Goal: Information Seeking & Learning: Learn about a topic

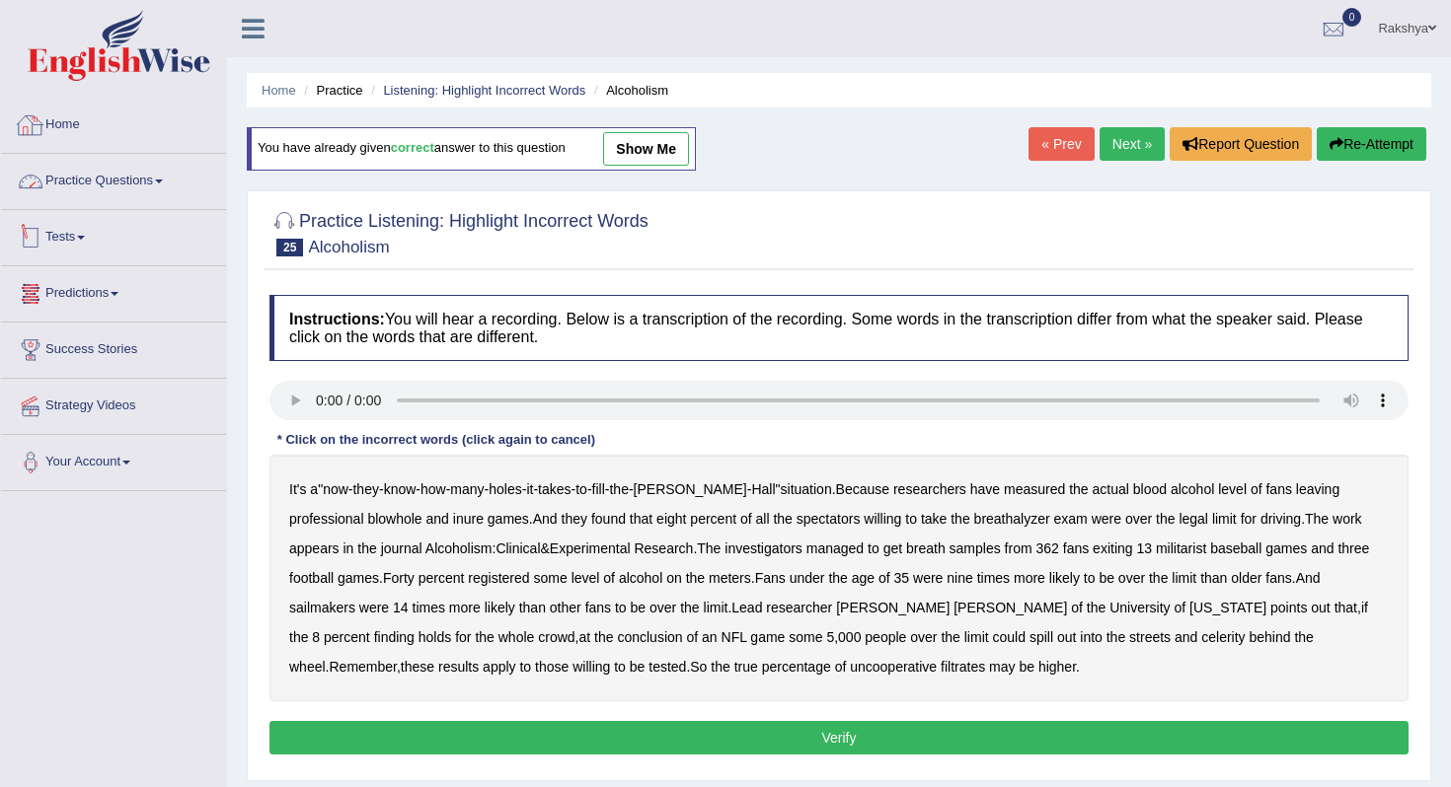
click at [103, 177] on link "Practice Questions" at bounding box center [113, 178] width 225 height 49
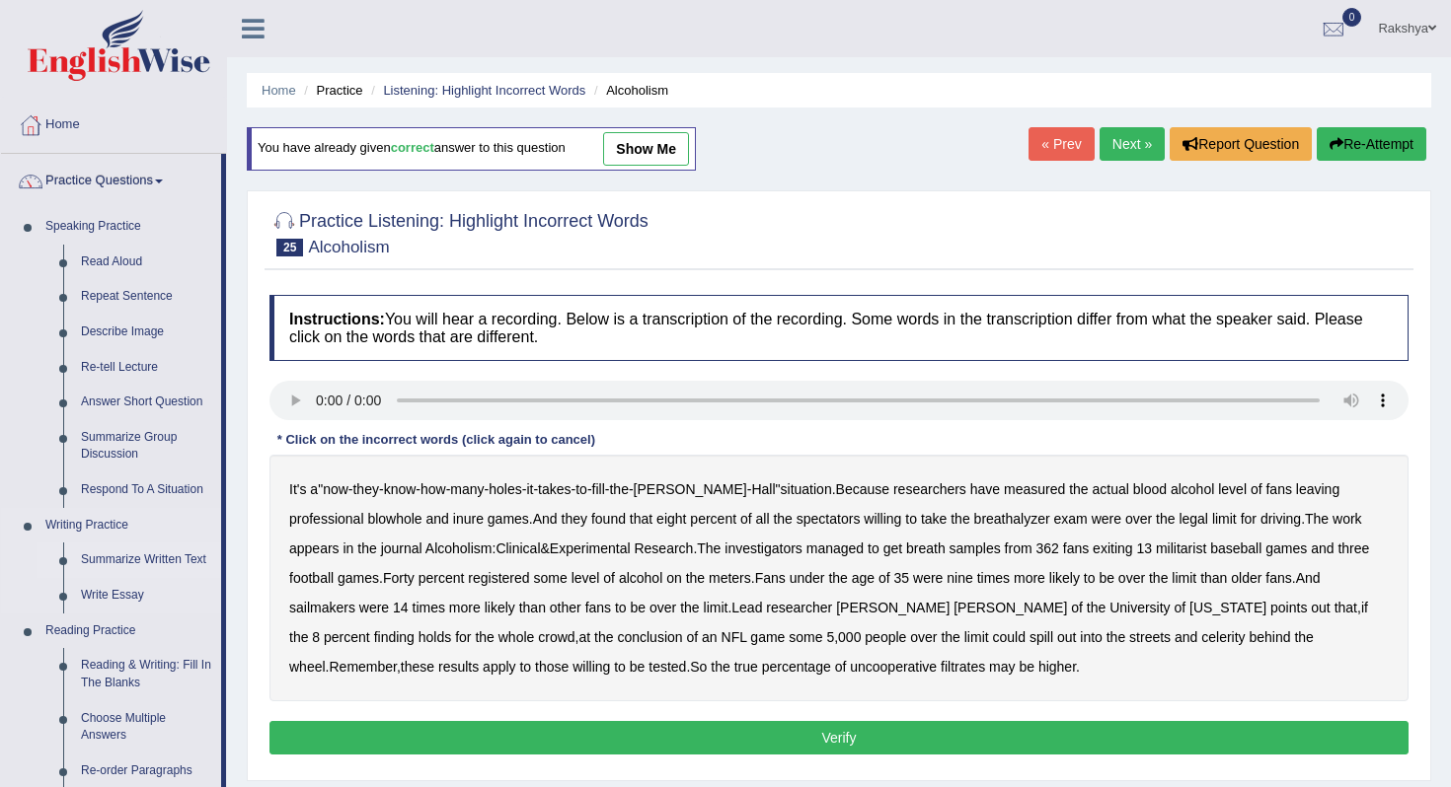
click at [190, 550] on link "Summarize Written Text" at bounding box center [146, 561] width 149 height 36
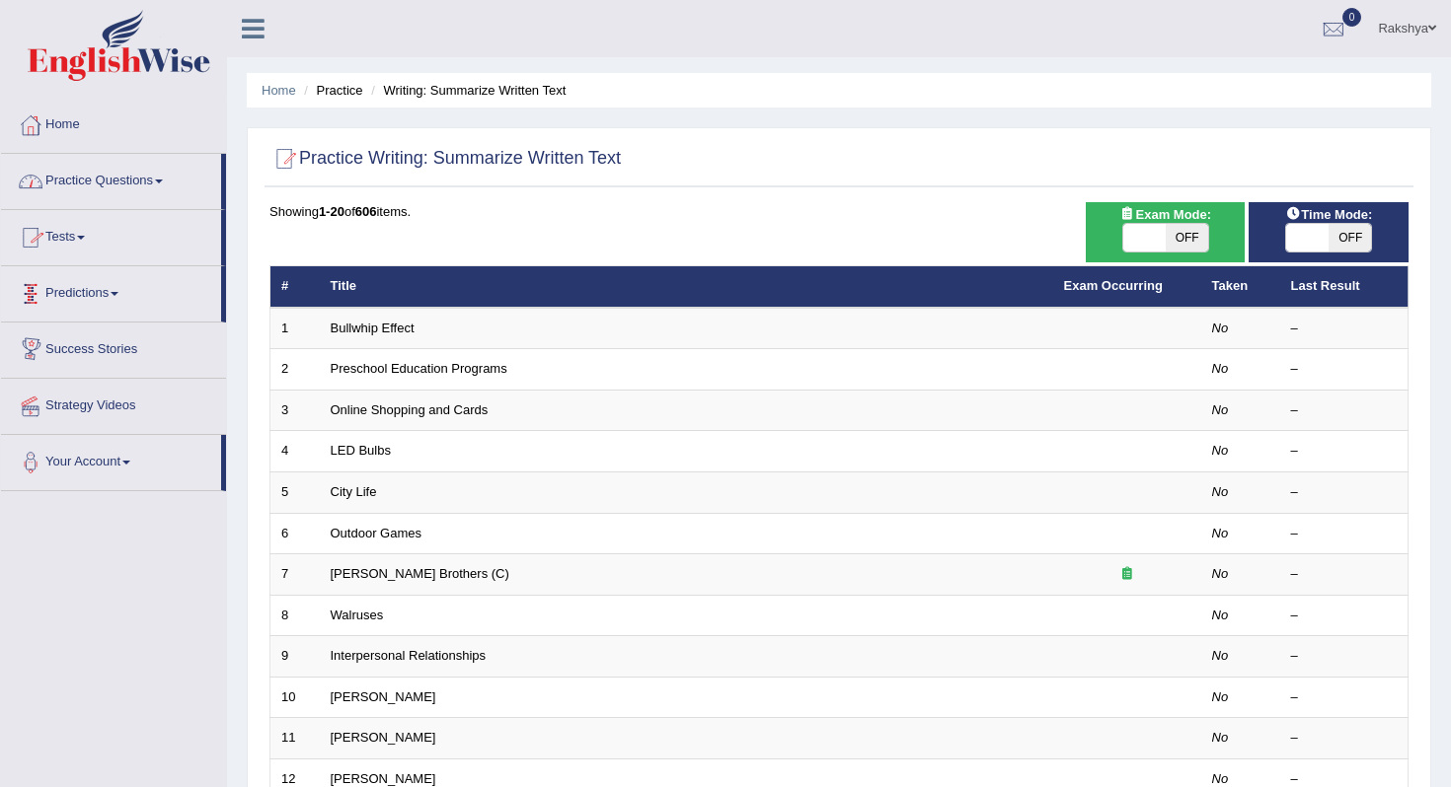
click at [139, 191] on link "Practice Questions" at bounding box center [111, 178] width 220 height 49
click at [178, 177] on link "Practice Questions" at bounding box center [111, 178] width 220 height 49
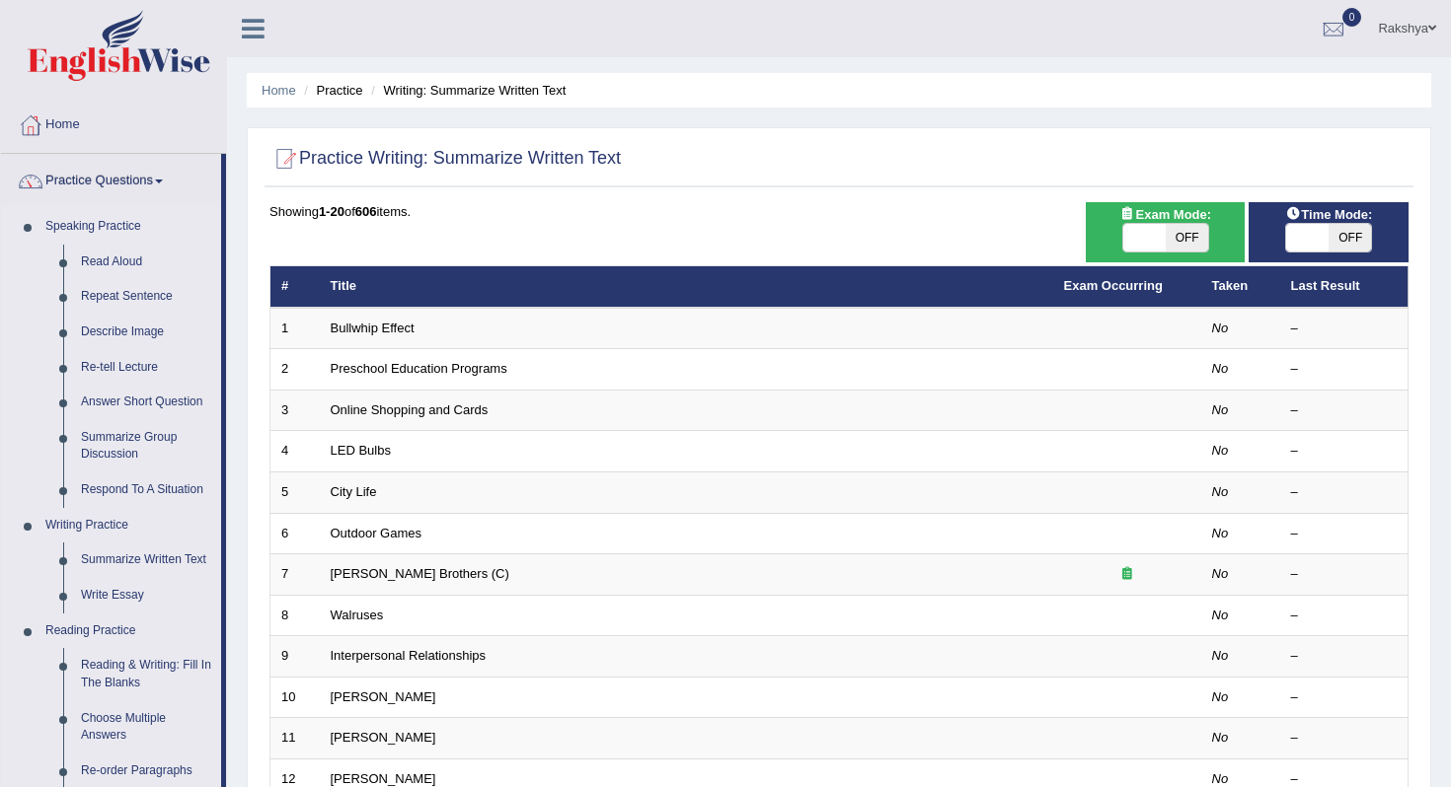
click at [237, 285] on div "Home Practice Writing: Summarize Written Text Practice Writing: Summarize Writt…" at bounding box center [839, 628] width 1224 height 1257
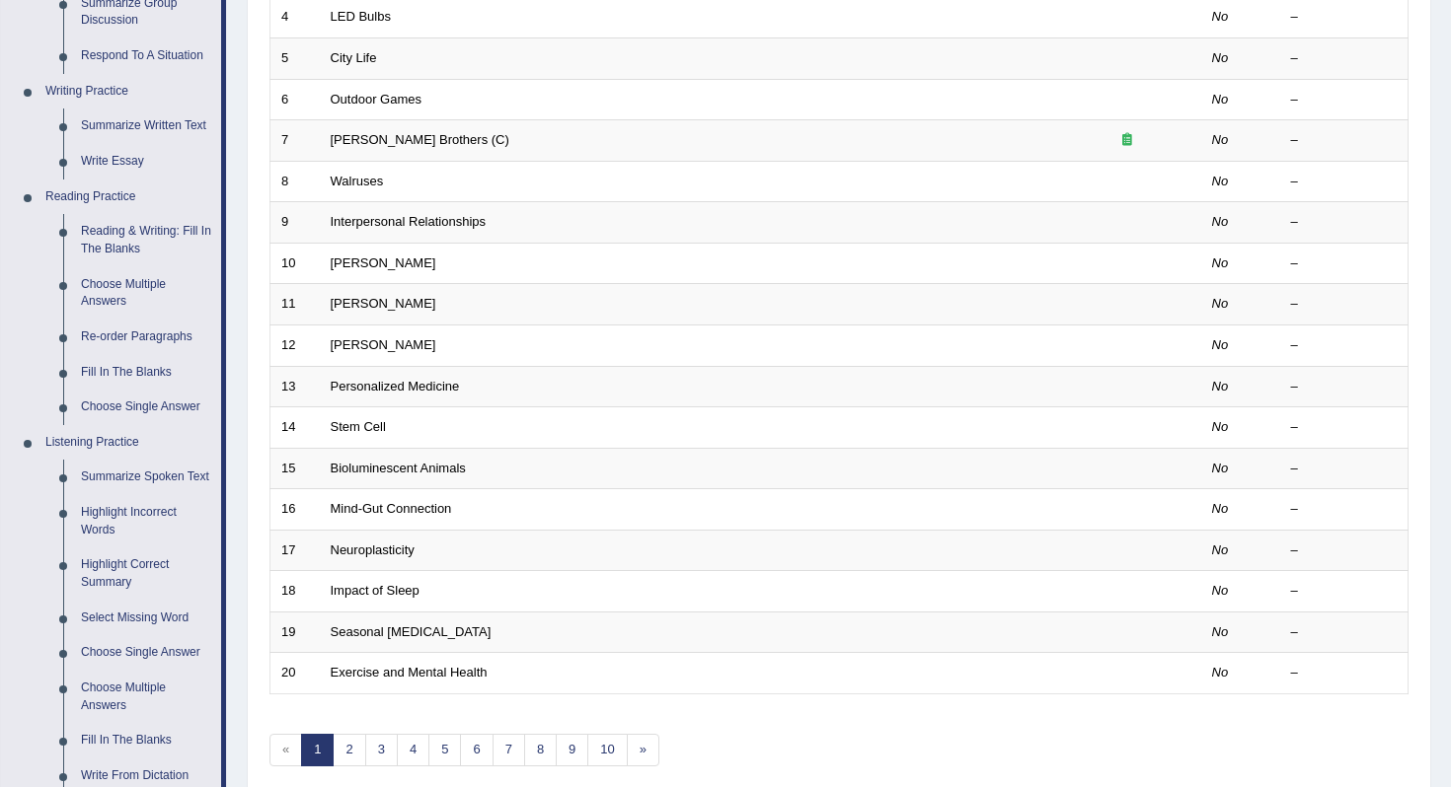
scroll to position [474, 0]
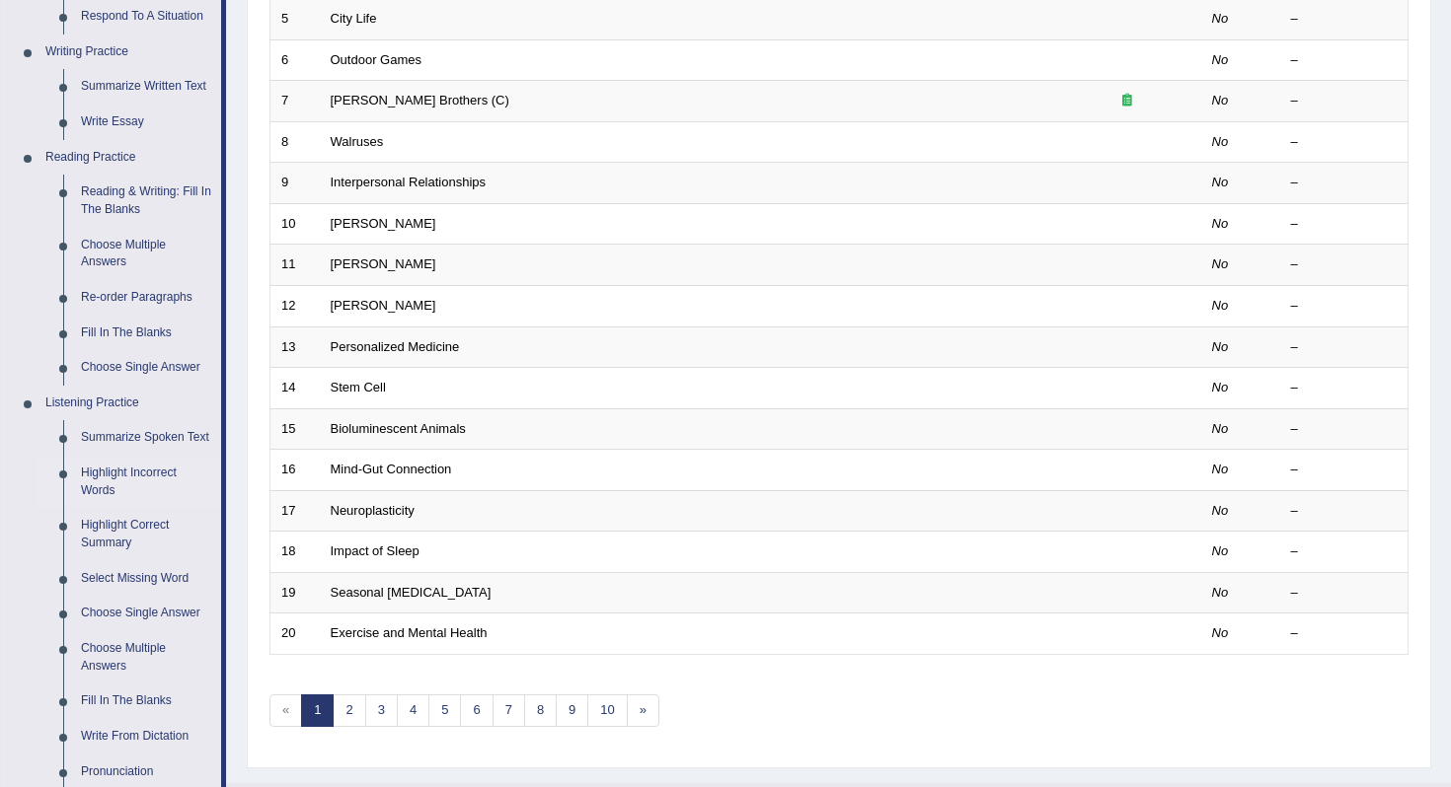
click at [148, 489] on link "Highlight Incorrect Words" at bounding box center [146, 482] width 149 height 52
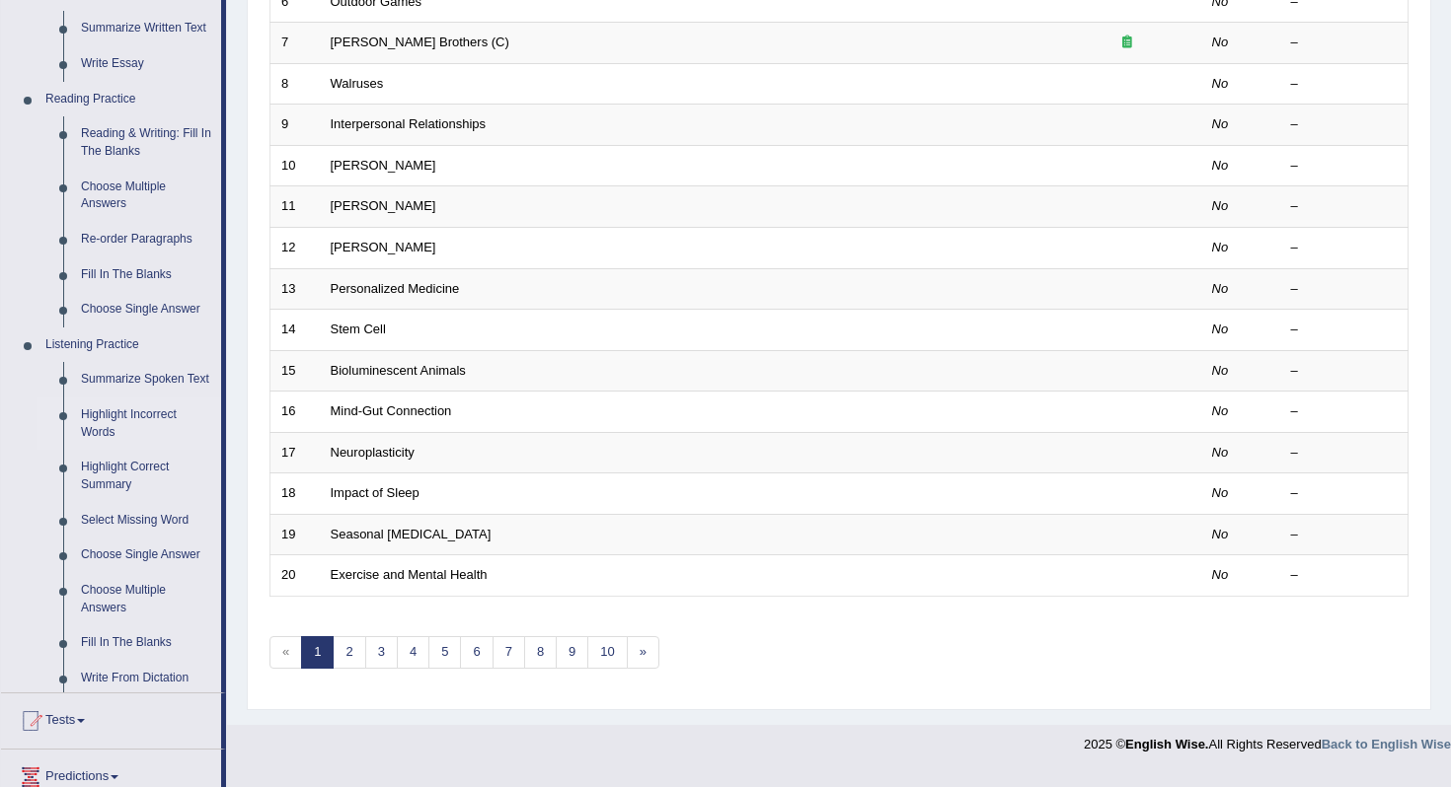
scroll to position [519, 0]
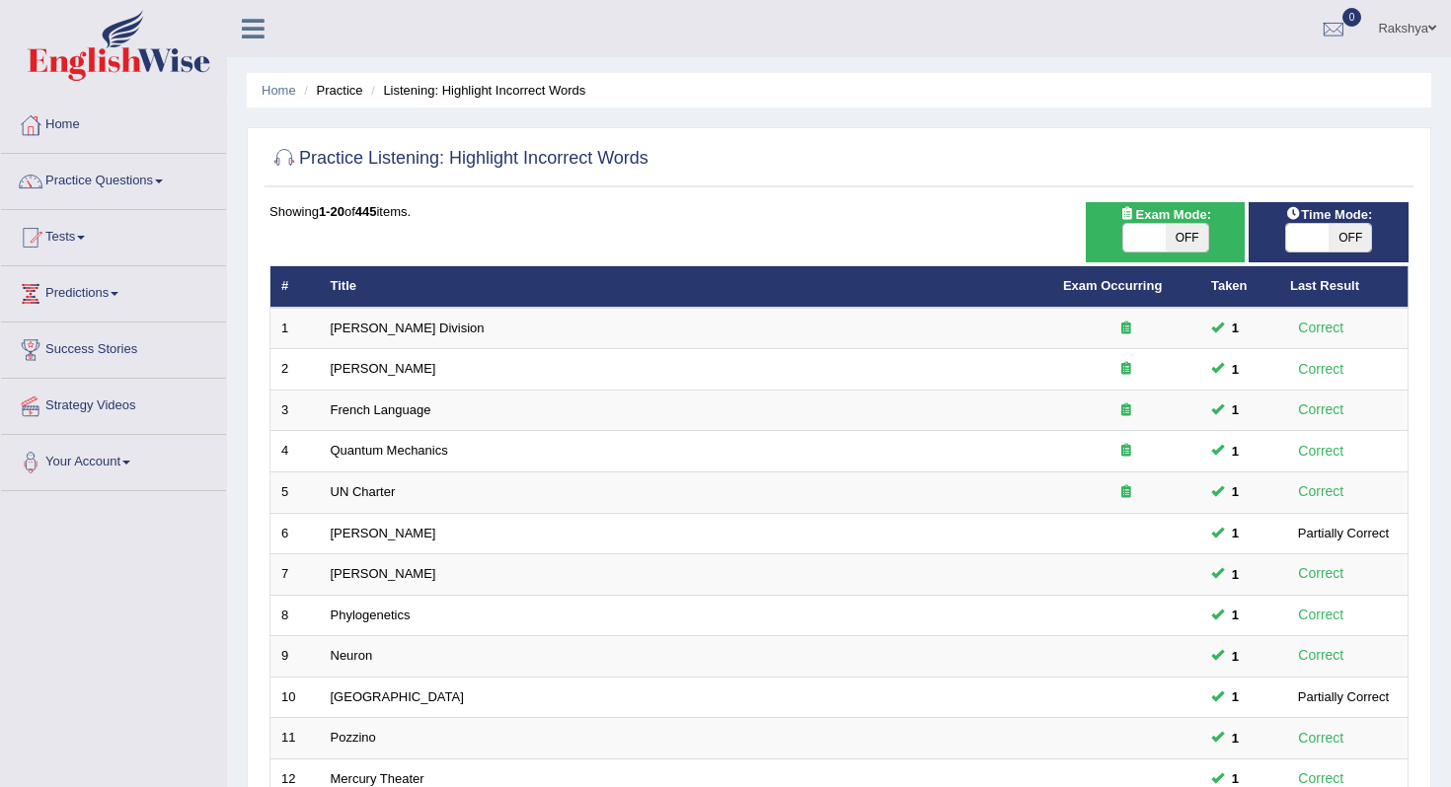
click at [1419, 430] on div "Practice Listening: Highlight Incorrect Words Time Mode: ON OFF Exam Mode: ON O…" at bounding box center [839, 684] width 1184 height 1115
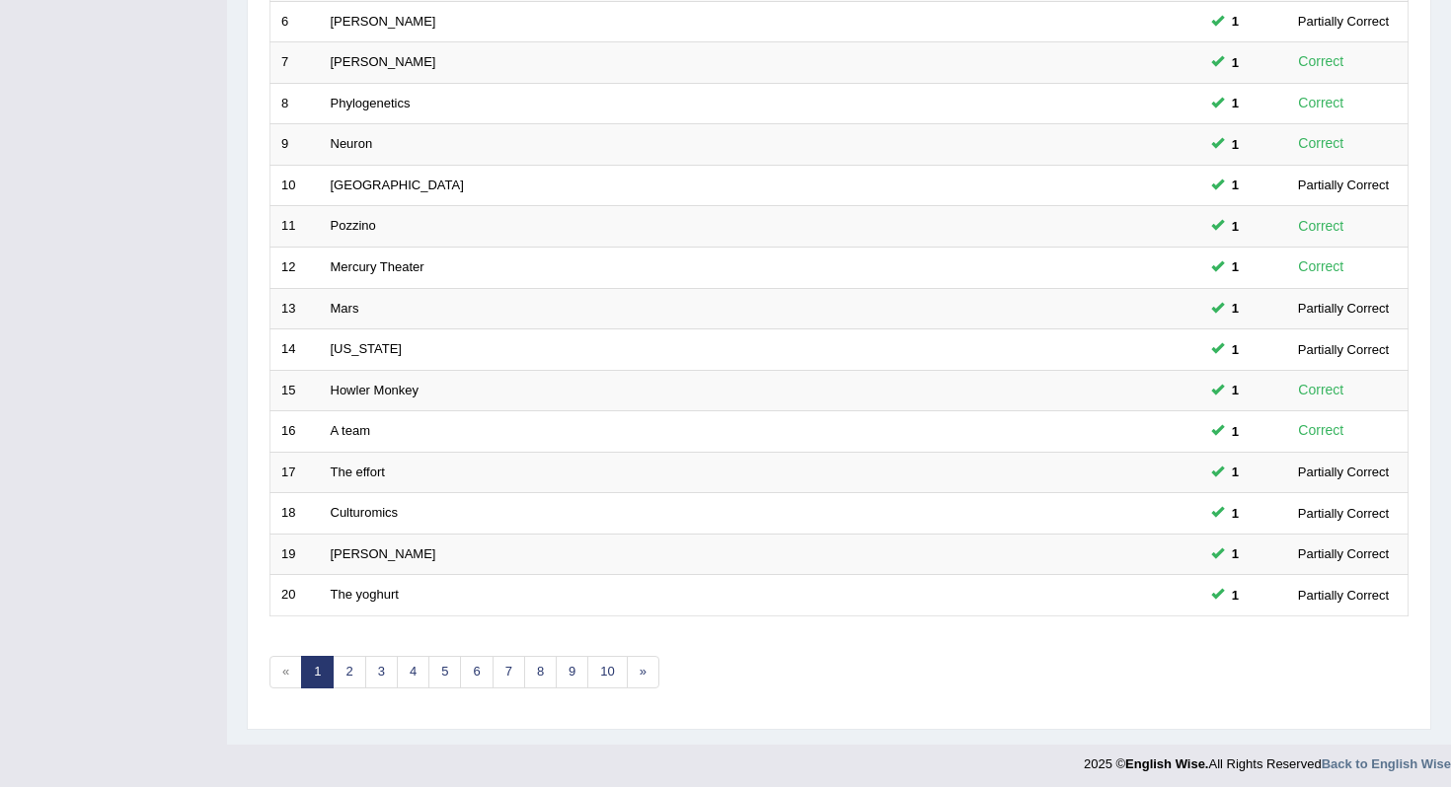
scroll to position [519, 0]
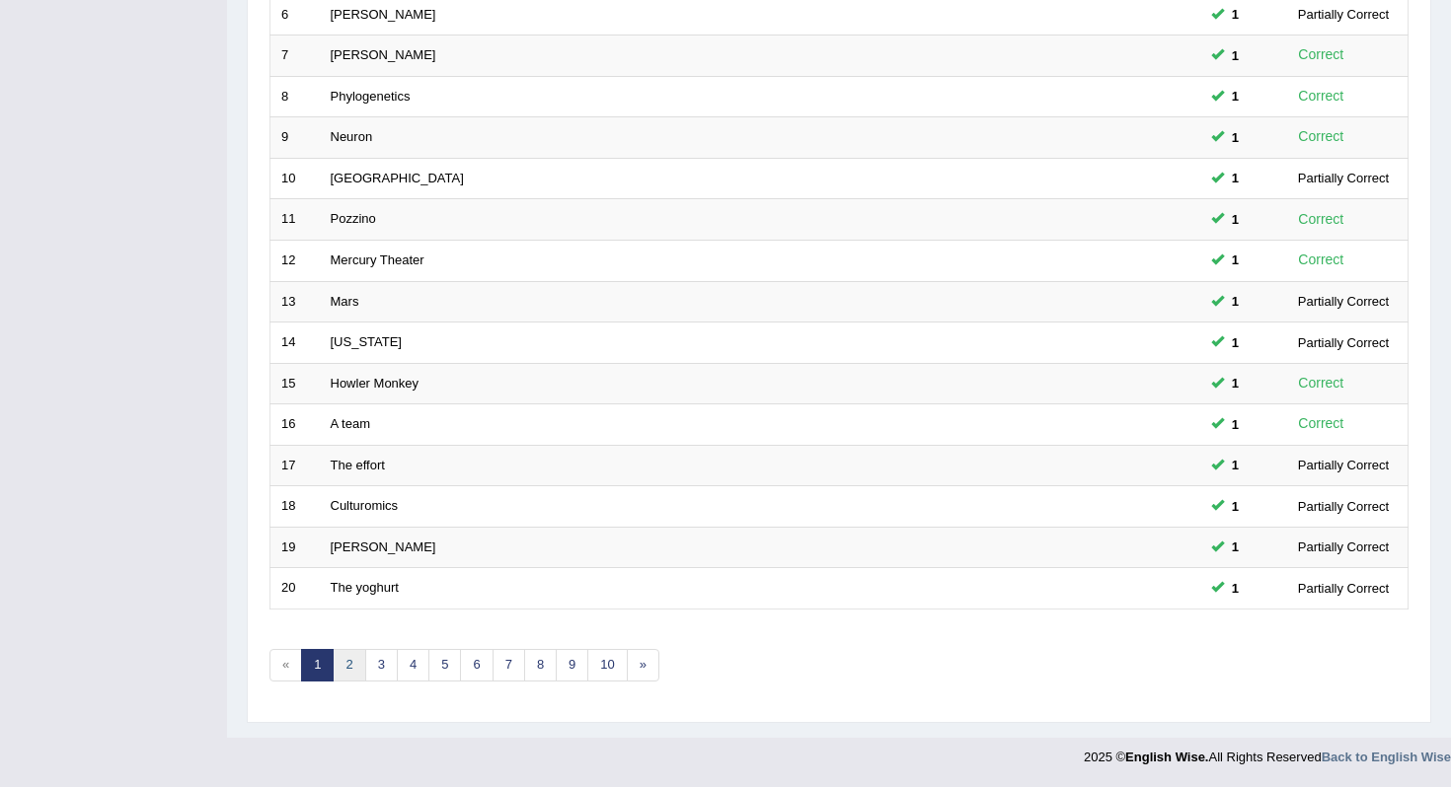
click at [351, 658] on link "2" at bounding box center [349, 665] width 33 height 33
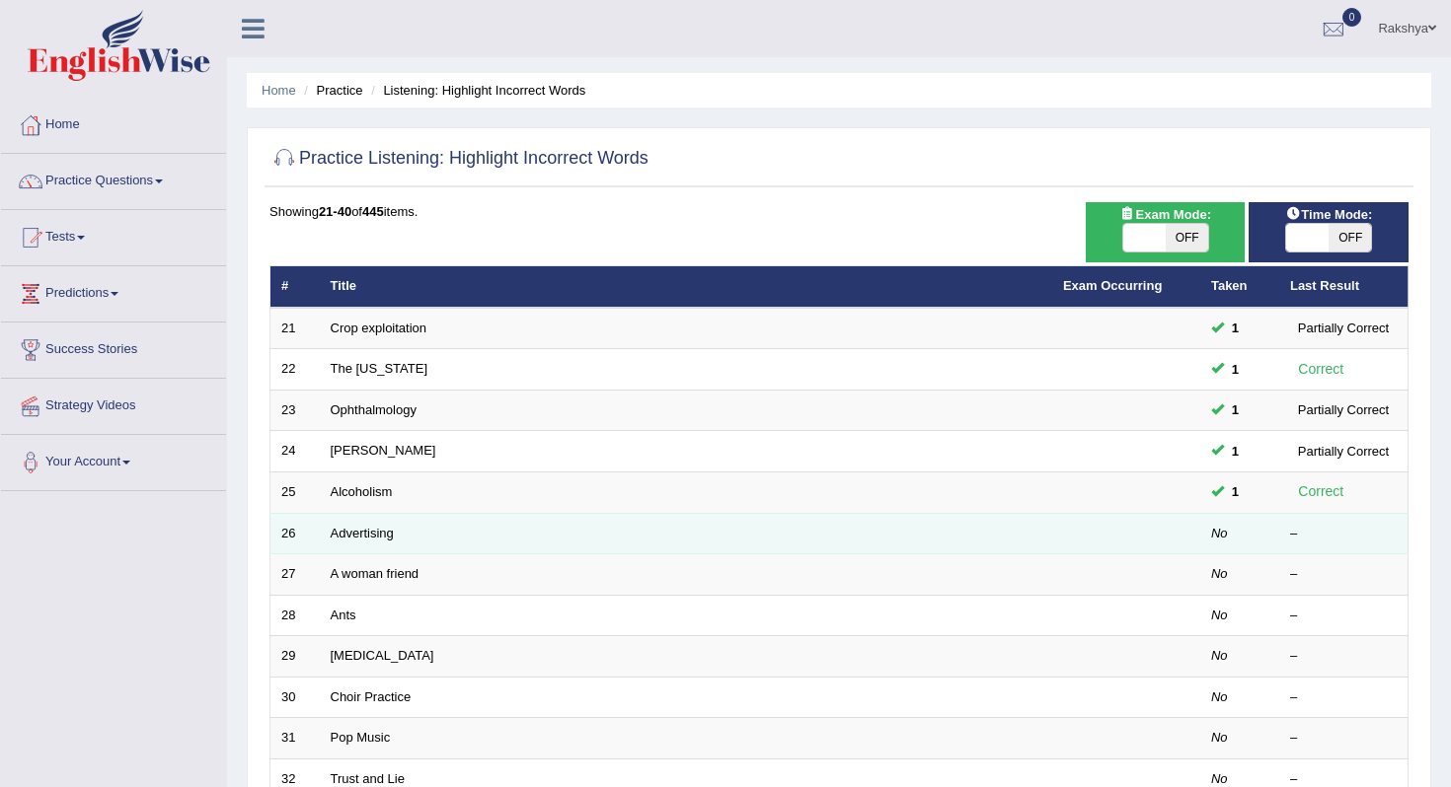
click at [1121, 536] on td at bounding box center [1126, 533] width 148 height 41
click at [391, 529] on link "Advertising" at bounding box center [362, 533] width 63 height 15
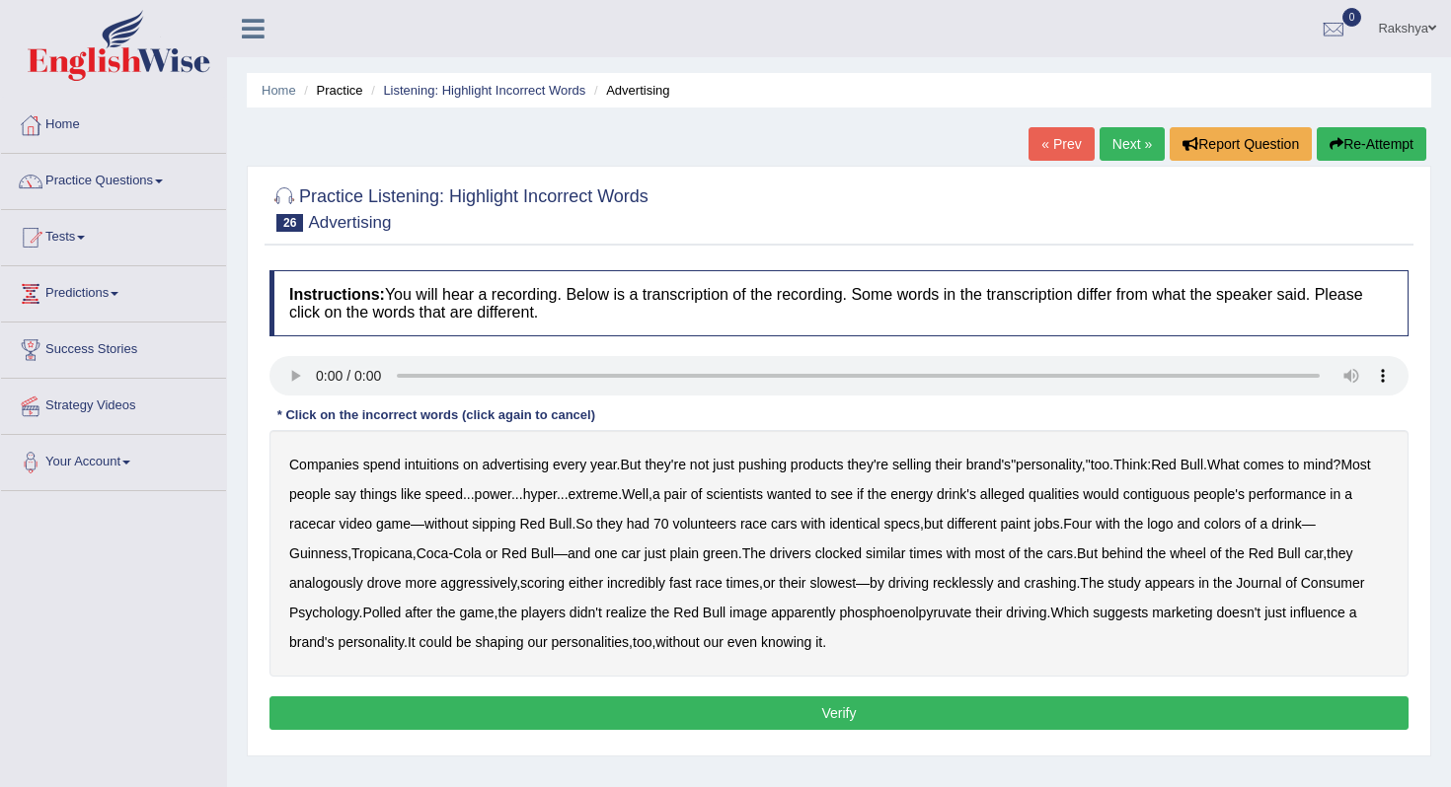
click at [305, 346] on div "Instructions: You will hear a recording. Below is a transcription of the record…" at bounding box center [838, 504] width 1149 height 486
click at [441, 471] on b "intuitions" at bounding box center [432, 465] width 54 height 16
click at [1190, 497] on b "contiguous" at bounding box center [1156, 494] width 67 height 16
click at [329, 587] on b "analogously" at bounding box center [326, 583] width 74 height 16
click at [949, 610] on b "phosphoenolpyruvate" at bounding box center [905, 613] width 132 height 16
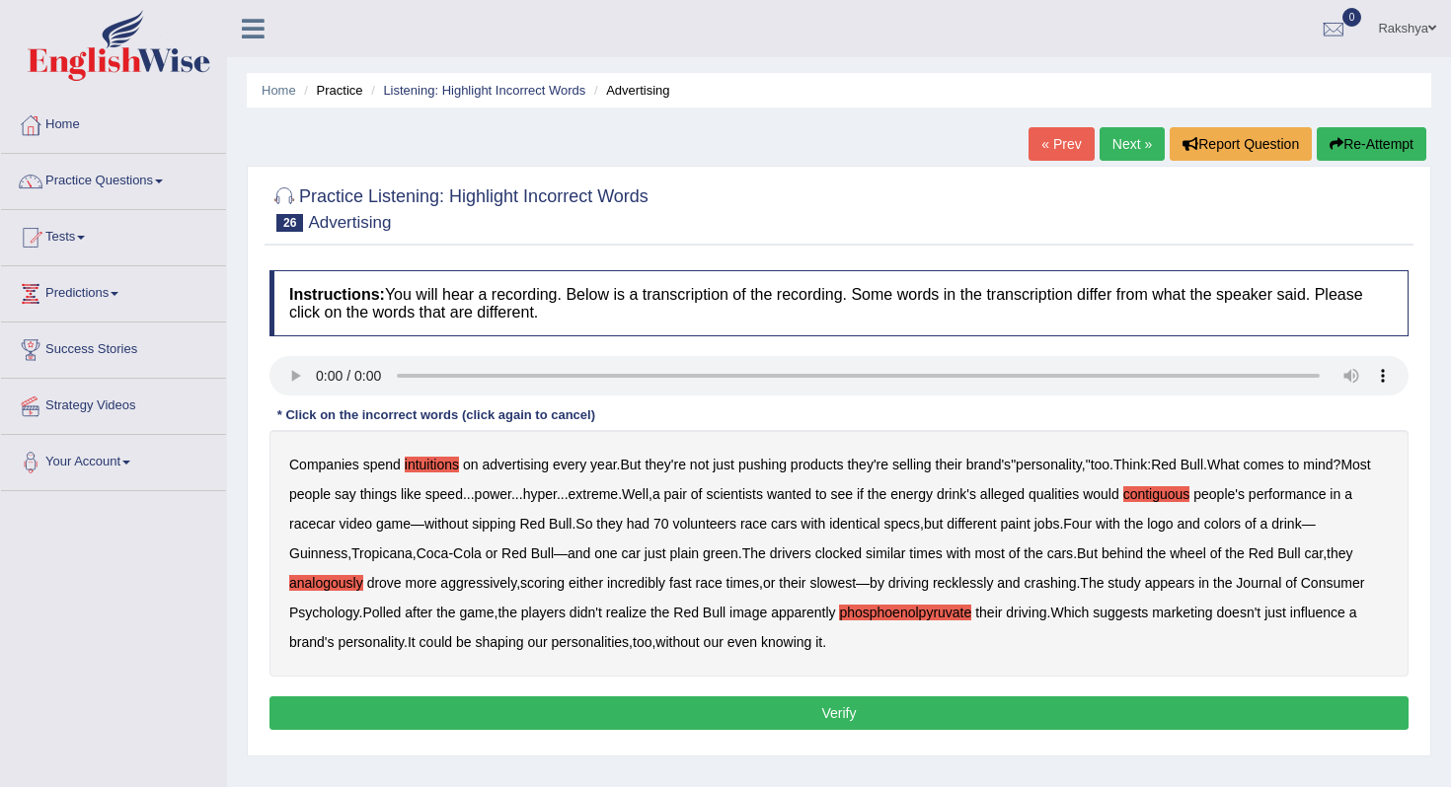
click at [910, 711] on button "Verify" at bounding box center [838, 714] width 1139 height 34
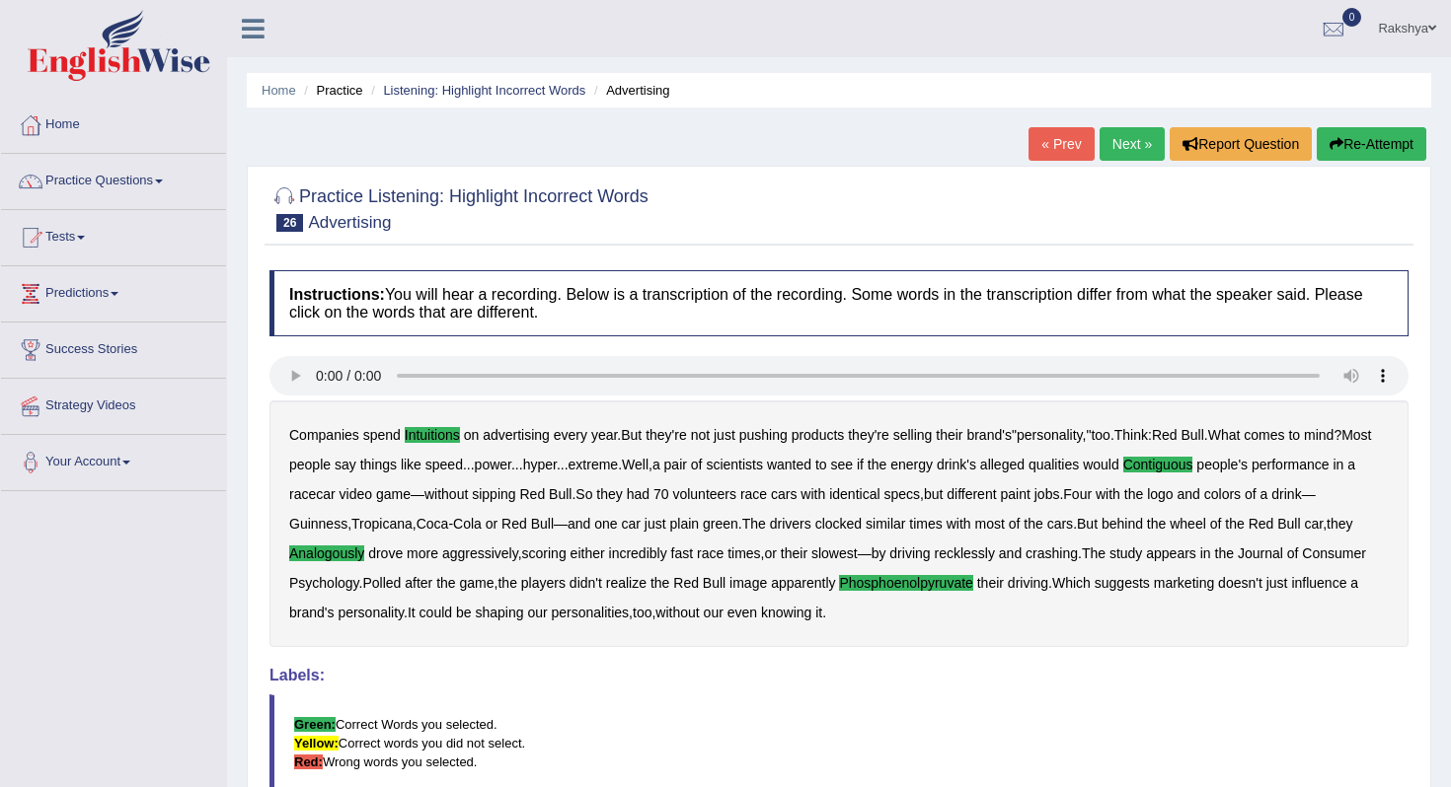
click at [910, 711] on blockquote "Green: Correct Words you selected. Yellow: Correct words you did not select. Re…" at bounding box center [838, 744] width 1139 height 98
click at [1111, 149] on link "Next »" at bounding box center [1131, 144] width 65 height 34
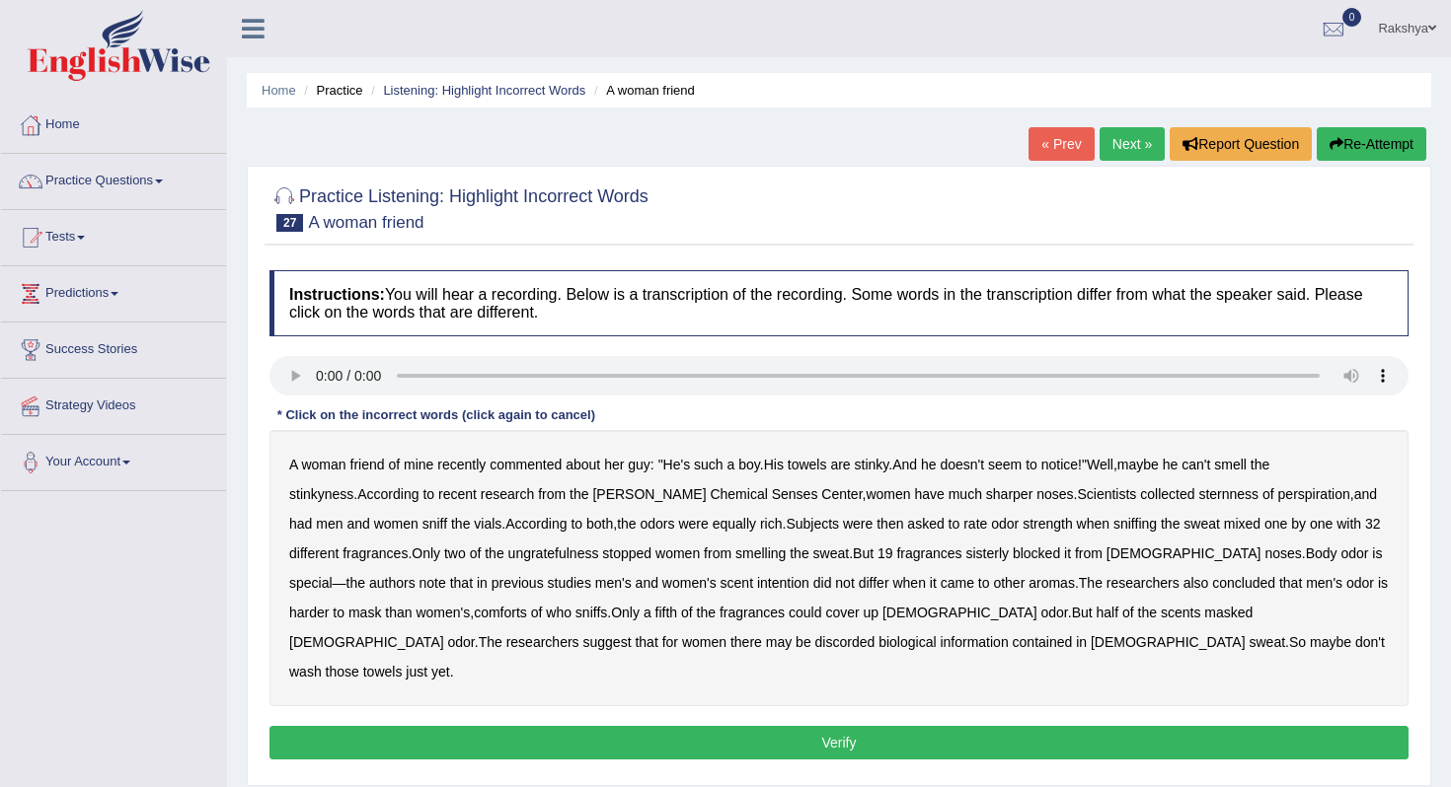
click at [1198, 497] on b "sternness" at bounding box center [1228, 494] width 60 height 16
click at [532, 557] on b "ungratefulness" at bounding box center [553, 554] width 91 height 16
click at [965, 547] on b "sisterly" at bounding box center [986, 554] width 43 height 16
click at [757, 581] on b "intention" at bounding box center [783, 583] width 52 height 16
click at [474, 613] on b "comforts" at bounding box center [500, 613] width 53 height 16
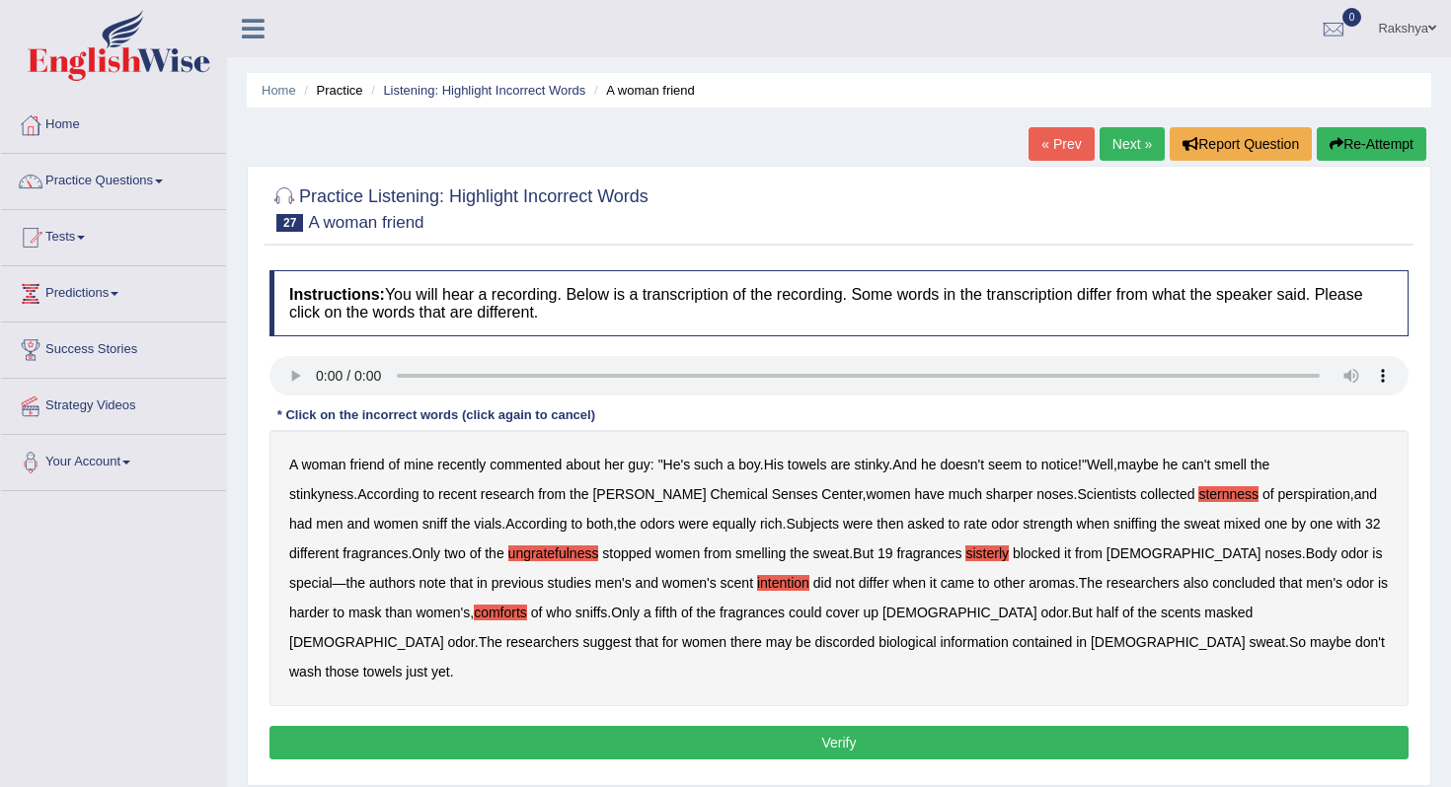
click at [815, 646] on b "discorded" at bounding box center [845, 643] width 60 height 16
click at [842, 726] on button "Verify" at bounding box center [838, 743] width 1139 height 34
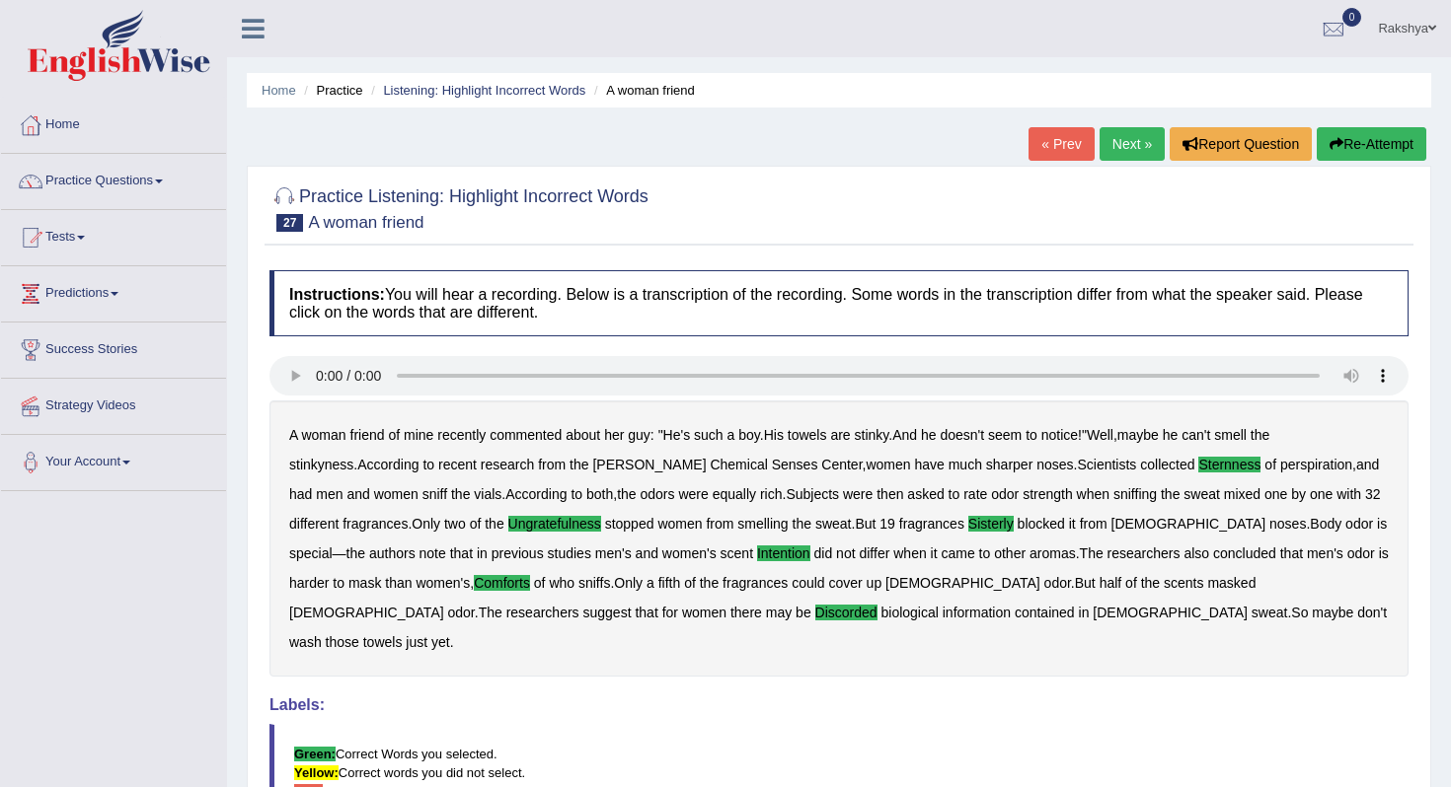
click at [1135, 153] on link "Next »" at bounding box center [1131, 144] width 65 height 34
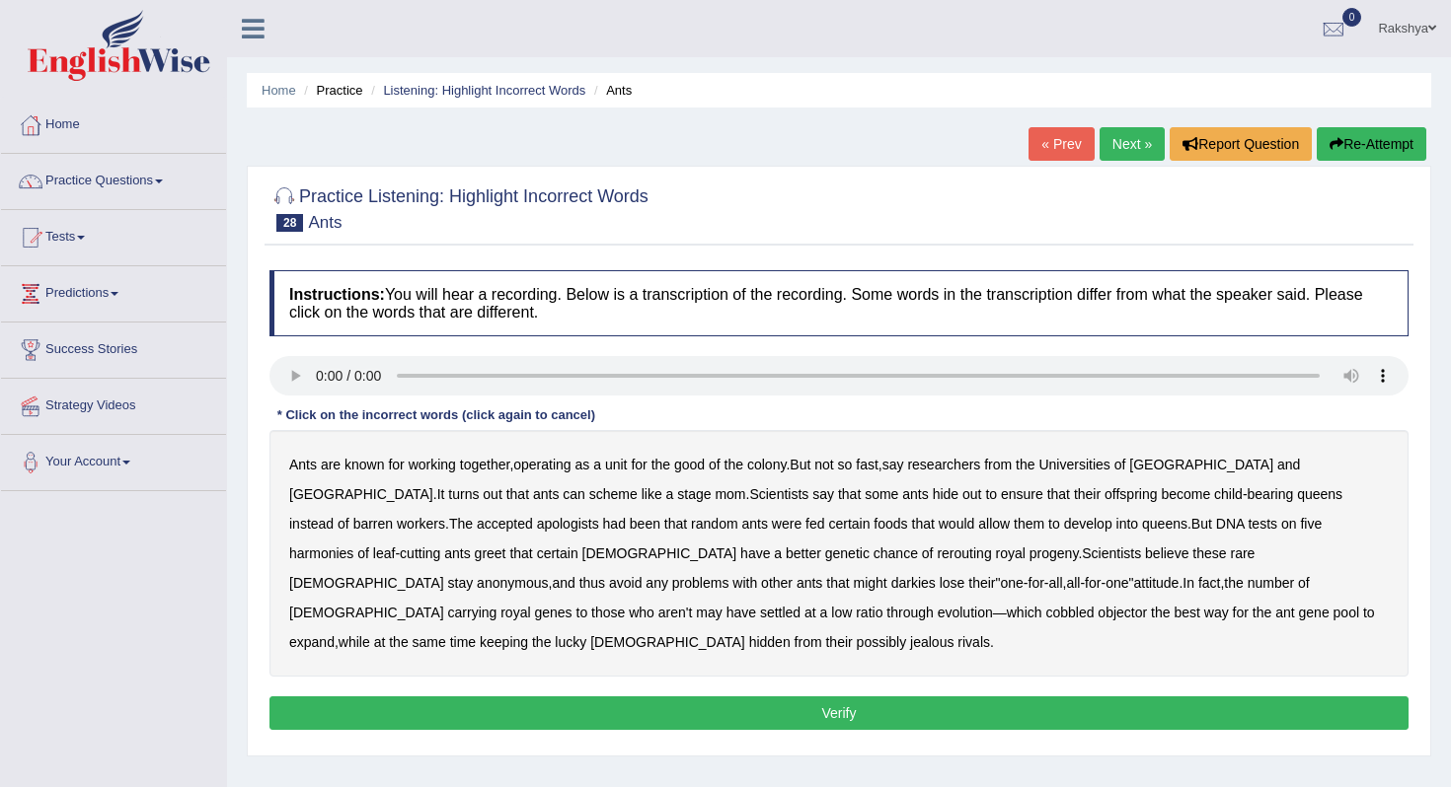
click at [537, 519] on b "apologists" at bounding box center [568, 524] width 62 height 16
click at [506, 546] on b "greet" at bounding box center [491, 554] width 32 height 16
click at [891, 584] on b "darkies" at bounding box center [913, 583] width 44 height 16
click at [1097, 614] on b "objector" at bounding box center [1121, 613] width 49 height 16
click at [1044, 664] on div "Instructions: You will hear a recording. Below is a transcription of the record…" at bounding box center [838, 504] width 1149 height 486
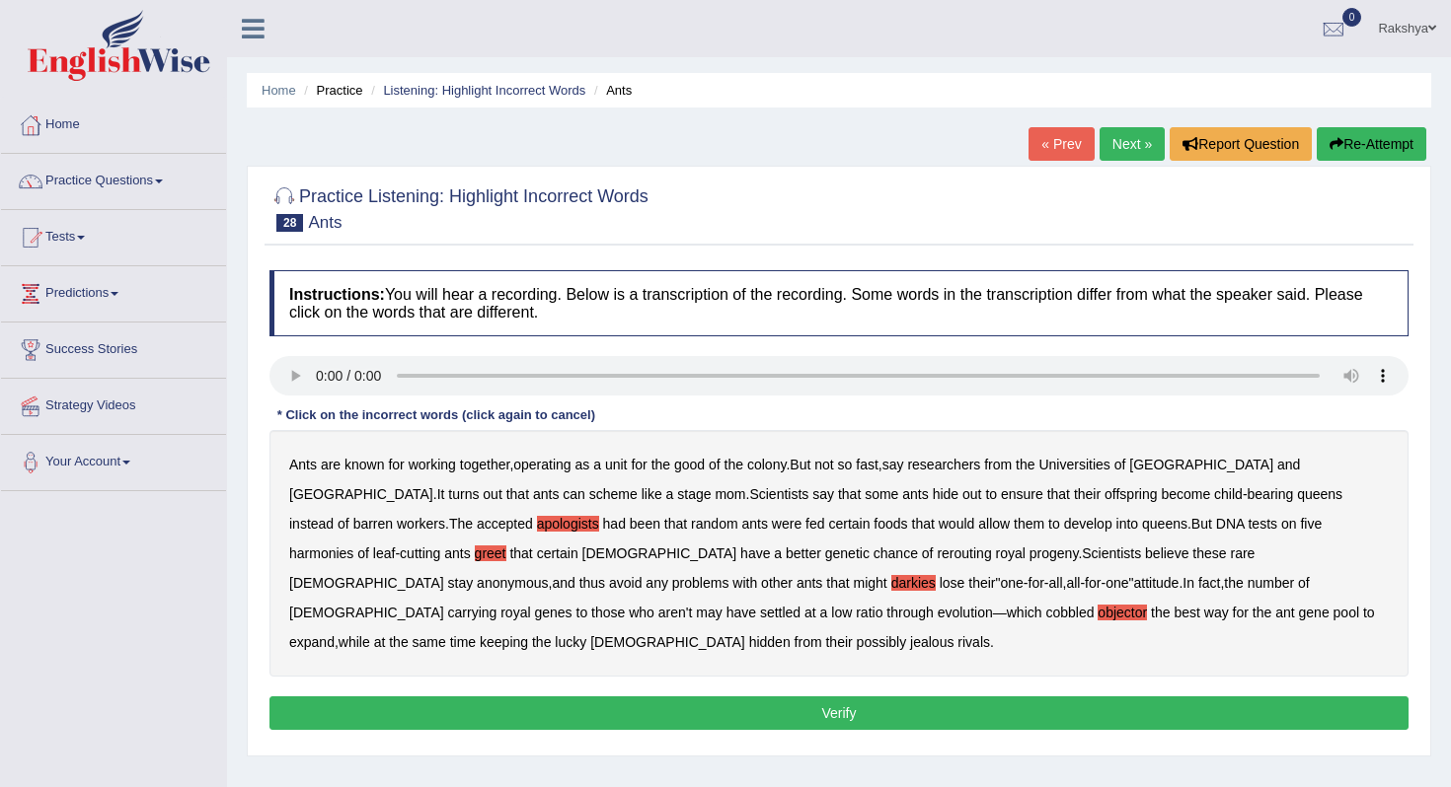
click at [1030, 697] on button "Verify" at bounding box center [838, 714] width 1139 height 34
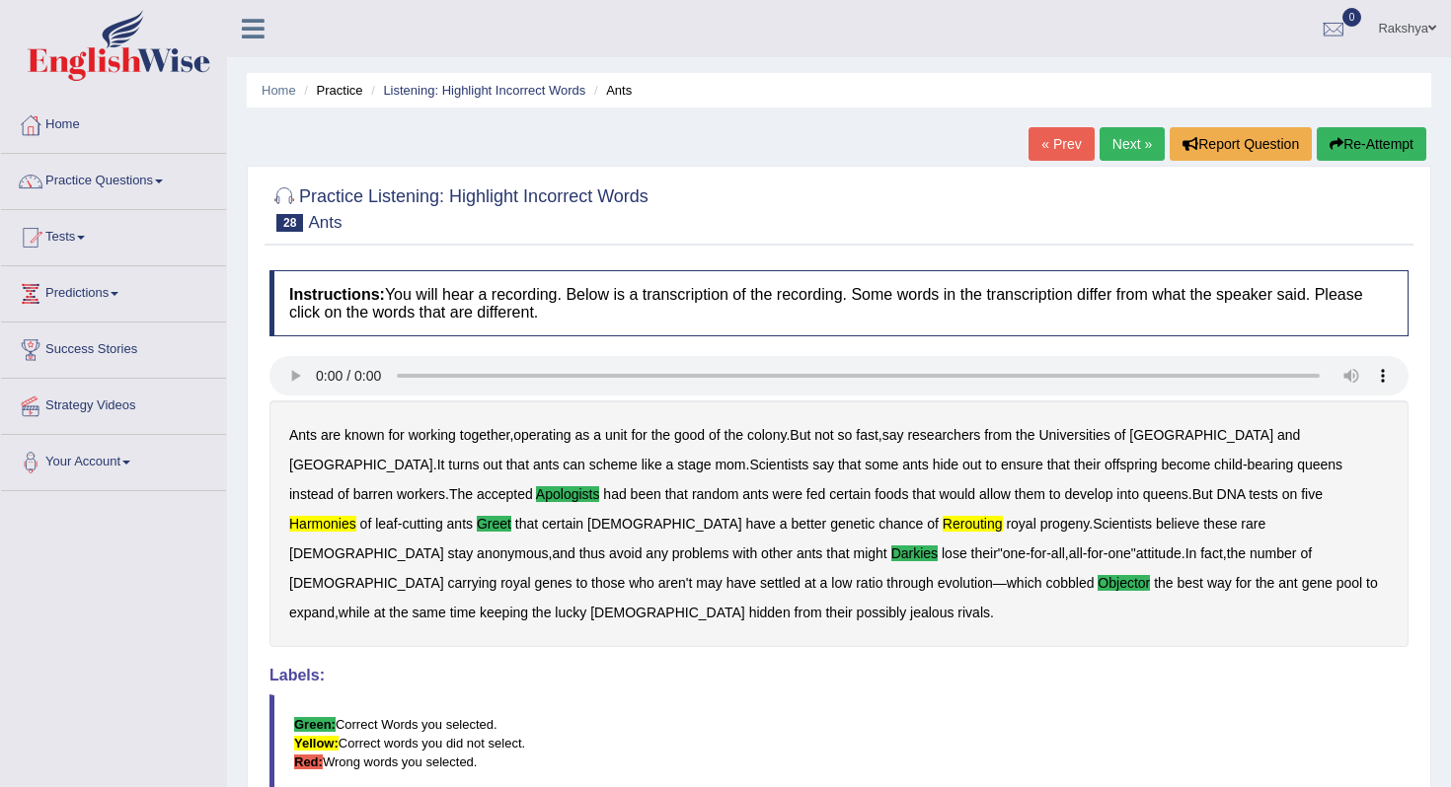
click at [1030, 676] on body "Toggle navigation Home Practice Questions Speaking Practice Read Aloud Repeat S…" at bounding box center [725, 393] width 1451 height 787
click at [1130, 134] on link "Next »" at bounding box center [1131, 144] width 65 height 34
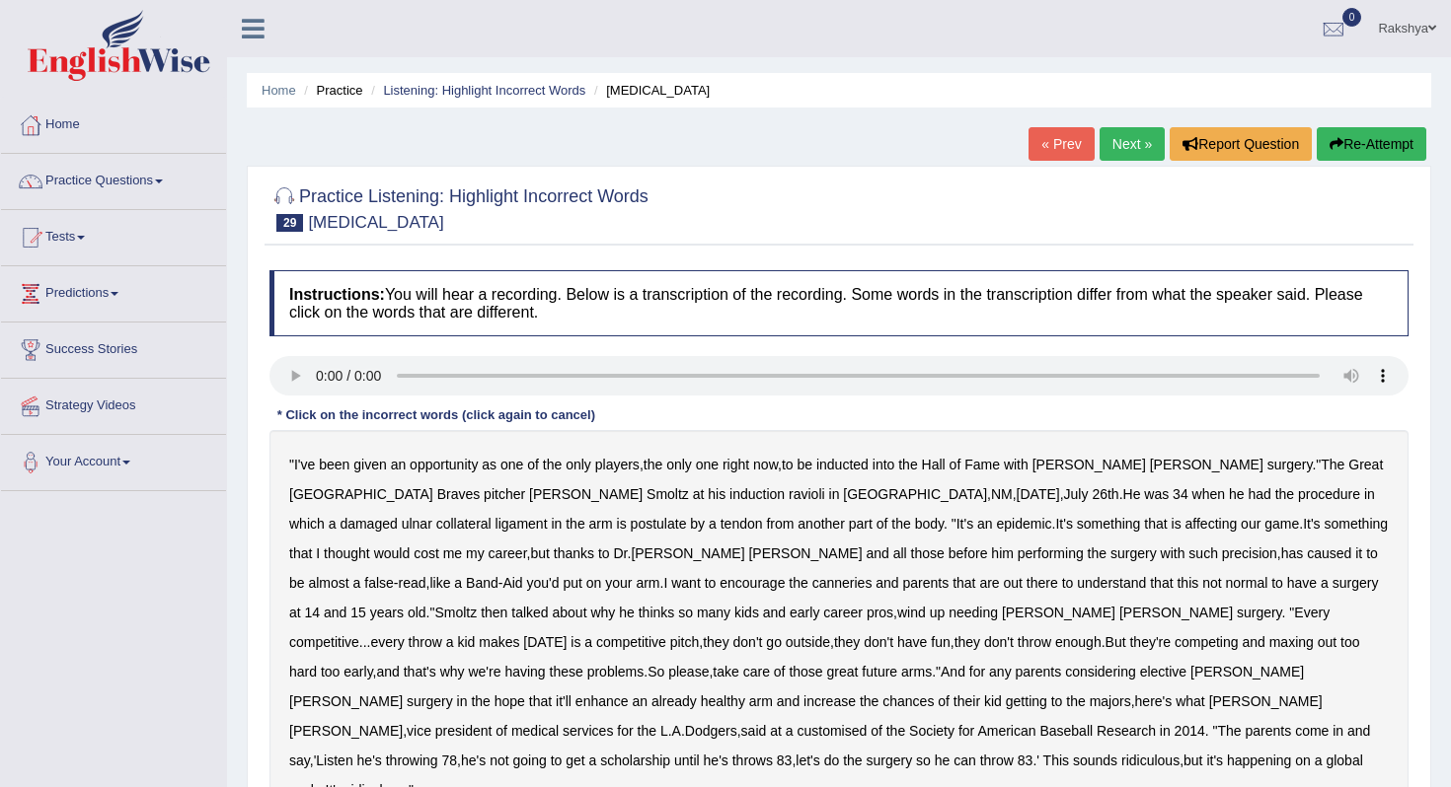
click at [752, 351] on div "Instructions: You will hear a recording. Below is a transcription of the record…" at bounding box center [838, 578] width 1149 height 634
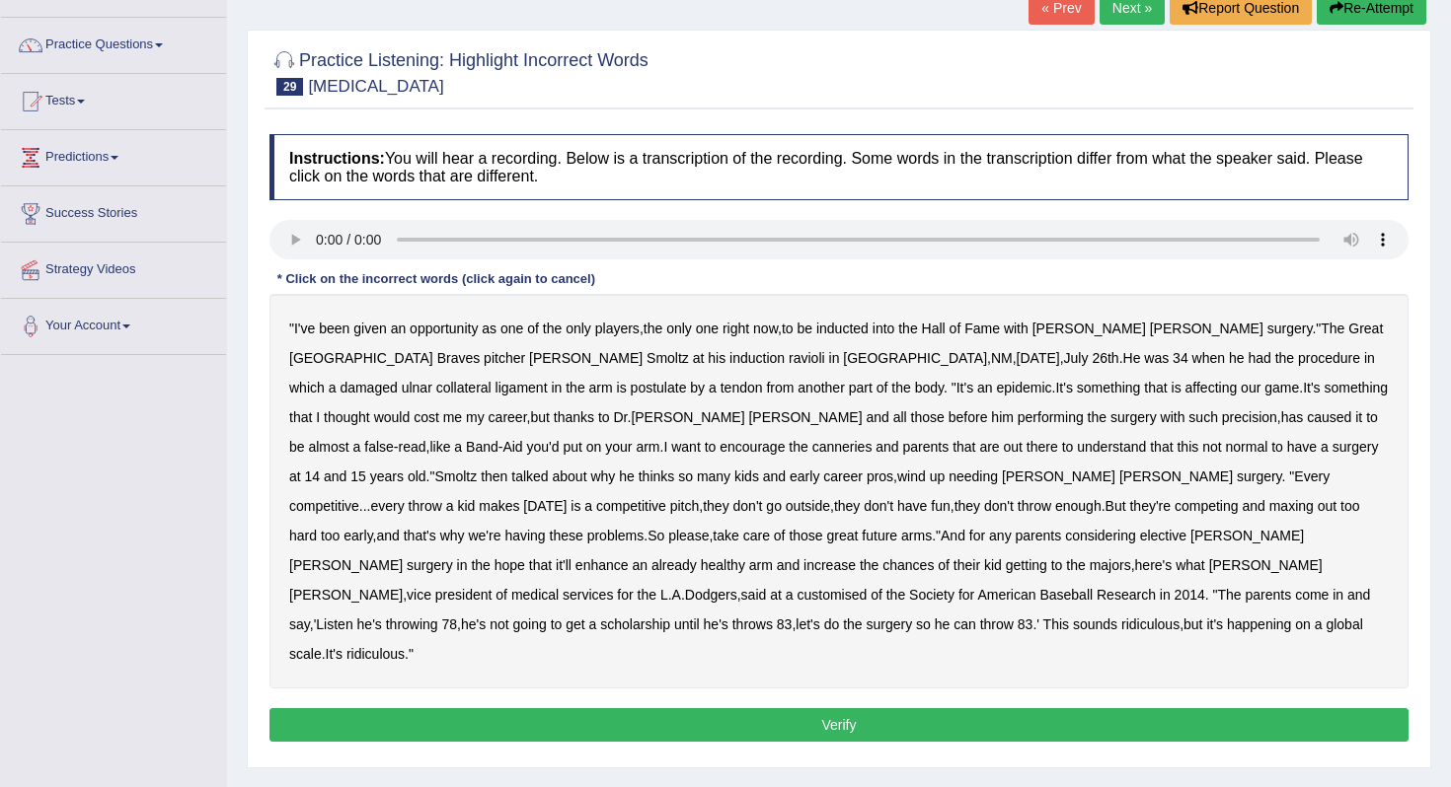
scroll to position [158, 0]
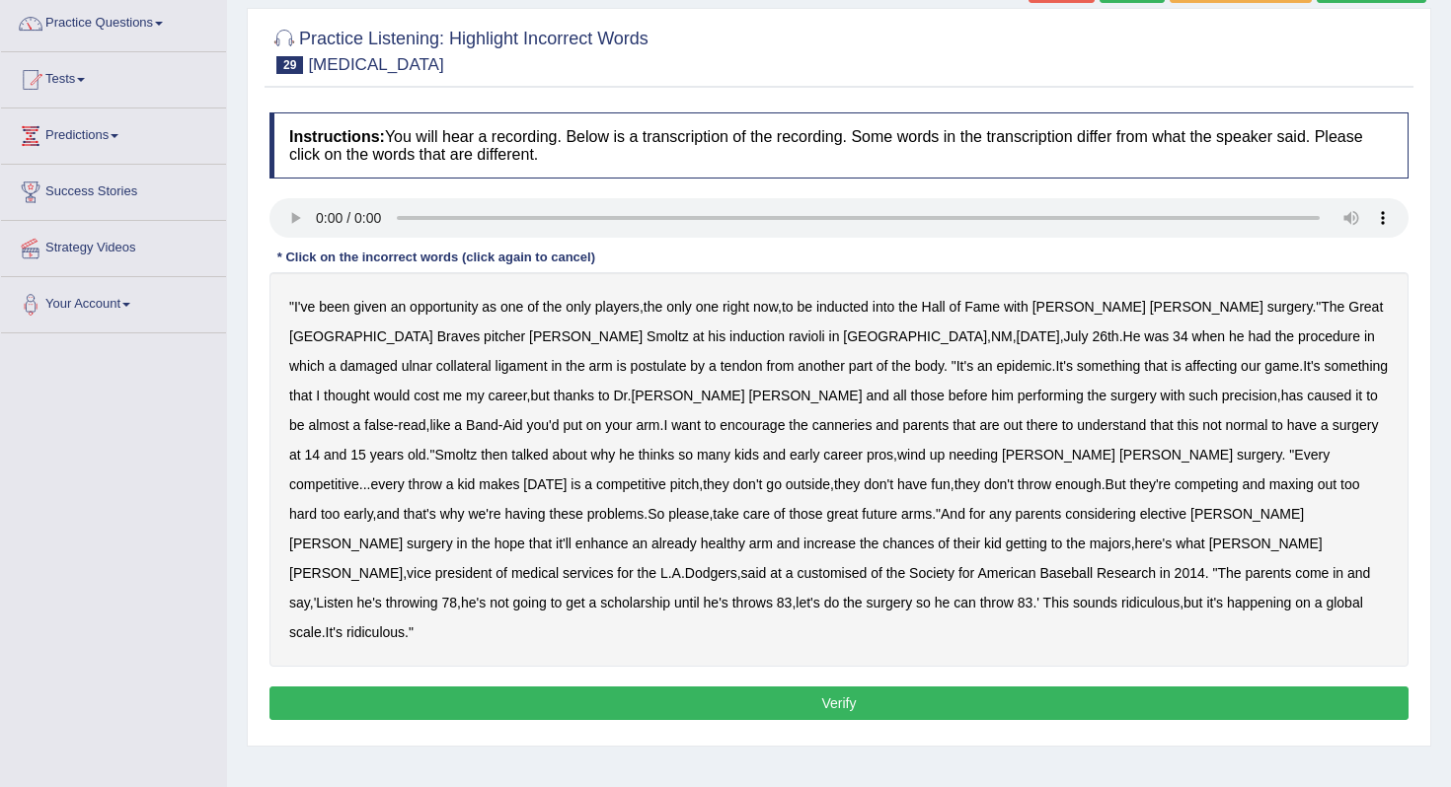
click at [788, 337] on b "ravioli" at bounding box center [806, 337] width 37 height 16
click at [631, 369] on b "postulate" at bounding box center [659, 366] width 56 height 16
click at [812, 424] on b "canneries" at bounding box center [842, 425] width 60 height 16
click at [866, 565] on b "customised" at bounding box center [831, 573] width 70 height 16
click at [771, 687] on button "Verify" at bounding box center [838, 704] width 1139 height 34
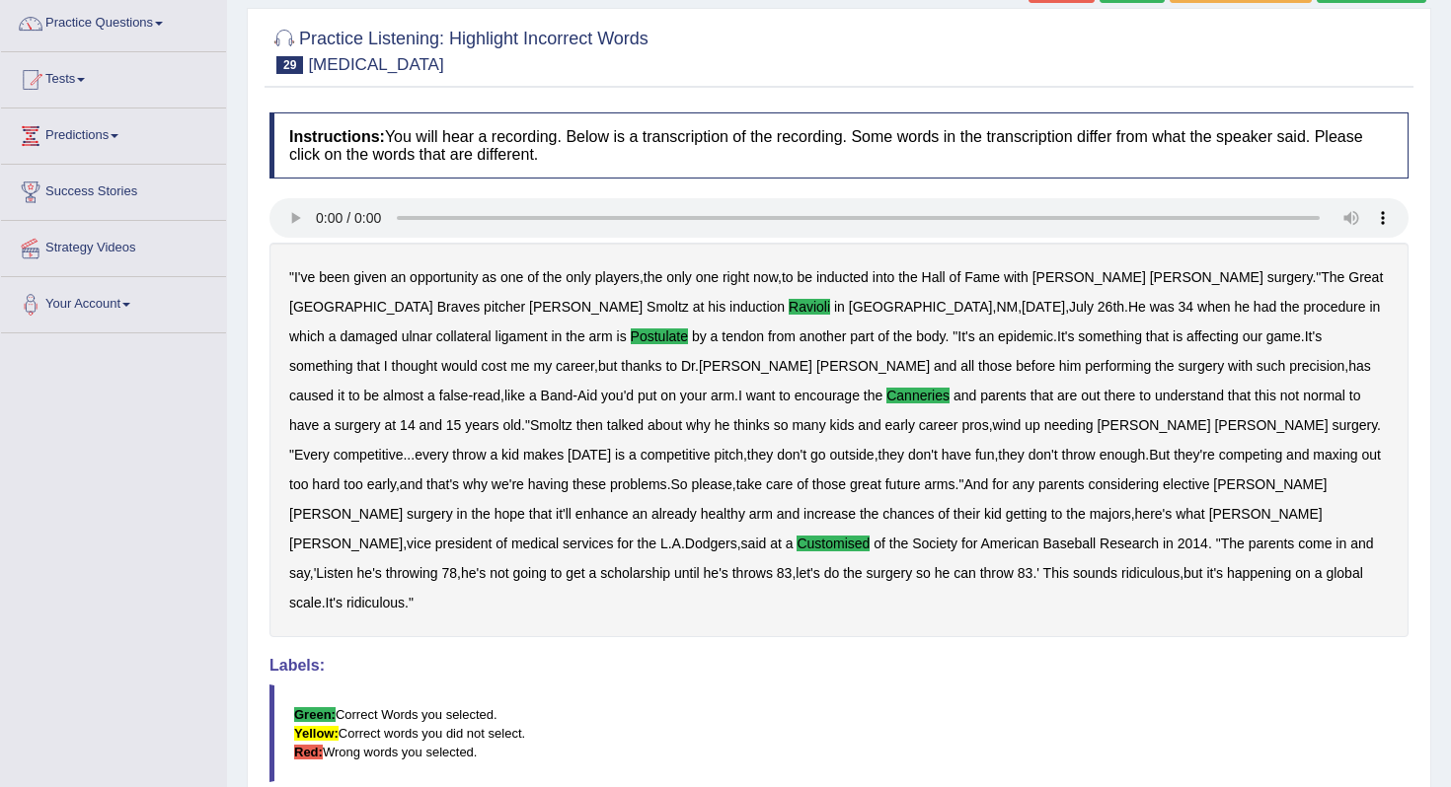
click at [771, 685] on blockquote "Green: Correct Words you selected. Yellow: Correct words you did not select. Re…" at bounding box center [838, 734] width 1139 height 98
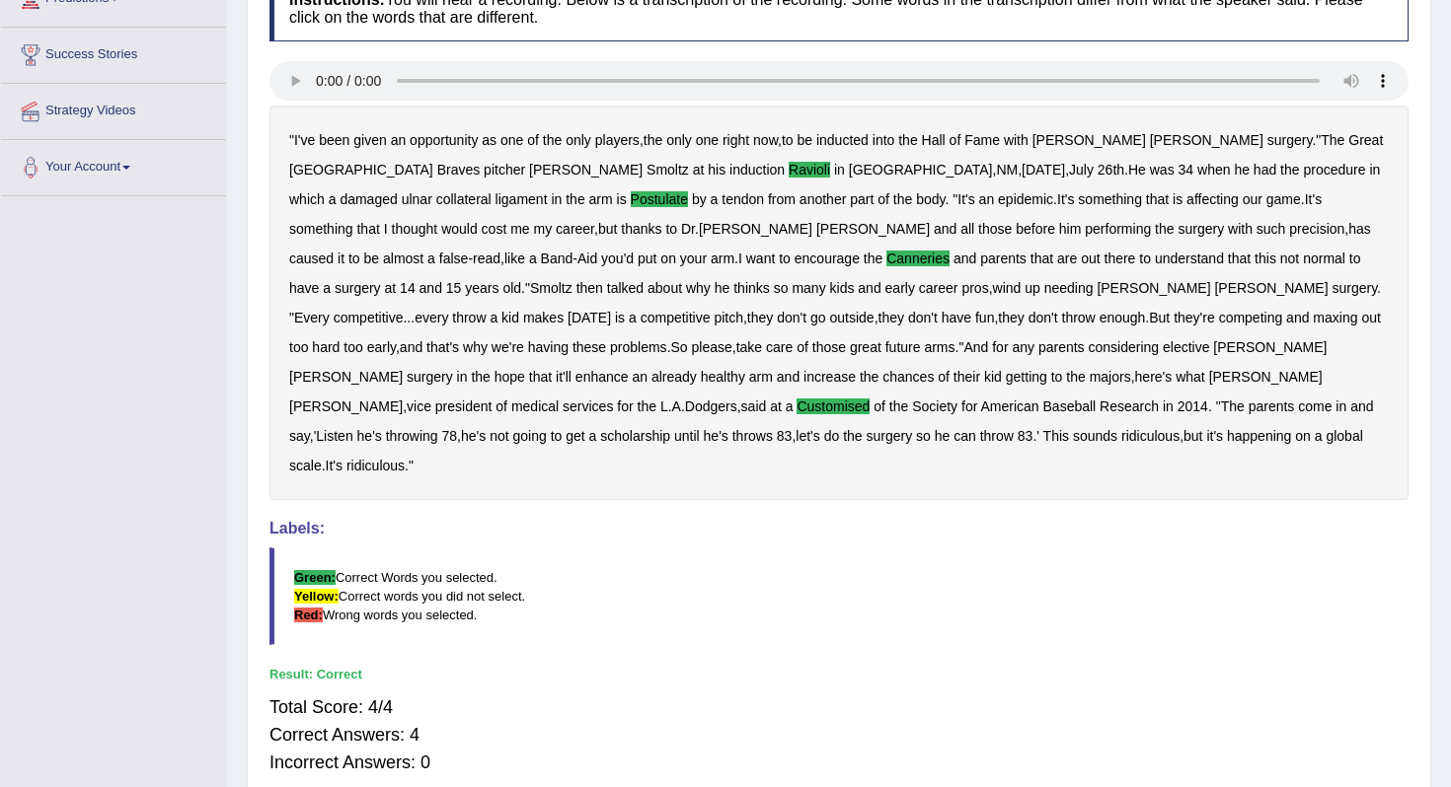
scroll to position [356, 0]
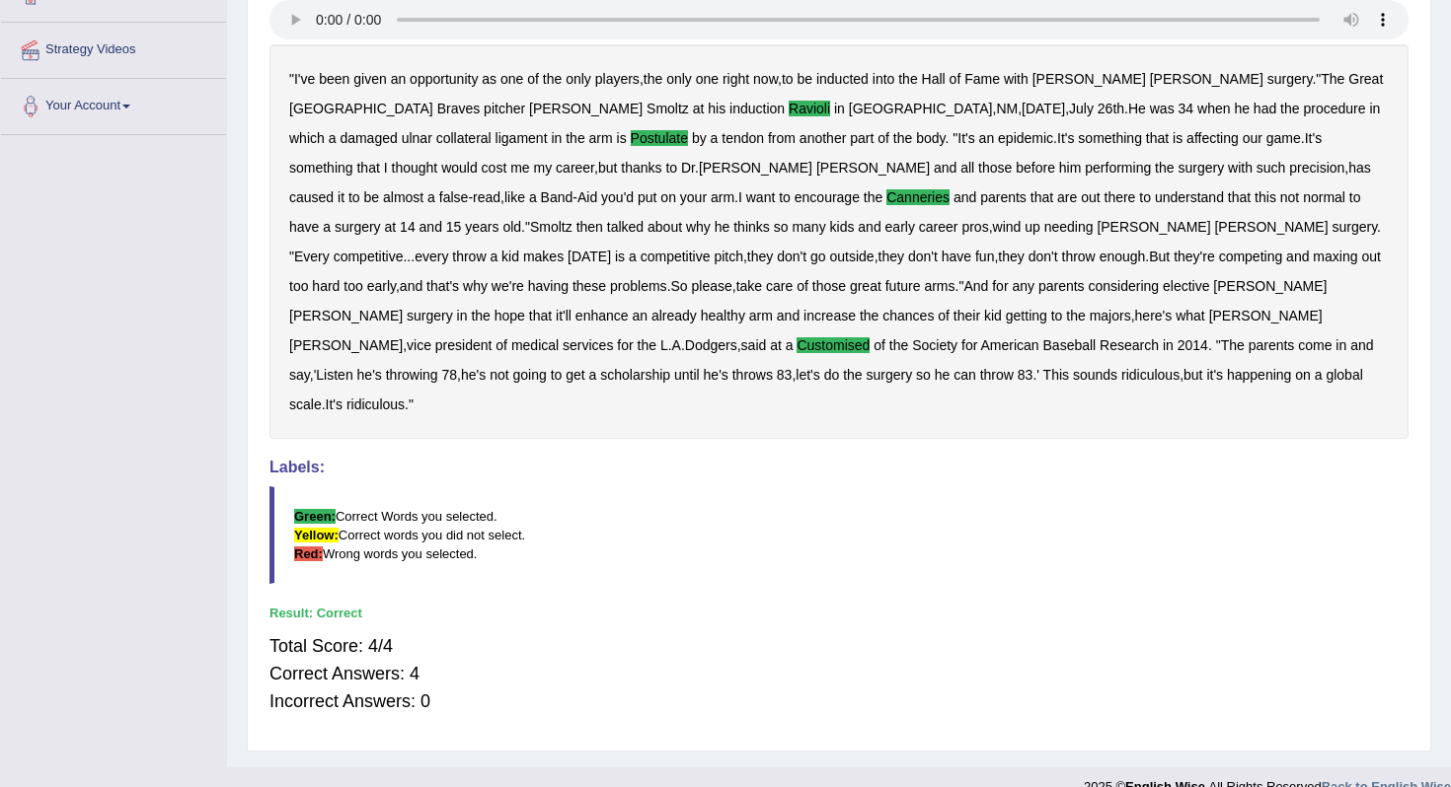
click at [910, 604] on div "Result:" at bounding box center [838, 613] width 1139 height 19
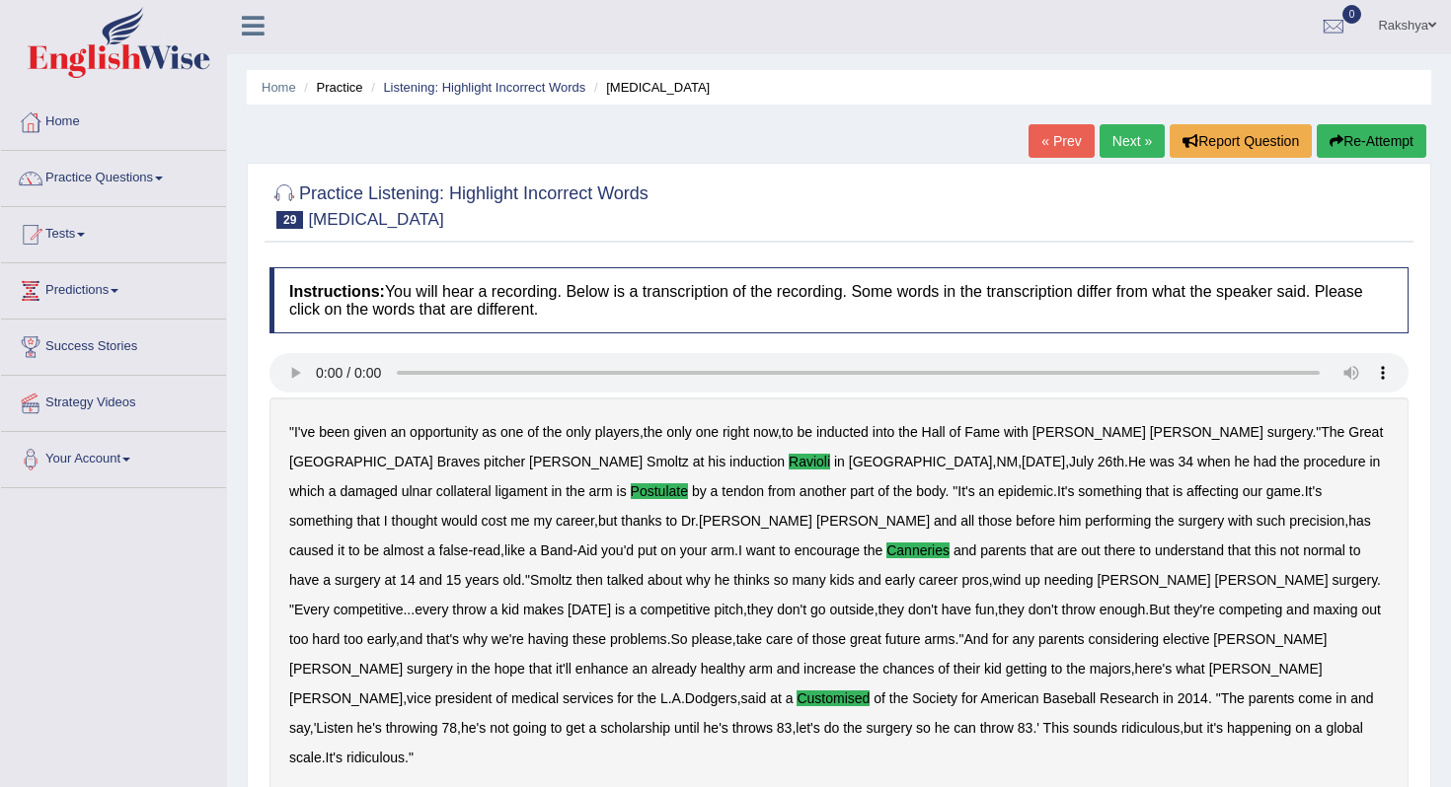
scroll to position [0, 0]
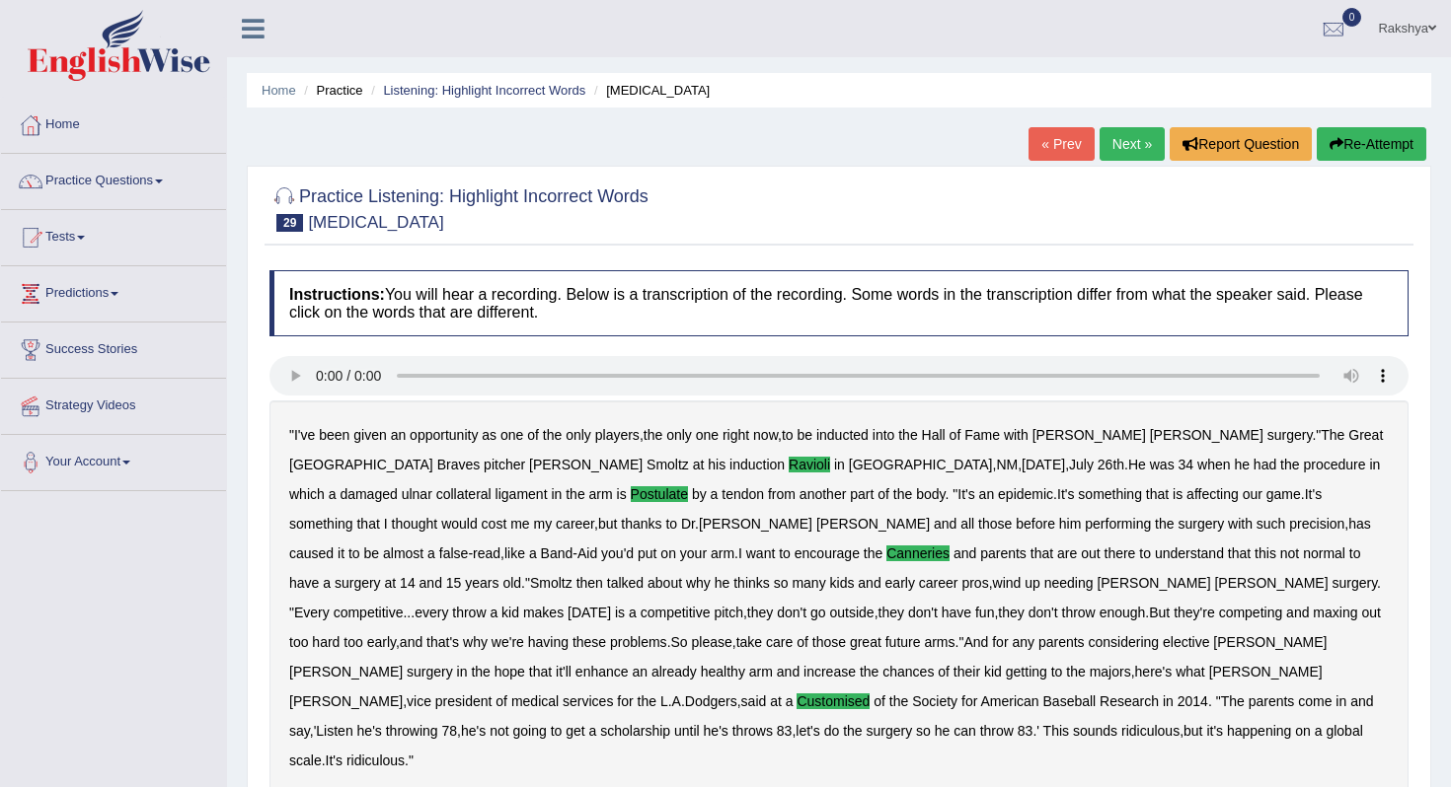
click at [1123, 136] on link "Next »" at bounding box center [1131, 144] width 65 height 34
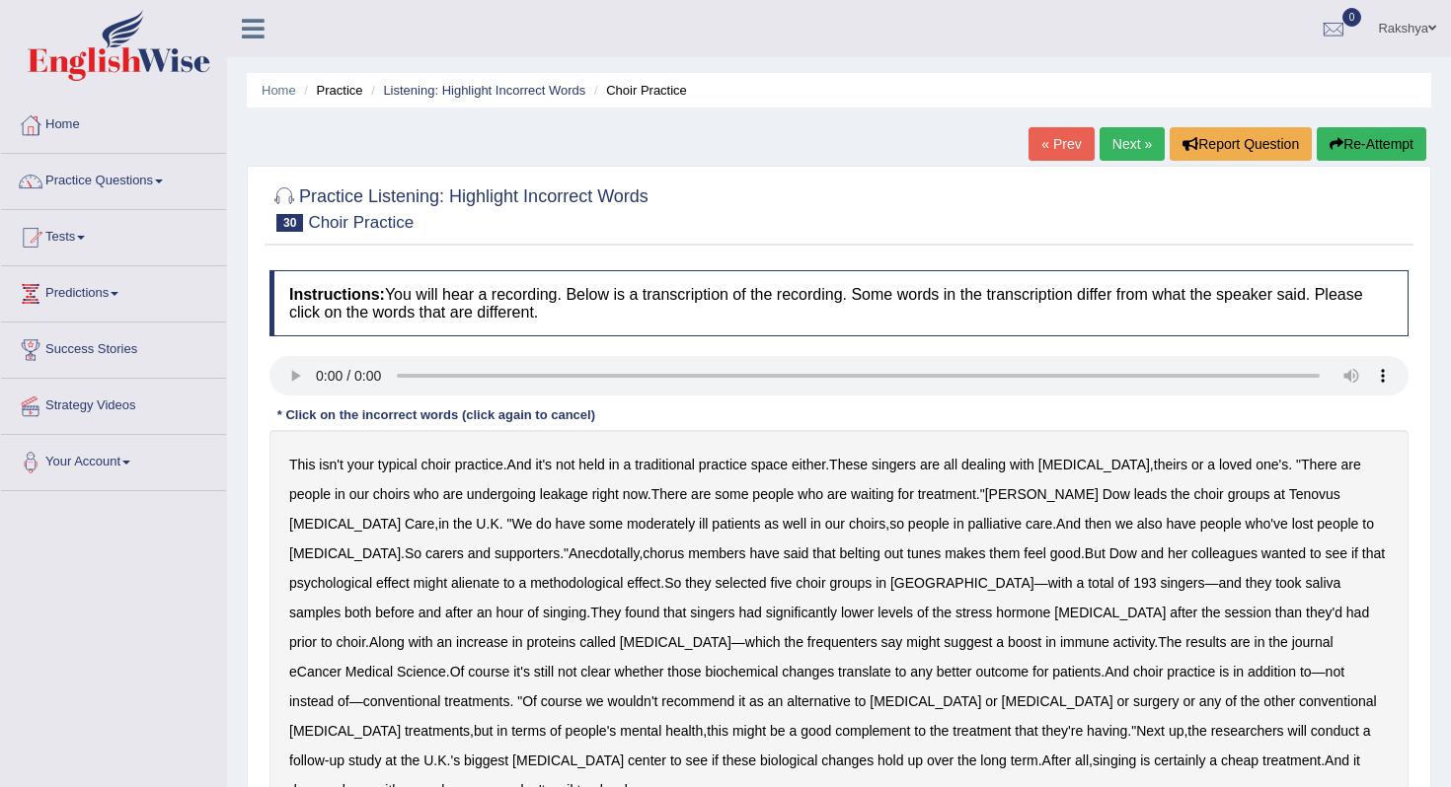
click at [750, 181] on div at bounding box center [838, 208] width 1139 height 60
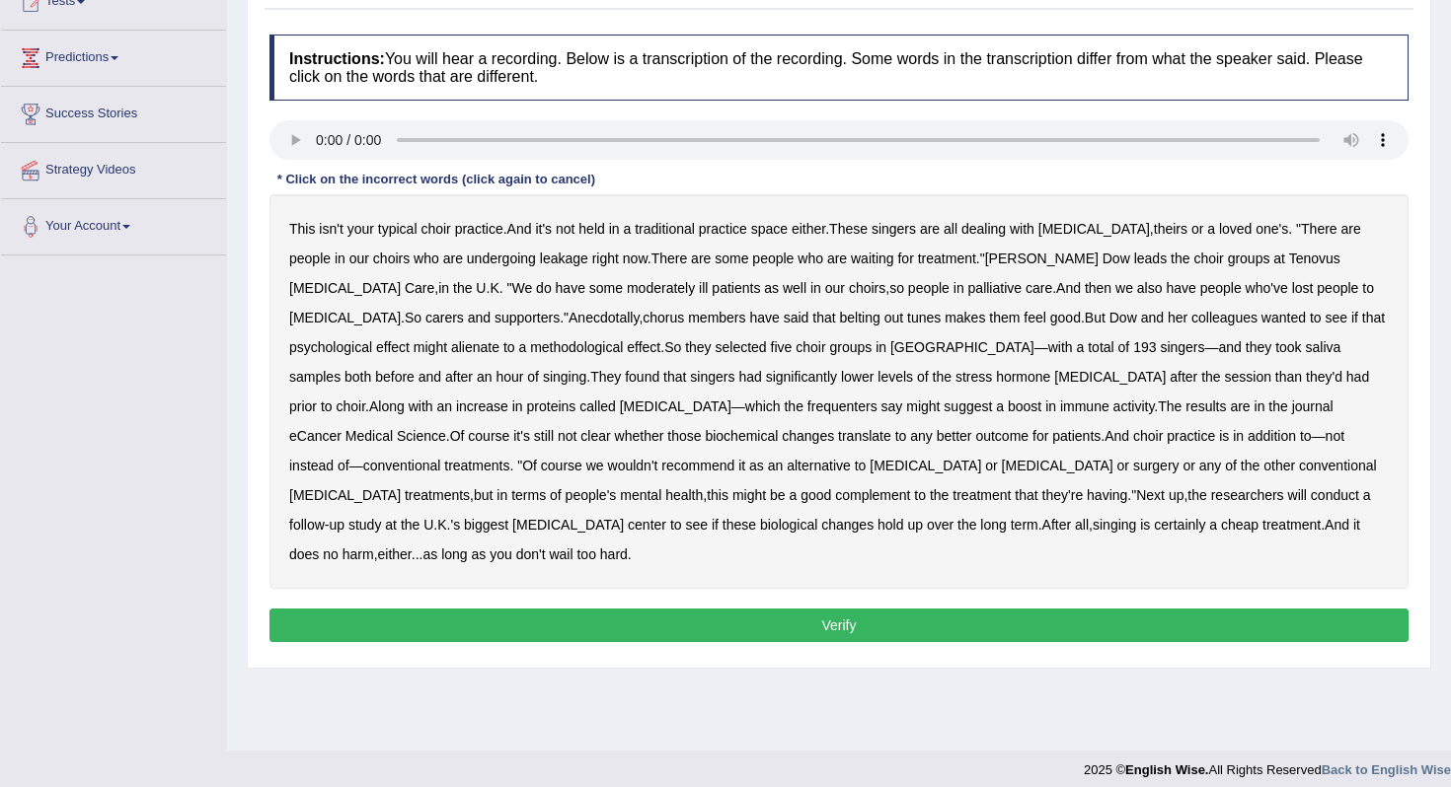
scroll to position [237, 0]
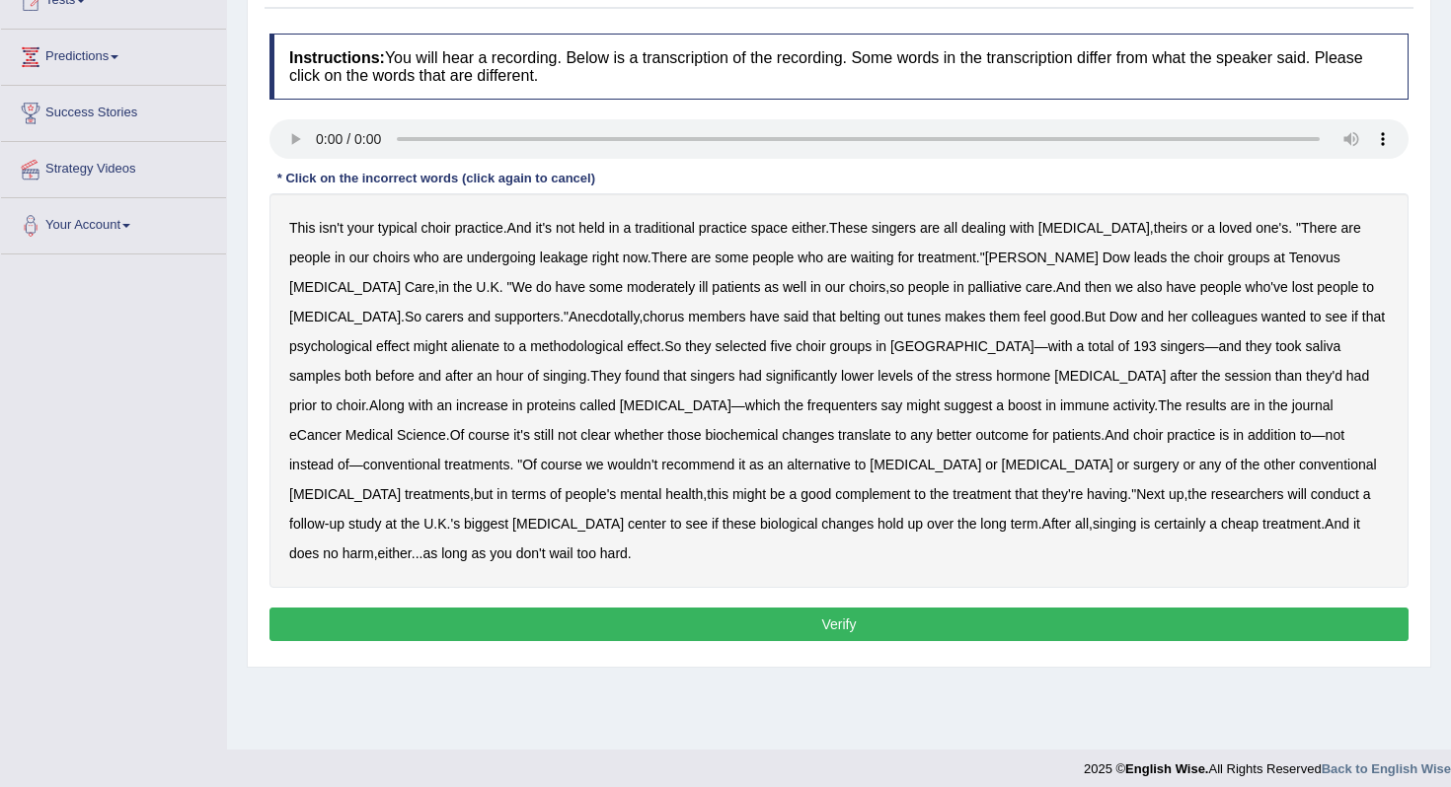
click at [540, 262] on b "leakage" at bounding box center [564, 258] width 48 height 16
click at [627, 294] on b "moderately" at bounding box center [661, 287] width 68 height 16
click at [840, 314] on b "belting" at bounding box center [860, 317] width 40 height 16
click at [451, 349] on b "alienate" at bounding box center [475, 346] width 48 height 16
click at [807, 402] on b "frequenters" at bounding box center [842, 406] width 70 height 16
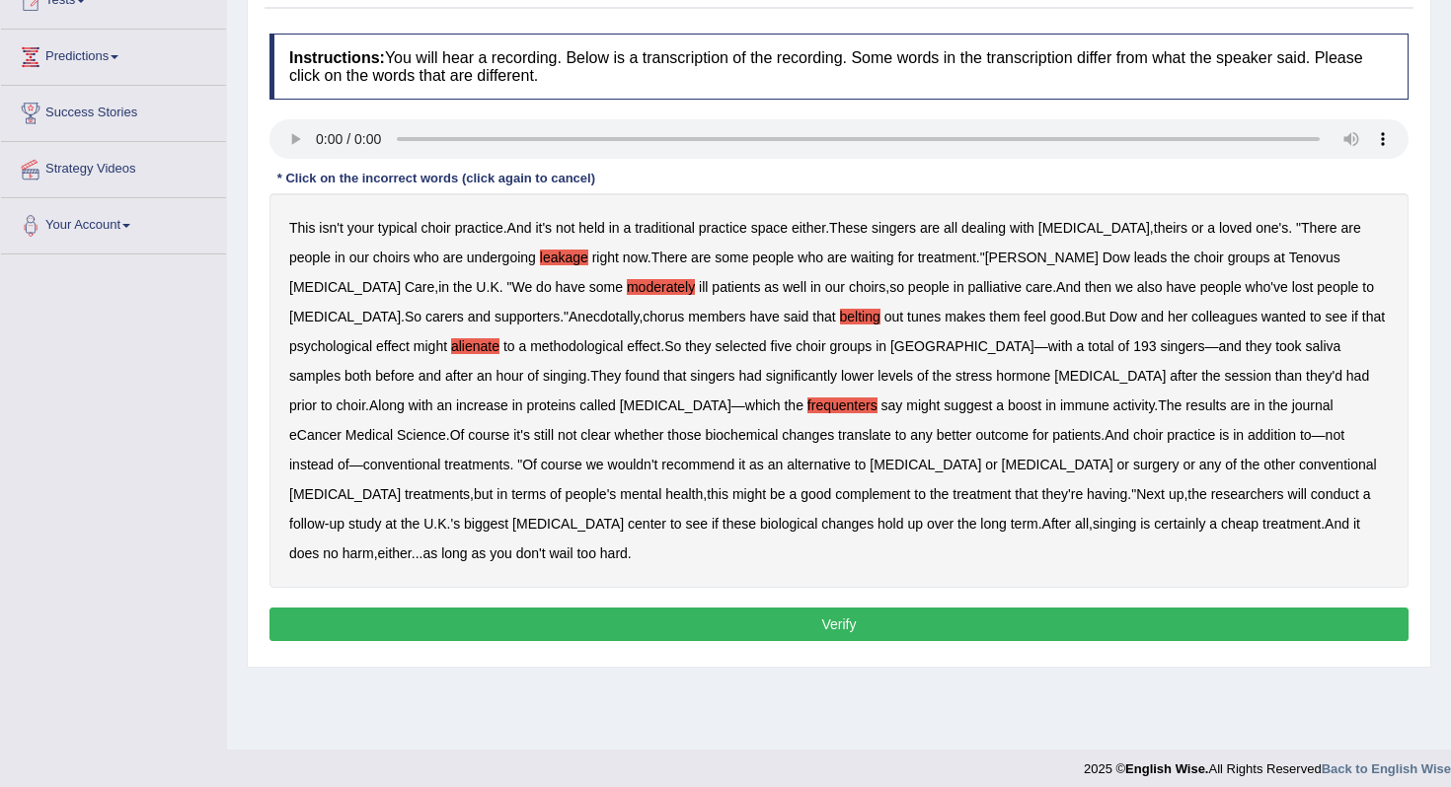
click at [871, 608] on button "Verify" at bounding box center [838, 625] width 1139 height 34
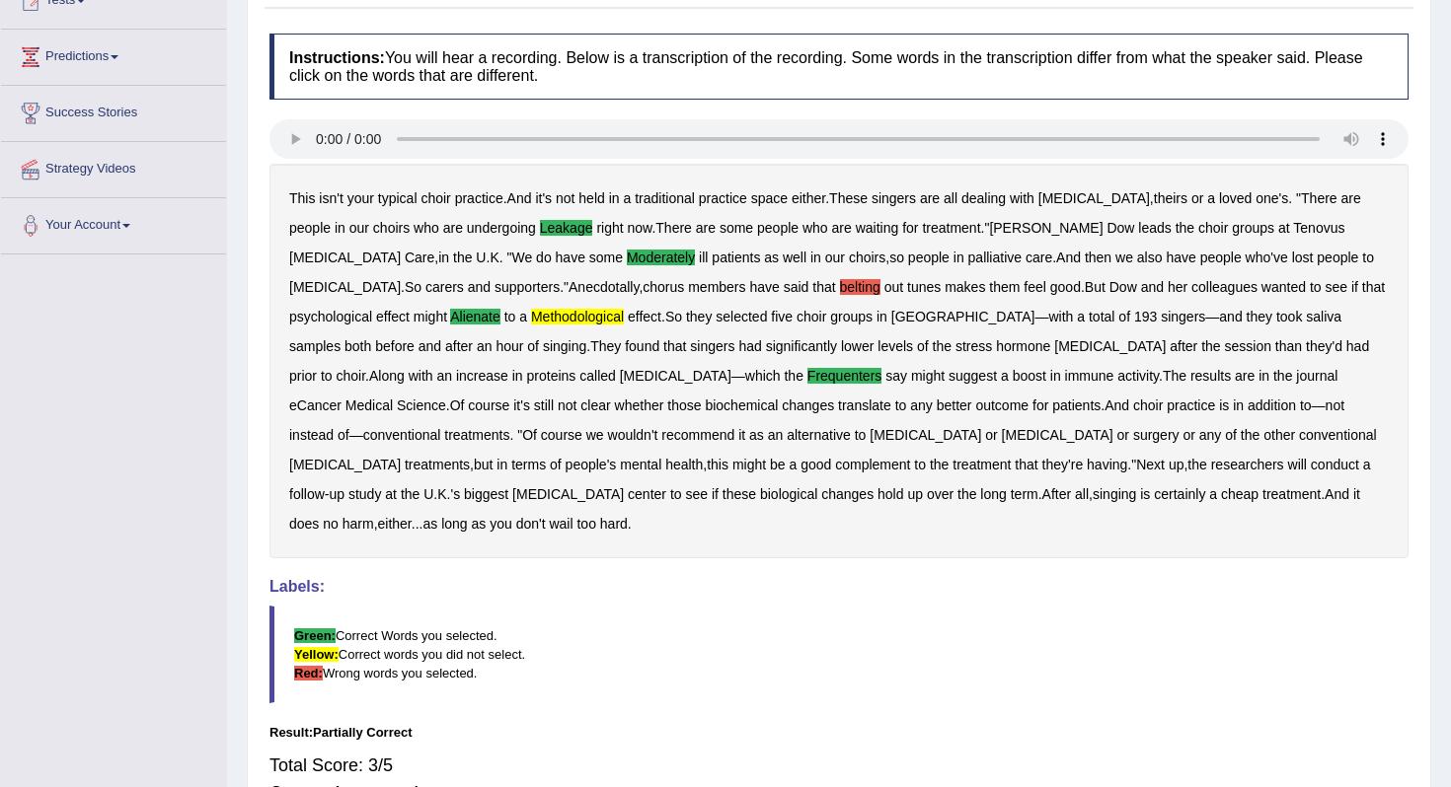
click at [871, 600] on div "Saving your answer..." at bounding box center [725, 393] width 1451 height 787
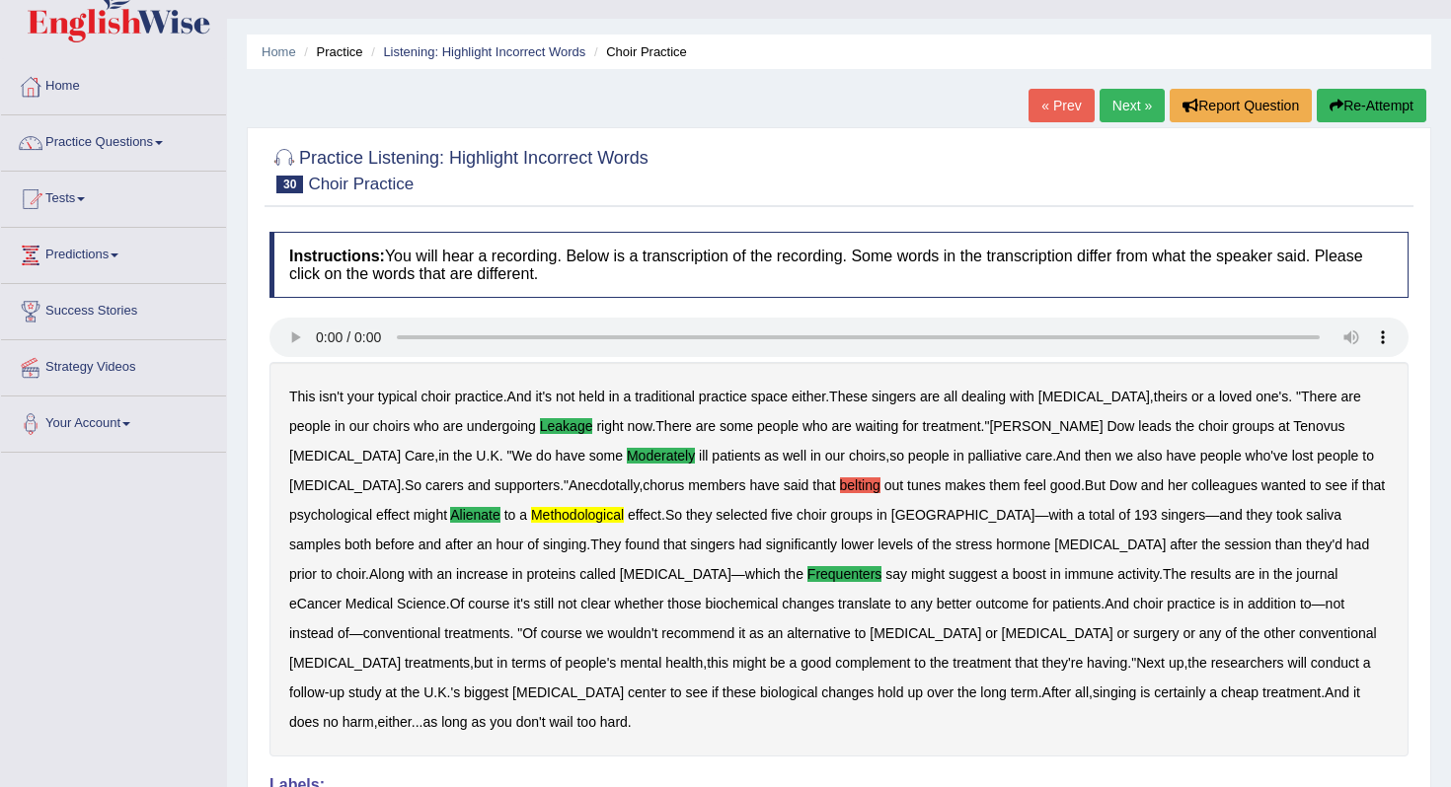
scroll to position [0, 0]
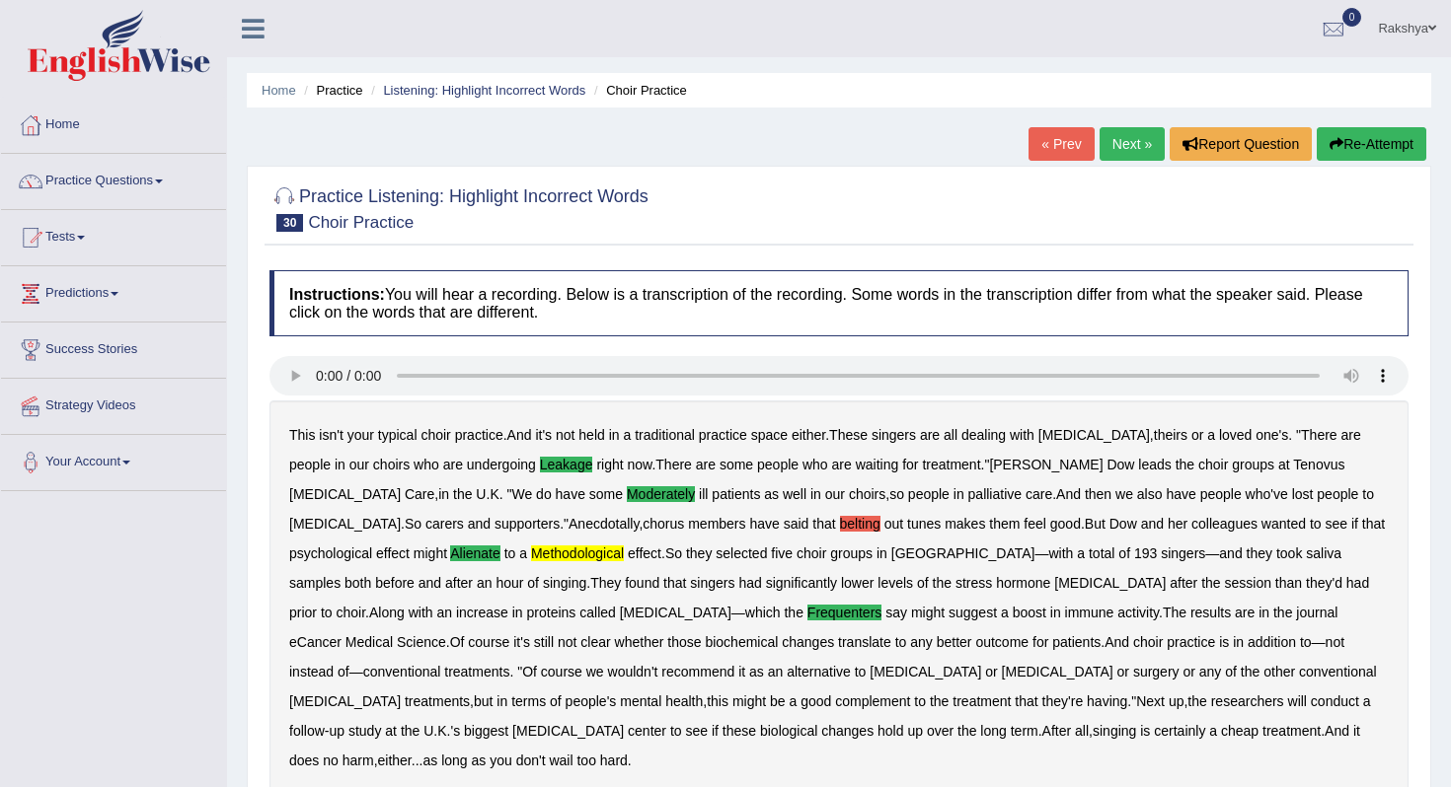
click at [1125, 141] on link "Next »" at bounding box center [1131, 144] width 65 height 34
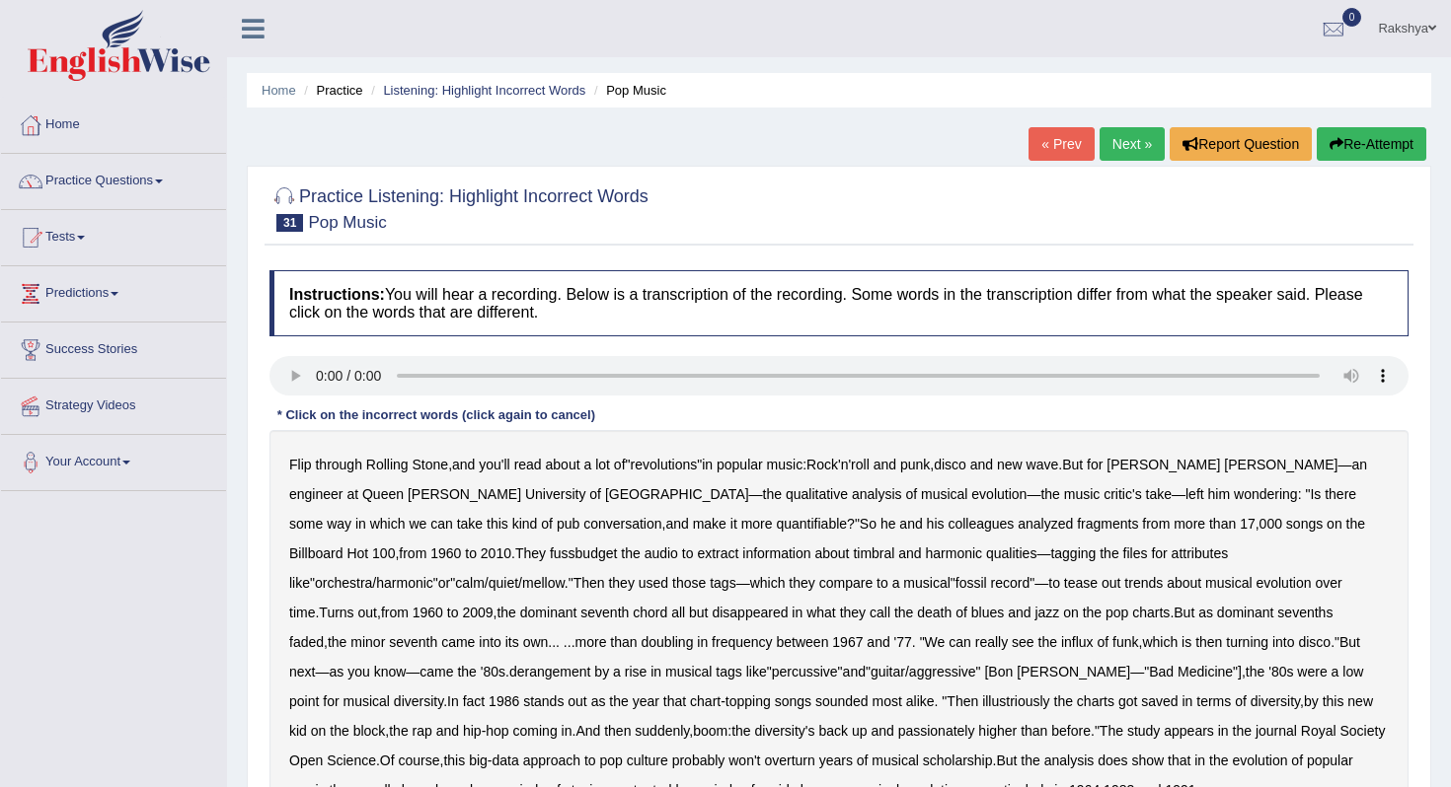
click at [991, 208] on div at bounding box center [838, 208] width 1139 height 60
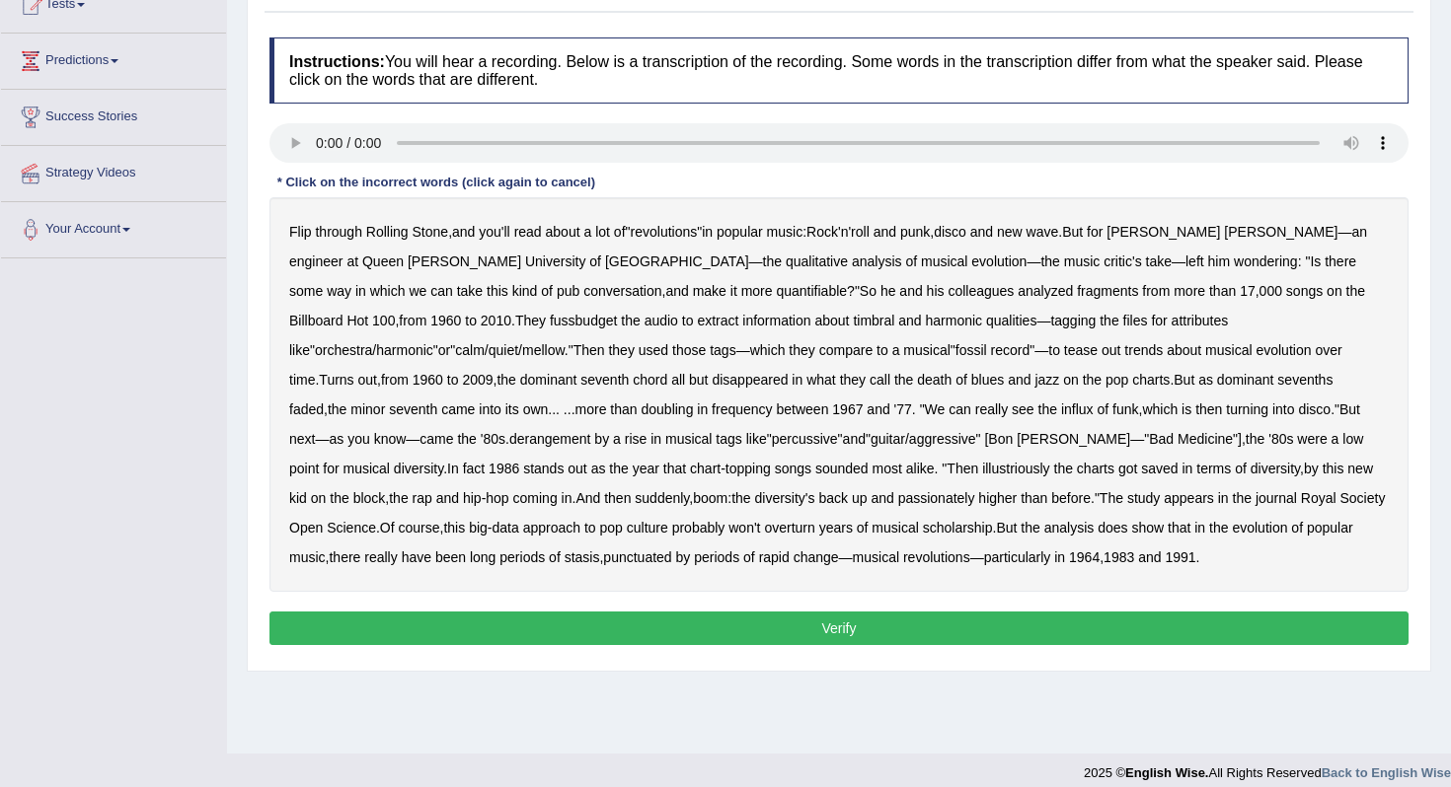
scroll to position [237, 0]
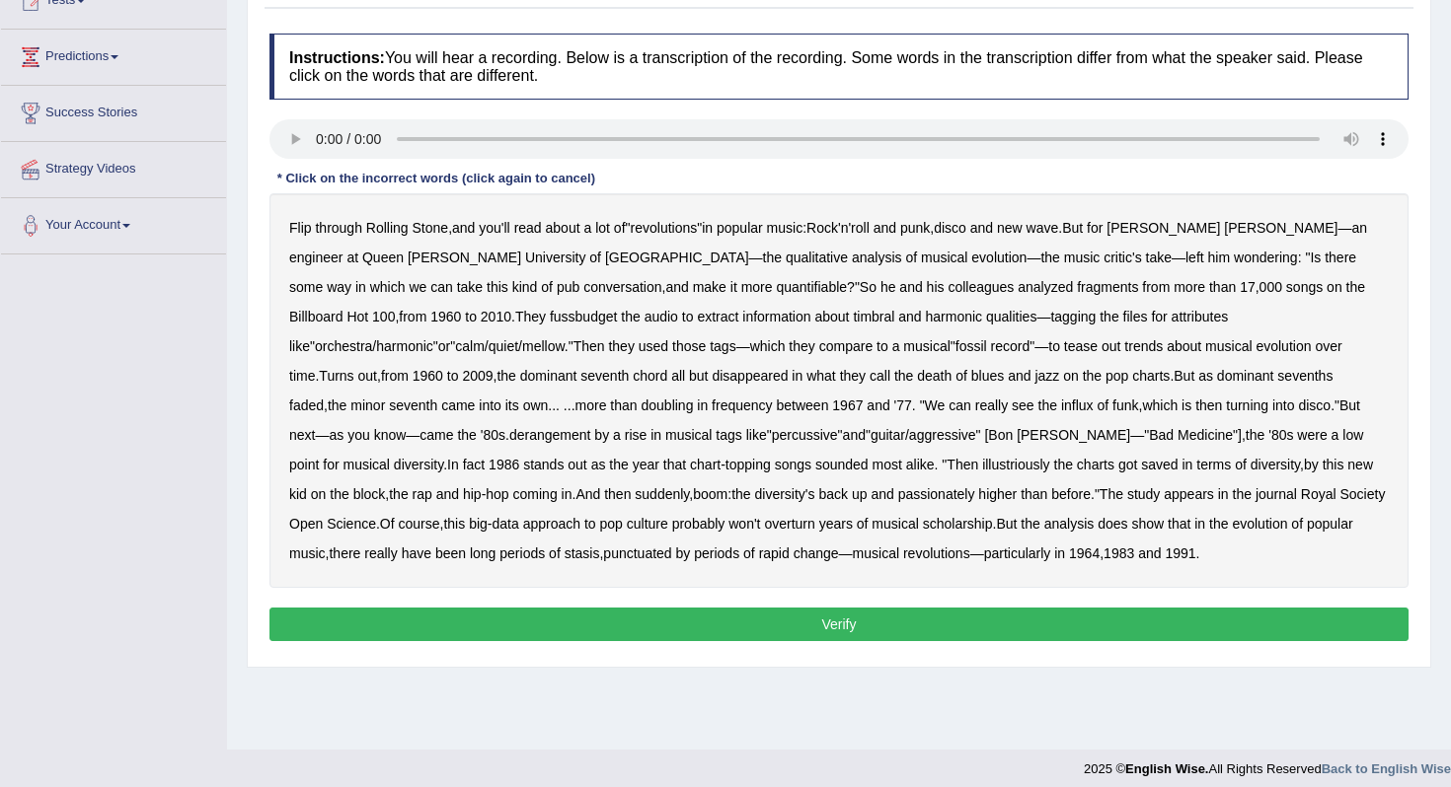
click at [550, 322] on b "fussbudget" at bounding box center [584, 317] width 68 height 16
click at [591, 427] on b "derangement" at bounding box center [550, 435] width 82 height 16
click at [982, 467] on b "illustriously" at bounding box center [1015, 465] width 67 height 16
click at [898, 498] on b "passionately" at bounding box center [936, 494] width 77 height 16
click at [819, 628] on button "Verify" at bounding box center [838, 625] width 1139 height 34
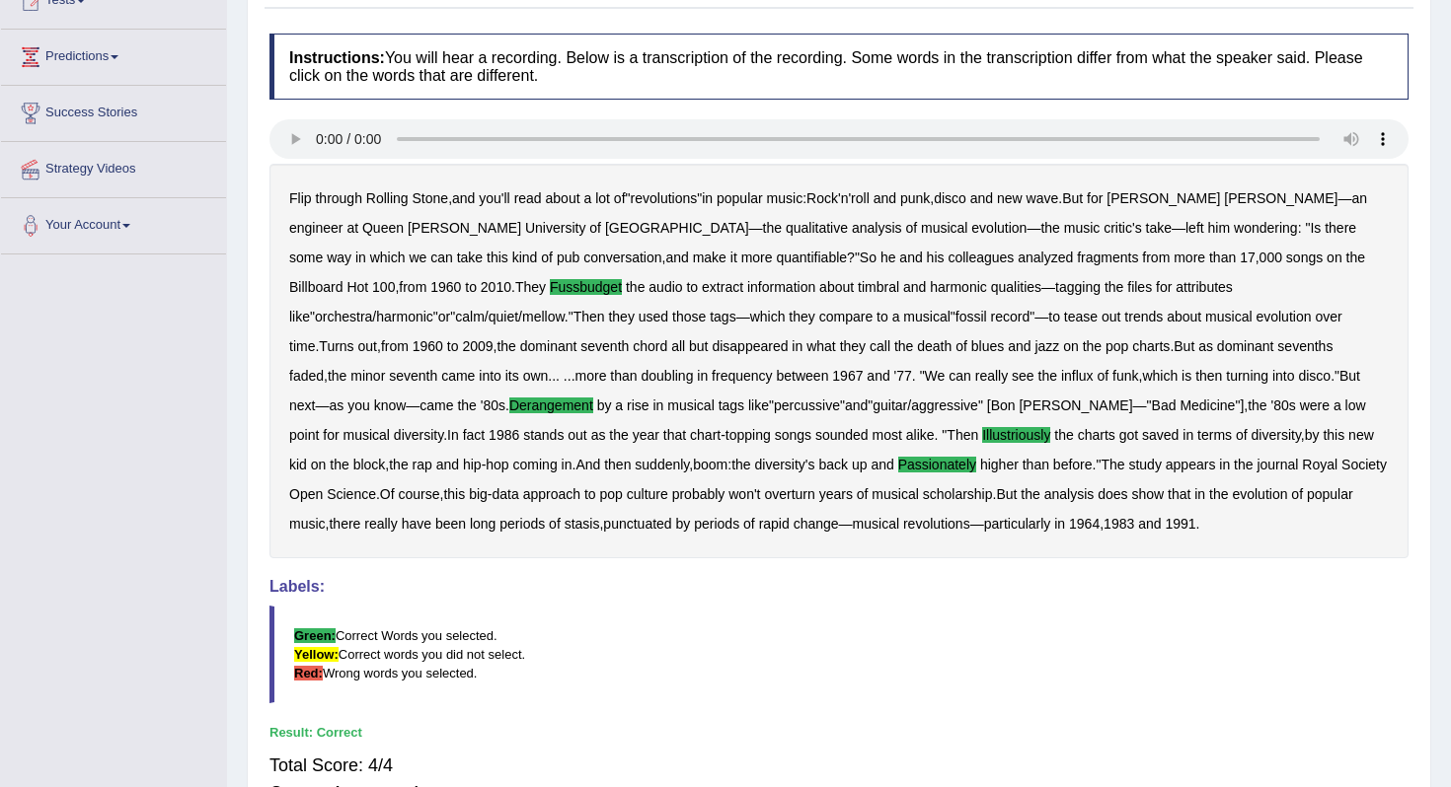
click at [819, 551] on body "Toggle navigation Home Practice Questions Speaking Practice Read Aloud Repeat S…" at bounding box center [725, 156] width 1451 height 787
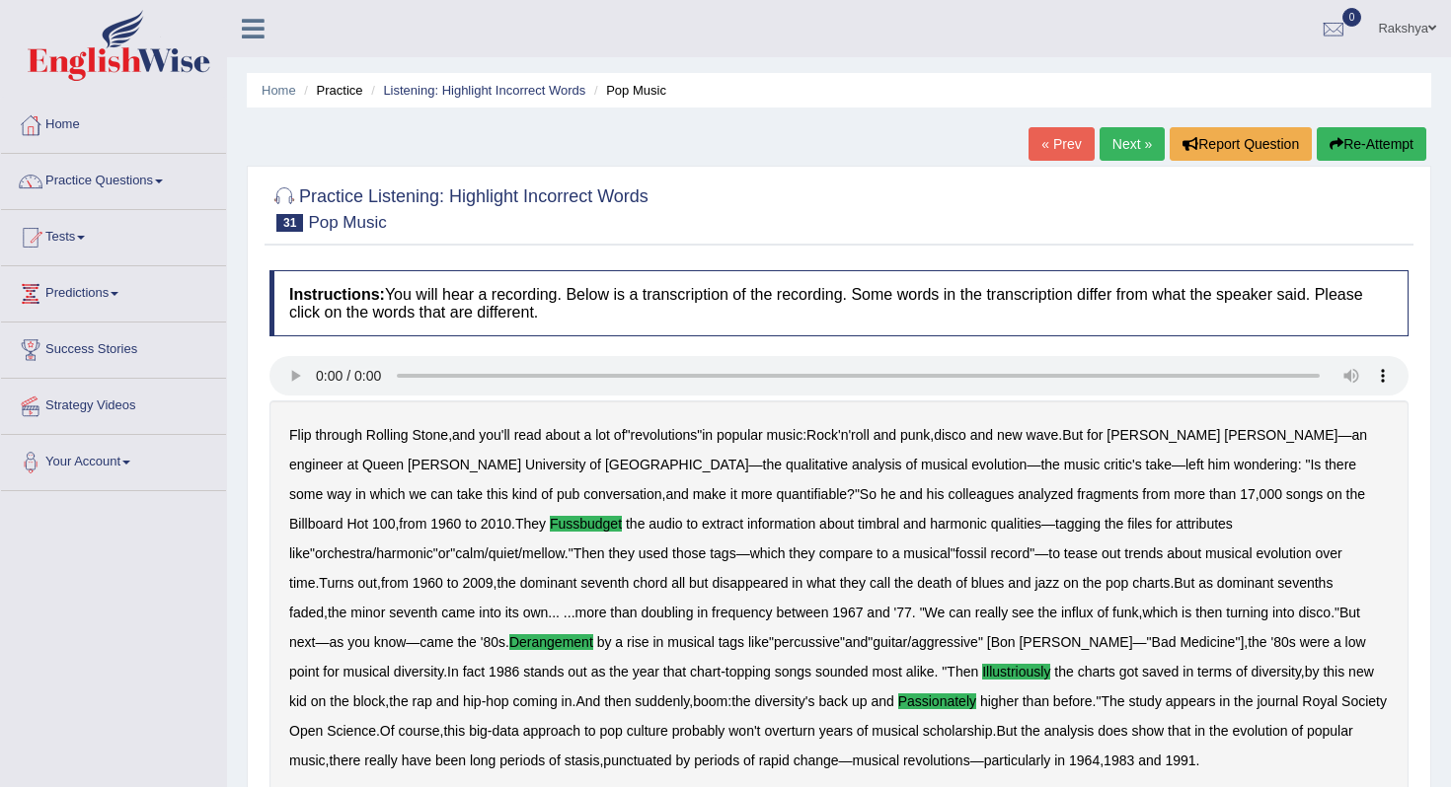
scroll to position [0, 0]
click at [1103, 136] on link "Next »" at bounding box center [1131, 144] width 65 height 34
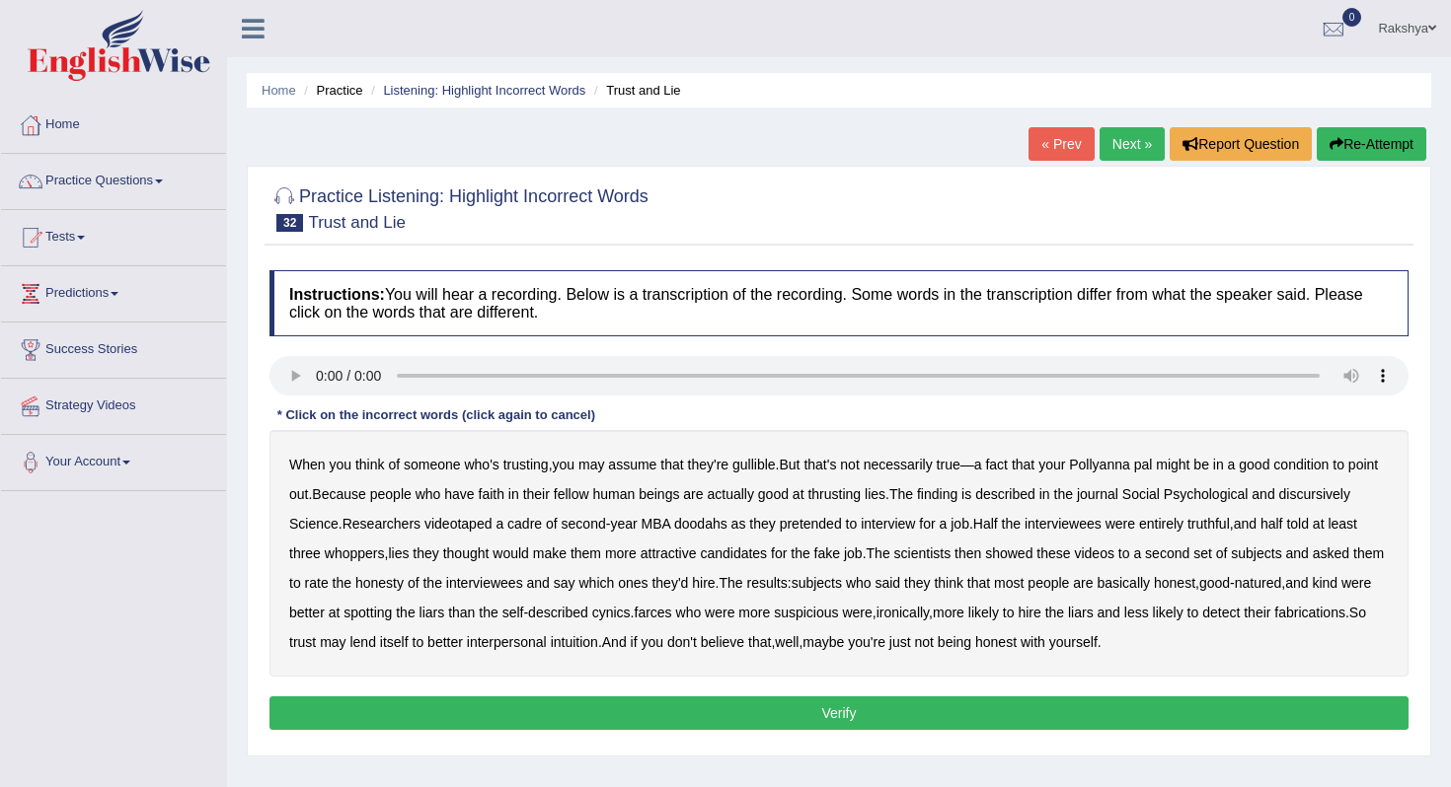
click at [860, 495] on b "thrusting" at bounding box center [833, 494] width 53 height 16
click at [1279, 502] on b "discursively" at bounding box center [1314, 494] width 71 height 16
click at [727, 520] on b "doodahs" at bounding box center [700, 524] width 53 height 16
click at [1195, 582] on b "honest" at bounding box center [1174, 583] width 41 height 16
click at [935, 700] on button "Verify" at bounding box center [838, 714] width 1139 height 34
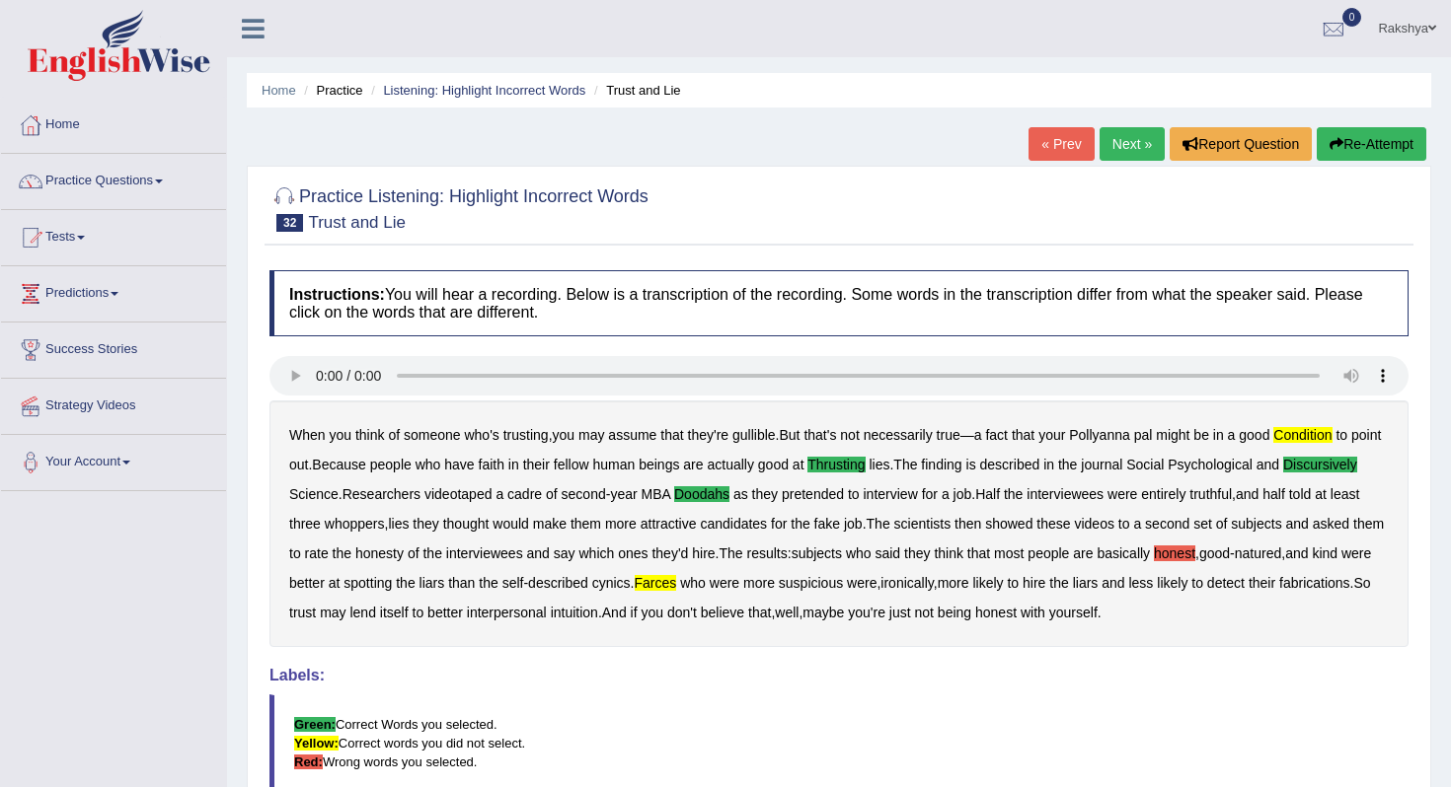
click at [935, 700] on body "Toggle navigation Home Practice Questions Speaking Practice Read Aloud Repeat S…" at bounding box center [725, 393] width 1451 height 787
click at [1136, 129] on link "Next »" at bounding box center [1131, 144] width 65 height 34
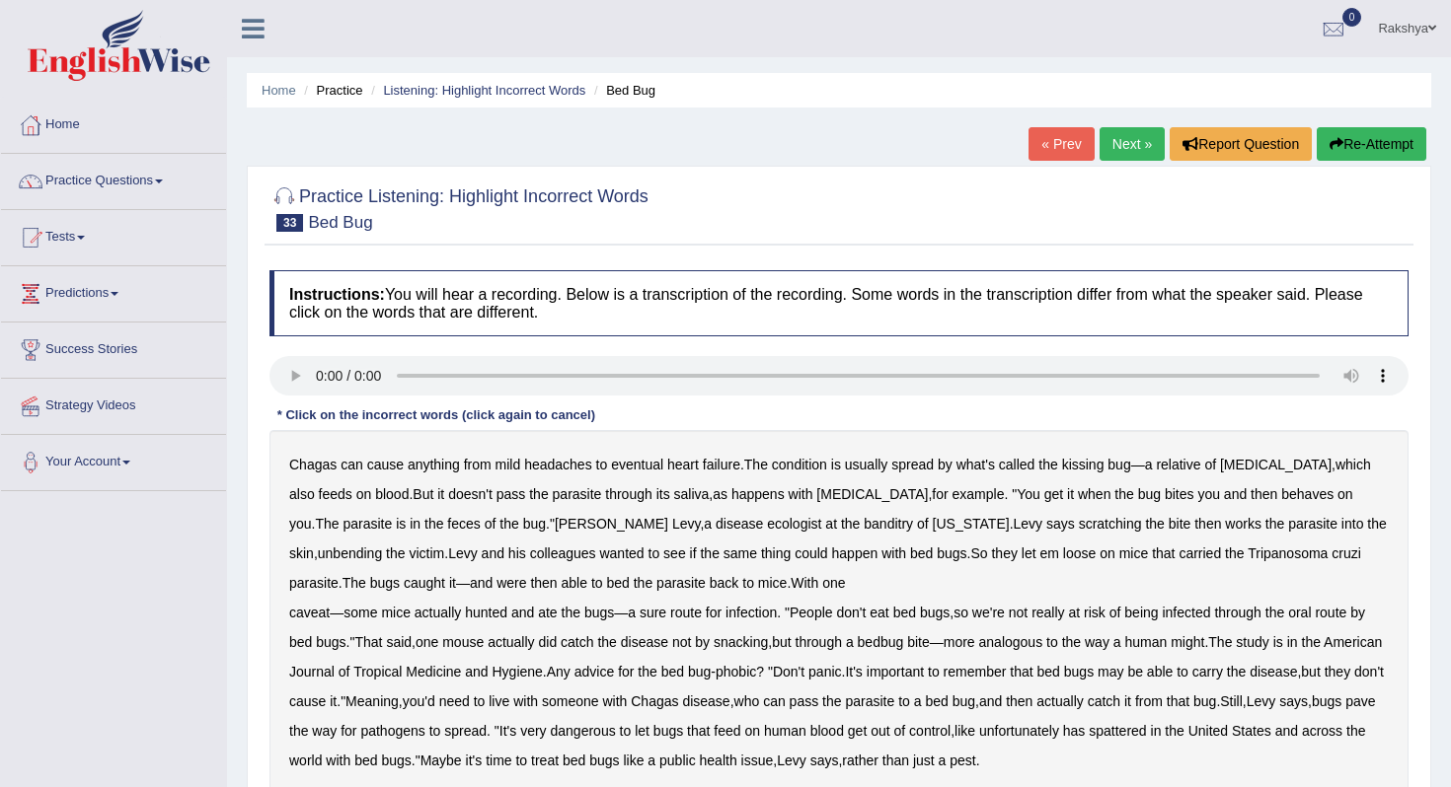
click at [729, 196] on div at bounding box center [838, 208] width 1139 height 60
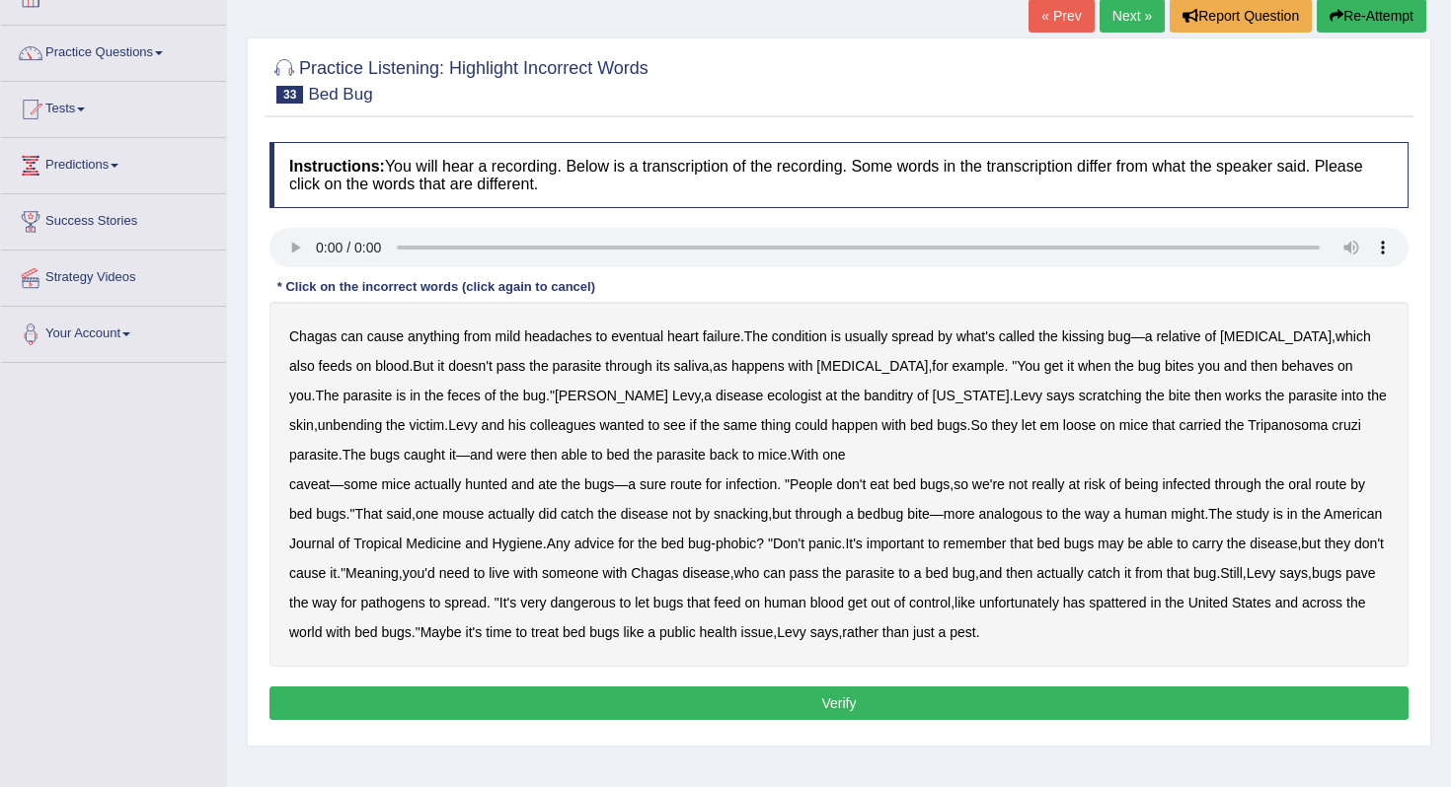
scroll to position [197, 0]
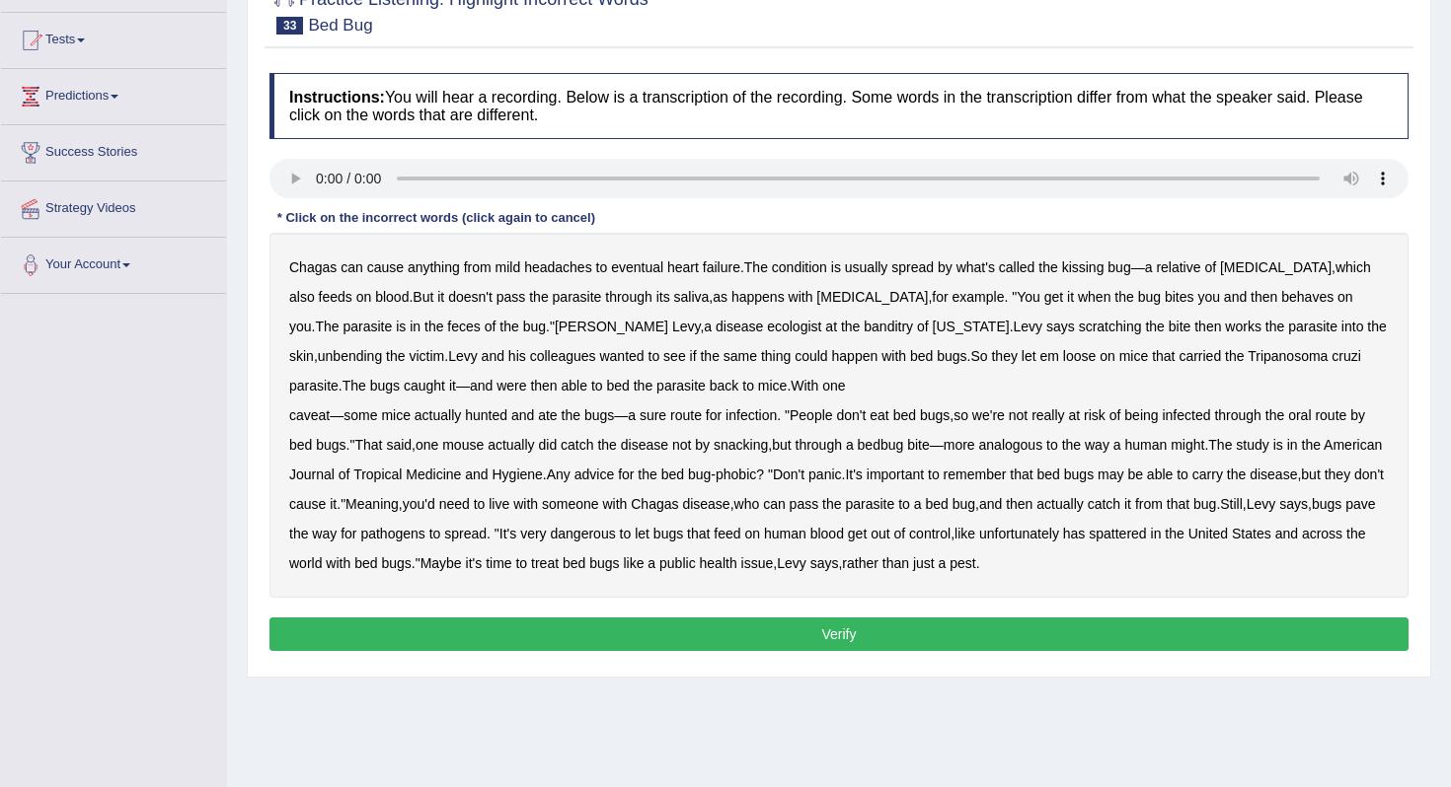
click at [1281, 294] on b "behaves" at bounding box center [1307, 297] width 52 height 16
click at [863, 333] on b "banditry" at bounding box center [887, 327] width 49 height 16
click at [331, 355] on b "unbending" at bounding box center [350, 356] width 64 height 16
click at [1146, 534] on b "spattered" at bounding box center [1116, 534] width 57 height 16
click at [959, 636] on button "Verify" at bounding box center [838, 635] width 1139 height 34
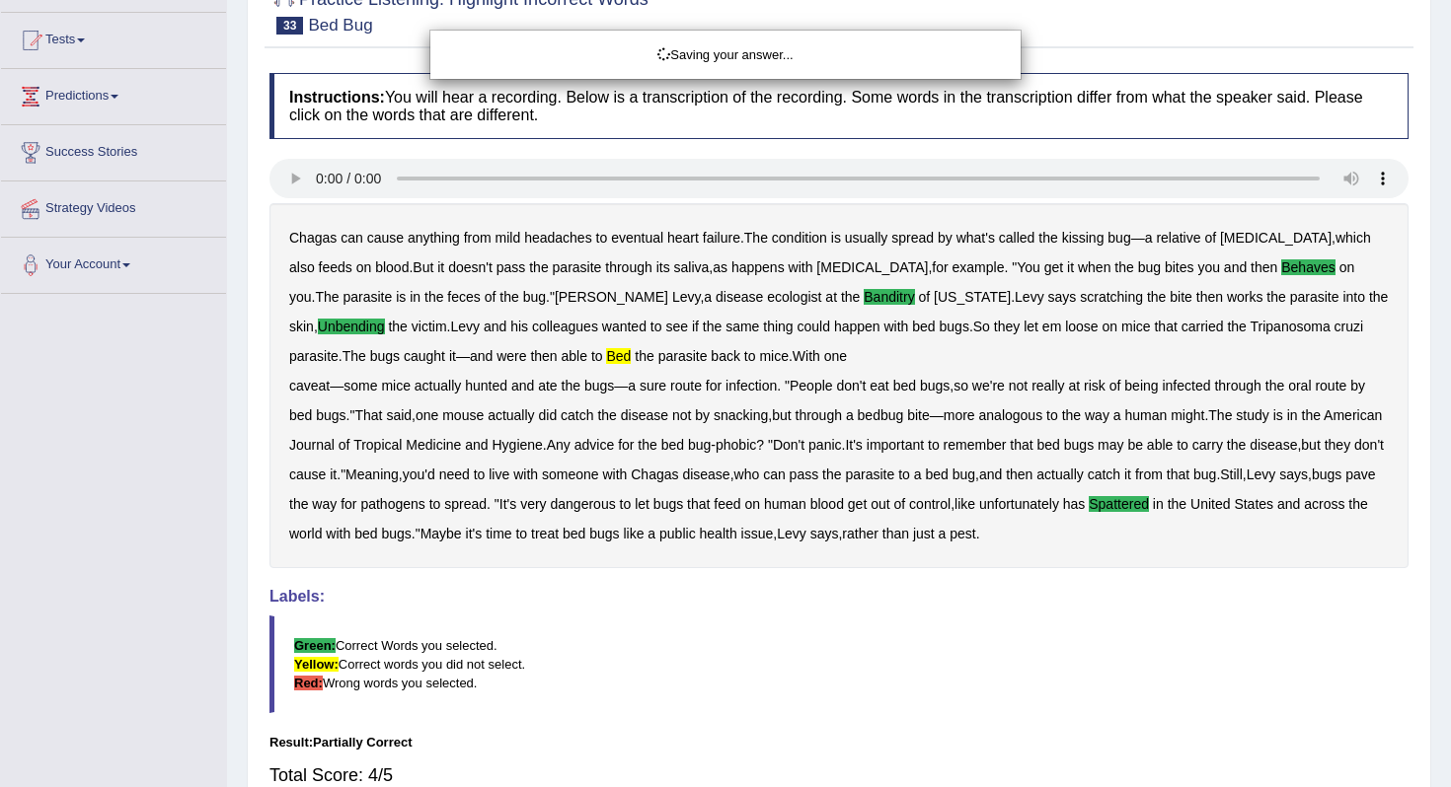
click at [951, 590] on body "Toggle navigation Home Practice Questions Speaking Practice Read Aloud Repeat S…" at bounding box center [725, 196] width 1451 height 787
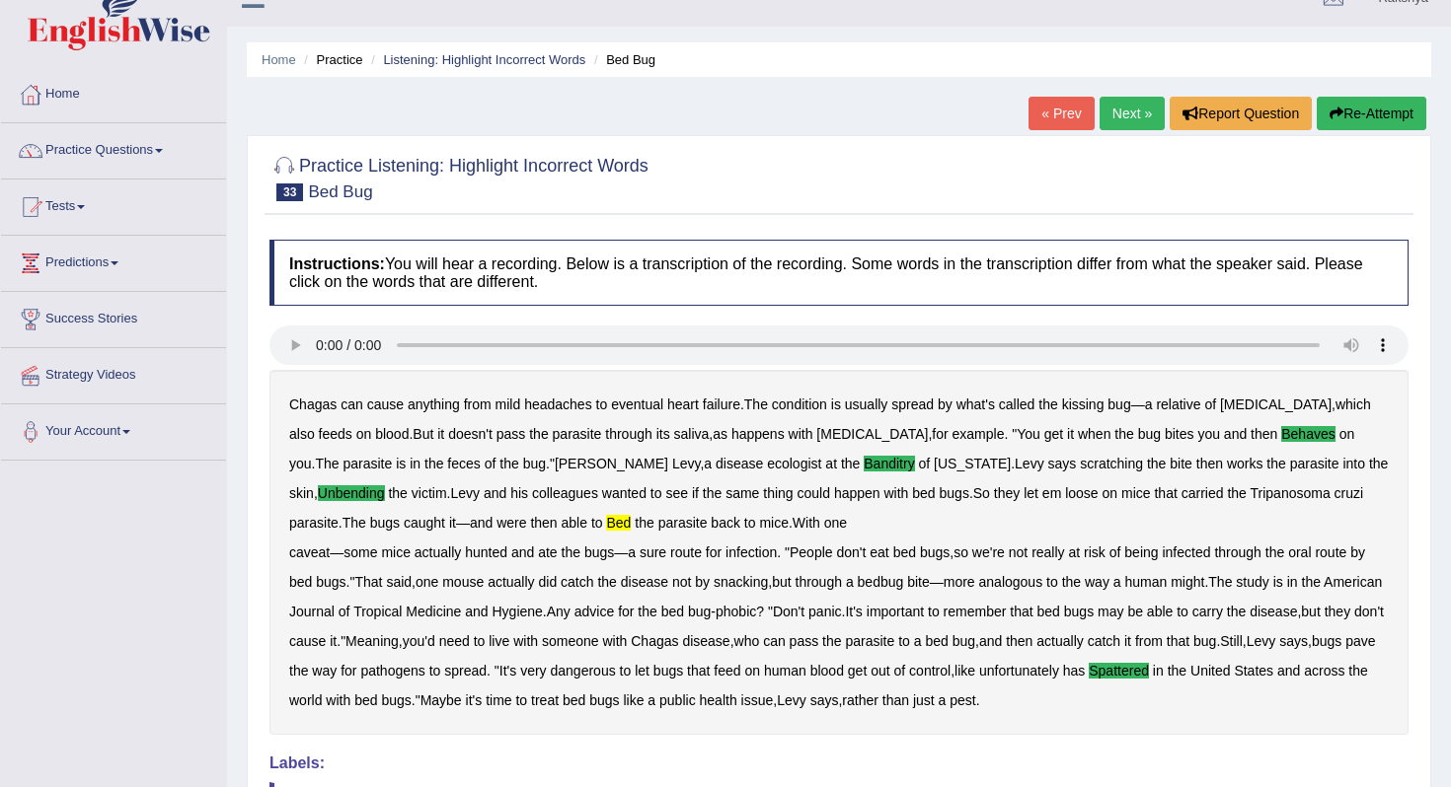
scroll to position [0, 0]
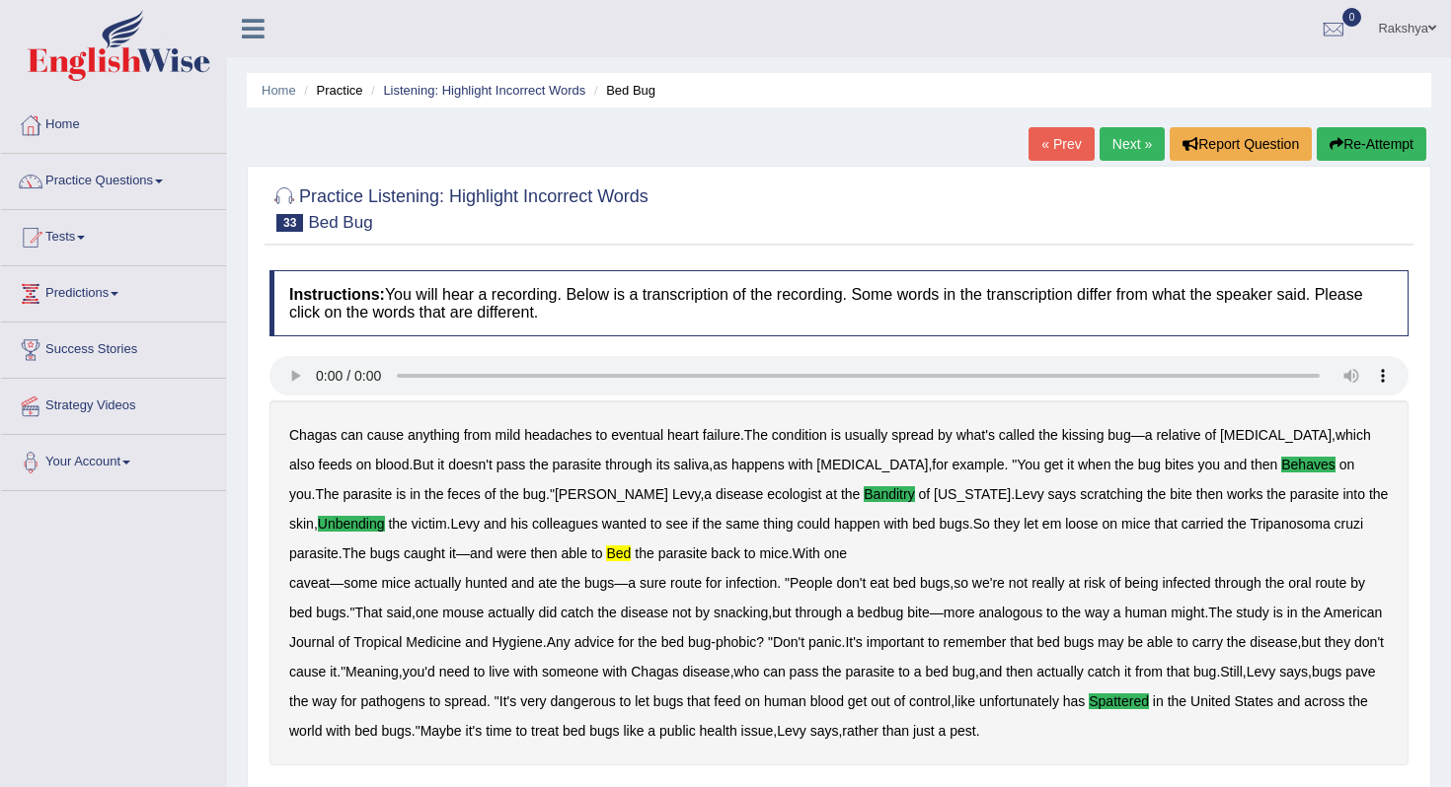
click at [1100, 157] on link "Next »" at bounding box center [1131, 144] width 65 height 34
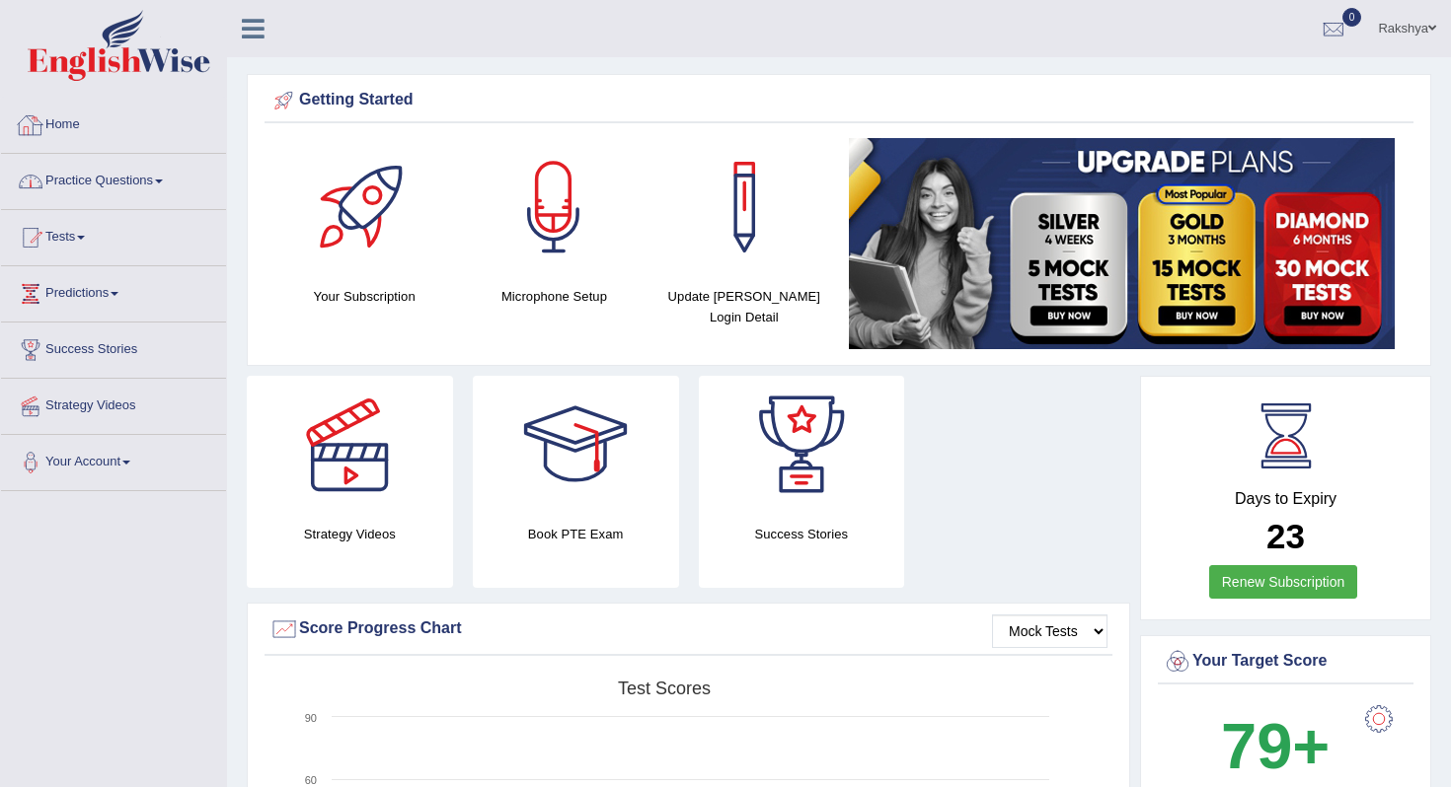
click at [130, 177] on link "Practice Questions" at bounding box center [113, 178] width 225 height 49
click at [124, 183] on link "Practice Questions" at bounding box center [113, 178] width 225 height 49
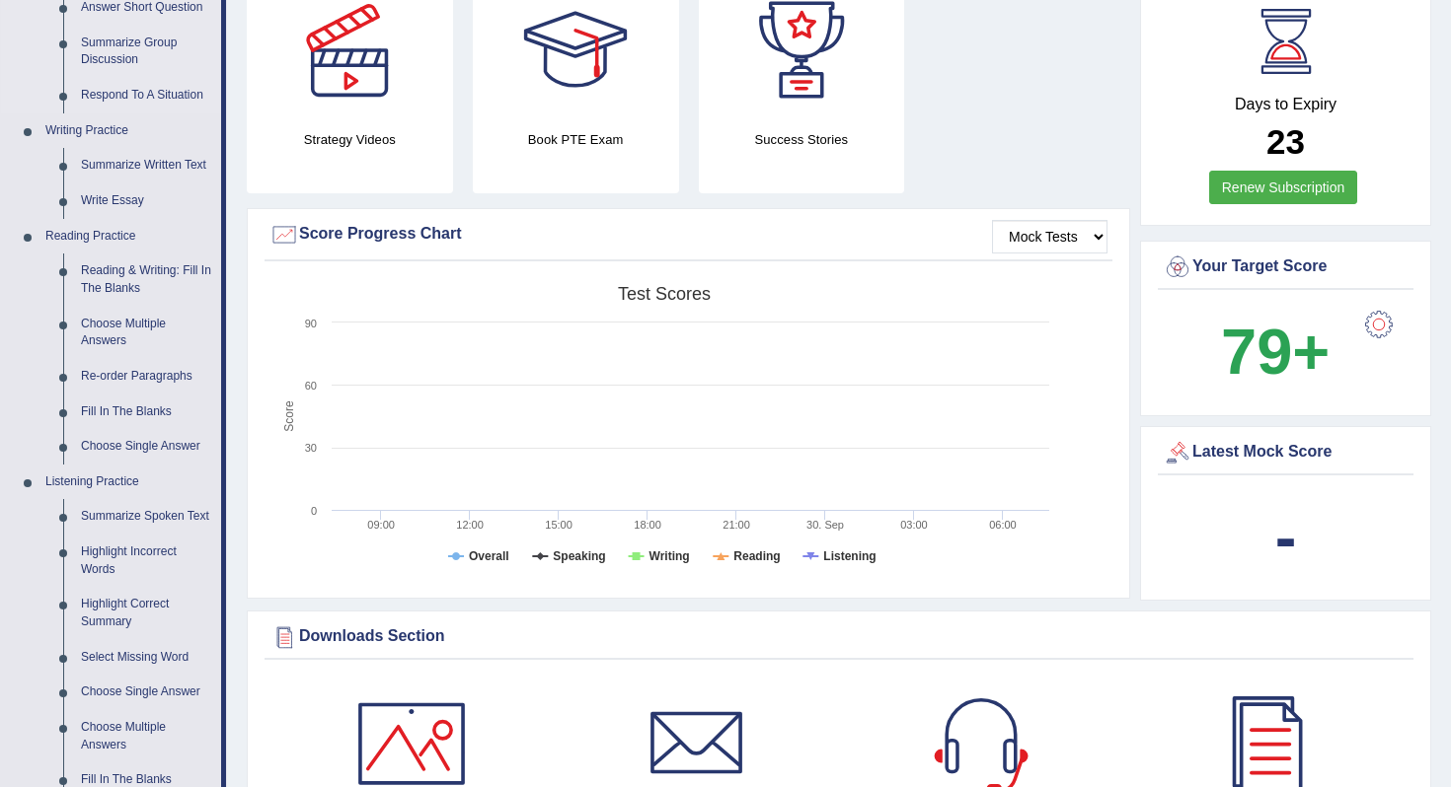
scroll to position [434, 0]
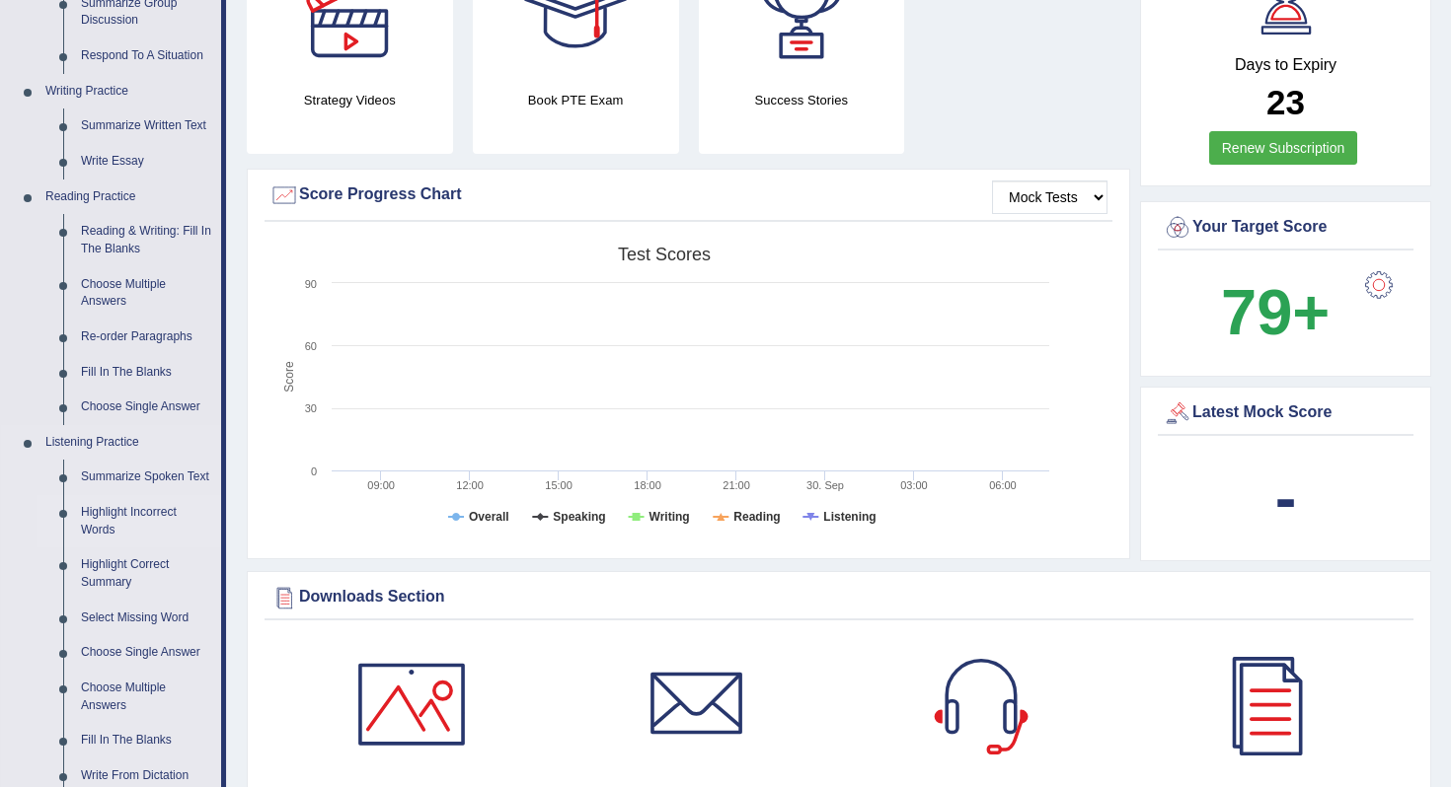
click at [127, 538] on link "Highlight Incorrect Words" at bounding box center [146, 521] width 149 height 52
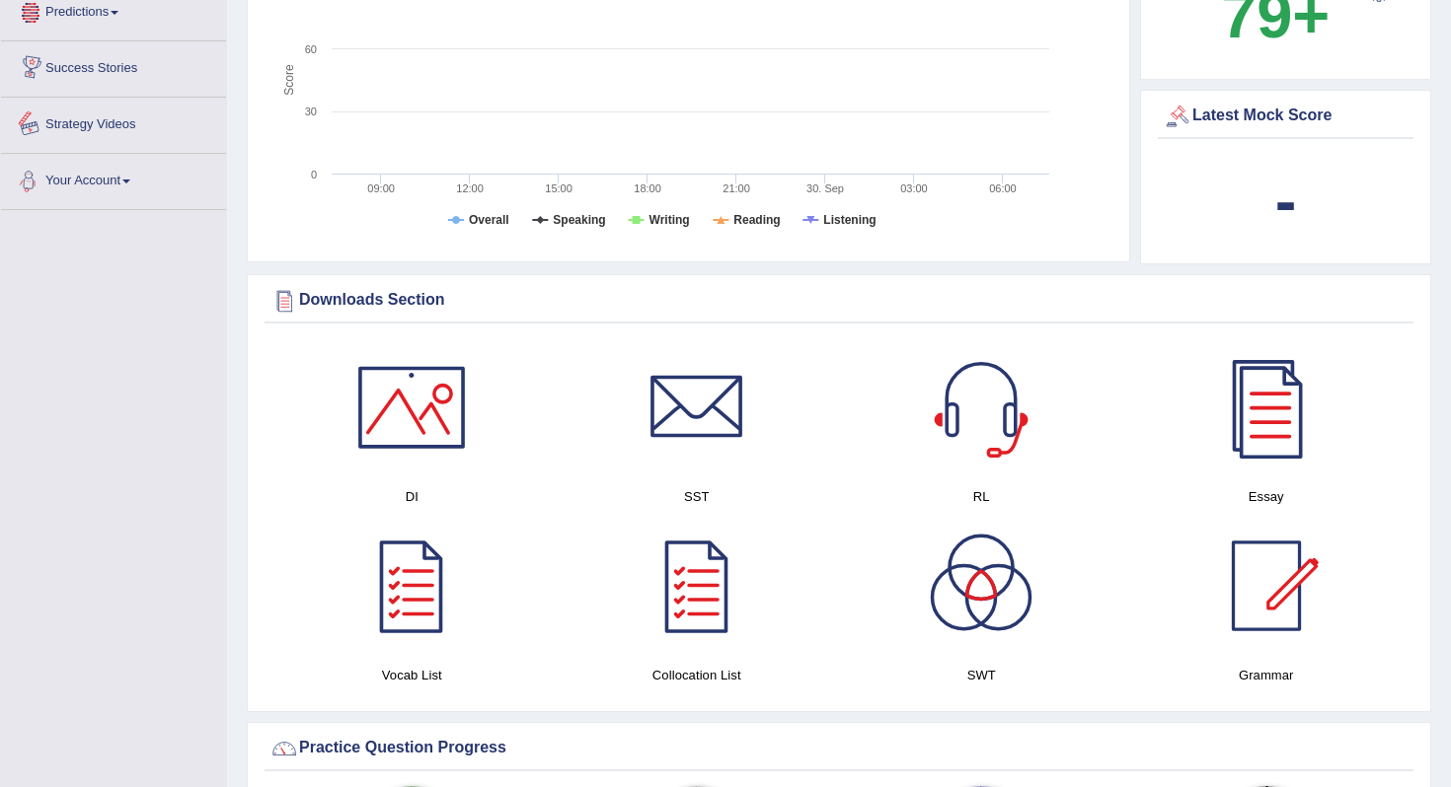
scroll to position [925, 0]
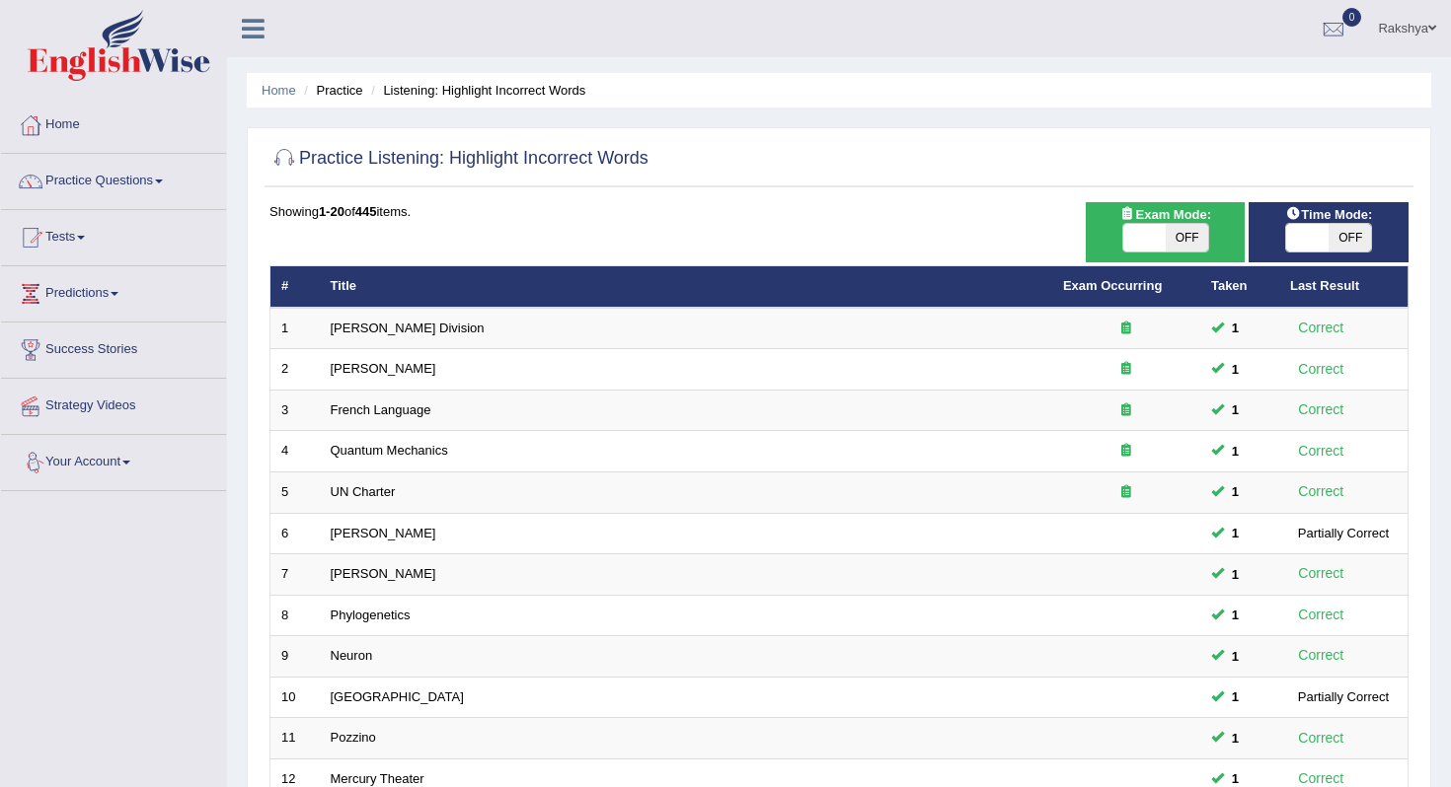
click at [861, 172] on div at bounding box center [838, 159] width 1139 height 40
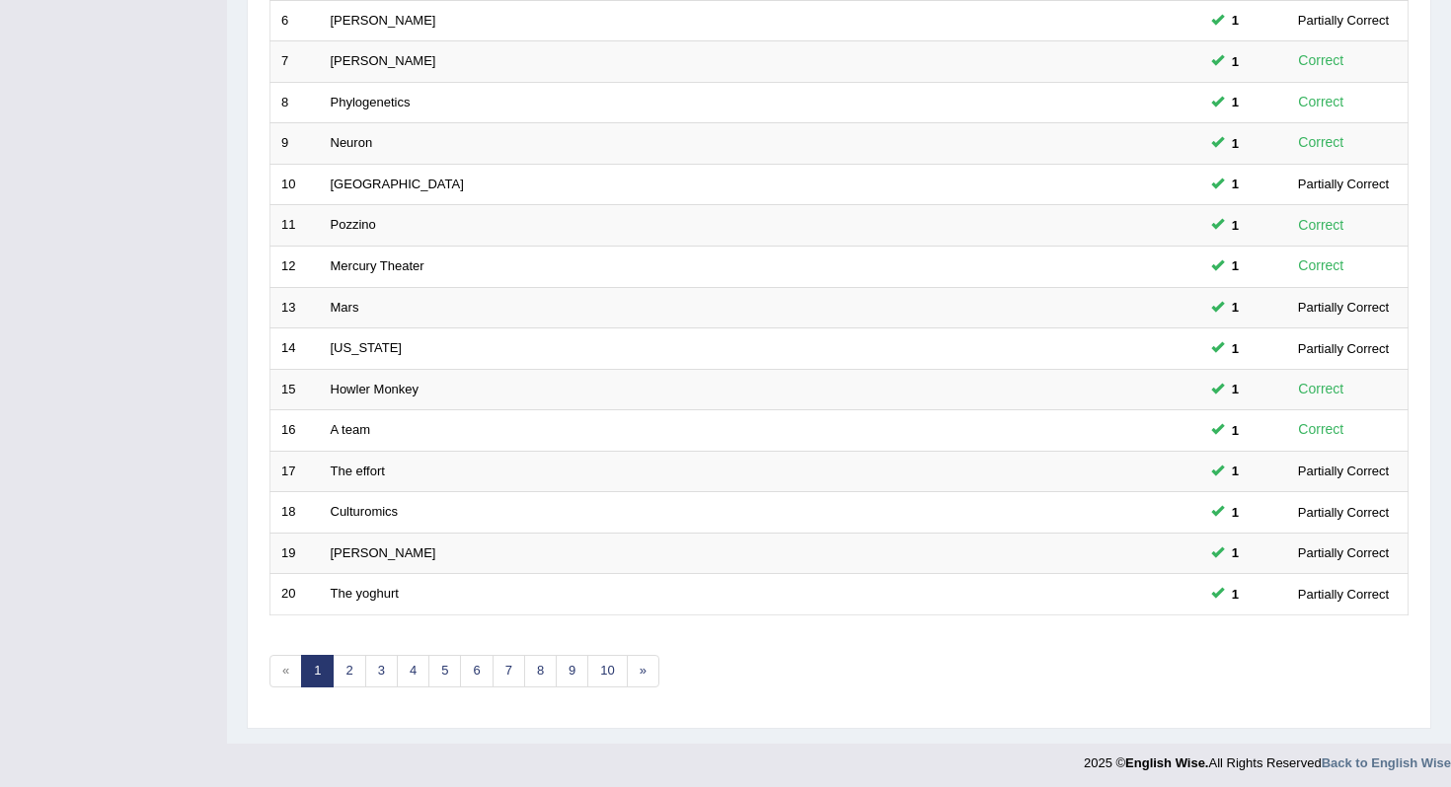
scroll to position [519, 0]
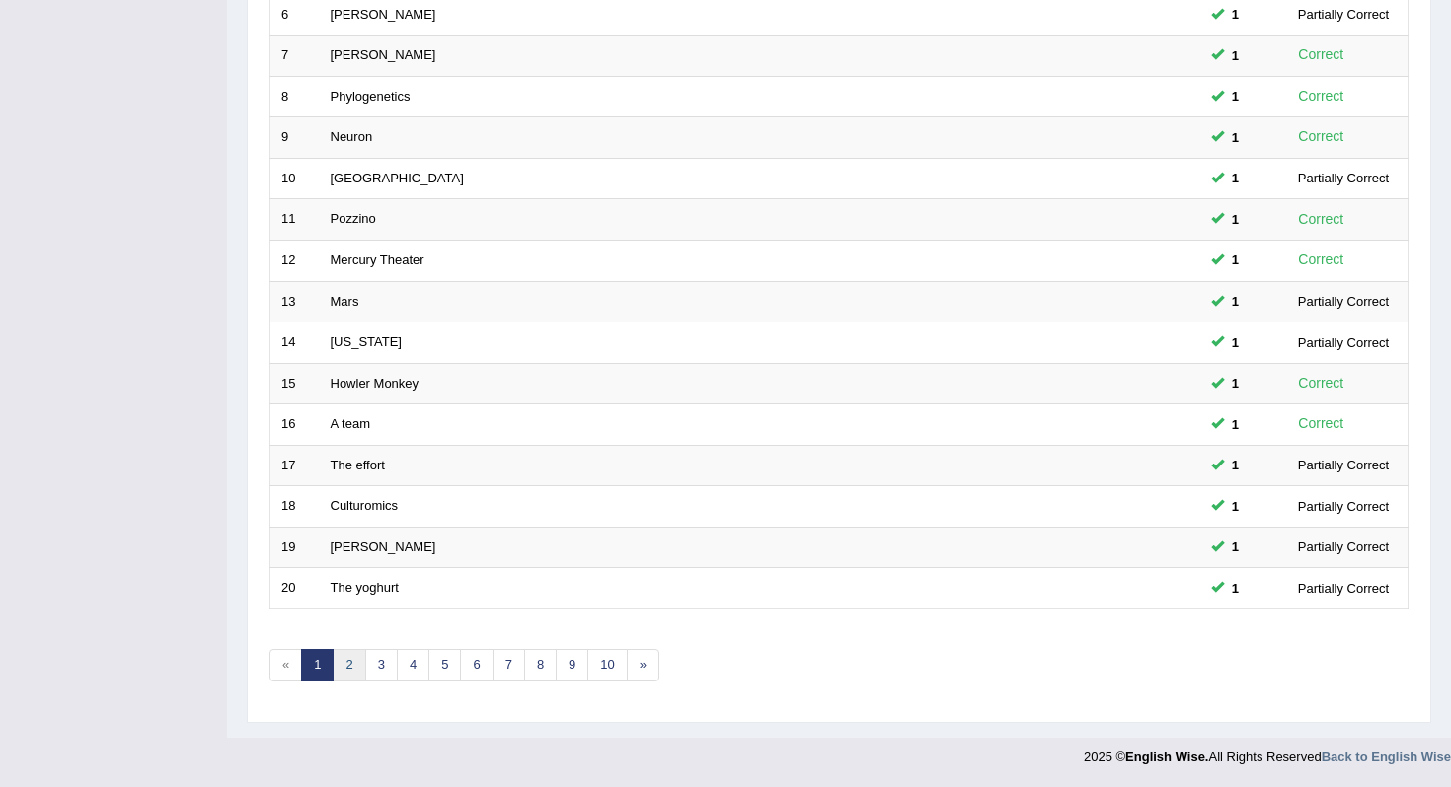
click at [342, 657] on link "2" at bounding box center [349, 665] width 33 height 33
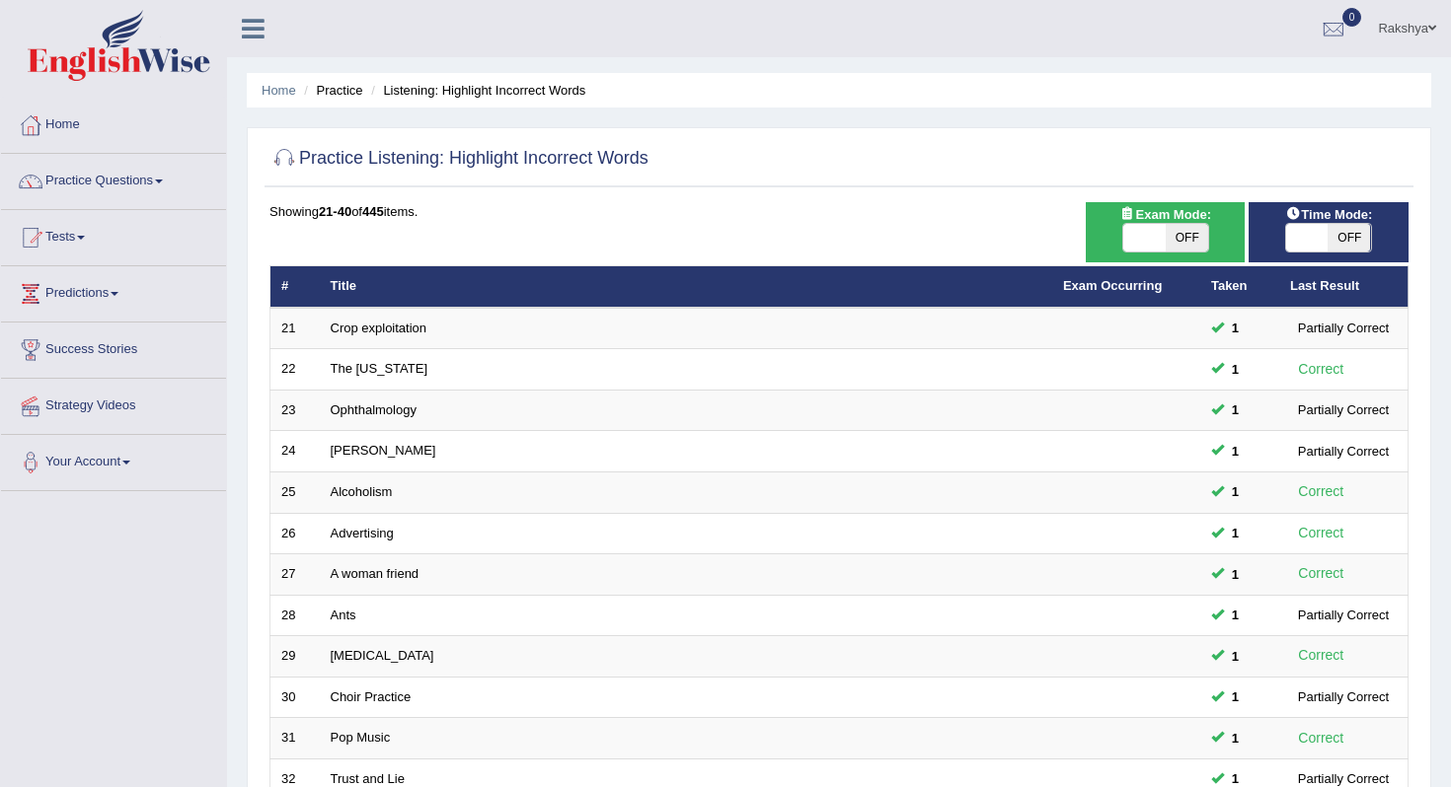
click at [928, 138] on div "Practice Listening: Highlight Incorrect Words" at bounding box center [838, 162] width 1149 height 49
click at [145, 190] on link "Practice Questions" at bounding box center [113, 178] width 225 height 49
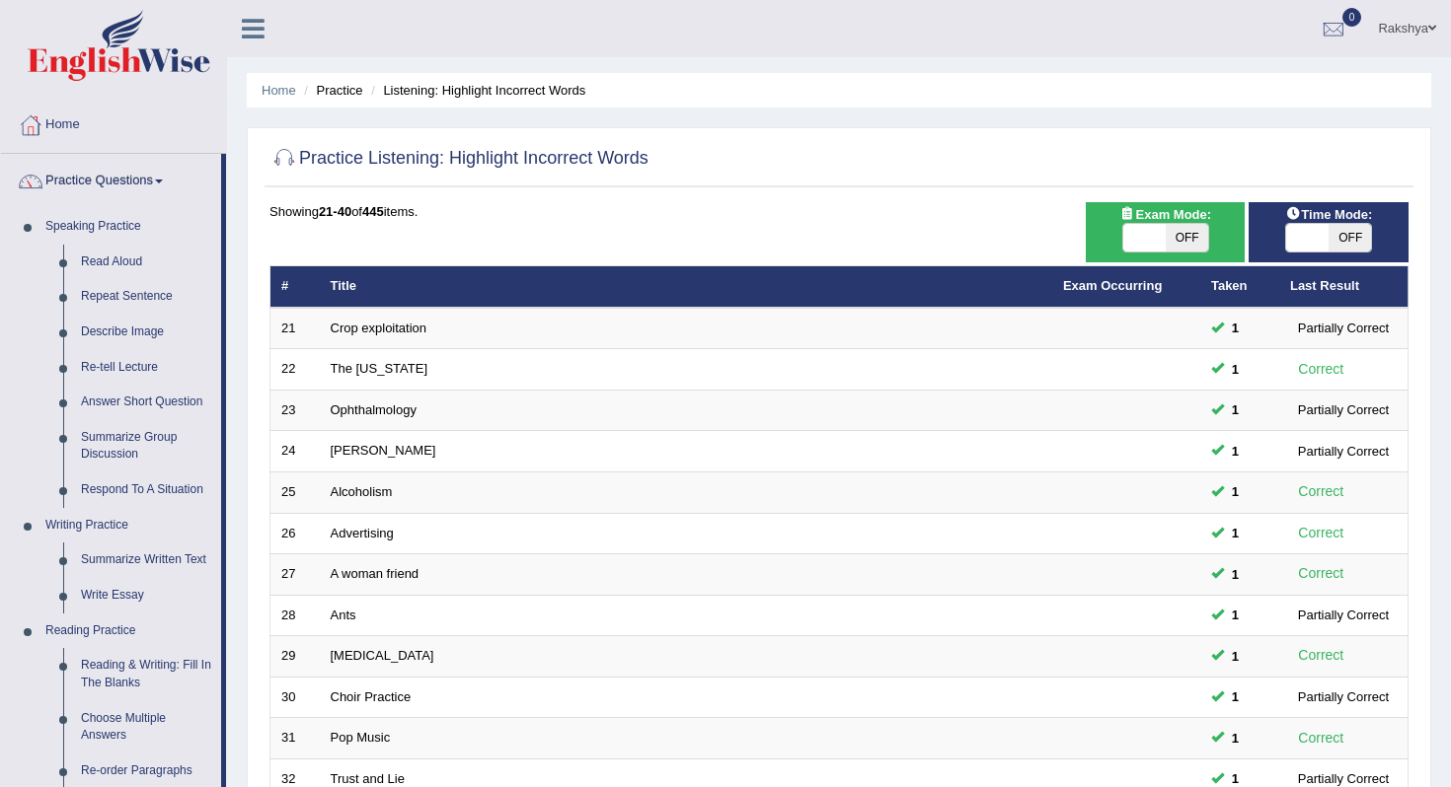
click at [232, 438] on div "Home Practice Listening: Highlight Incorrect Words Practice Listening: Highligh…" at bounding box center [839, 628] width 1224 height 1257
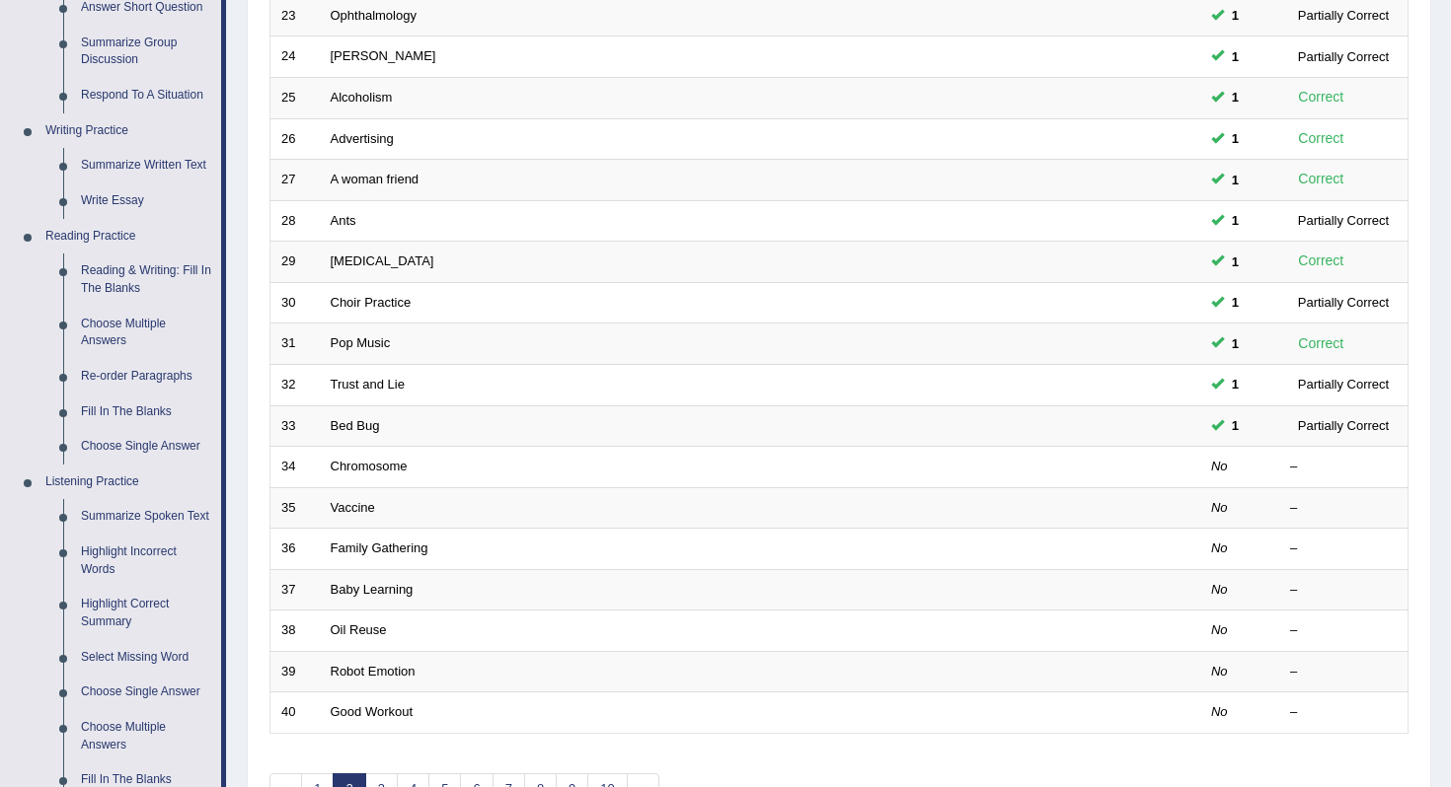
scroll to position [434, 0]
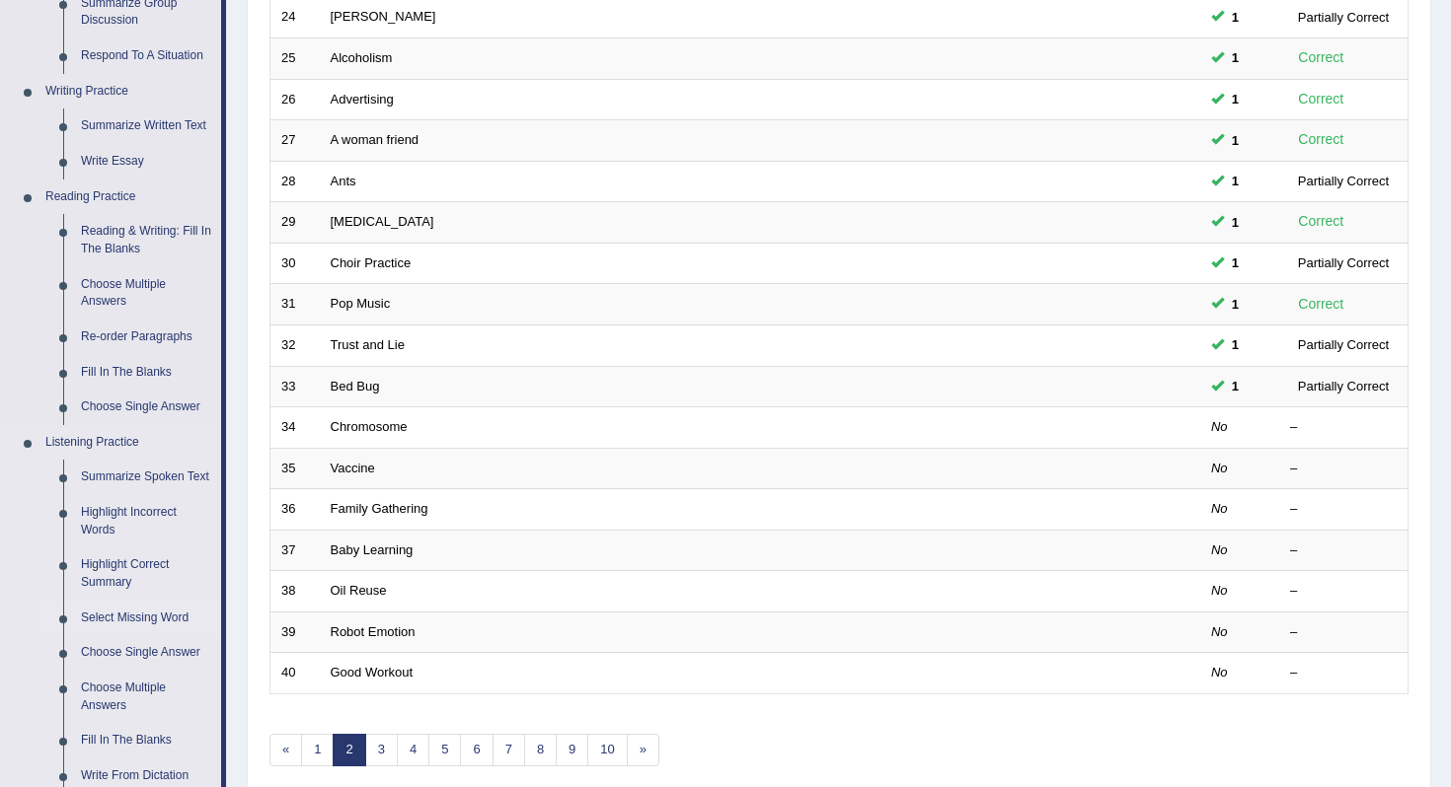
click at [123, 636] on link "Select Missing Word" at bounding box center [146, 619] width 149 height 36
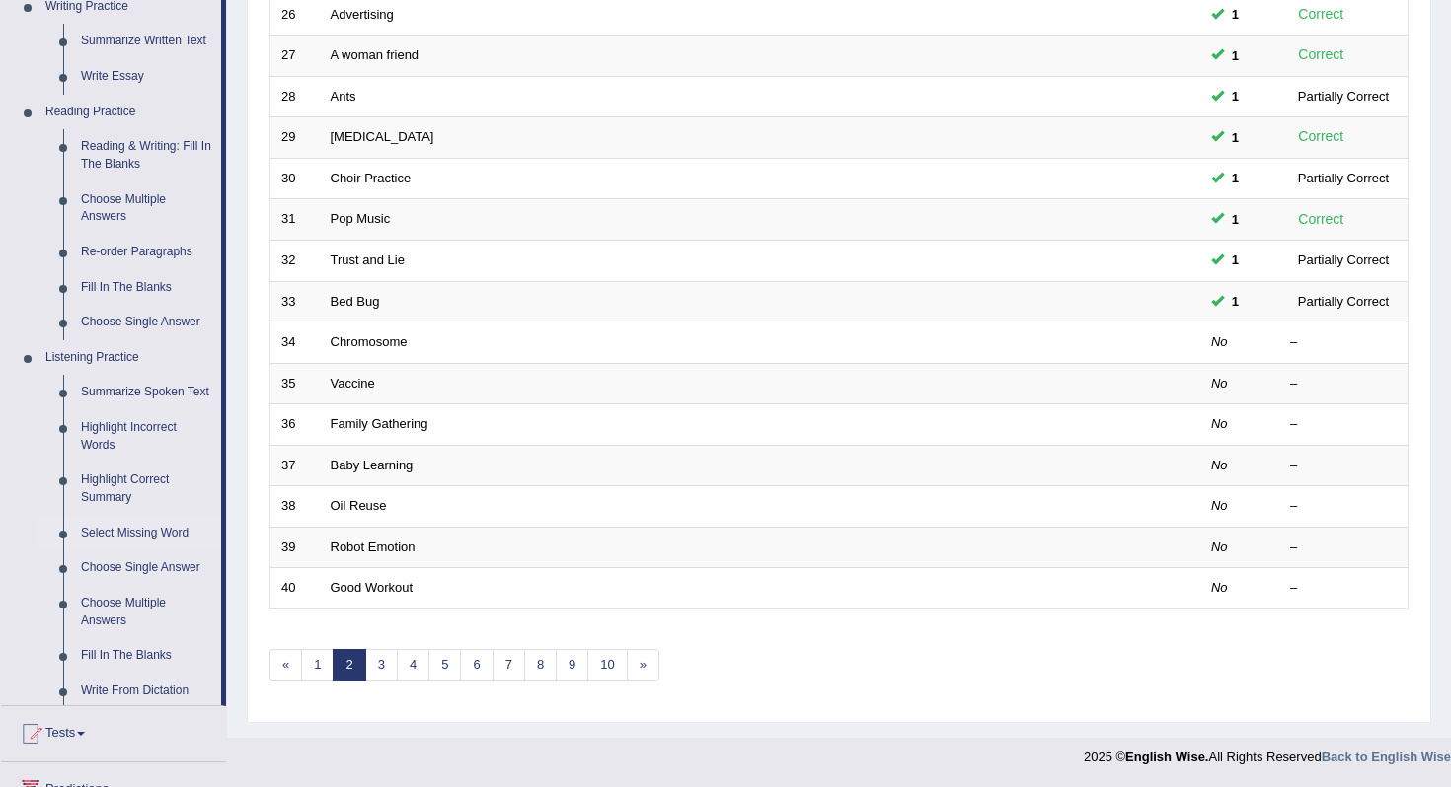
scroll to position [701, 0]
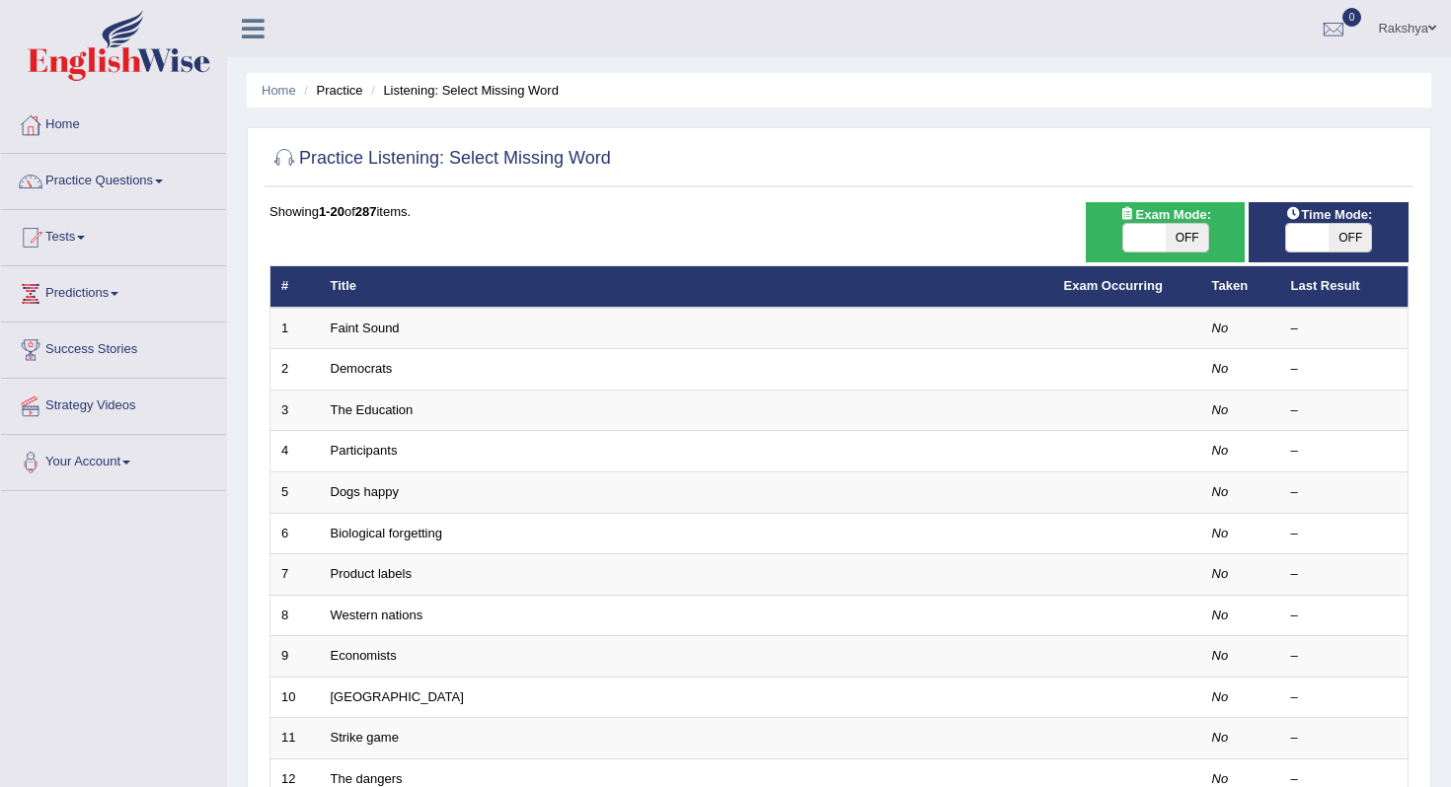
click at [872, 179] on div at bounding box center [838, 159] width 1139 height 40
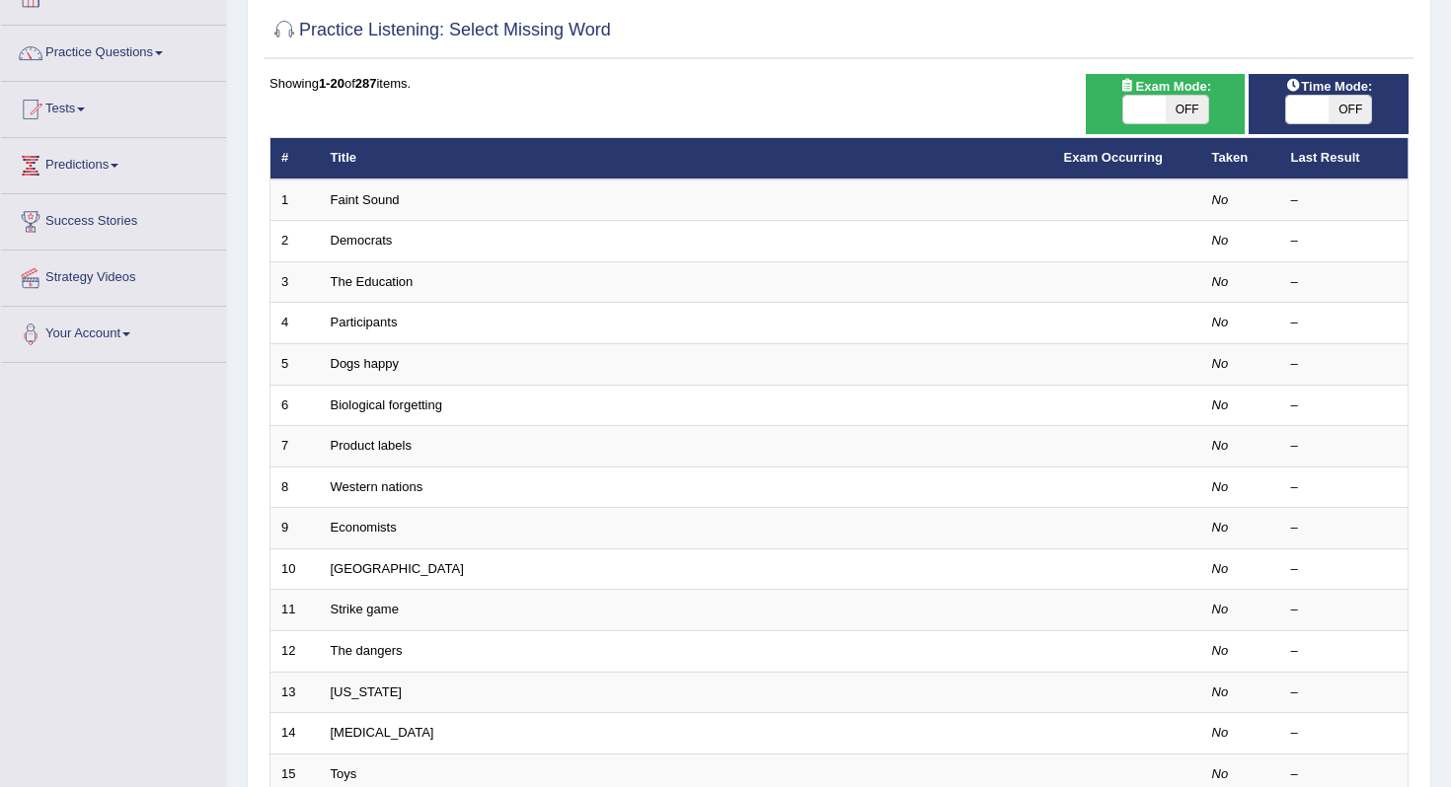
scroll to position [158, 0]
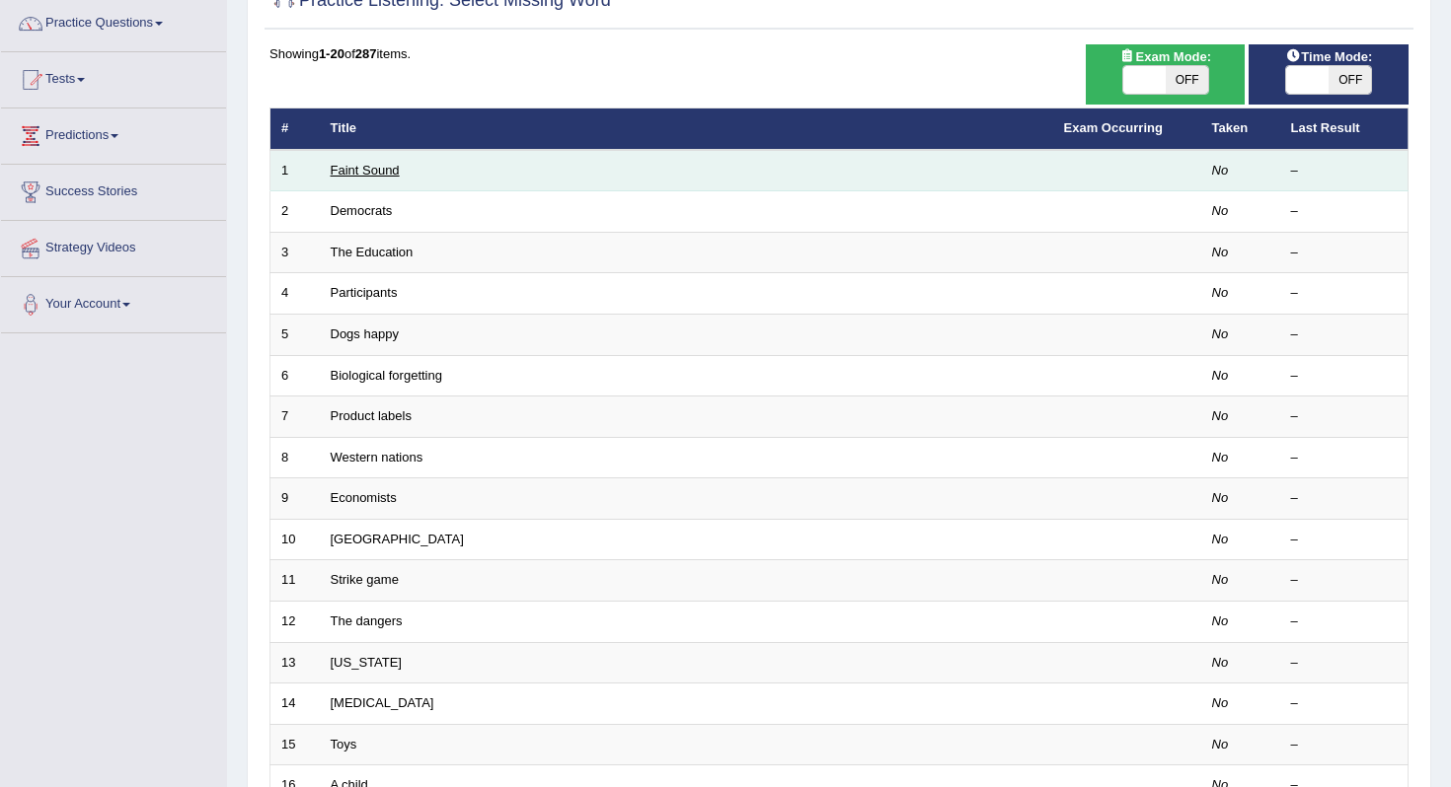
click at [358, 171] on link "Faint Sound" at bounding box center [365, 170] width 69 height 15
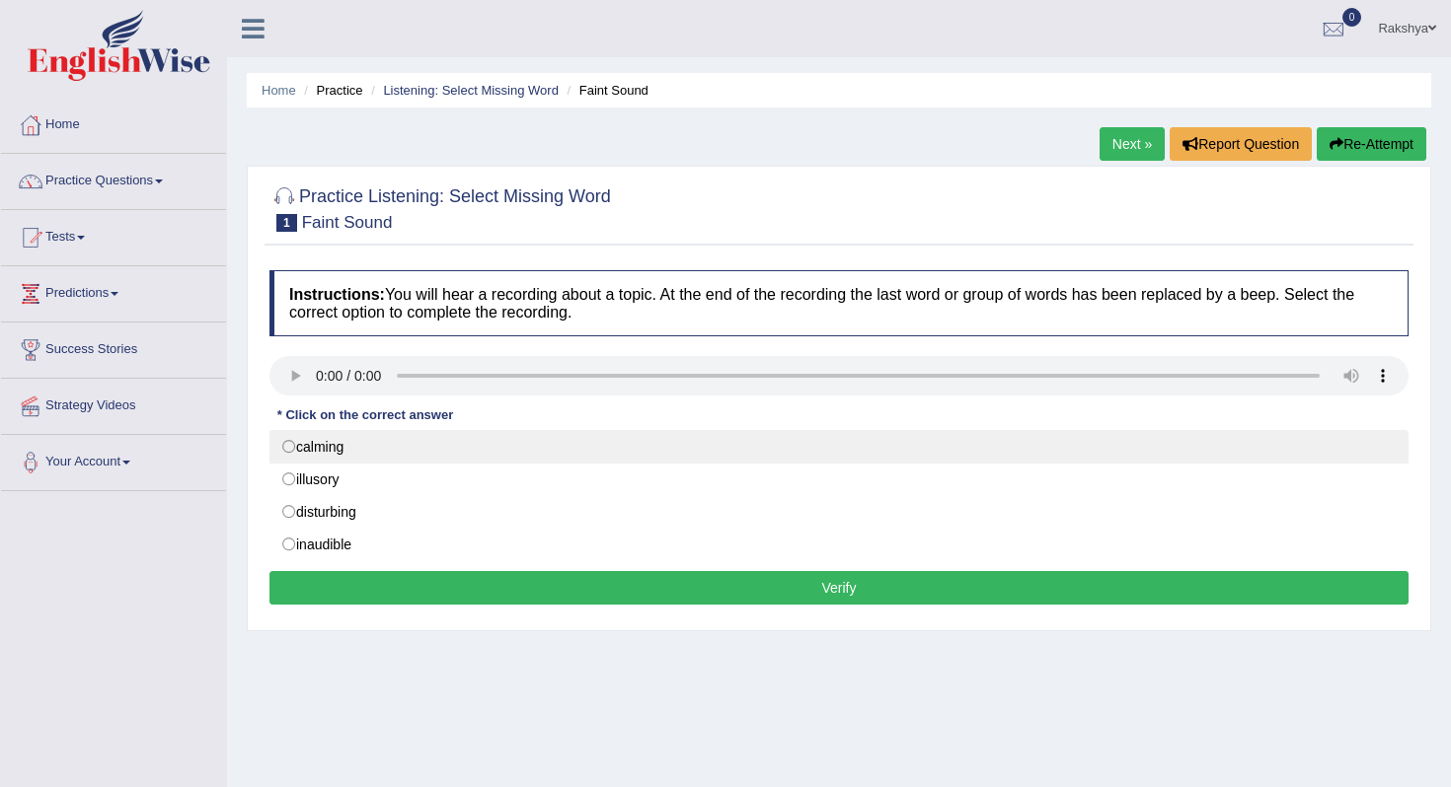
click at [306, 448] on label "calming" at bounding box center [838, 447] width 1139 height 34
radio input "true"
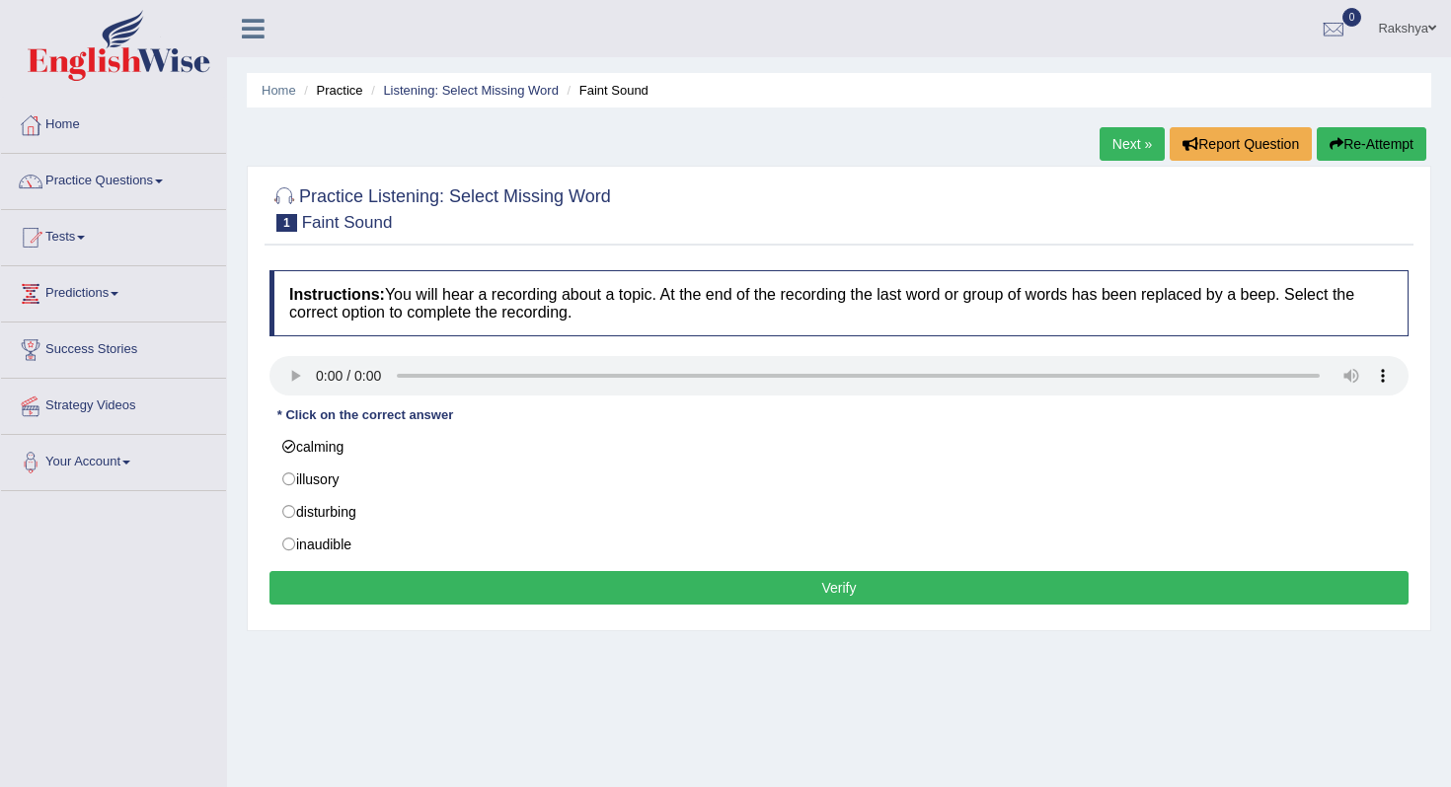
click at [564, 582] on button "Verify" at bounding box center [838, 588] width 1139 height 34
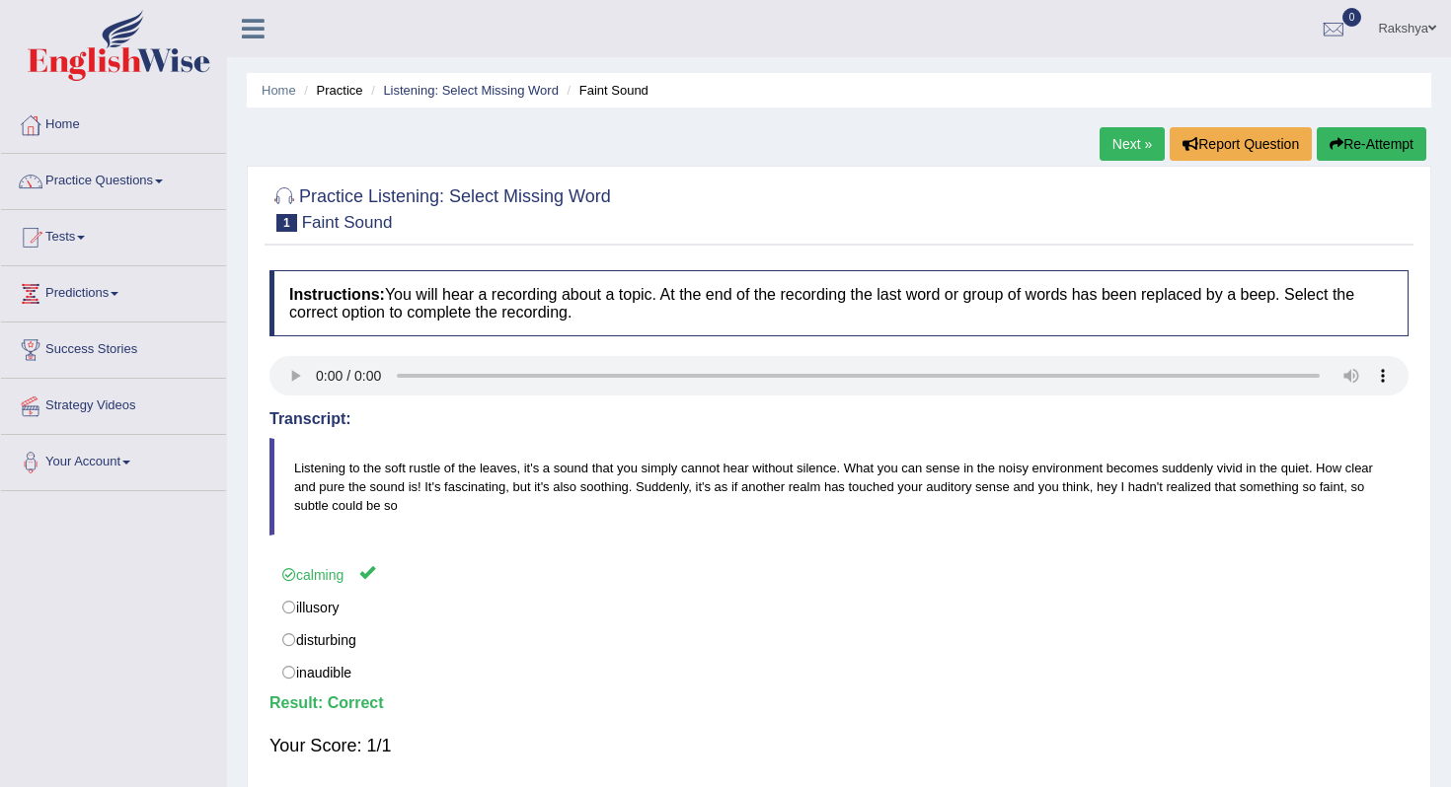
scroll to position [39, 0]
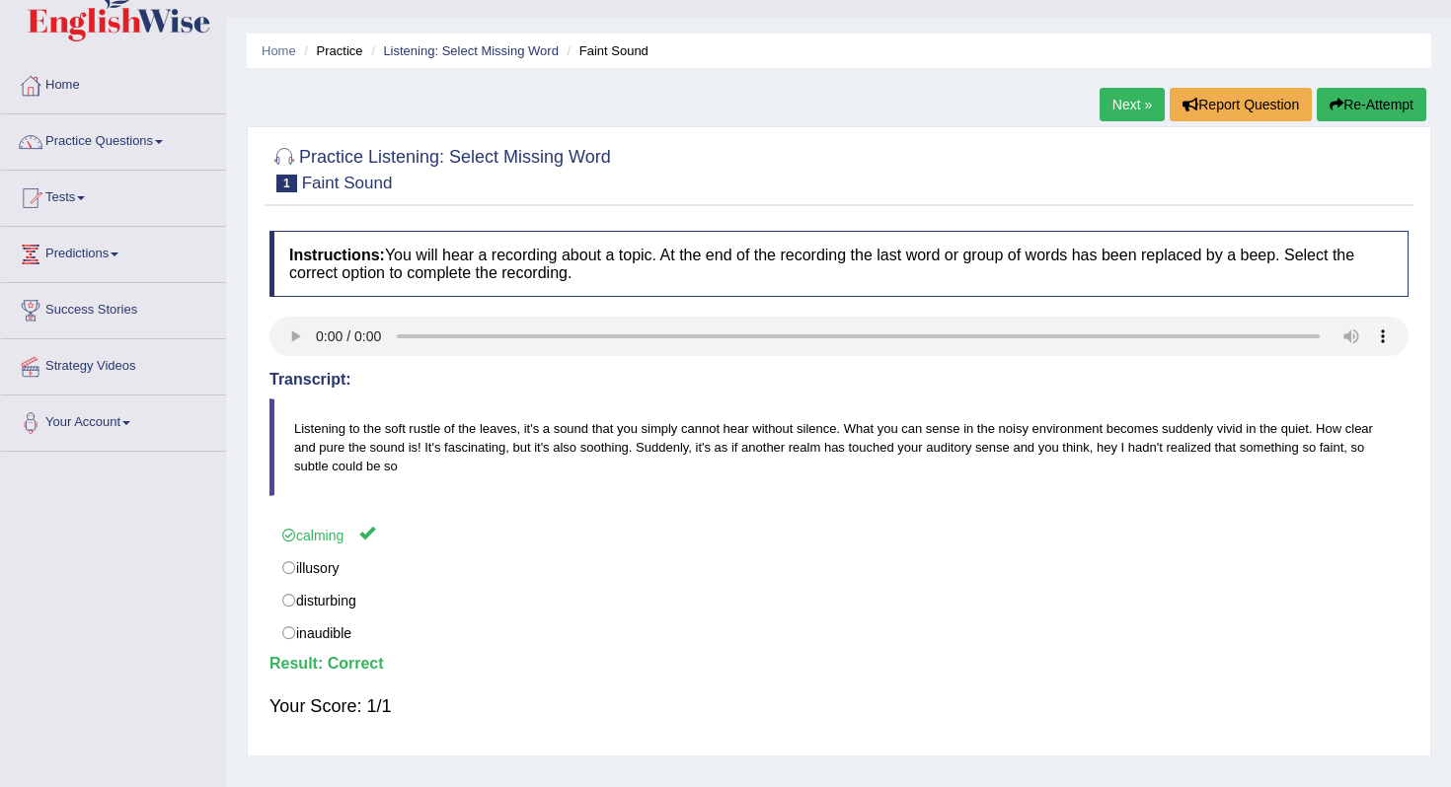
click at [1127, 111] on link "Next »" at bounding box center [1131, 105] width 65 height 34
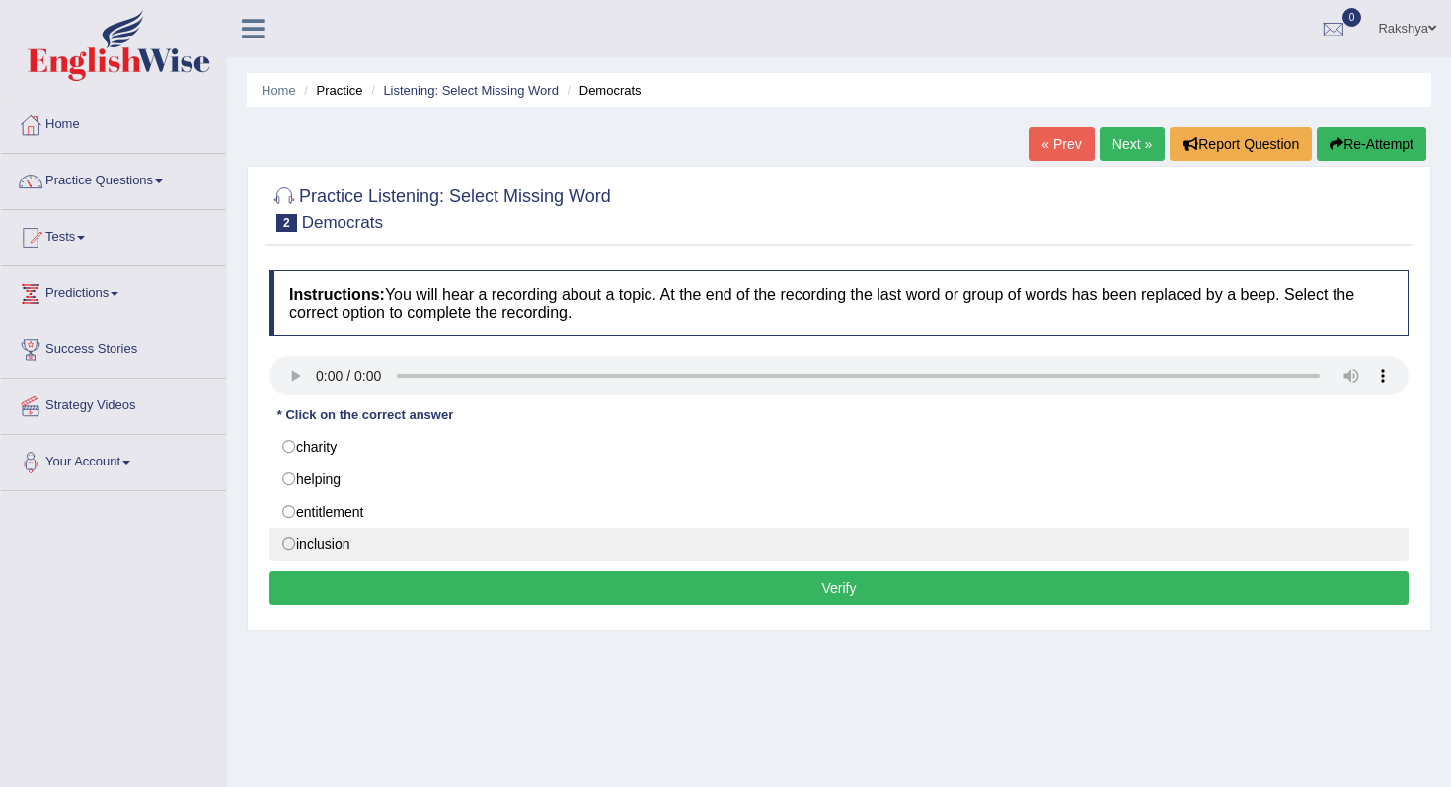
click at [537, 532] on label "inclusion" at bounding box center [838, 545] width 1139 height 34
radio input "true"
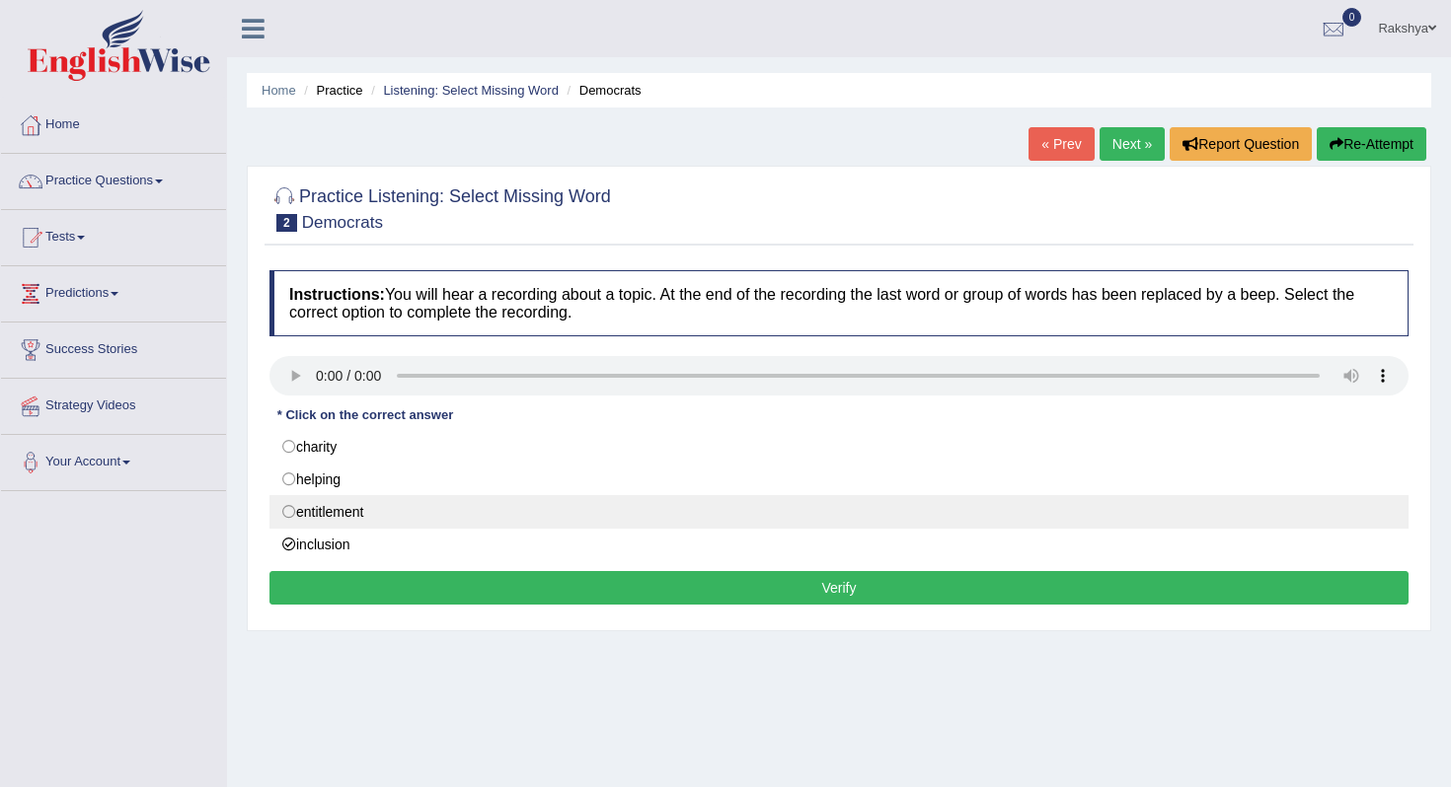
click at [387, 516] on label "entitlement" at bounding box center [838, 512] width 1139 height 34
radio input "true"
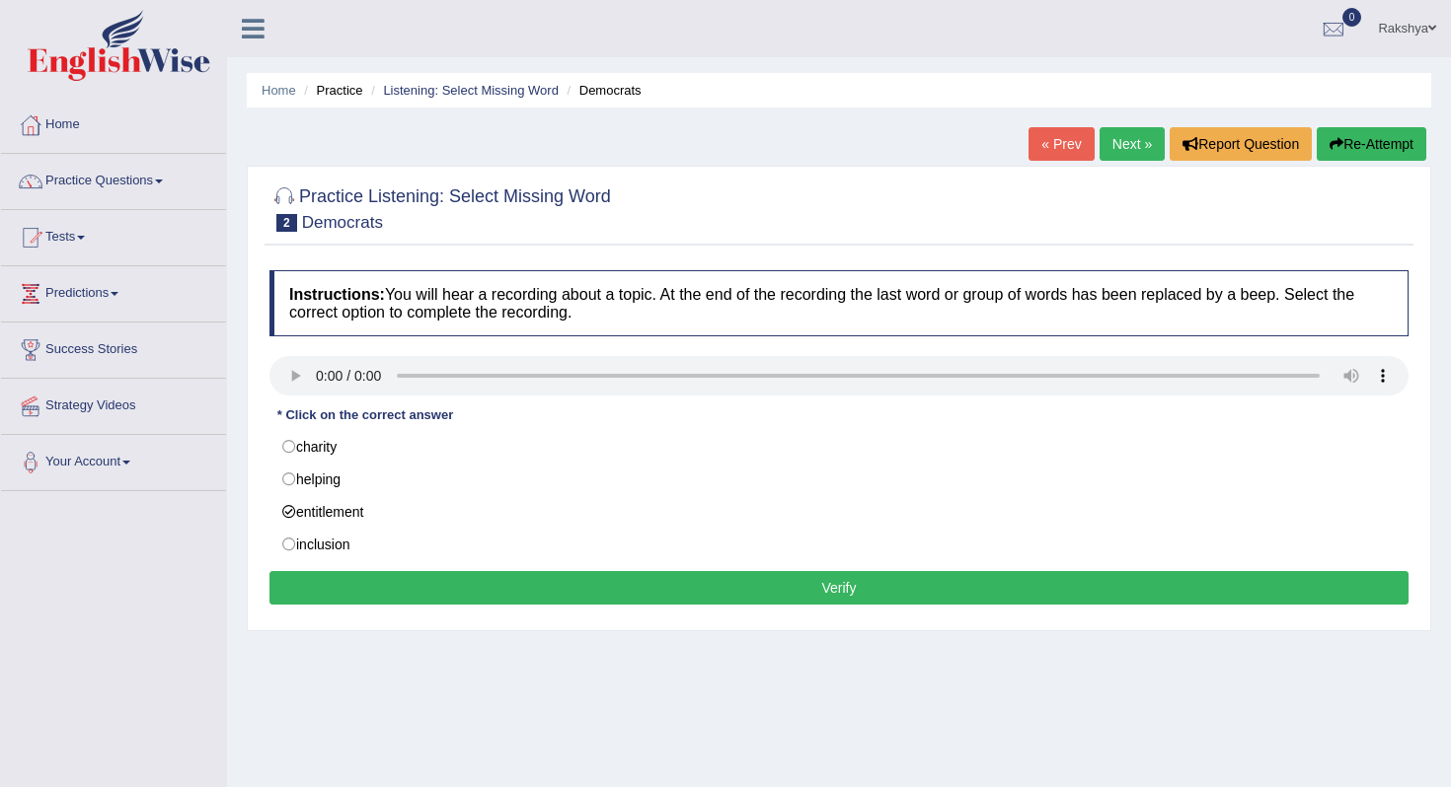
click at [492, 583] on button "Verify" at bounding box center [838, 588] width 1139 height 34
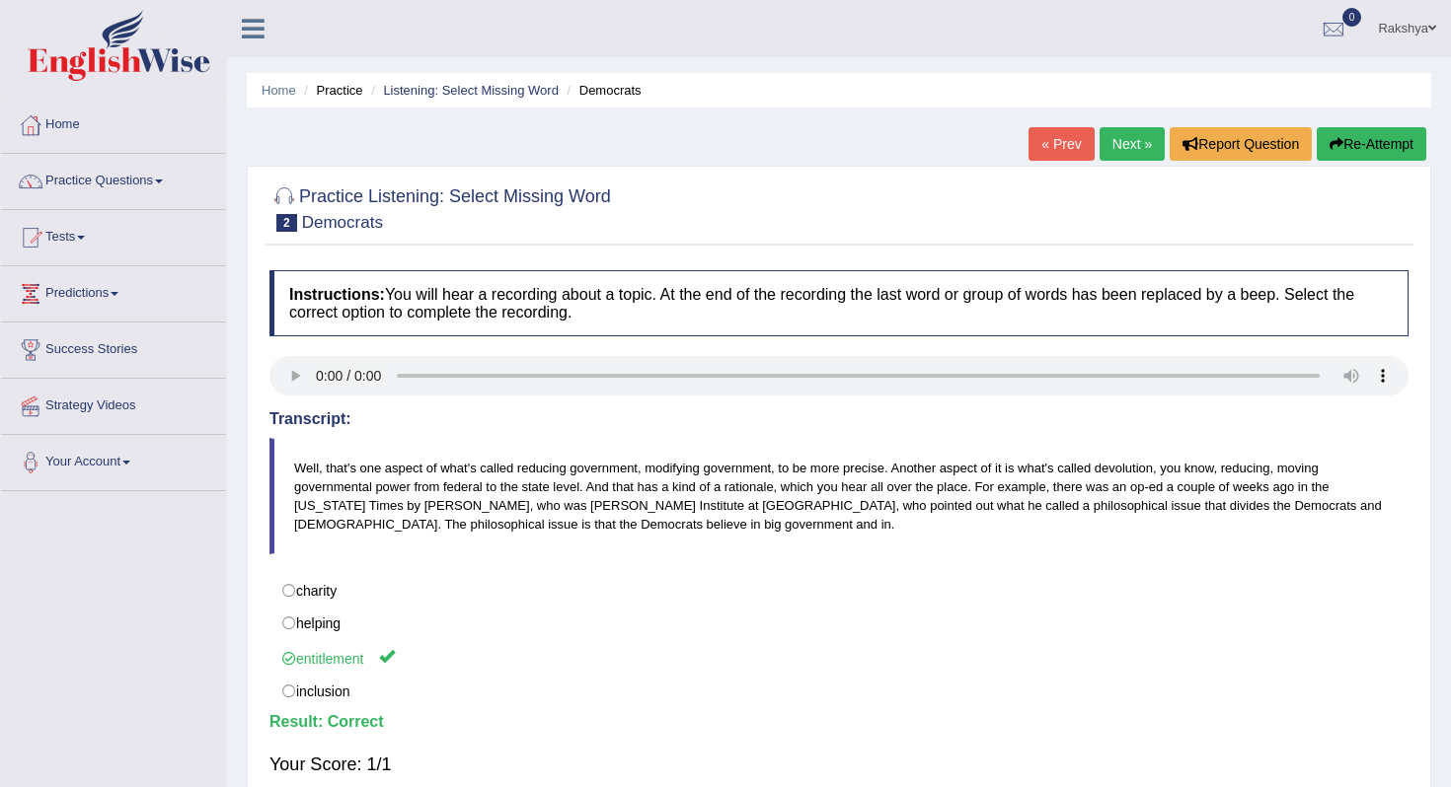
click at [1107, 130] on link "Next »" at bounding box center [1131, 144] width 65 height 34
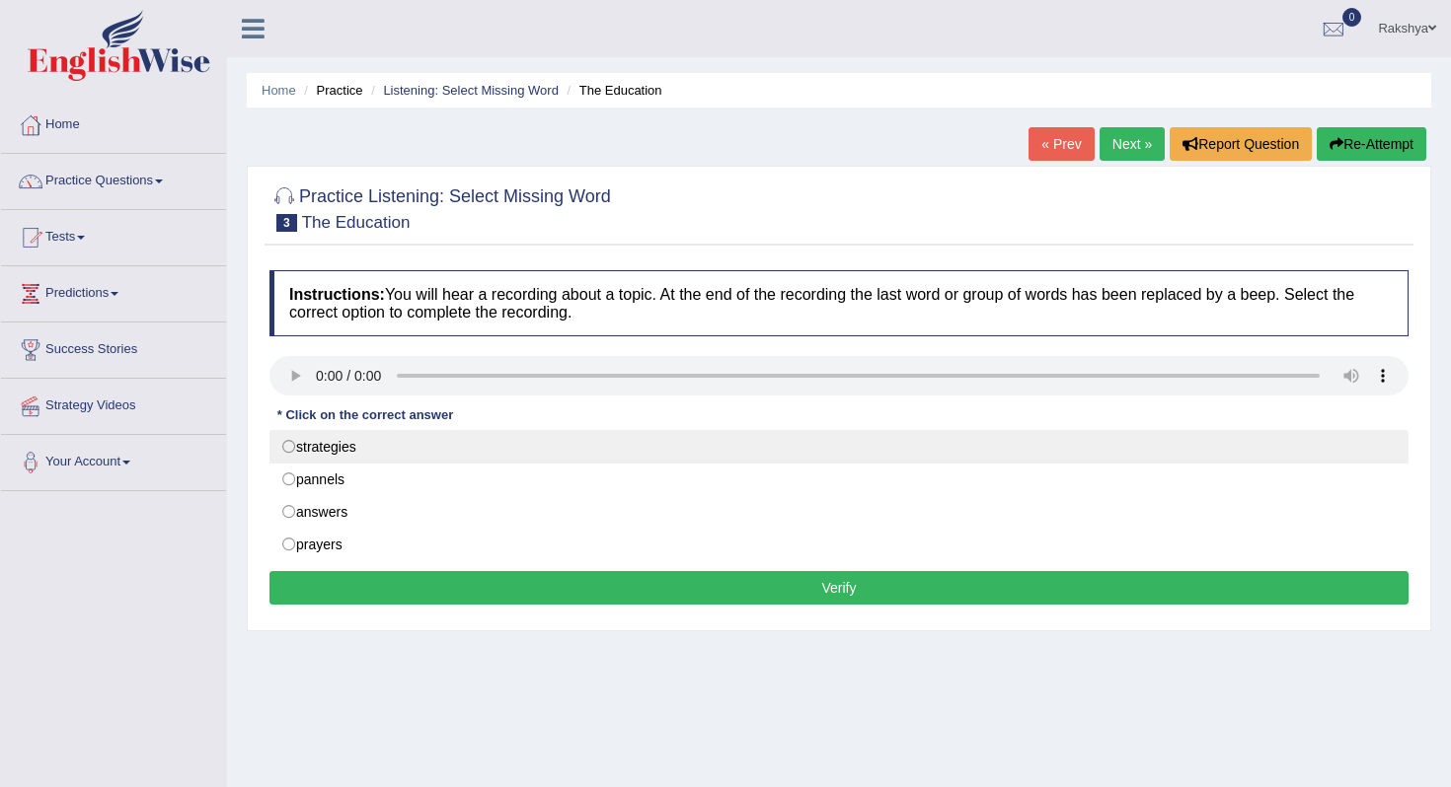
click at [482, 447] on label "strategies" at bounding box center [838, 447] width 1139 height 34
radio input "true"
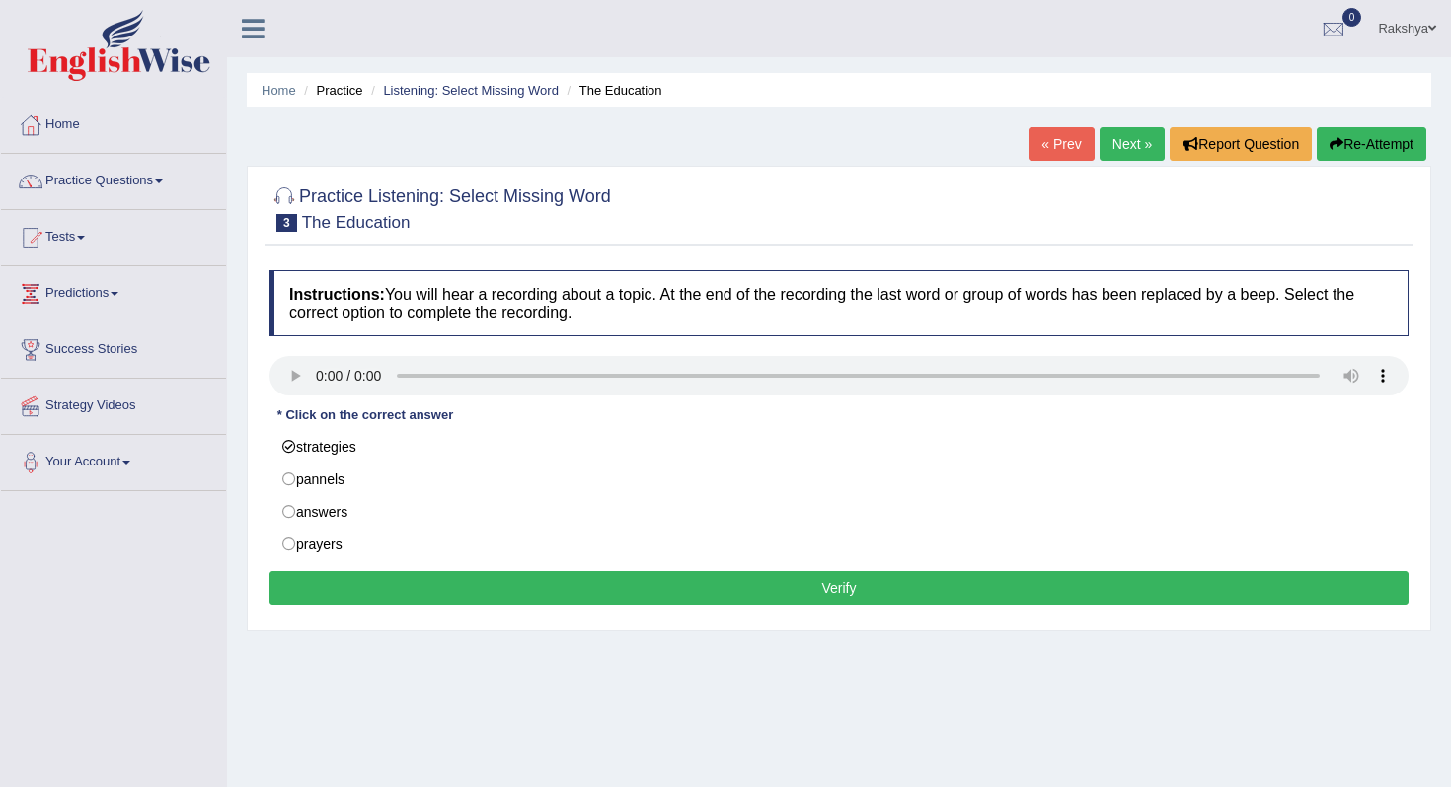
click at [502, 581] on button "Verify" at bounding box center [838, 588] width 1139 height 34
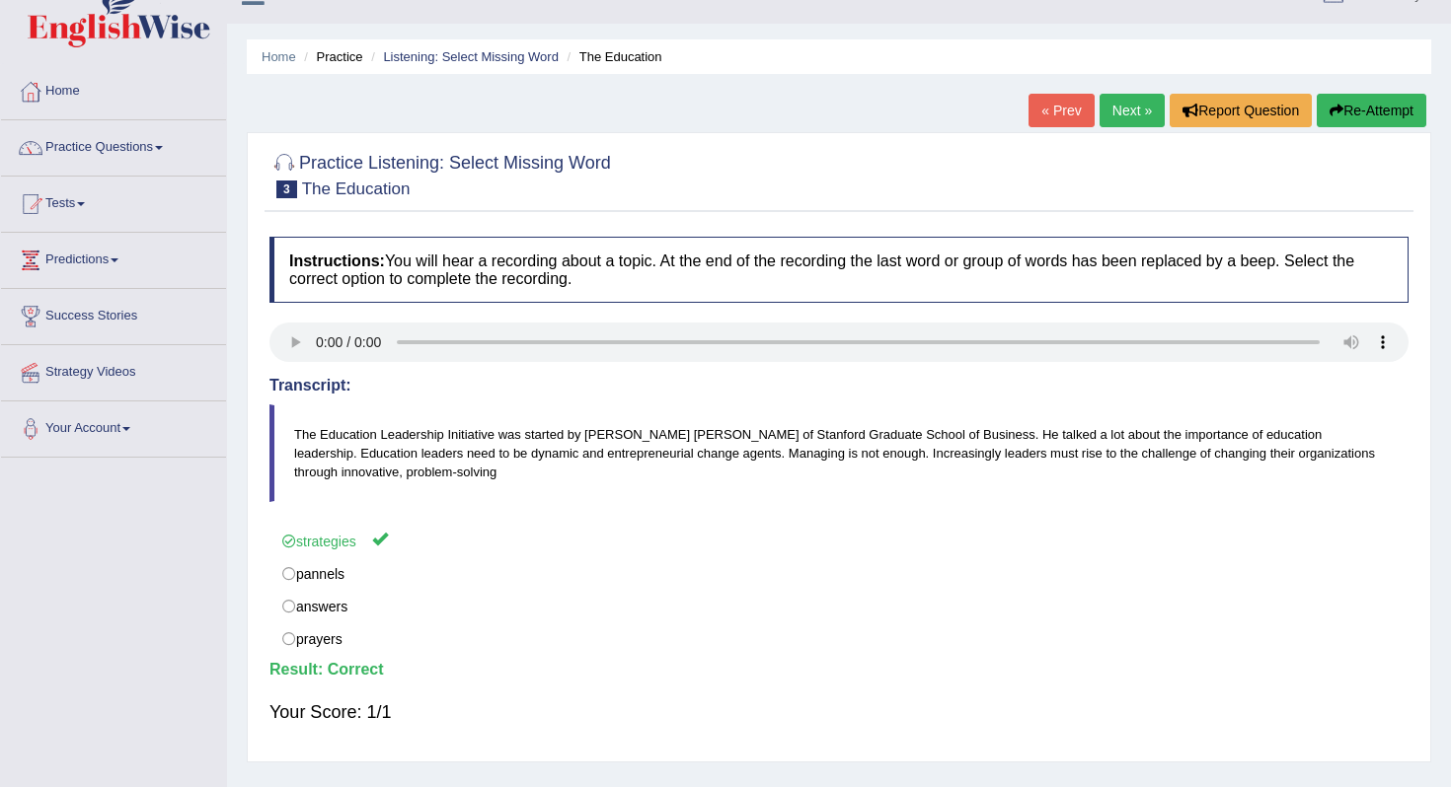
scroll to position [39, 0]
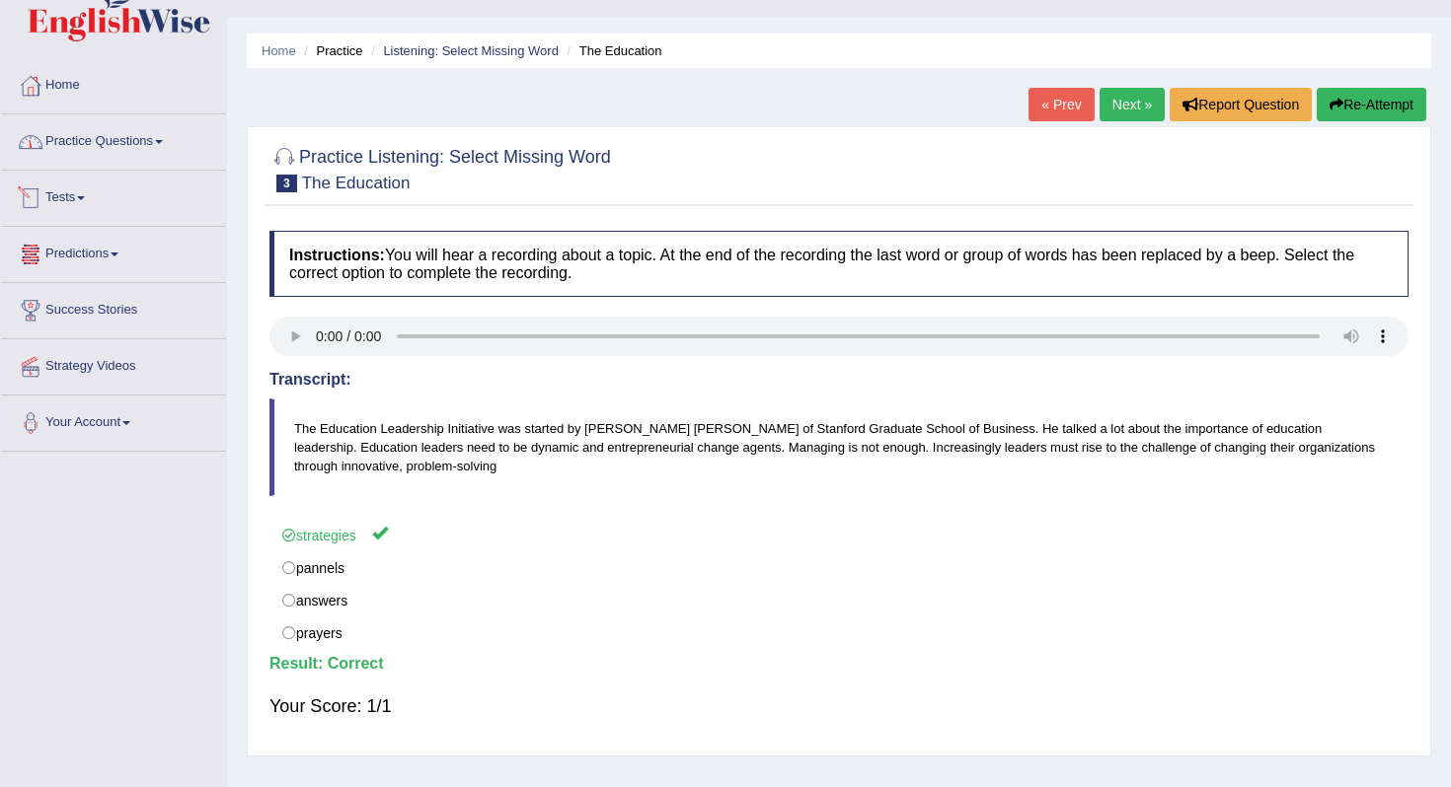
click at [90, 150] on link "Practice Questions" at bounding box center [113, 138] width 225 height 49
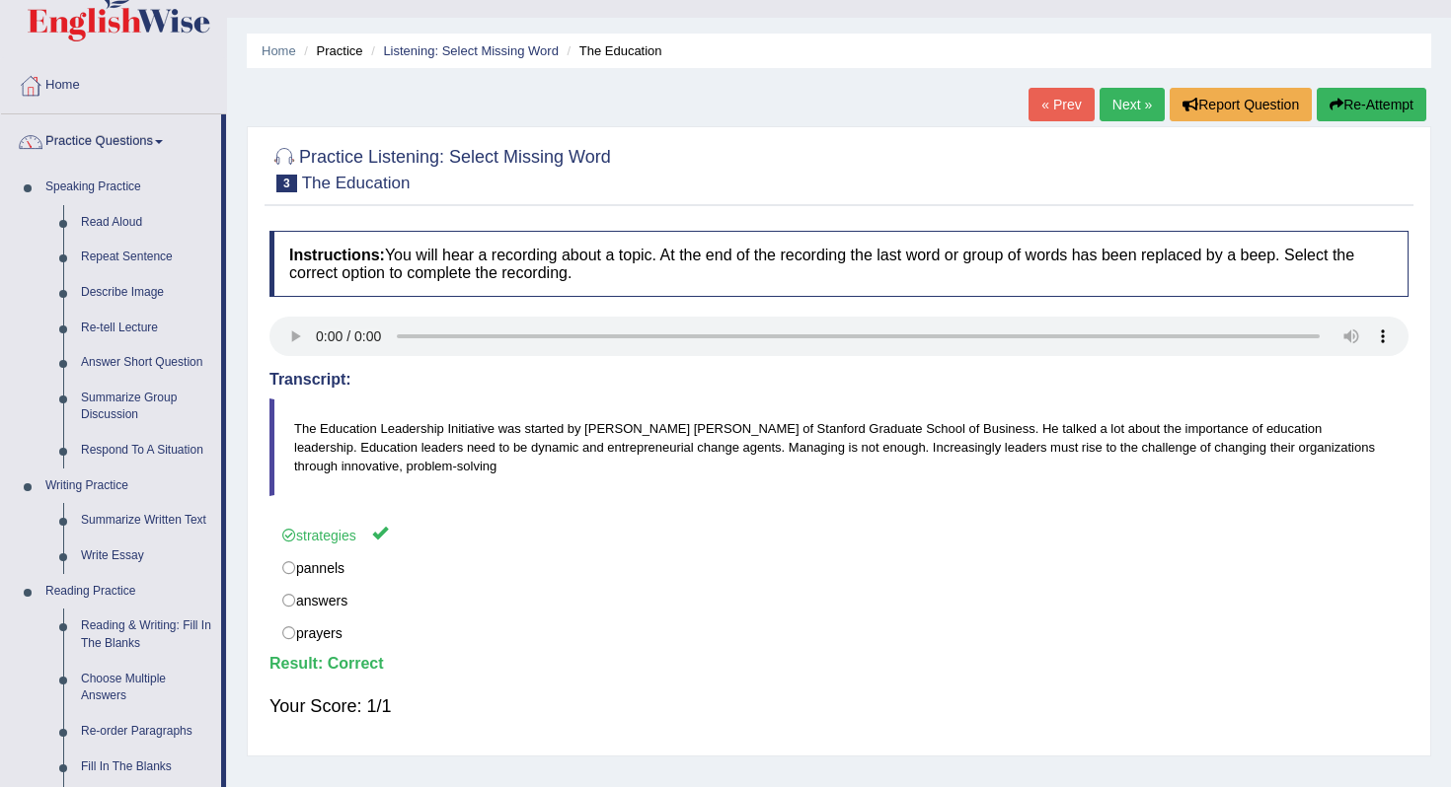
click at [233, 291] on div "Home Practice Listening: Select Missing Word The Education « Prev Next » Report…" at bounding box center [839, 454] width 1224 height 987
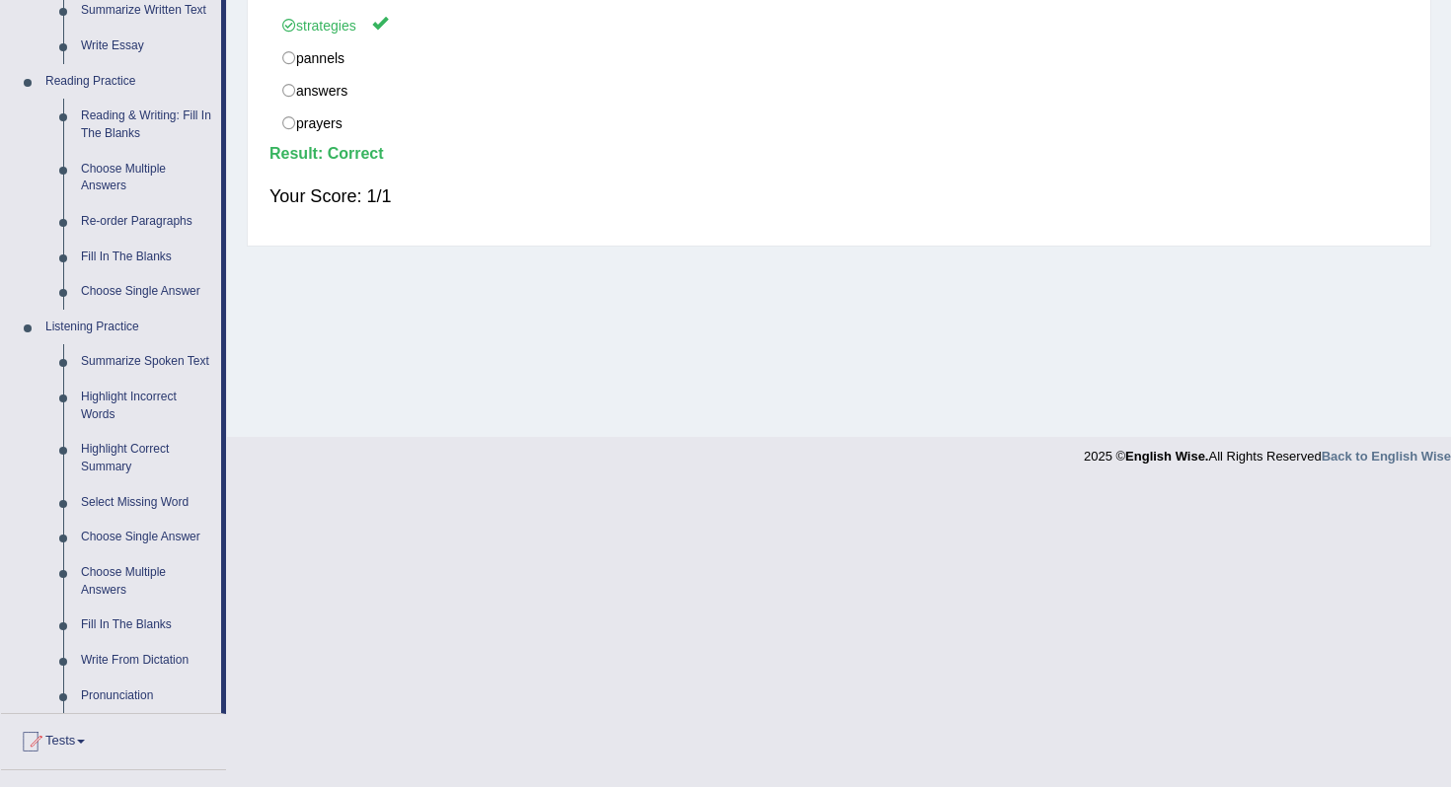
scroll to position [553, 0]
click at [122, 635] on link "Fill In The Blanks" at bounding box center [146, 623] width 149 height 36
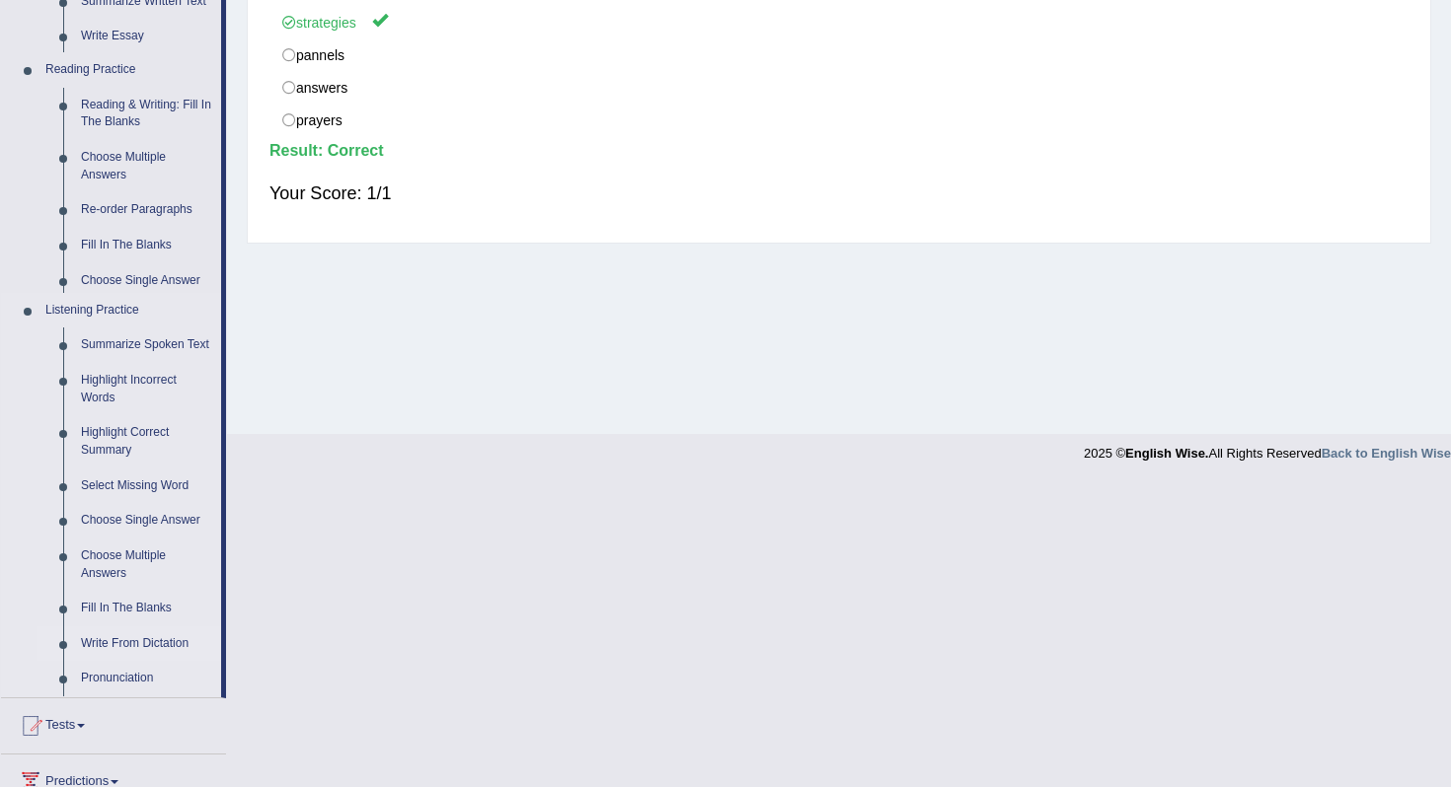
scroll to position [249, 0]
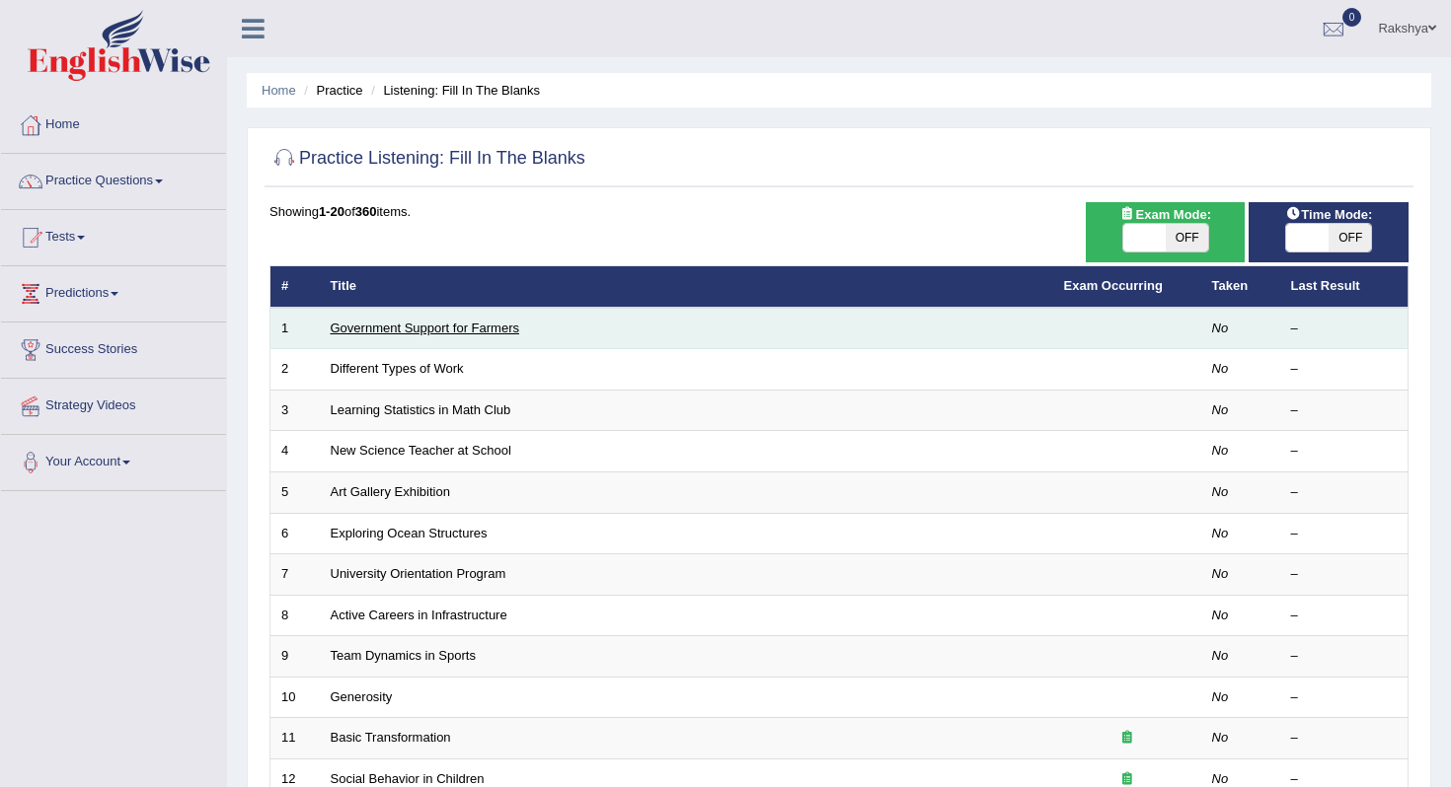
click at [476, 335] on link "Government Support for Farmers" at bounding box center [425, 328] width 188 height 15
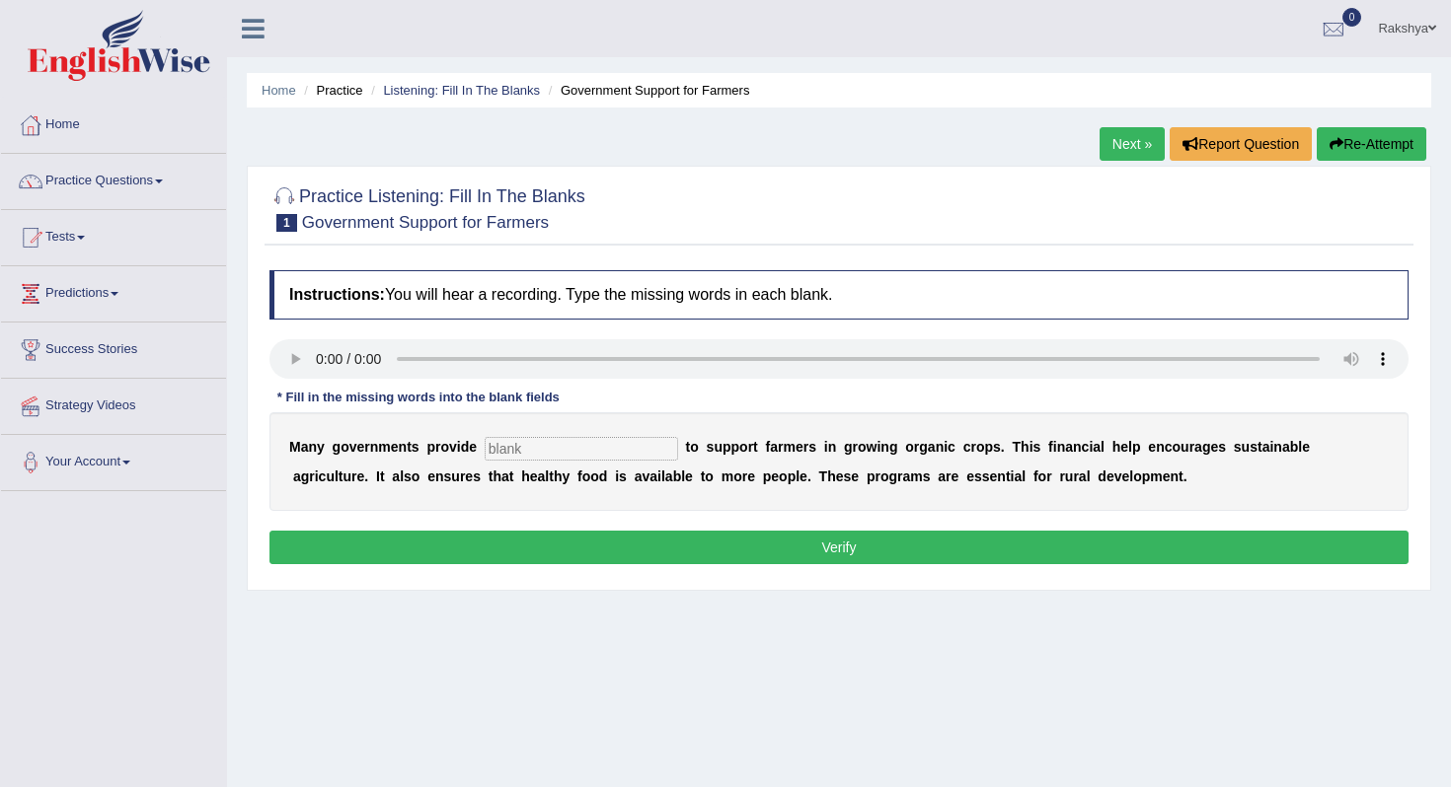
click at [560, 451] on input "text" at bounding box center [581, 449] width 193 height 24
drag, startPoint x: 584, startPoint y: 444, endPoint x: 474, endPoint y: 453, distance: 110.9
click at [473, 453] on div "M a n y g o v e r n m e n t s p r o v i d e subside t o s u p p o r t f a r m e…" at bounding box center [838, 461] width 1139 height 99
click at [561, 450] on input "subside" at bounding box center [581, 449] width 193 height 24
type input "subcides"
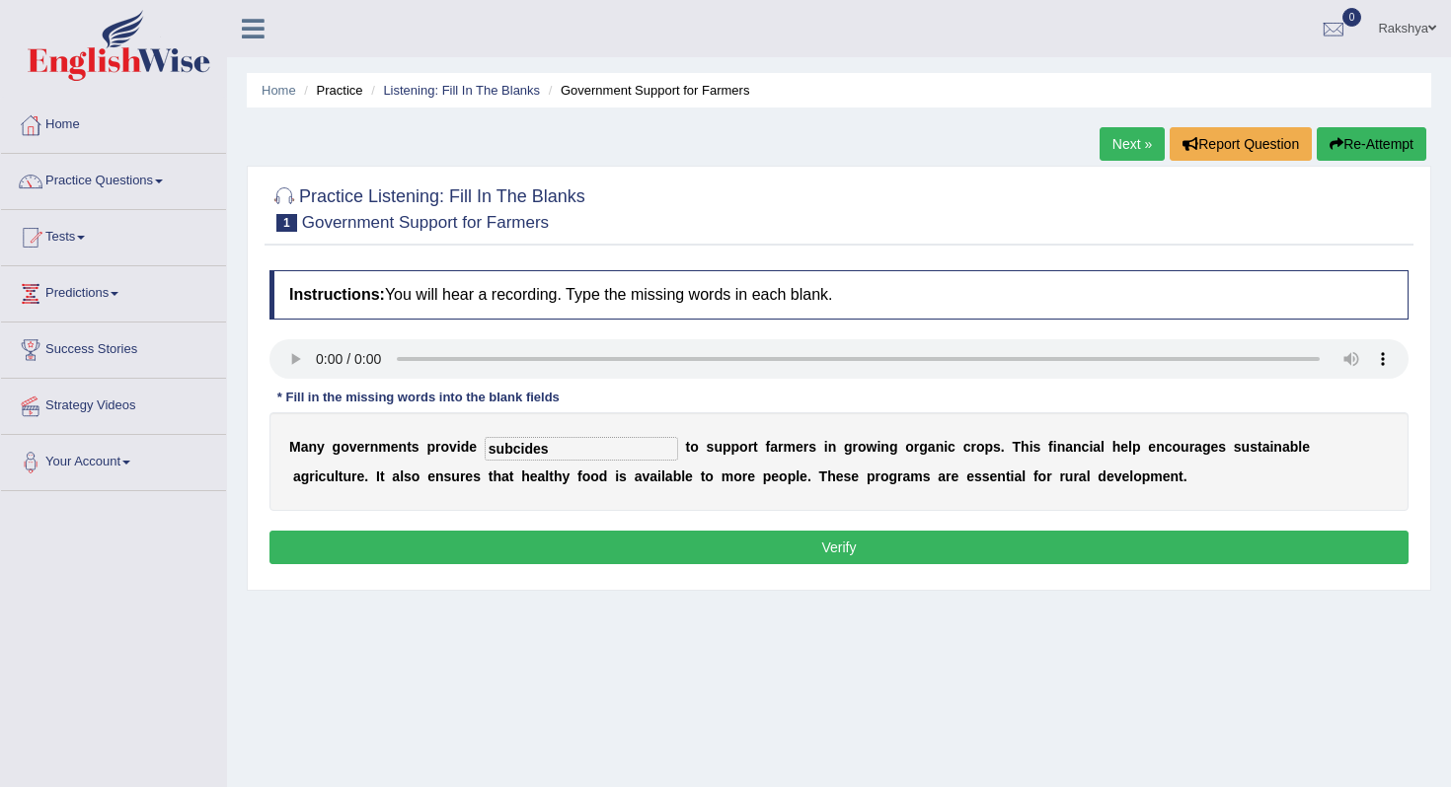
click at [598, 550] on button "Verify" at bounding box center [838, 548] width 1139 height 34
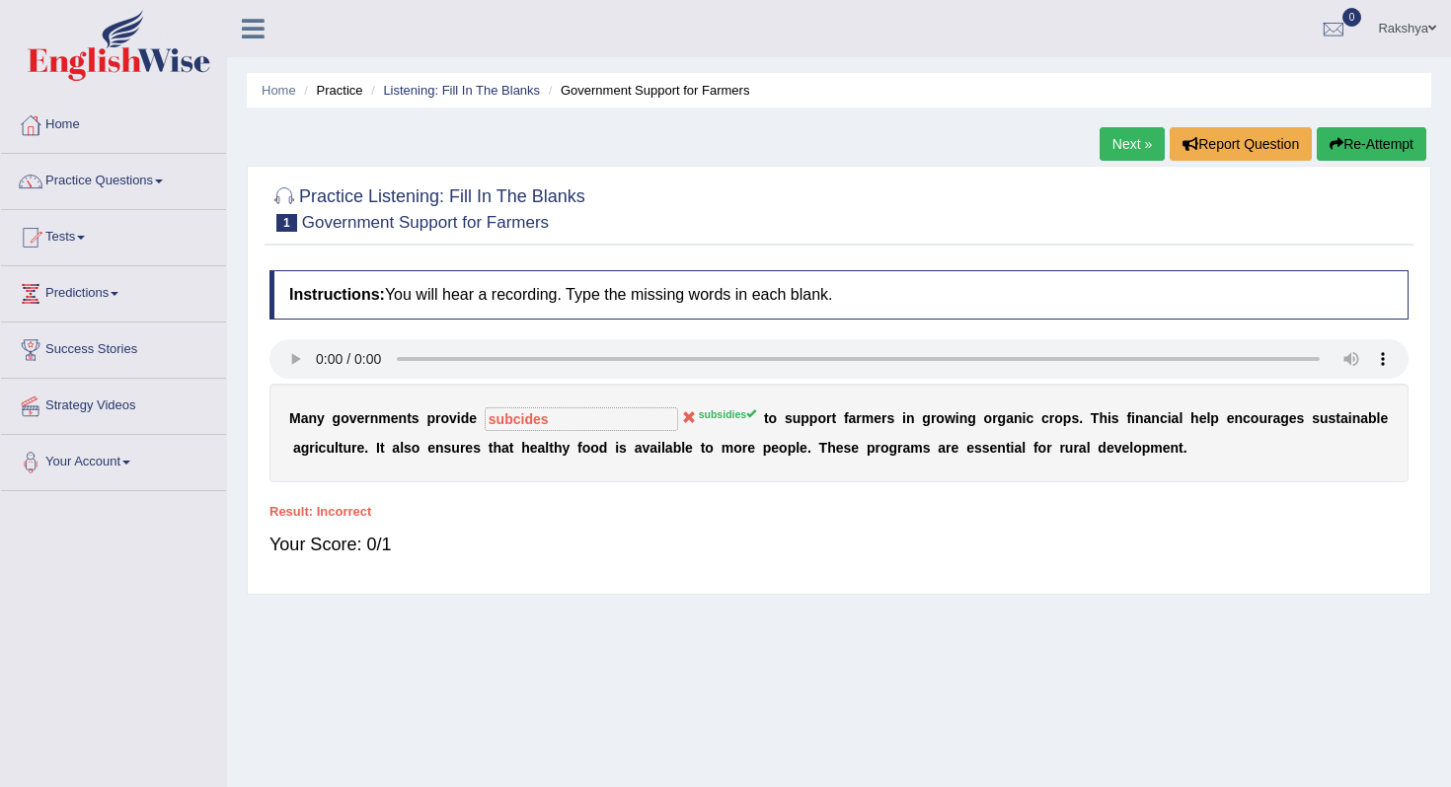
drag, startPoint x: 711, startPoint y: 409, endPoint x: 659, endPoint y: 415, distance: 51.8
click at [659, 415] on div "M a n y g o v e r n m e n t s p r o v i d e subcides subsidies t o s u p p o r …" at bounding box center [838, 433] width 1139 height 99
drag, startPoint x: 664, startPoint y: 412, endPoint x: 720, endPoint y: 414, distance: 56.3
click at [720, 414] on div "M a n y g o v e r n m e n t s p r o v i d e subcides subsidies t o s u p p o r …" at bounding box center [838, 433] width 1139 height 99
click at [1129, 142] on link "Next »" at bounding box center [1131, 144] width 65 height 34
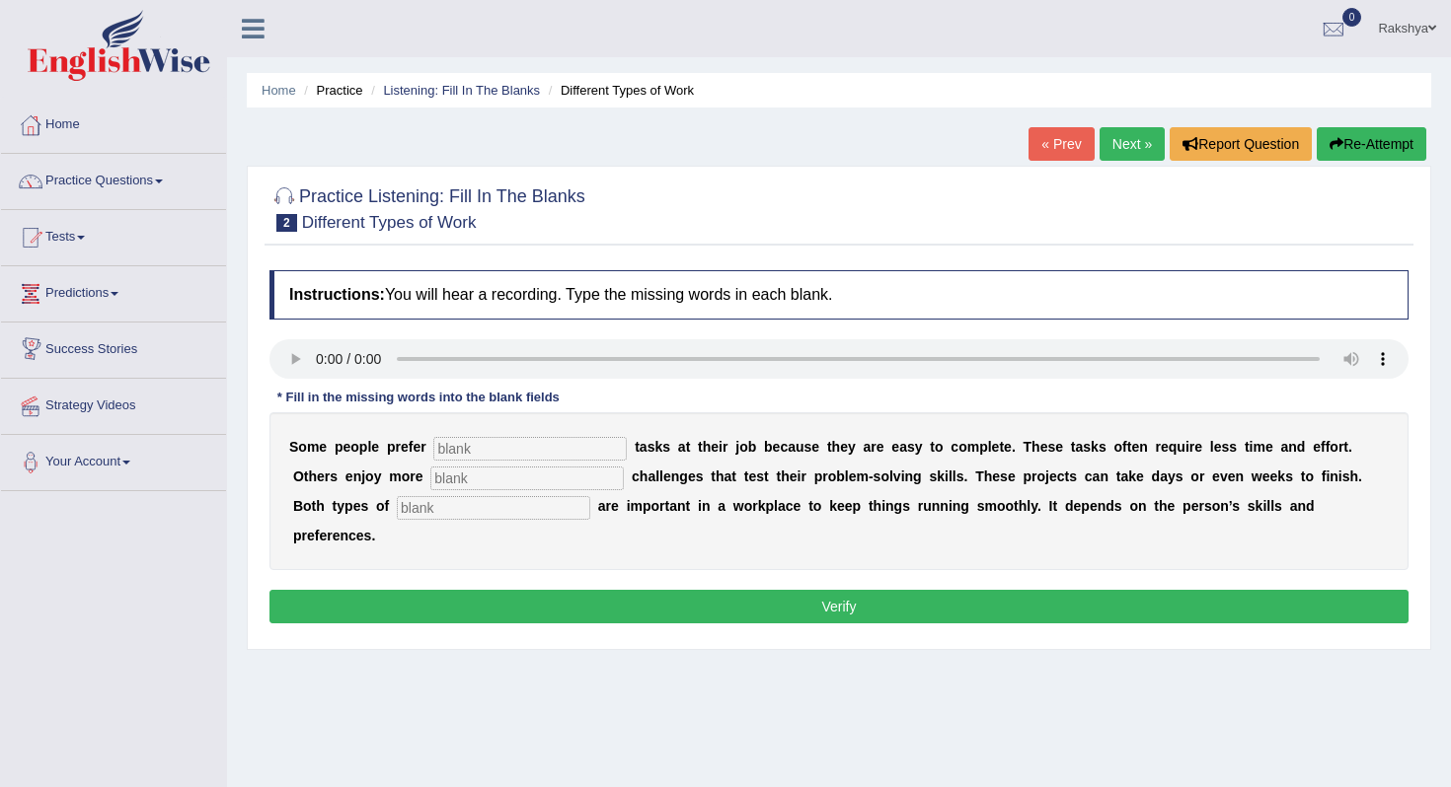
click at [465, 450] on input "text" at bounding box center [529, 449] width 193 height 24
type input "simple"
click at [452, 480] on input "text" at bounding box center [526, 479] width 193 height 24
type input "complex"
click at [397, 503] on input "text" at bounding box center [493, 508] width 193 height 24
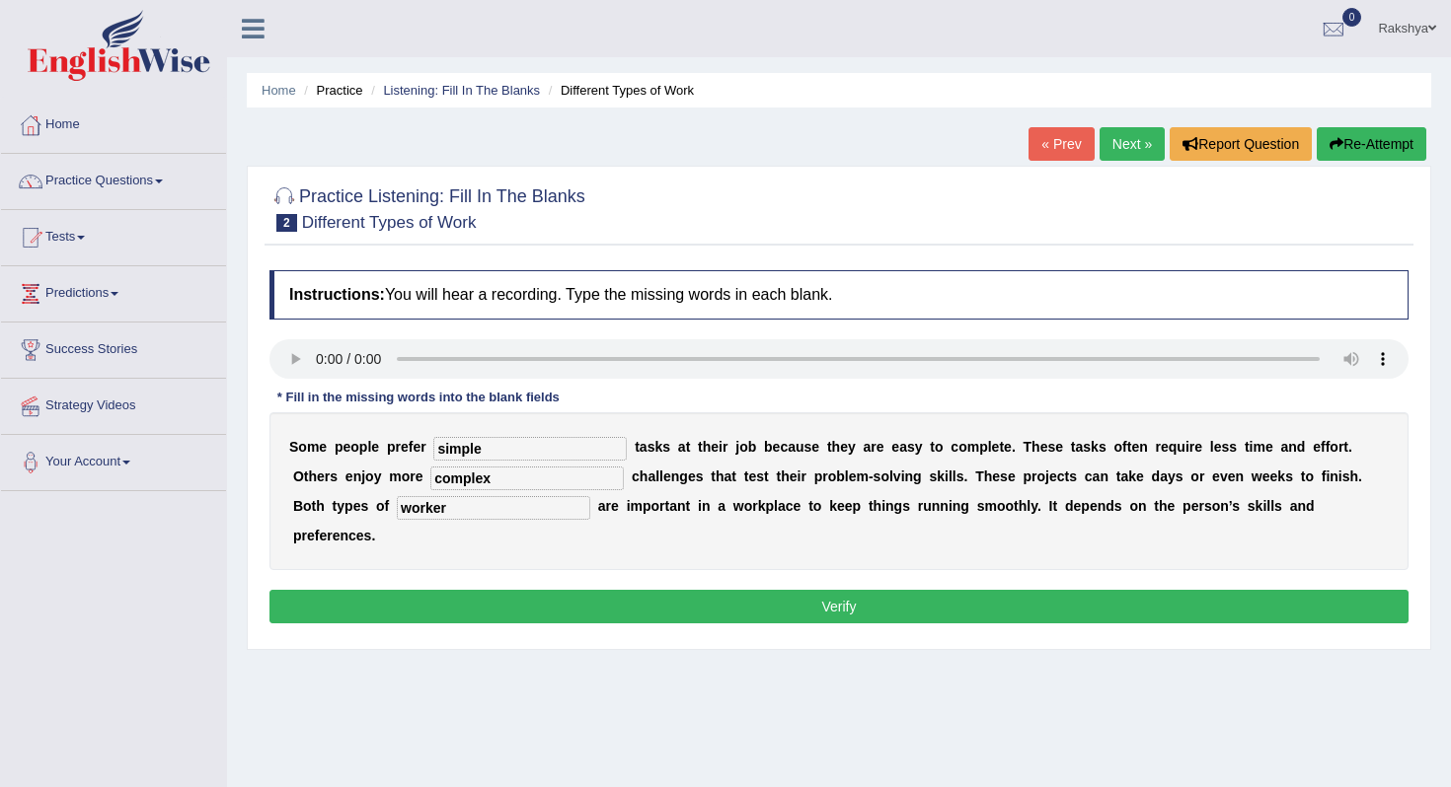
type input "worker"
click at [487, 590] on button "Verify" at bounding box center [838, 607] width 1139 height 34
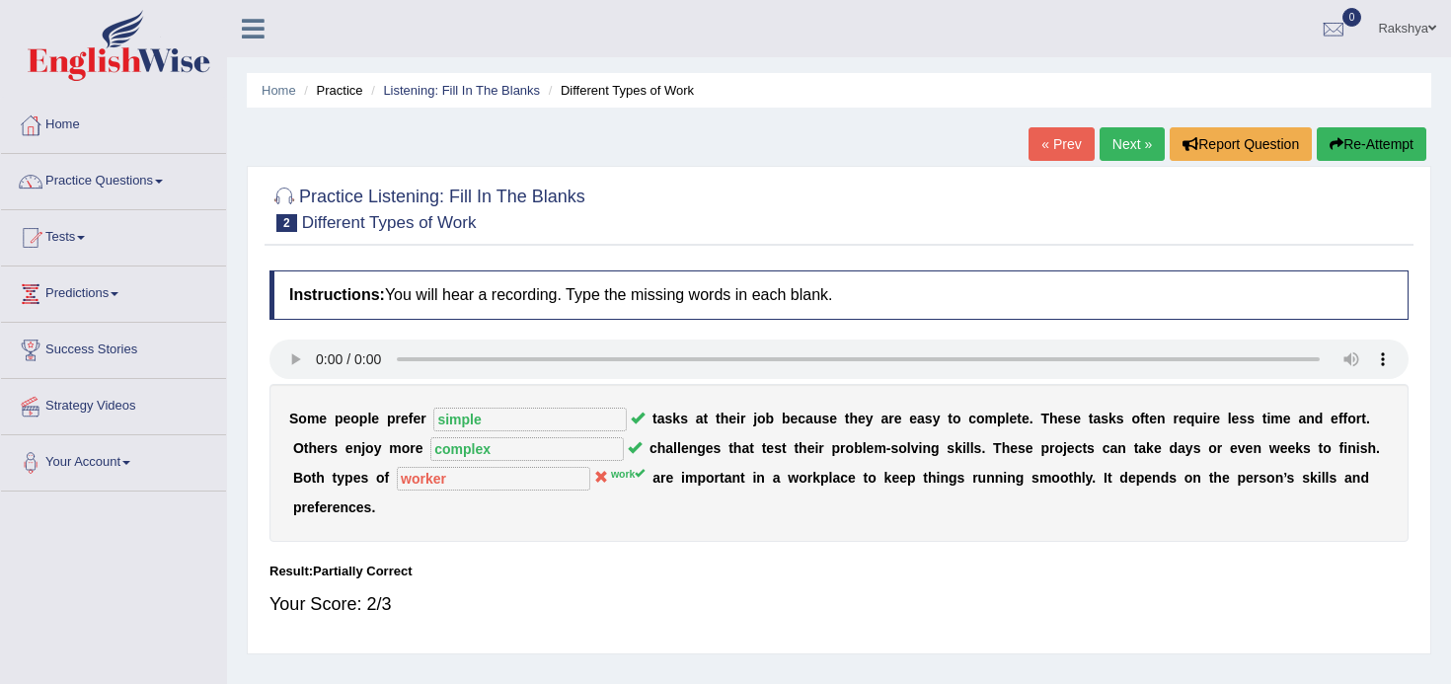
click at [1119, 142] on link "Next »" at bounding box center [1131, 144] width 65 height 34
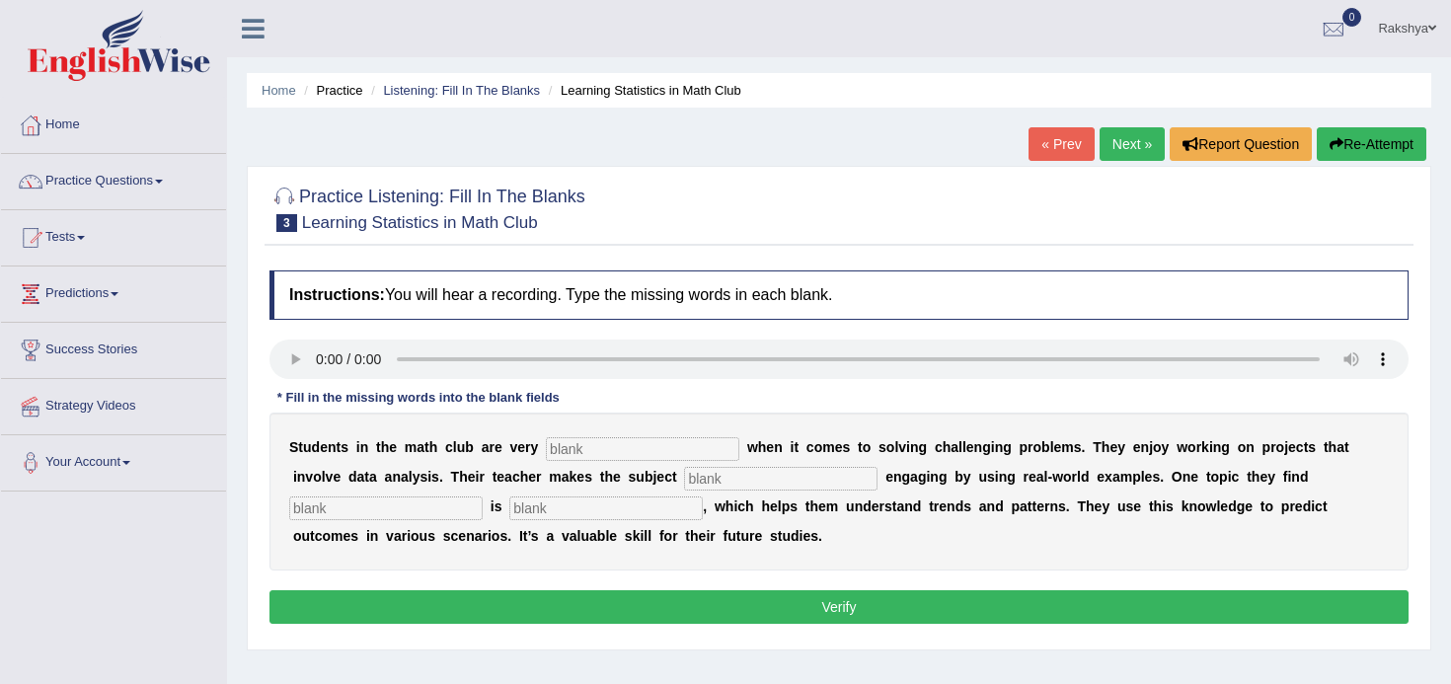
click at [593, 446] on input "text" at bounding box center [642, 449] width 193 height 24
type input "active"
click at [708, 474] on input "text" at bounding box center [780, 479] width 193 height 24
type input "completely"
click at [408, 503] on input "text" at bounding box center [385, 508] width 193 height 24
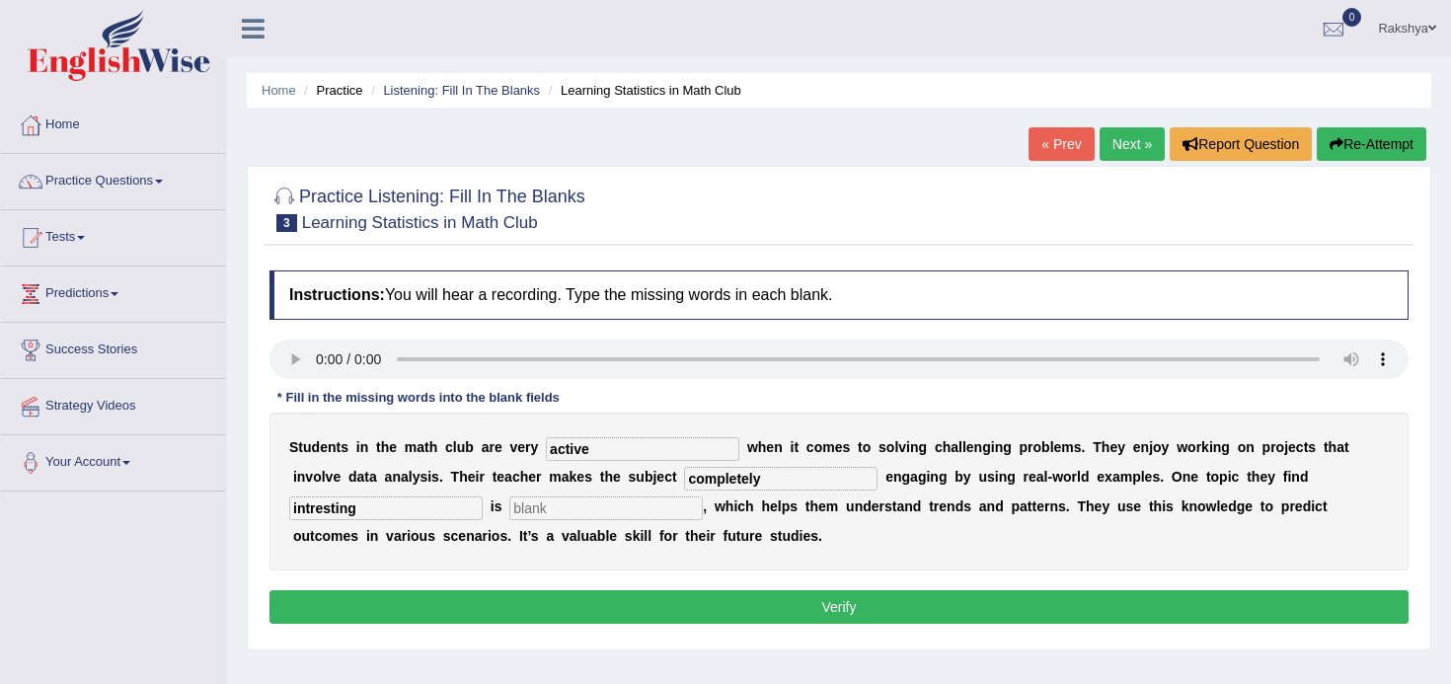
type input "intresting"
click at [522, 508] on input "text" at bounding box center [605, 508] width 193 height 24
type input "statistics"
click at [718, 608] on button "Verify" at bounding box center [838, 607] width 1139 height 34
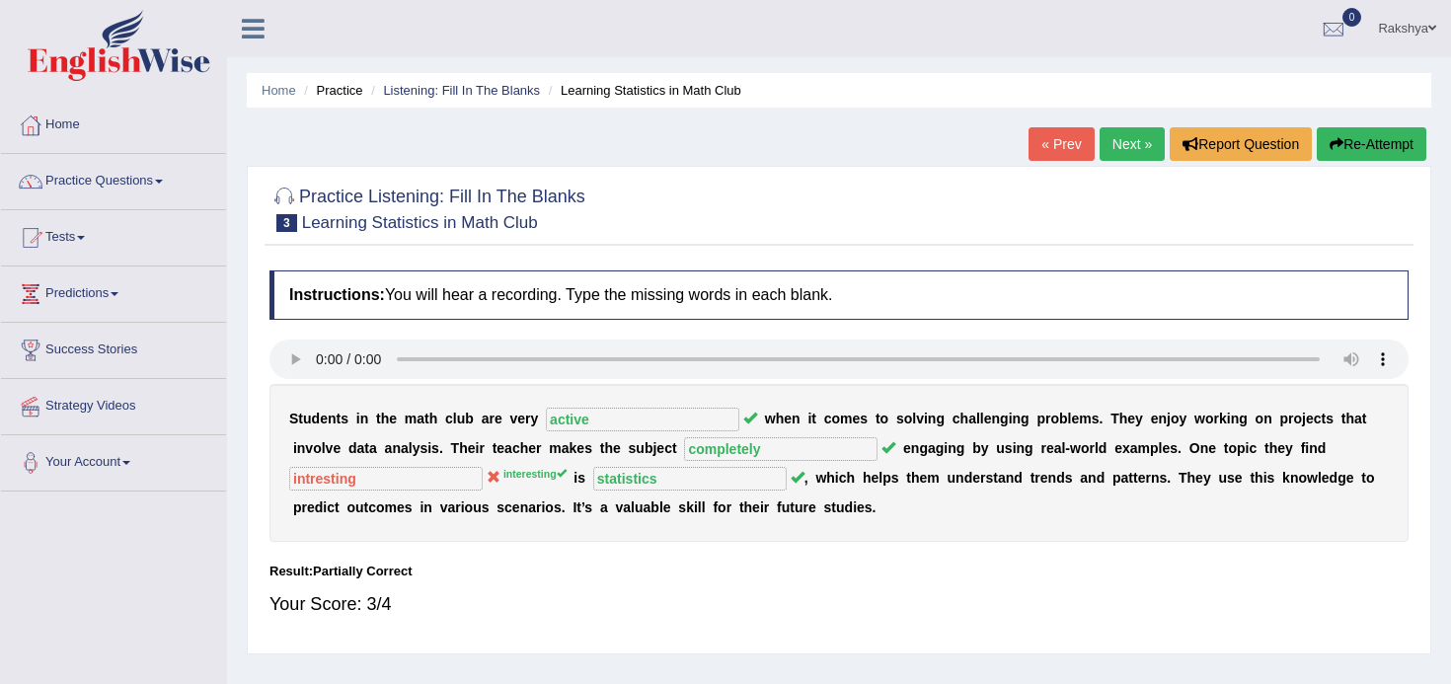
click at [232, 485] on div "Home Practice Listening: Fill In The Blanks Learning Statistics in Math Club « …" at bounding box center [839, 493] width 1224 height 987
click at [519, 565] on div "Result:" at bounding box center [838, 570] width 1139 height 19
click at [107, 186] on link "Practice Questions" at bounding box center [113, 178] width 225 height 49
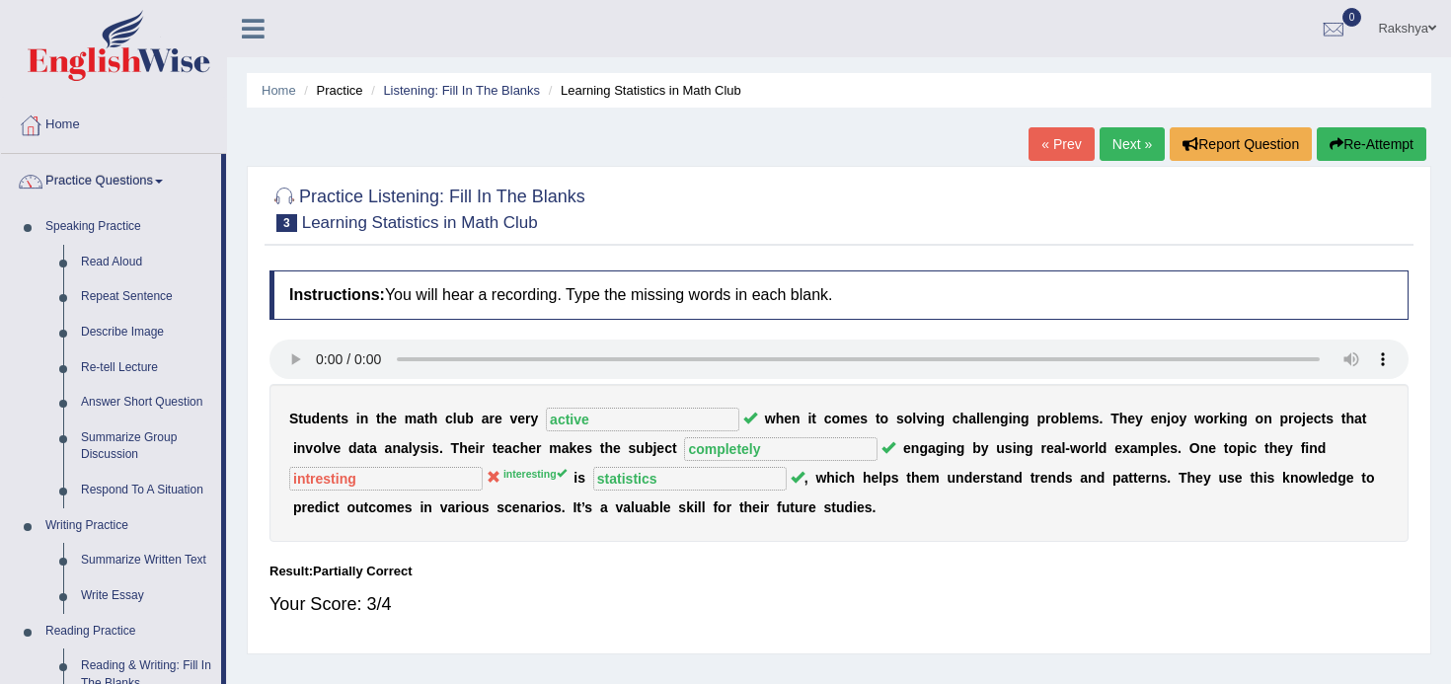
click at [485, 197] on h2 "Practice Listening: Fill In The Blanks 3 Learning Statistics in Math Club" at bounding box center [427, 207] width 316 height 49
click at [407, 206] on h2 "Practice Listening: Fill In The Blanks 3 Learning Statistics in Math Club" at bounding box center [427, 207] width 316 height 49
click at [401, 196] on h2 "Practice Listening: Fill In The Blanks 3 Learning Statistics in Math Club" at bounding box center [427, 207] width 316 height 49
click at [395, 229] on small "Learning Statistics in Math Club" at bounding box center [420, 222] width 236 height 19
click at [462, 88] on link "Listening: Fill In The Blanks" at bounding box center [461, 90] width 157 height 15
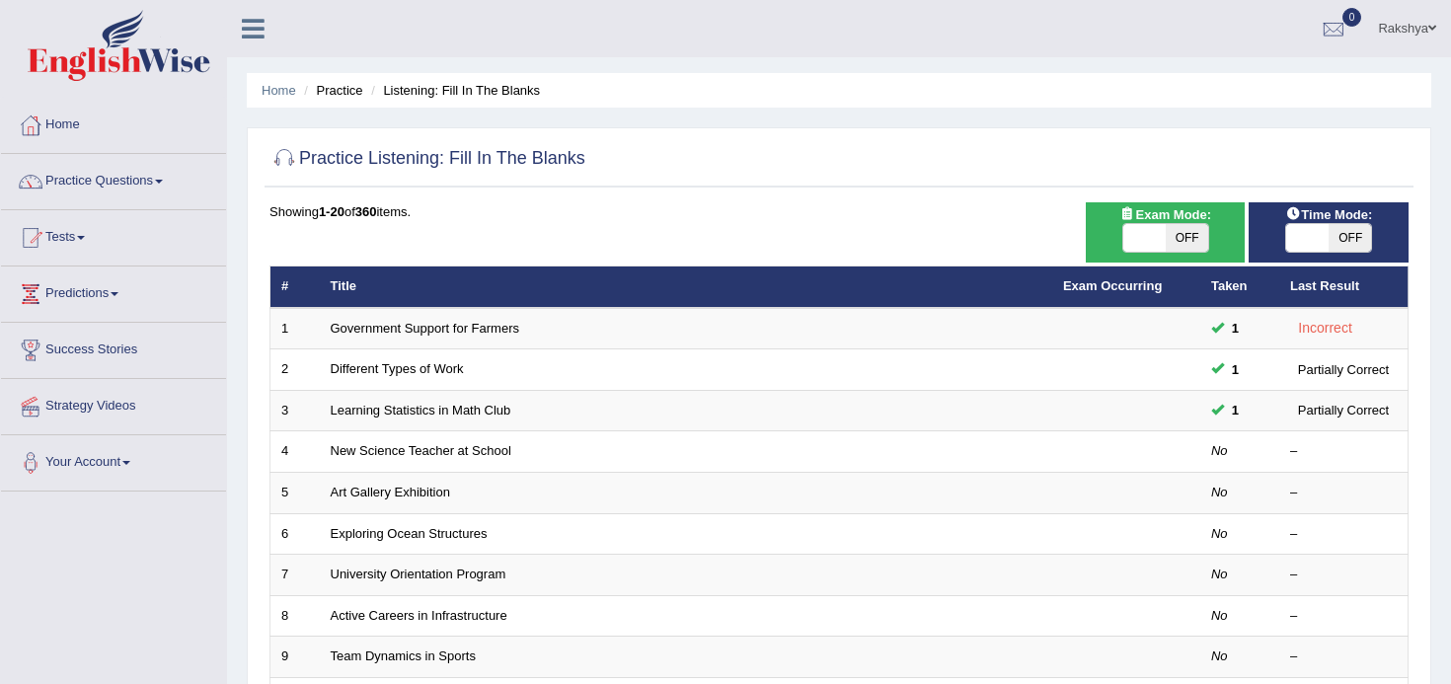
click at [801, 132] on div "Practice Listening: Fill In The Blanks Time Mode: ON OFF Exam Mode: ON OFF Show…" at bounding box center [839, 684] width 1184 height 1115
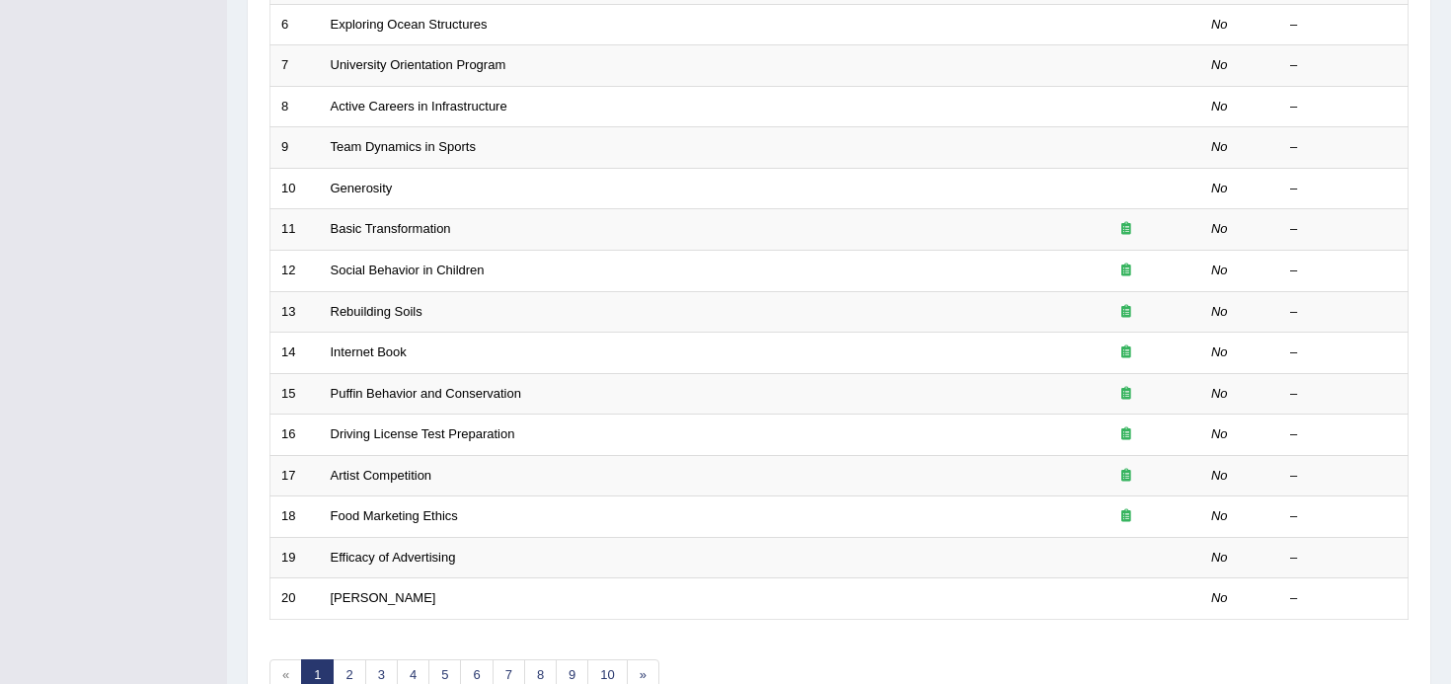
scroll to position [513, 0]
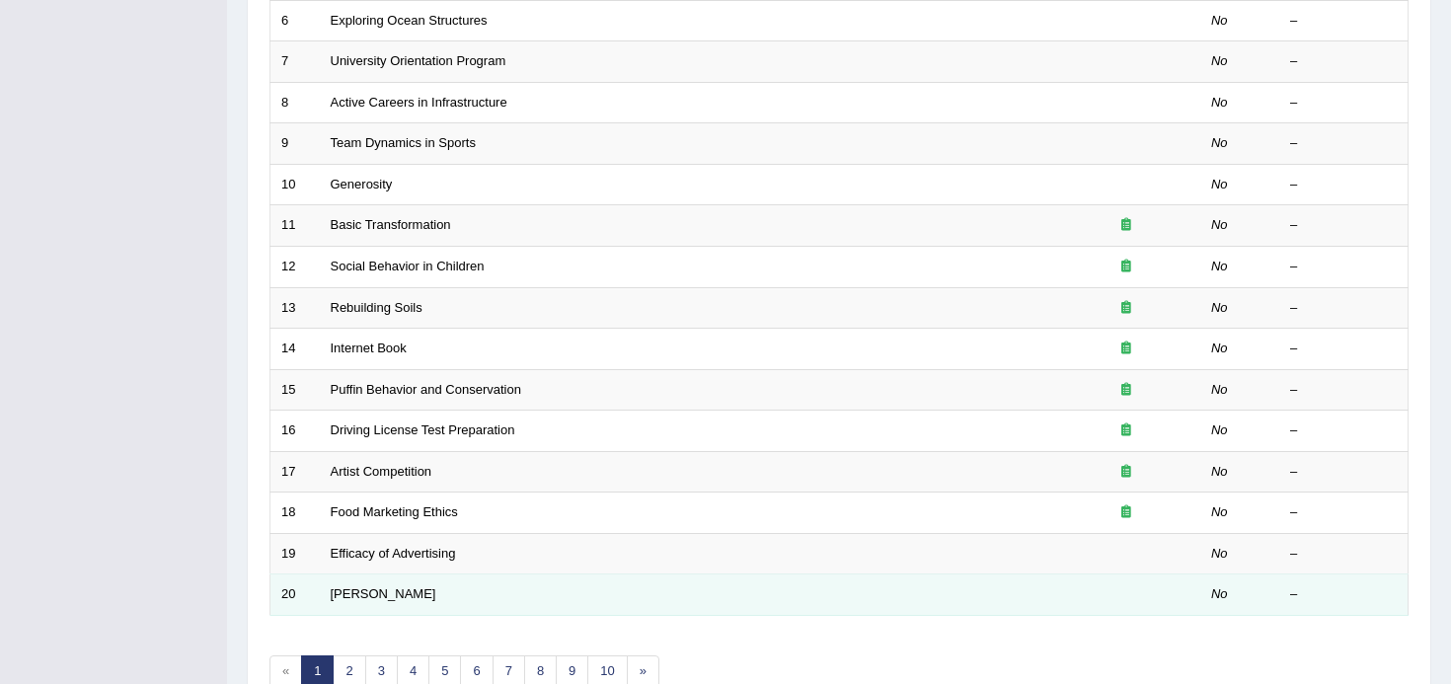
click at [401, 598] on td "[PERSON_NAME]" at bounding box center [686, 594] width 732 height 41
click at [365, 598] on link "[PERSON_NAME]" at bounding box center [384, 593] width 106 height 15
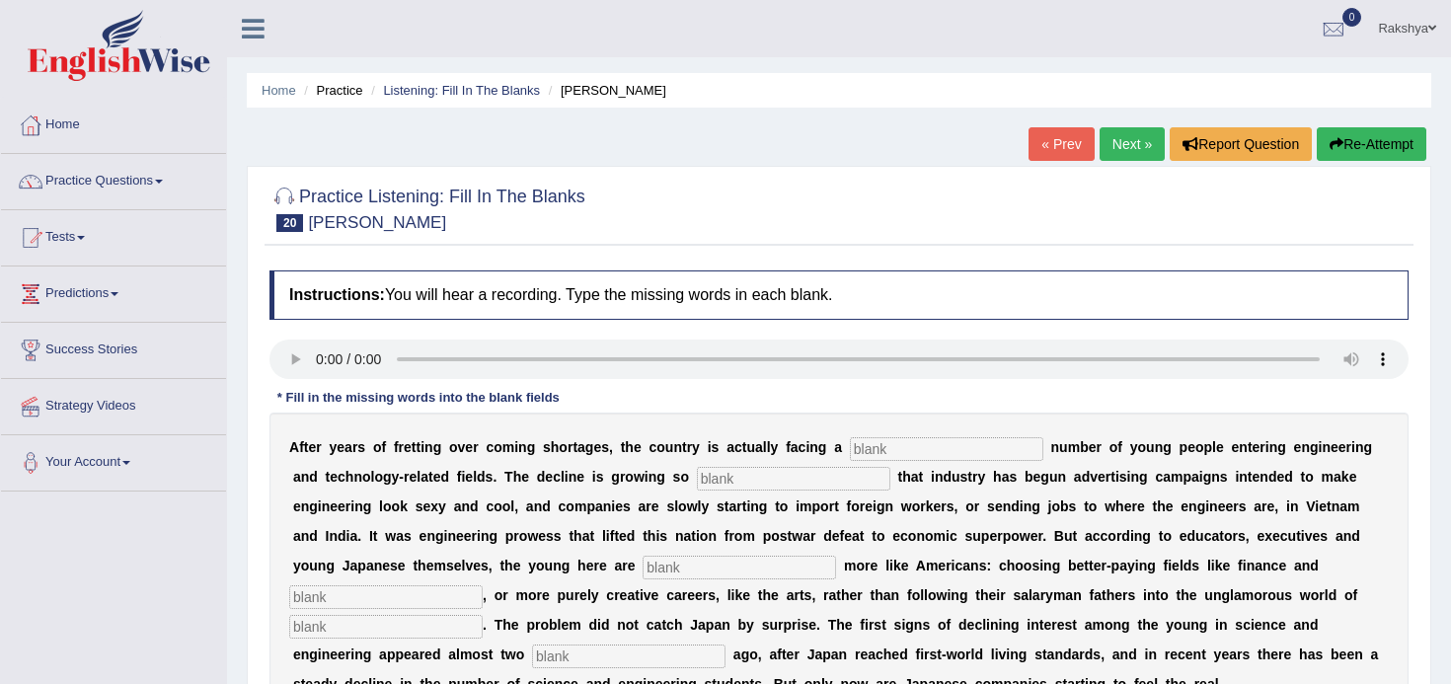
click at [829, 397] on div "Instructions: You will hear a recording. Type the missing words in each blank. …" at bounding box center [838, 598] width 1149 height 675
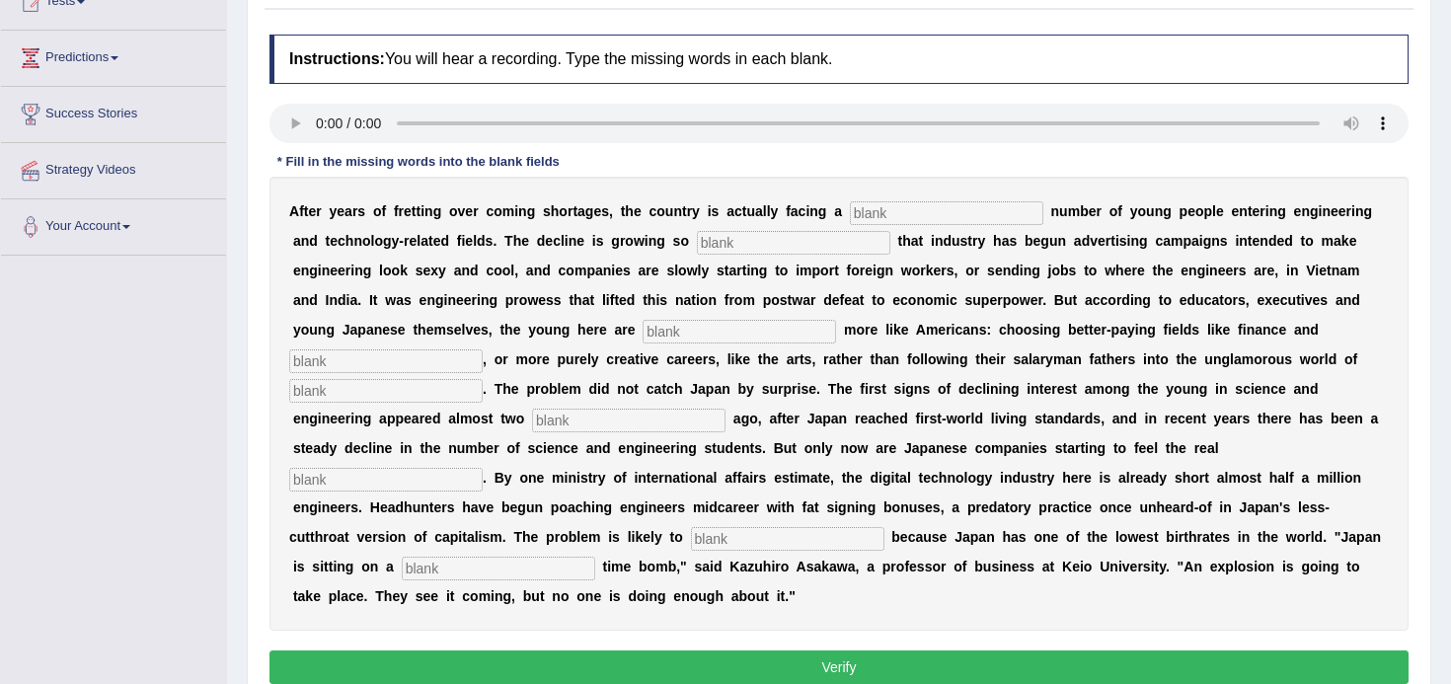
scroll to position [237, 0]
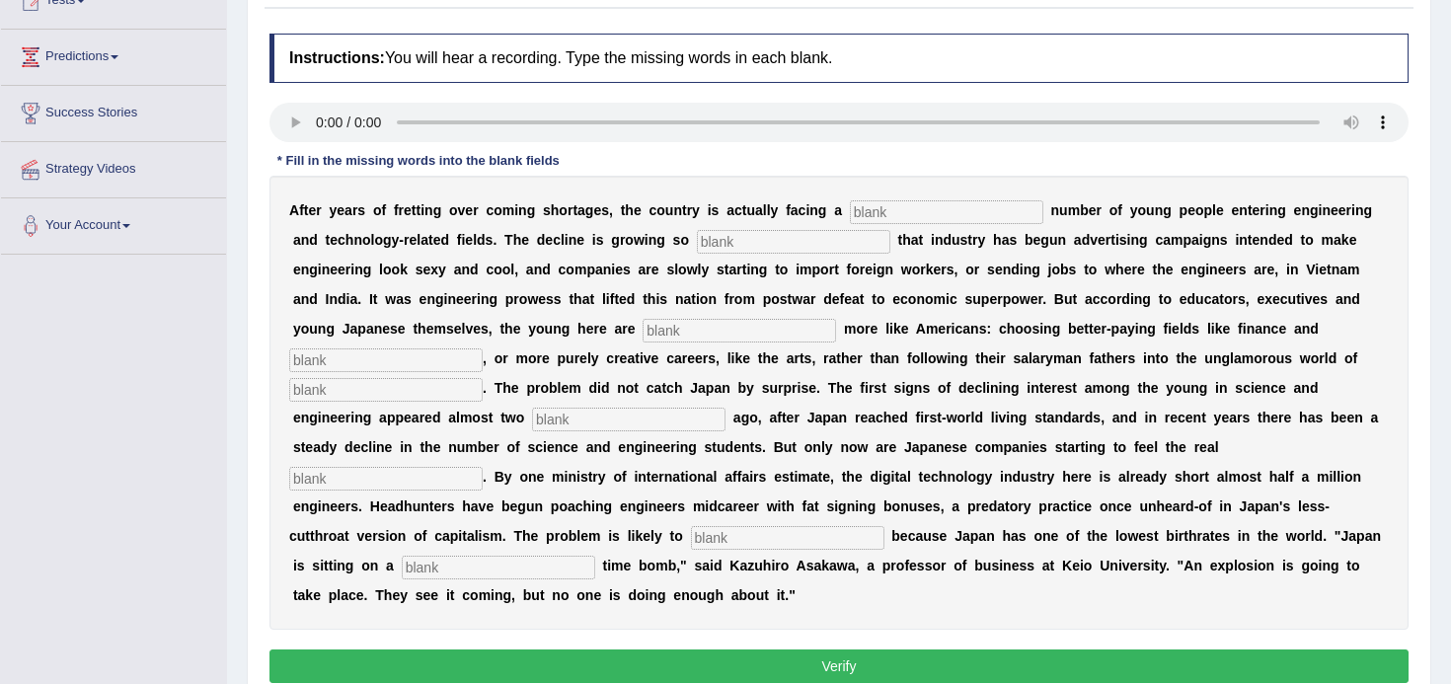
click at [715, 240] on input "text" at bounding box center [793, 242] width 193 height 24
type input "drastic"
click at [642, 324] on input "text" at bounding box center [738, 331] width 193 height 24
type input "behaving"
click at [483, 348] on input "text" at bounding box center [385, 360] width 193 height 24
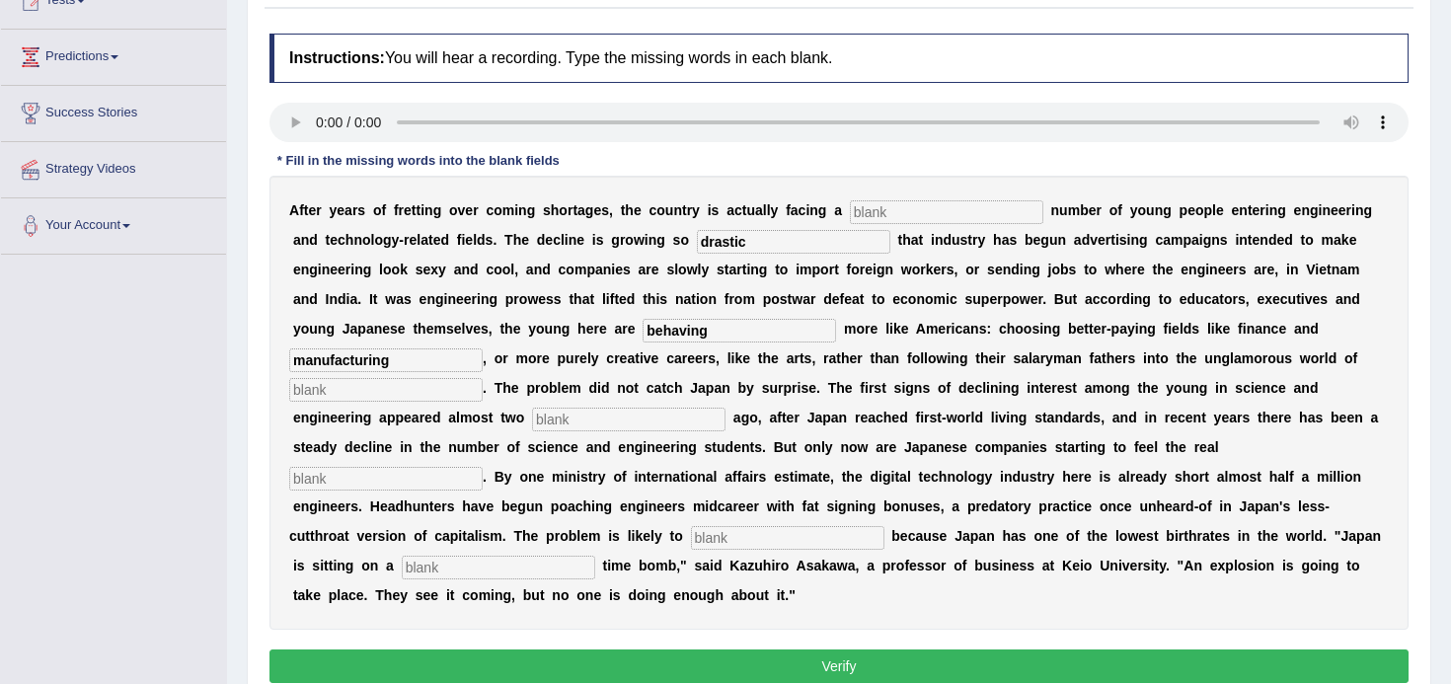
type input "manufacturing"
click at [483, 378] on input "text" at bounding box center [385, 390] width 193 height 24
drag, startPoint x: 1276, startPoint y: 332, endPoint x: 1157, endPoint y: 332, distance: 119.4
click at [1156, 332] on div "A f t e r y e a r s o f f r e t t i n g o v e r c o m i n g s h o r t a g e s ,…" at bounding box center [838, 403] width 1139 height 454
type input "medicine"
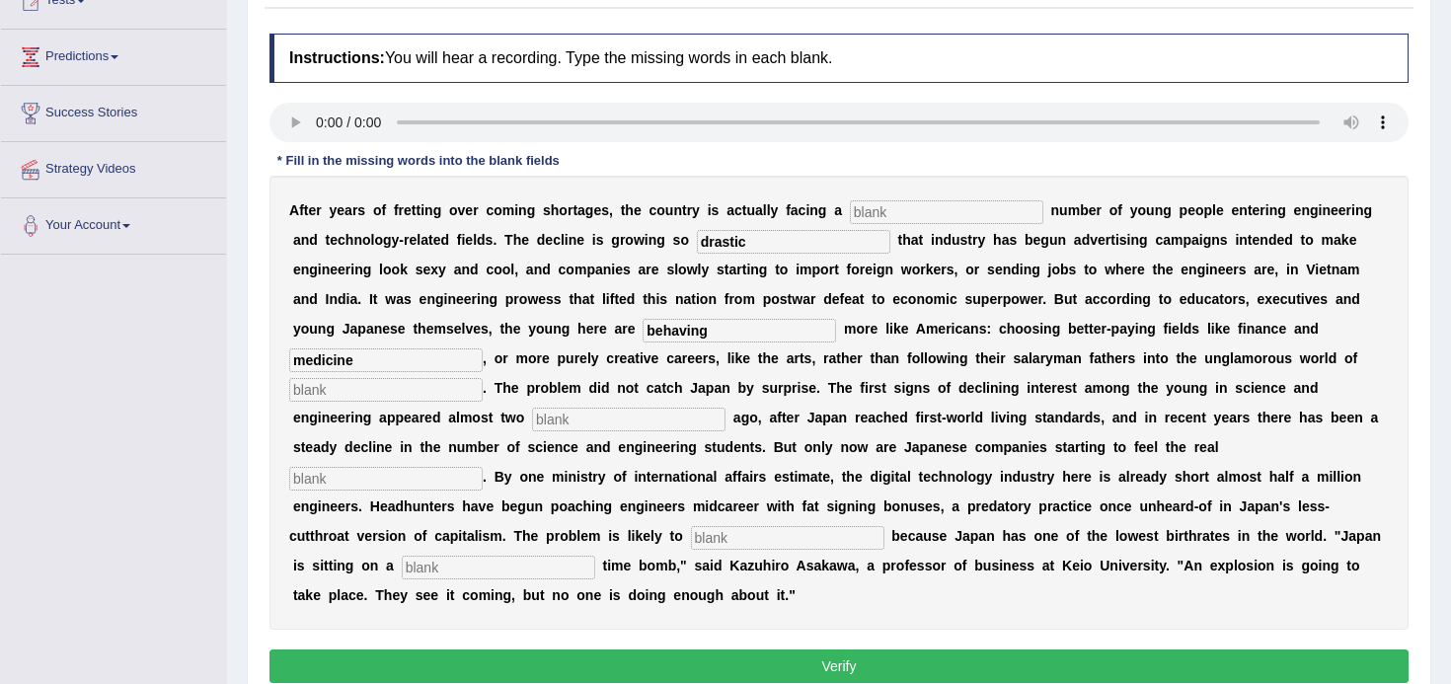
click at [483, 378] on input "text" at bounding box center [385, 390] width 193 height 24
type input ","
type input "manufacturing"
click at [532, 423] on input "text" at bounding box center [628, 420] width 193 height 24
type input "decades"
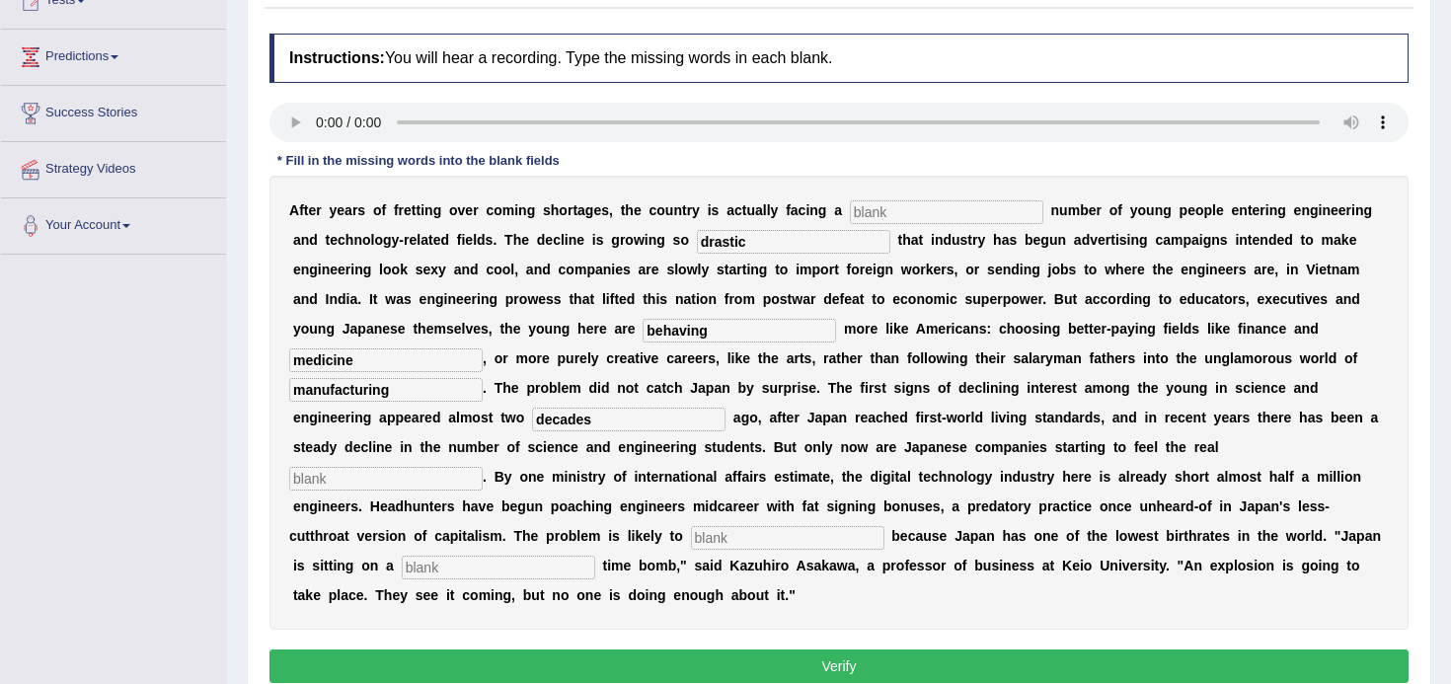
click at [483, 467] on input "text" at bounding box center [385, 479] width 193 height 24
type input "pinch"
click at [691, 546] on input "text" at bounding box center [787, 538] width 193 height 24
type input "worsen"
click at [595, 556] on input "text" at bounding box center [498, 568] width 193 height 24
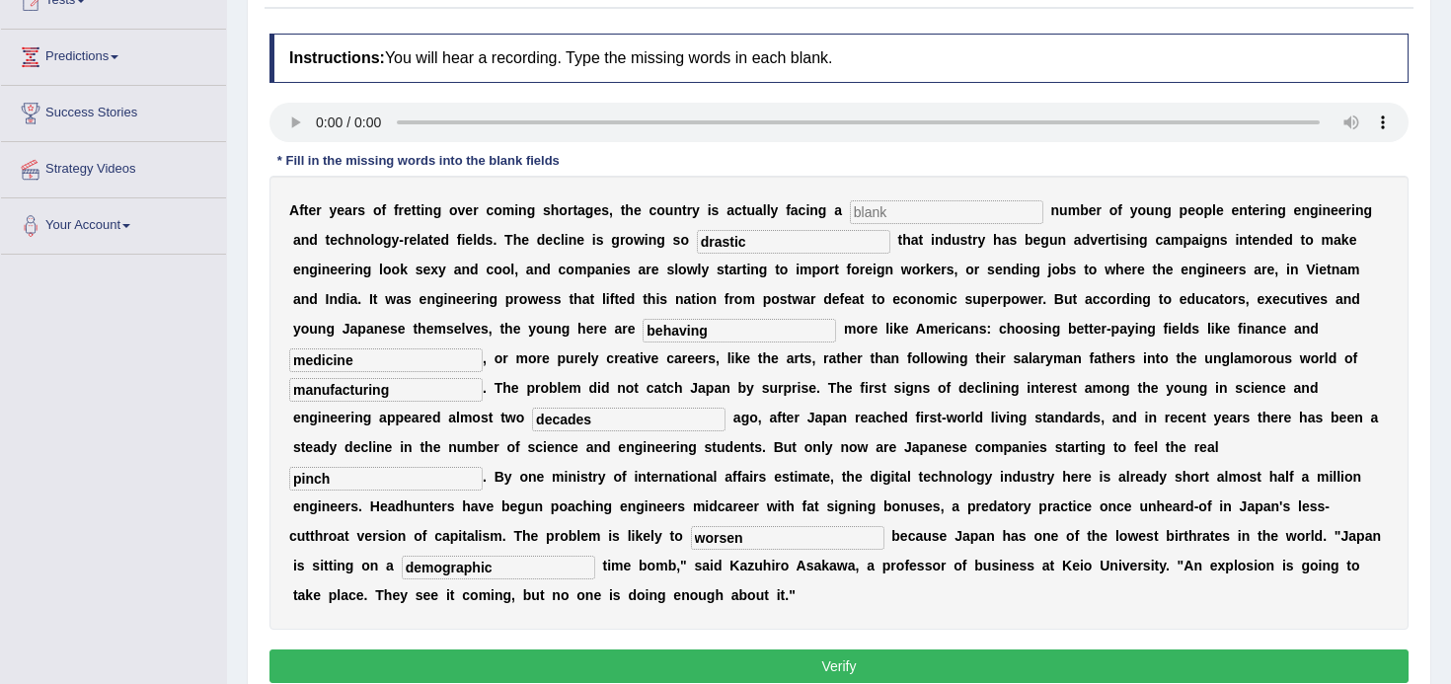
type input "demographic"
drag, startPoint x: 622, startPoint y: 333, endPoint x: 552, endPoint y: 331, distance: 70.1
click at [642, 331] on input "behaving" at bounding box center [738, 331] width 193 height 24
type input "behaving"
click at [754, 240] on input "drastic" at bounding box center [793, 242] width 193 height 24
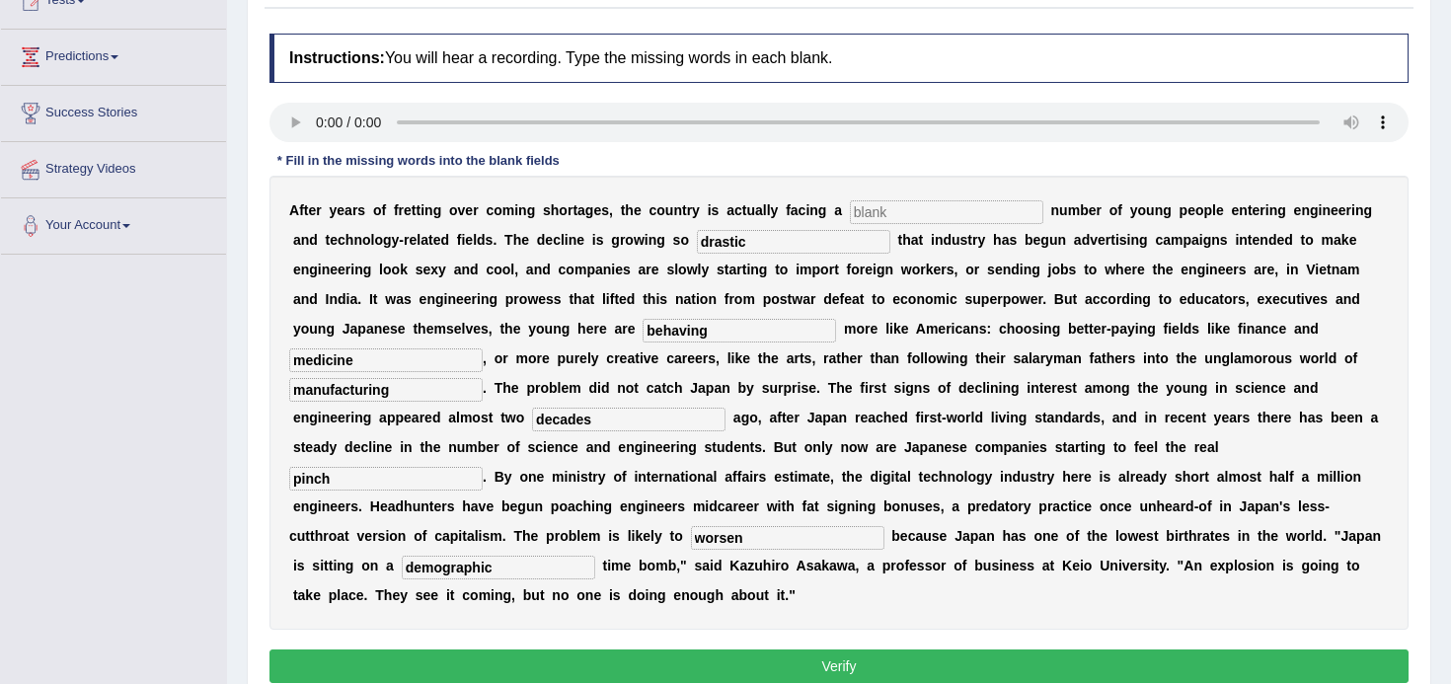
click at [898, 215] on input "text" at bounding box center [946, 212] width 193 height 24
click at [906, 214] on input "dul" at bounding box center [946, 212] width 193 height 24
type input "dundailing"
click at [982, 179] on div "A f t e r y e a r s o f f r e t t i n g o v e r c o m i n g s h o r t a g e s ,…" at bounding box center [838, 403] width 1139 height 454
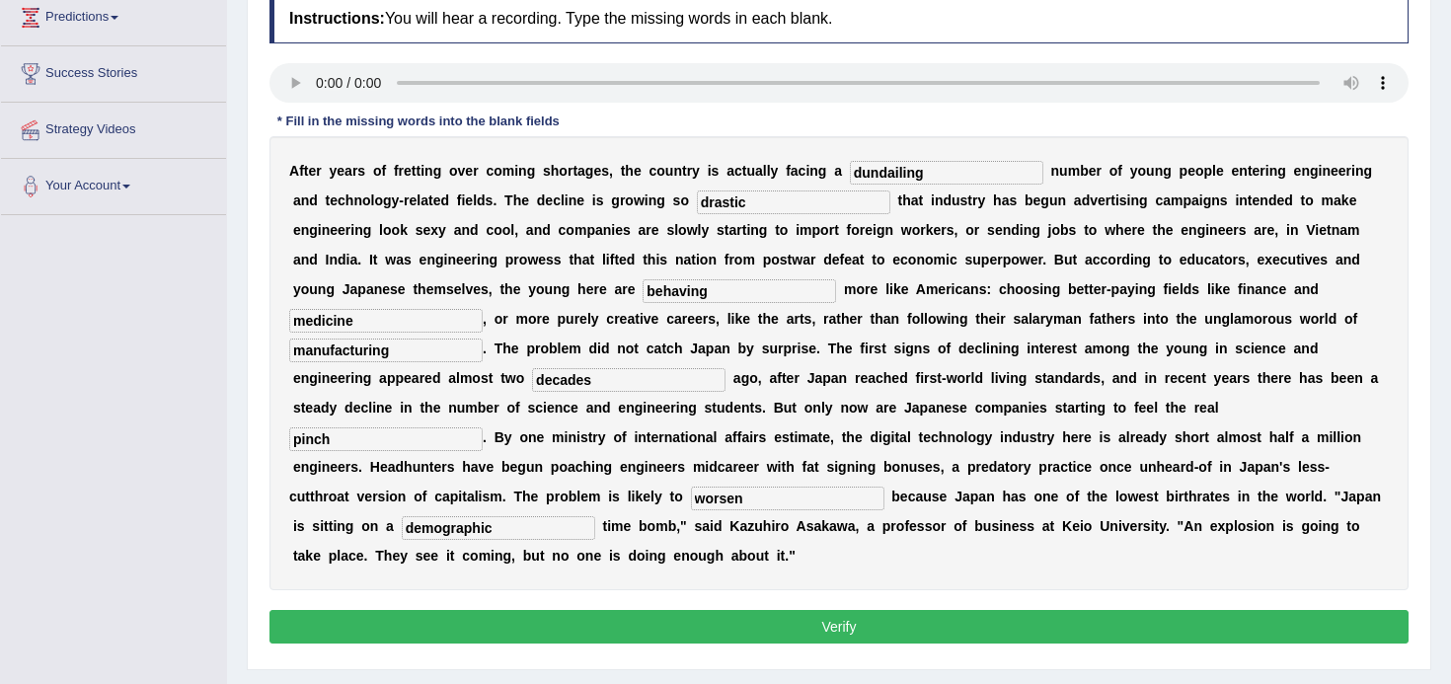
click at [752, 615] on button "Verify" at bounding box center [838, 627] width 1139 height 34
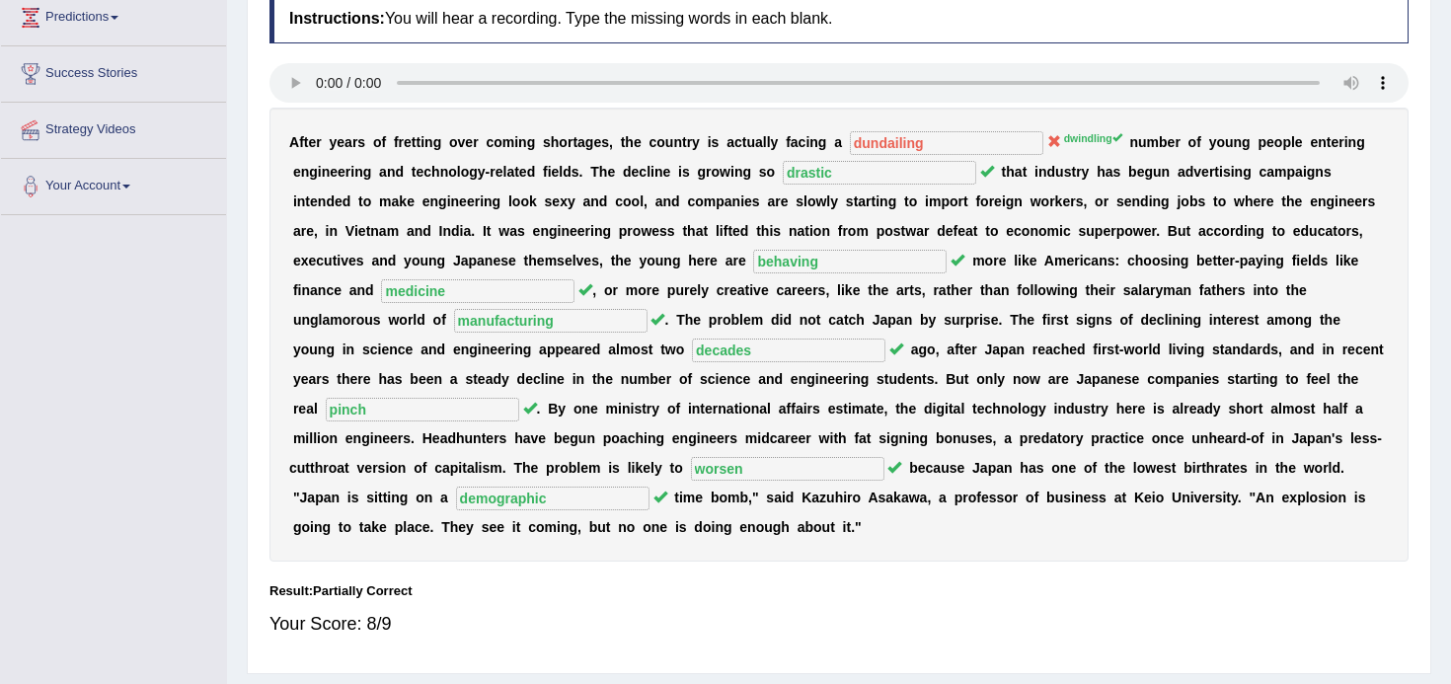
click at [1438, 80] on div "Home Practice Listening: Fill In The [PERSON_NAME] « Prev Next » Report Questio…" at bounding box center [839, 217] width 1224 height 987
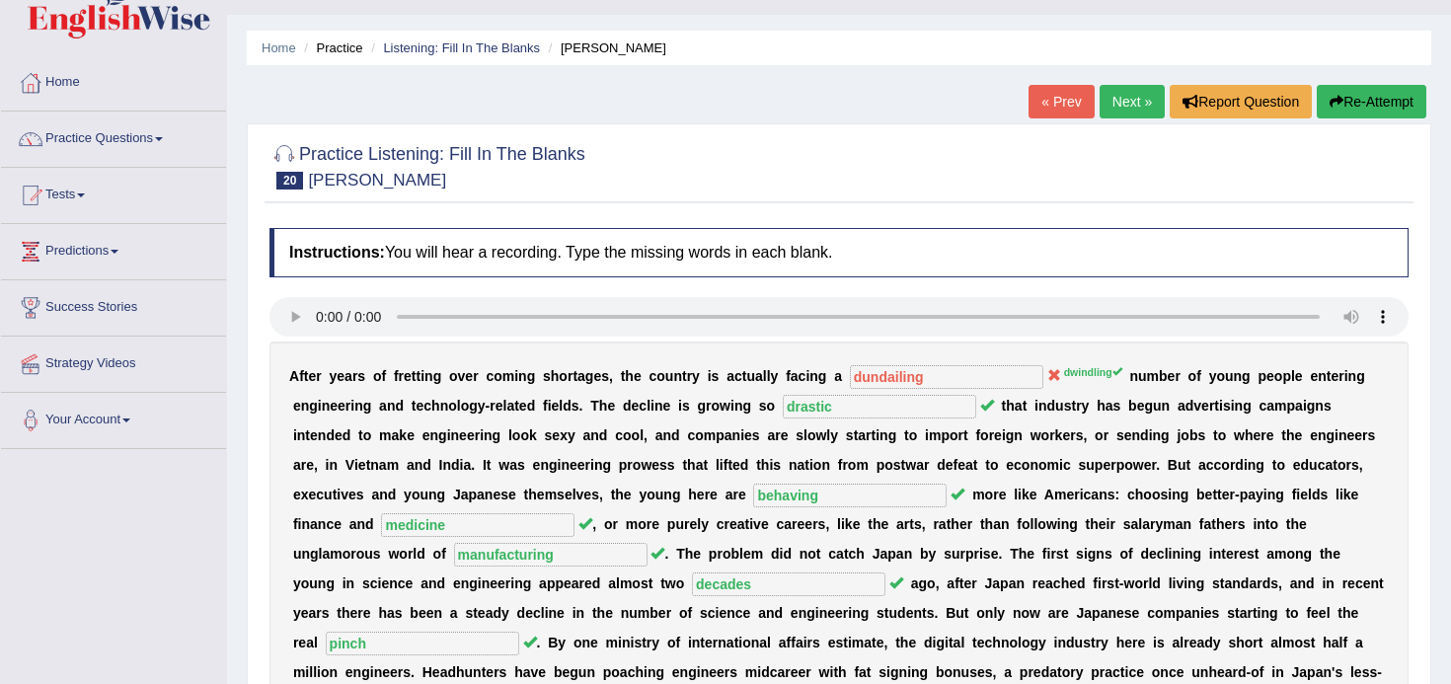
scroll to position [39, 0]
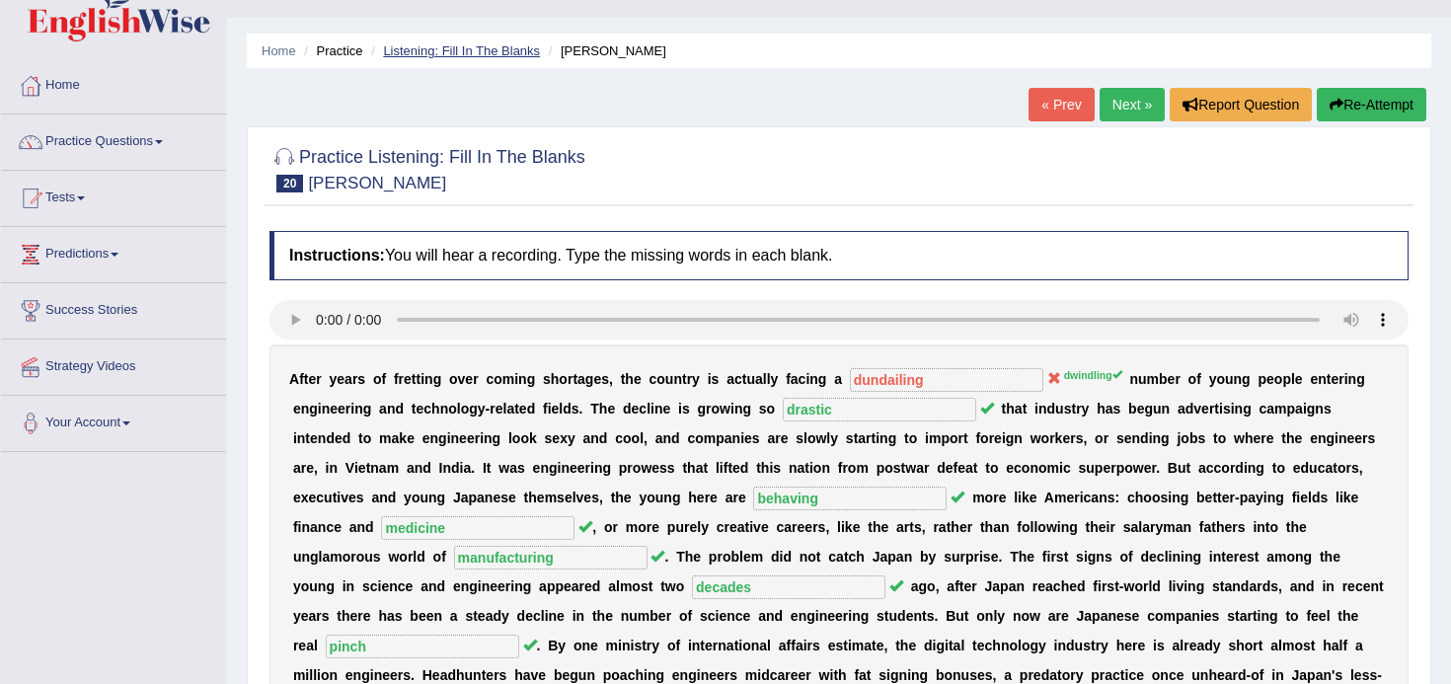
click at [449, 51] on link "Listening: Fill In The Blanks" at bounding box center [461, 50] width 157 height 15
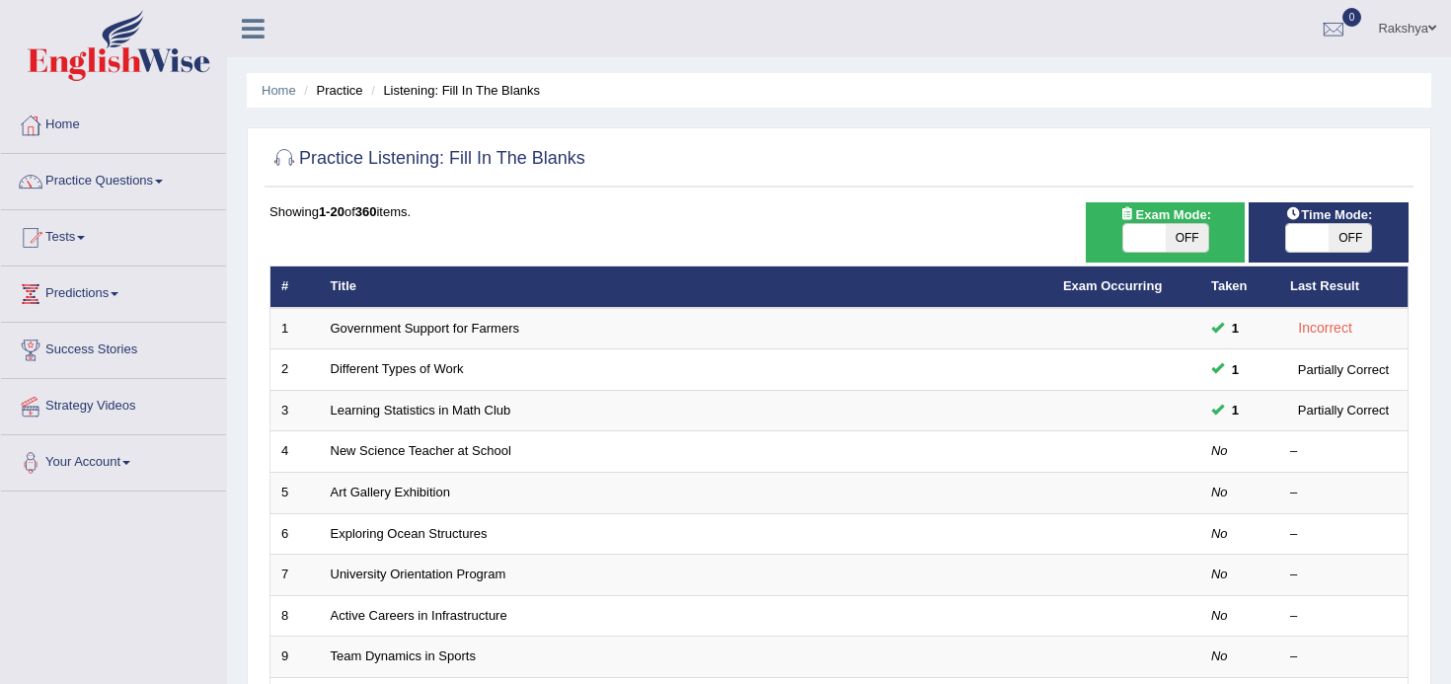
click at [772, 152] on div at bounding box center [838, 159] width 1139 height 40
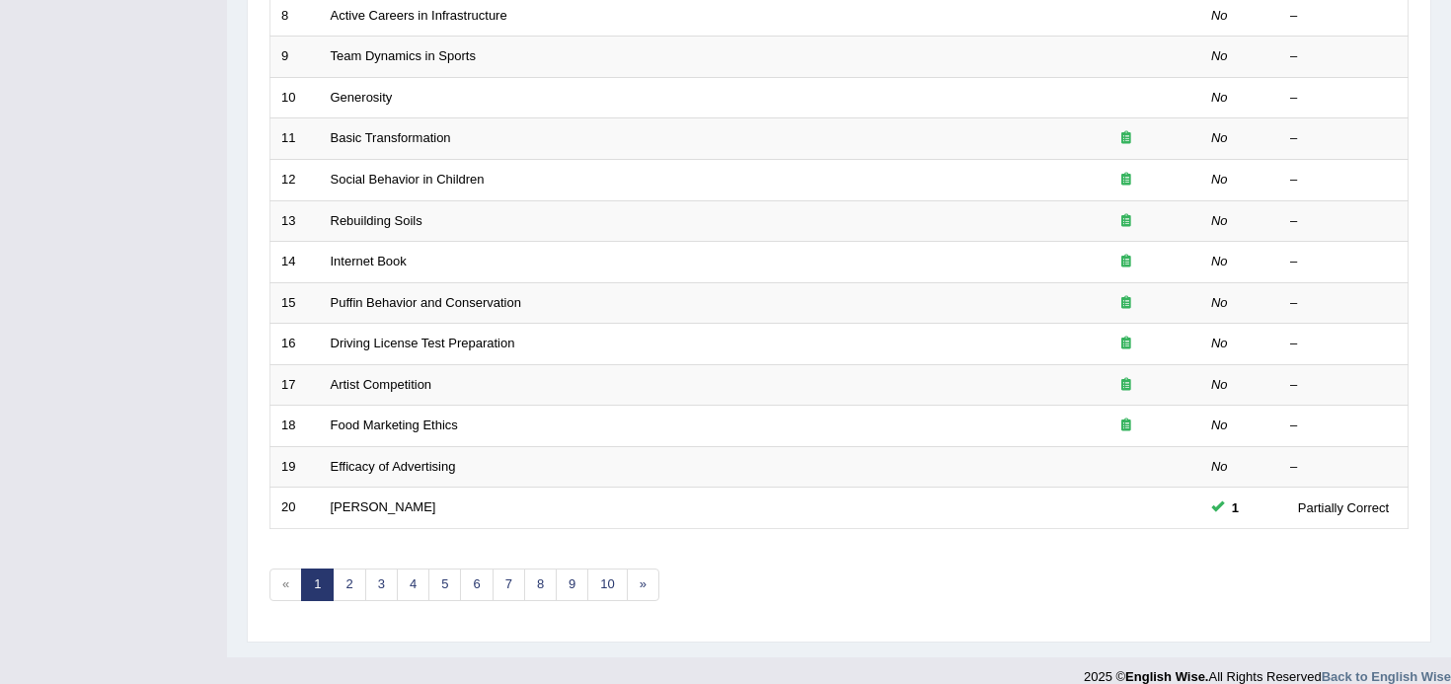
scroll to position [623, 0]
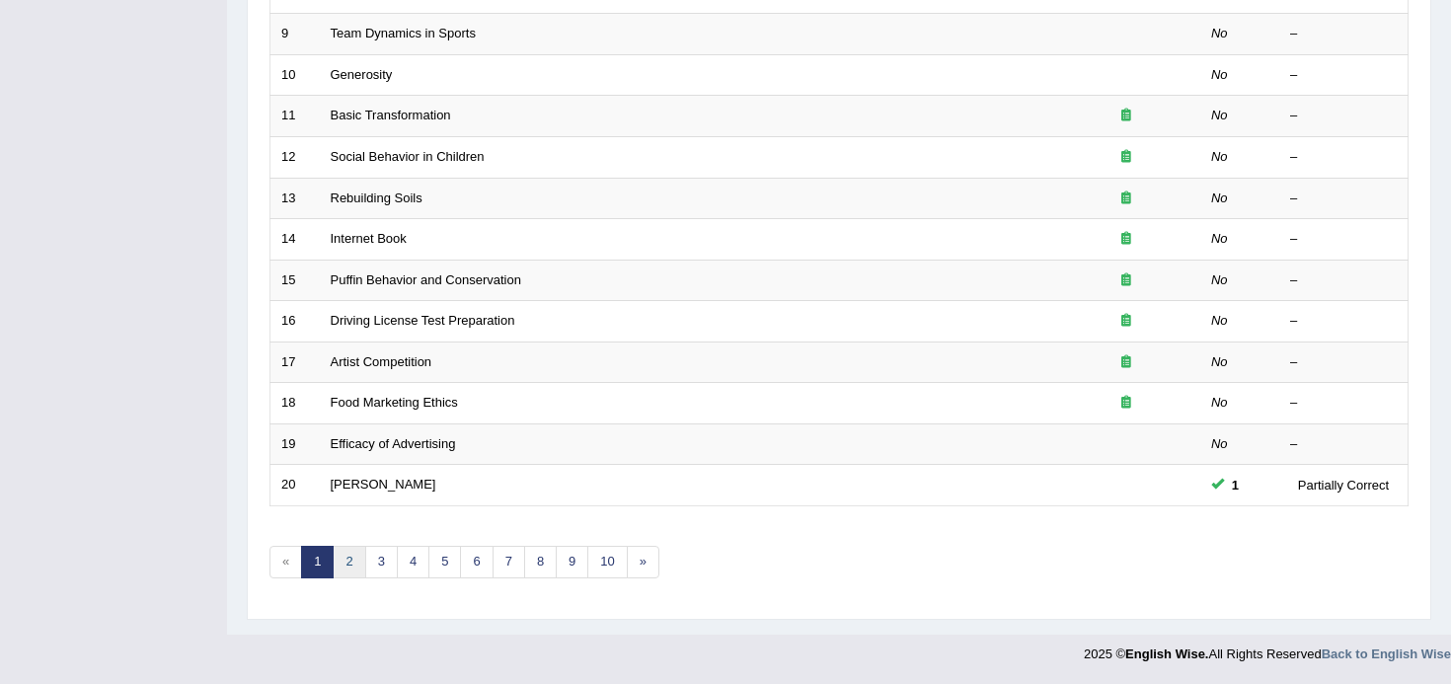
click at [344, 561] on link "2" at bounding box center [349, 562] width 33 height 33
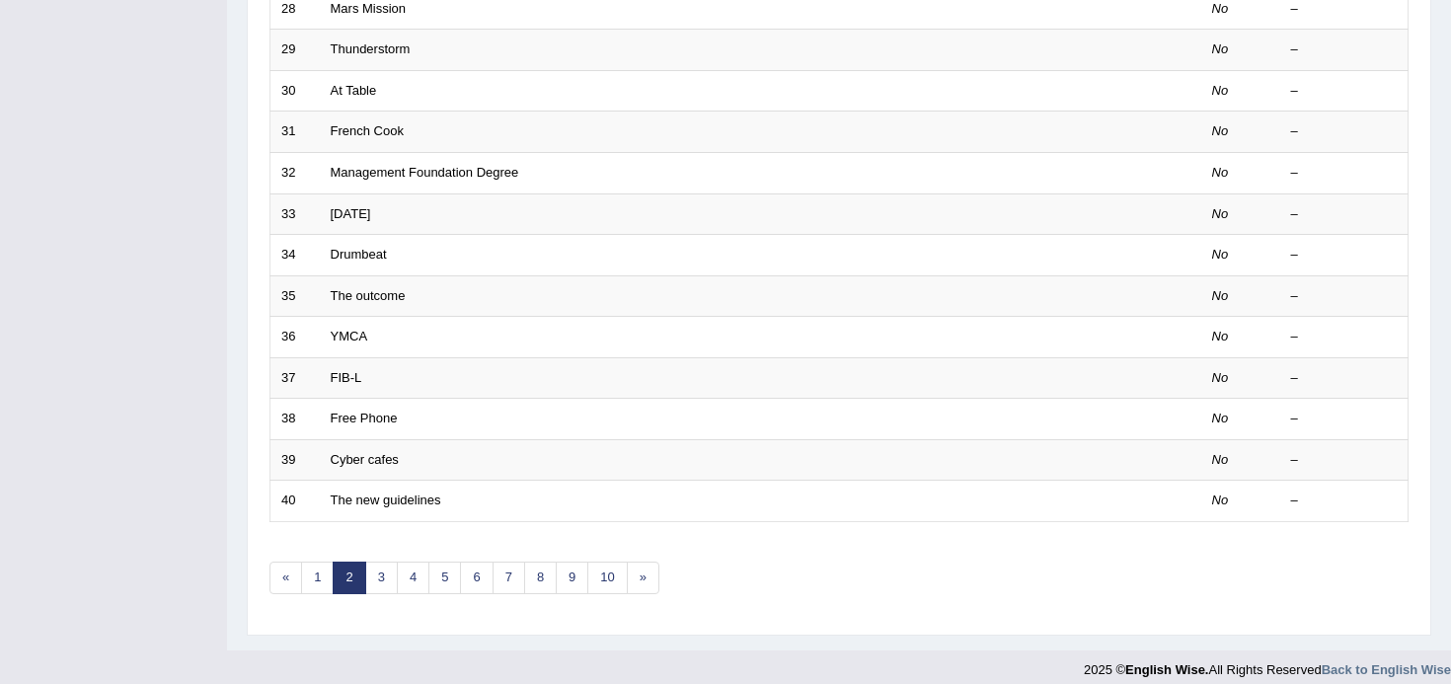
scroll to position [623, 0]
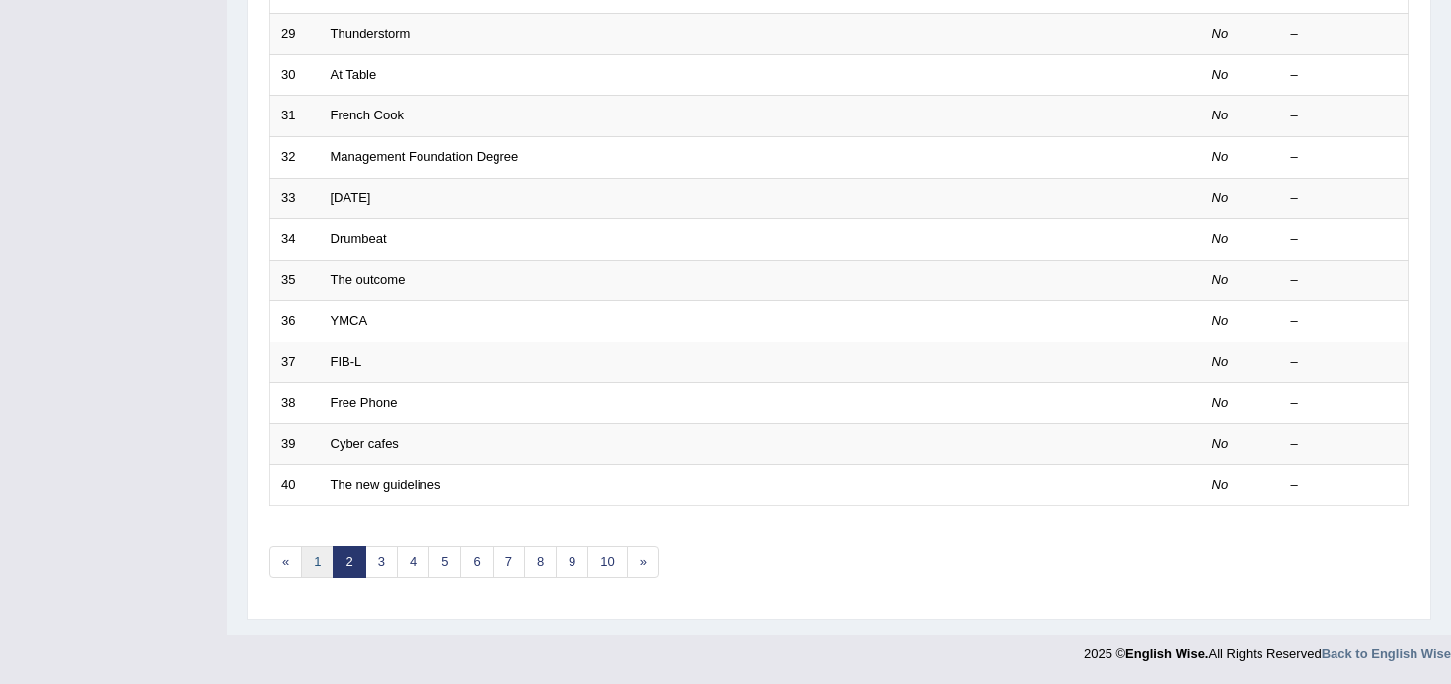
click at [319, 561] on link "1" at bounding box center [317, 562] width 33 height 33
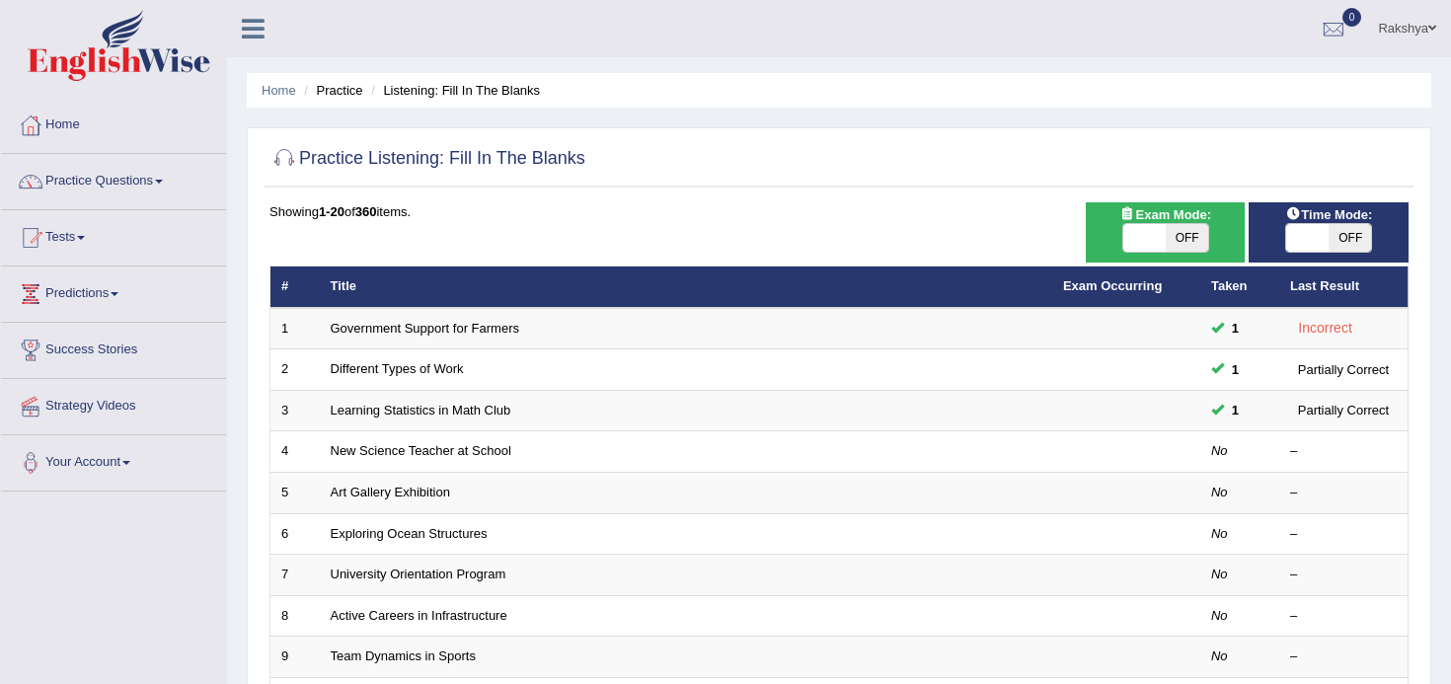
click at [742, 200] on div "Practice Listening: Fill In The Blanks Time Mode: ON OFF Exam Mode: ON OFF Show…" at bounding box center [839, 684] width 1184 height 1115
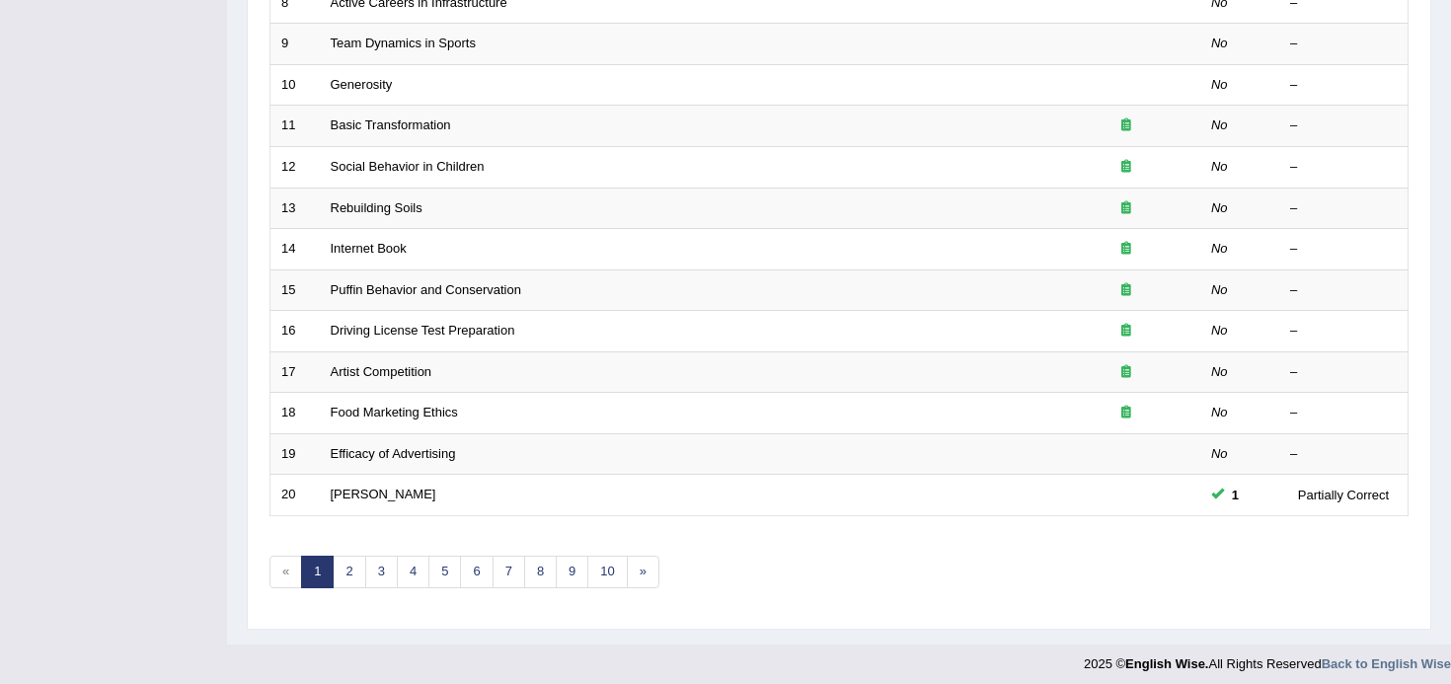
scroll to position [623, 0]
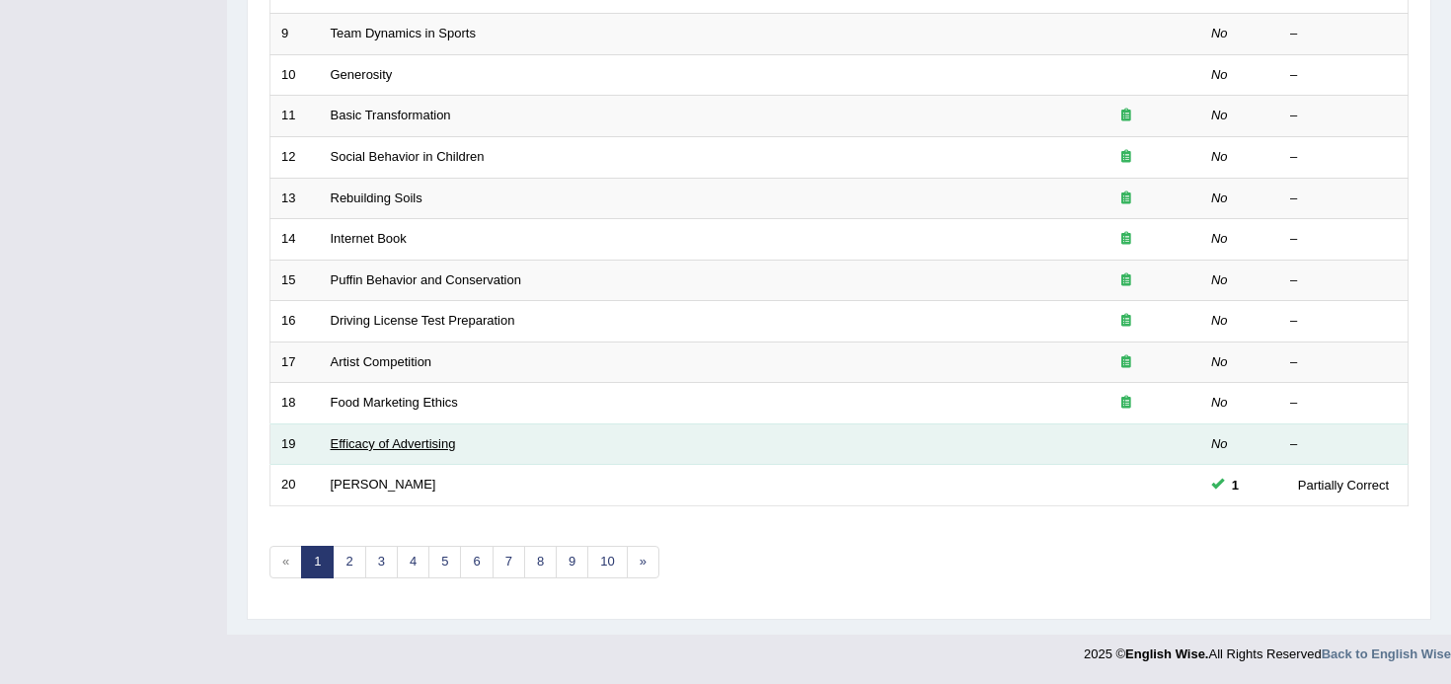
click at [443, 443] on link "Efficacy of Advertising" at bounding box center [393, 443] width 125 height 15
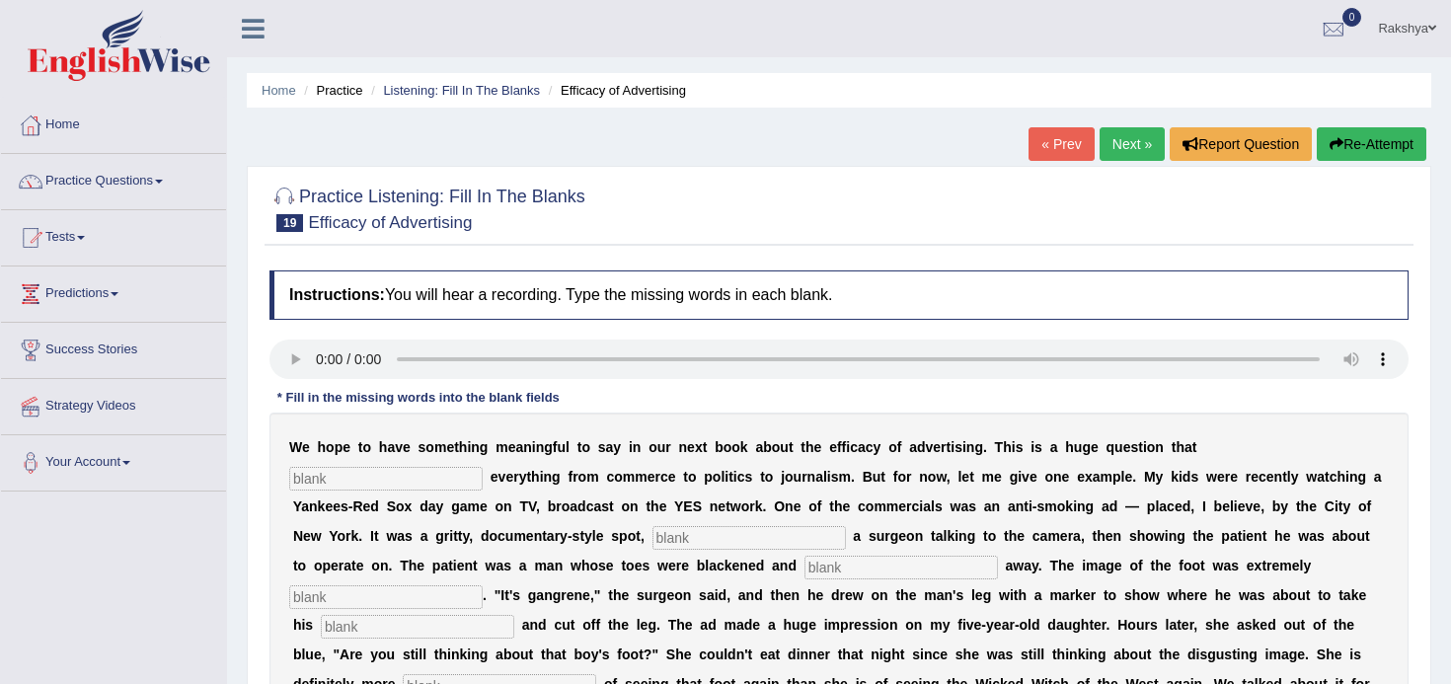
click at [789, 193] on div at bounding box center [838, 208] width 1139 height 60
click at [1367, 140] on button "Re-Attempt" at bounding box center [1371, 144] width 110 height 34
click at [682, 241] on div "Practice Listening: Fill In The Blanks 19 Efficacy of Advertising" at bounding box center [838, 211] width 1149 height 69
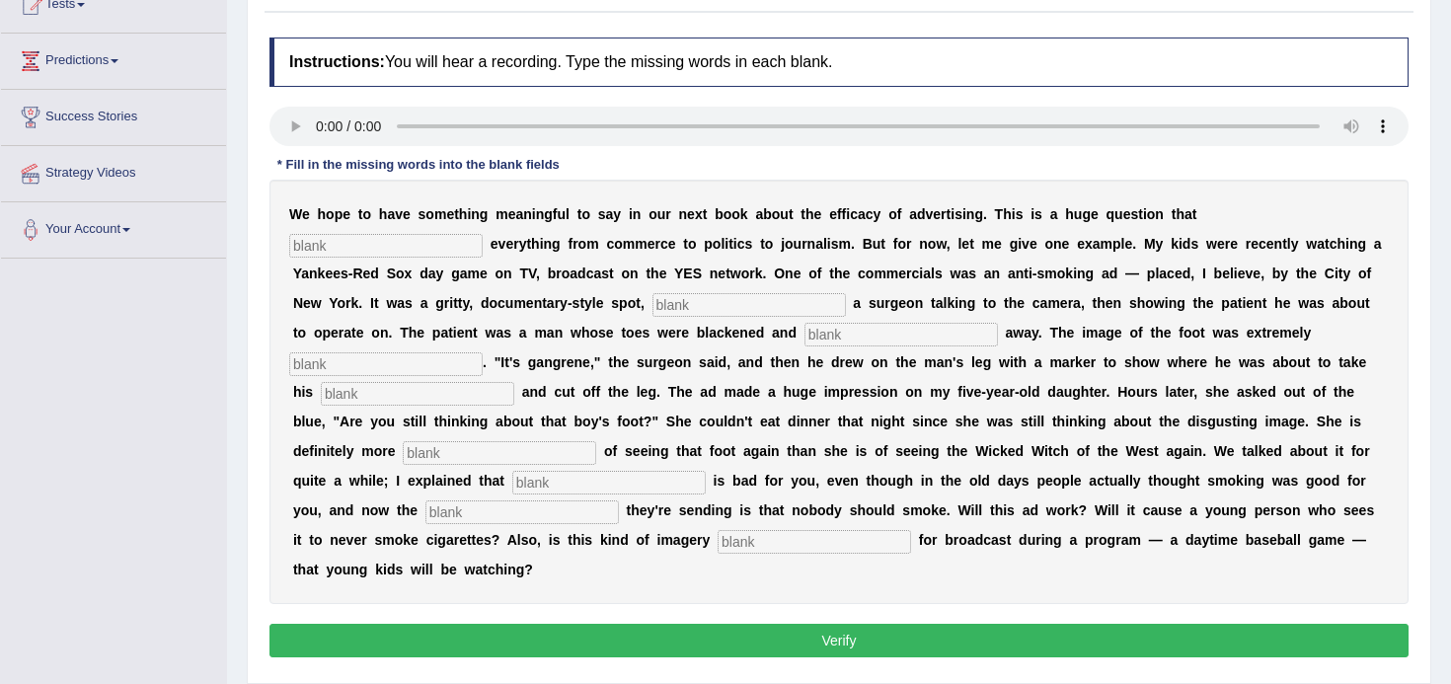
scroll to position [237, 0]
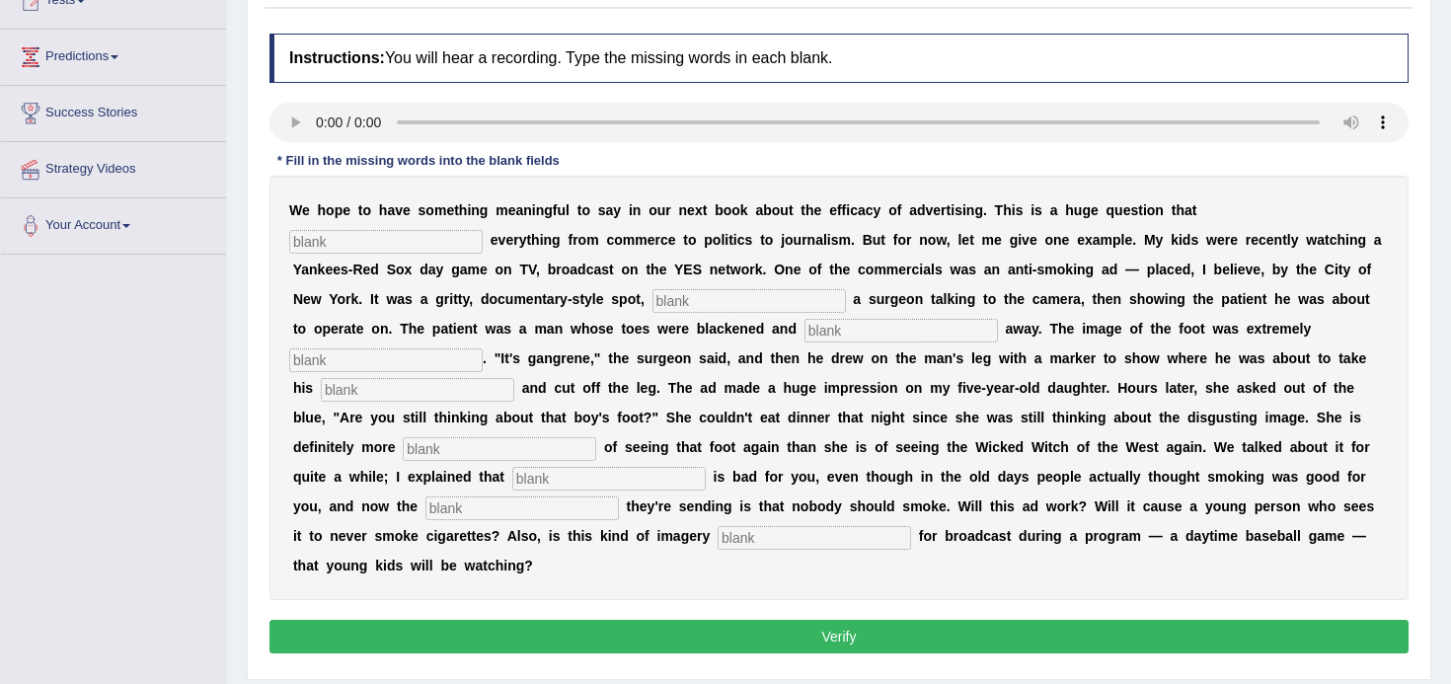
click at [1320, 197] on div "W e h o p e t o h a v e s o m e t h i n g m e a n i n g f u l t o s a y i n o u…" at bounding box center [838, 388] width 1139 height 424
click at [483, 230] on input "text" at bounding box center [385, 242] width 193 height 24
type input "impacts"
click at [652, 304] on input "text" at bounding box center [748, 301] width 193 height 24
type input "featuring"
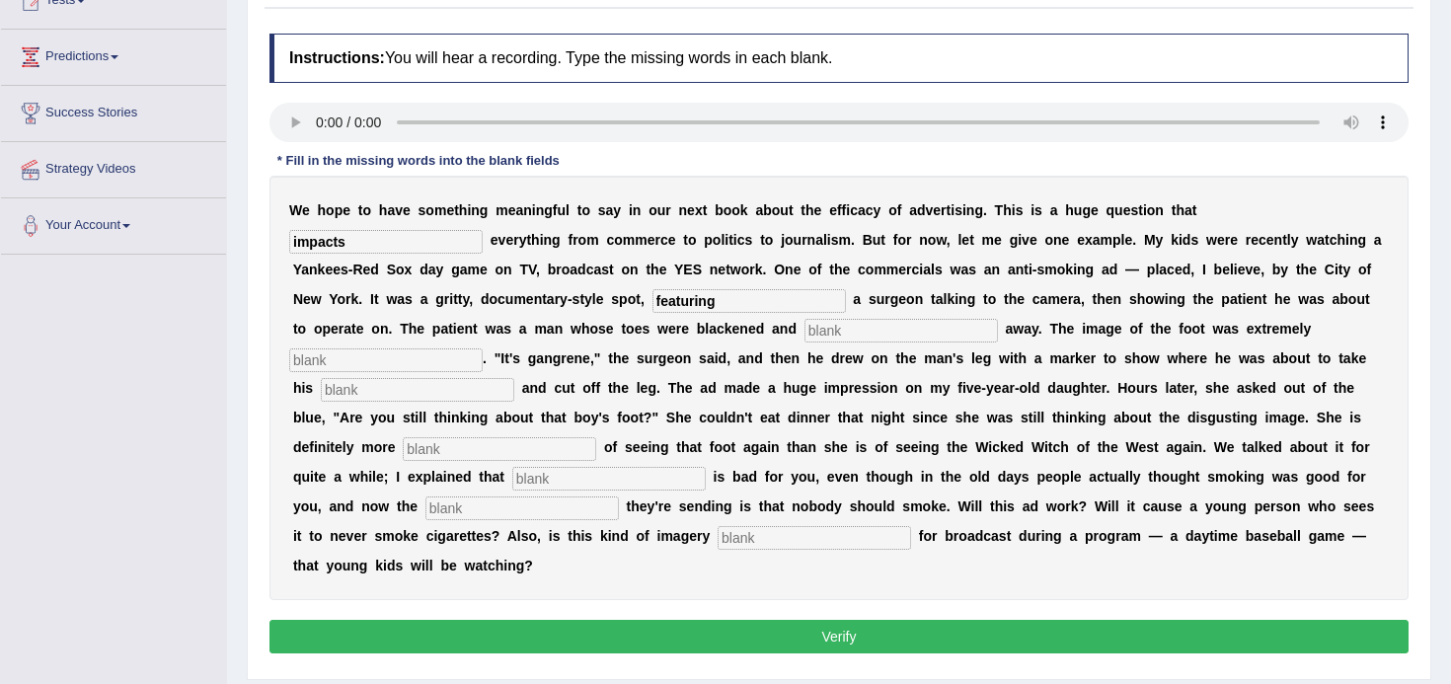
click at [804, 332] on input "text" at bounding box center [900, 331] width 193 height 24
type input "running"
click at [483, 348] on input "text" at bounding box center [385, 360] width 193 height 24
type input "disgusting"
click at [514, 378] on input "text" at bounding box center [417, 390] width 193 height 24
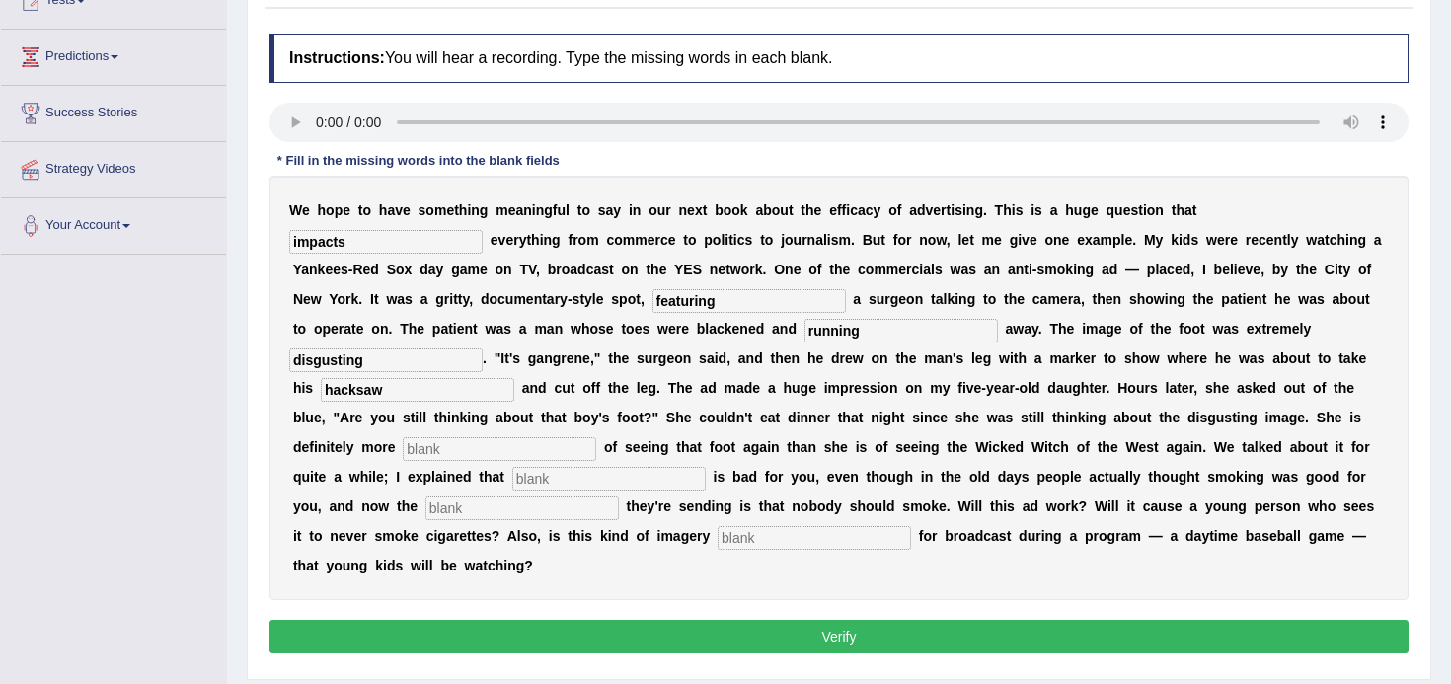
type input "hacksaw"
click at [596, 437] on input "text" at bounding box center [499, 449] width 193 height 24
type input "scared"
click at [706, 467] on input "text" at bounding box center [608, 479] width 193 height 24
type input "smoking"
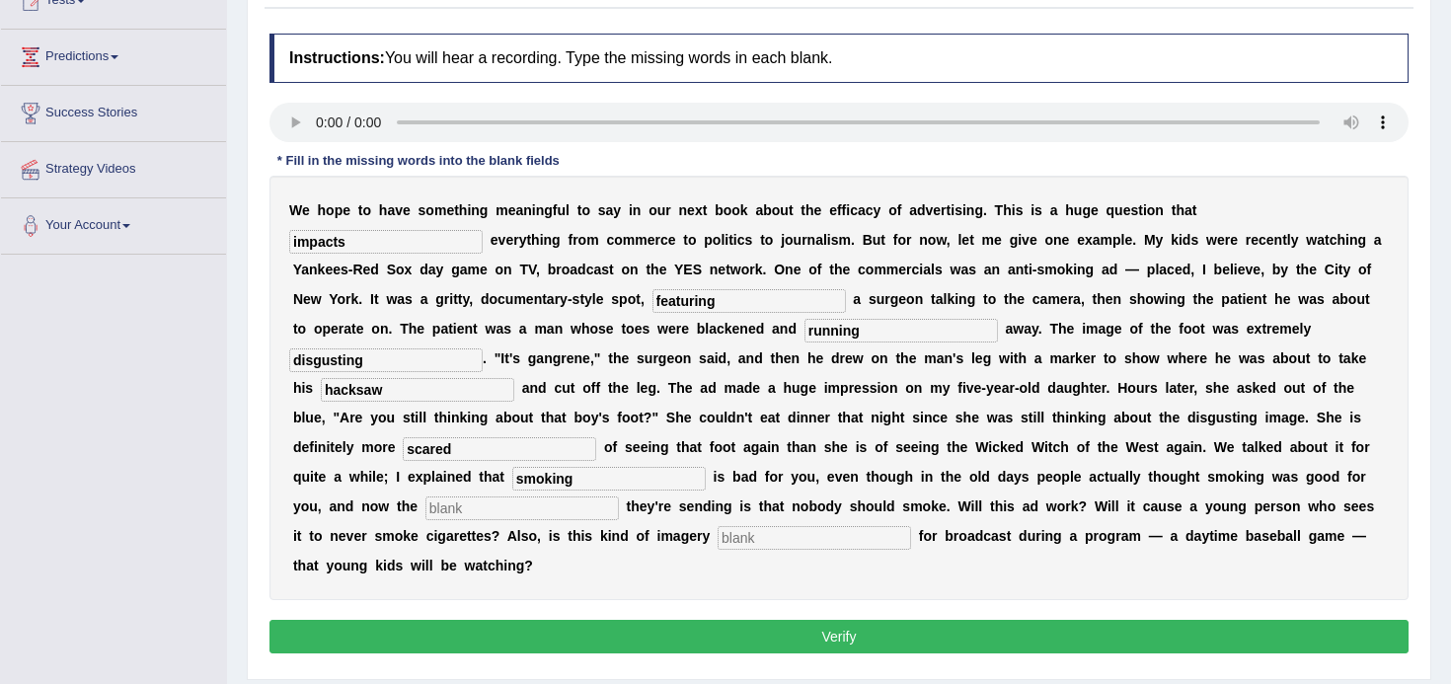
click at [619, 496] on input "text" at bounding box center [521, 508] width 193 height 24
type input "message"
click at [717, 546] on input "text" at bounding box center [813, 538] width 193 height 24
click at [717, 542] on input "appropriate" at bounding box center [813, 538] width 193 height 24
type input "appropriate"
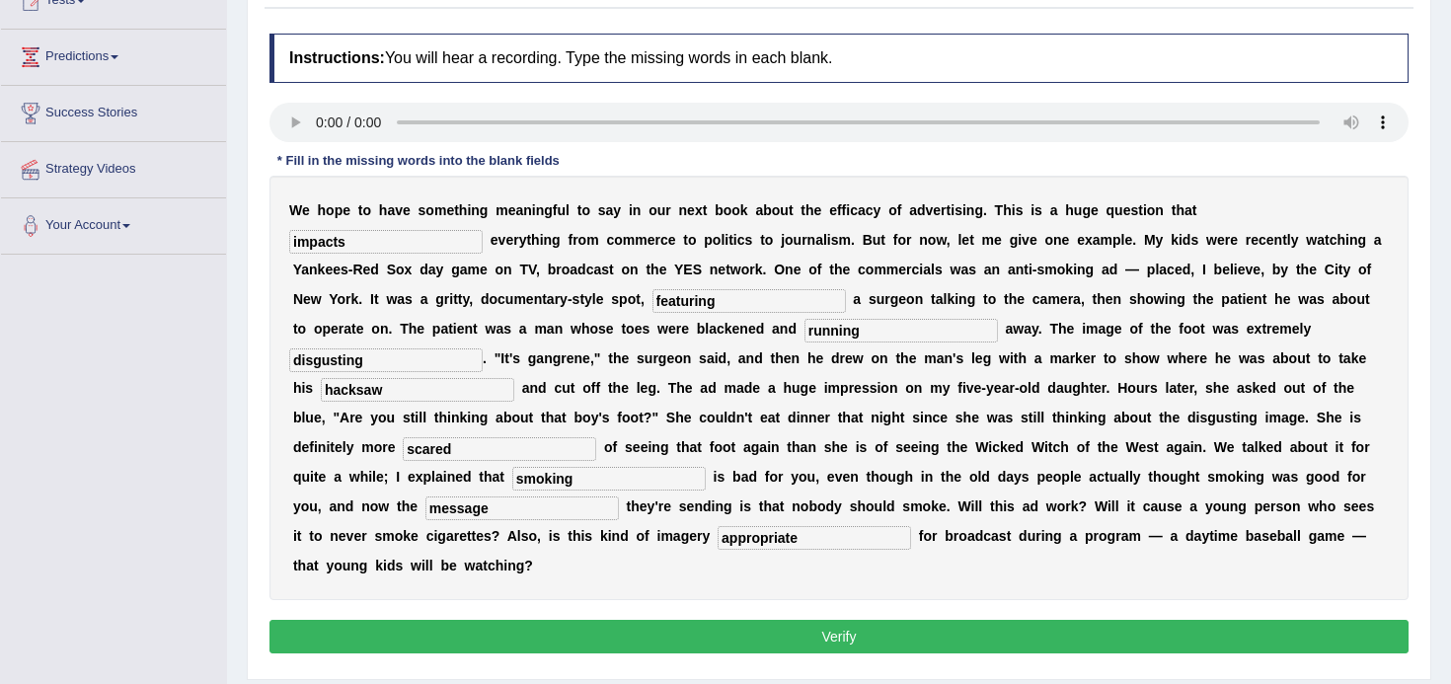
click at [400, 620] on button "Verify" at bounding box center [838, 637] width 1139 height 34
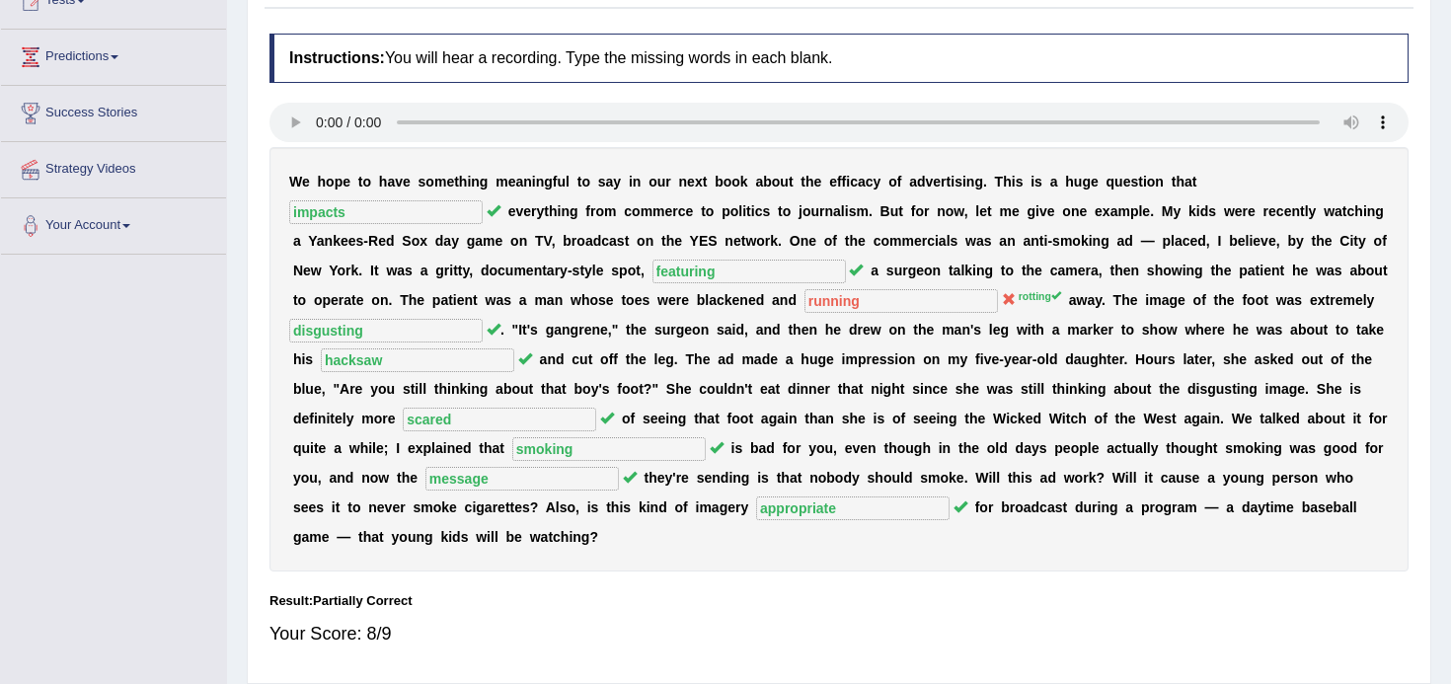
click at [534, 538] on div "W e h o p e t o h a v e s o m e t h i n g m e a n i n g f u l t o s a y i n o u…" at bounding box center [838, 359] width 1139 height 424
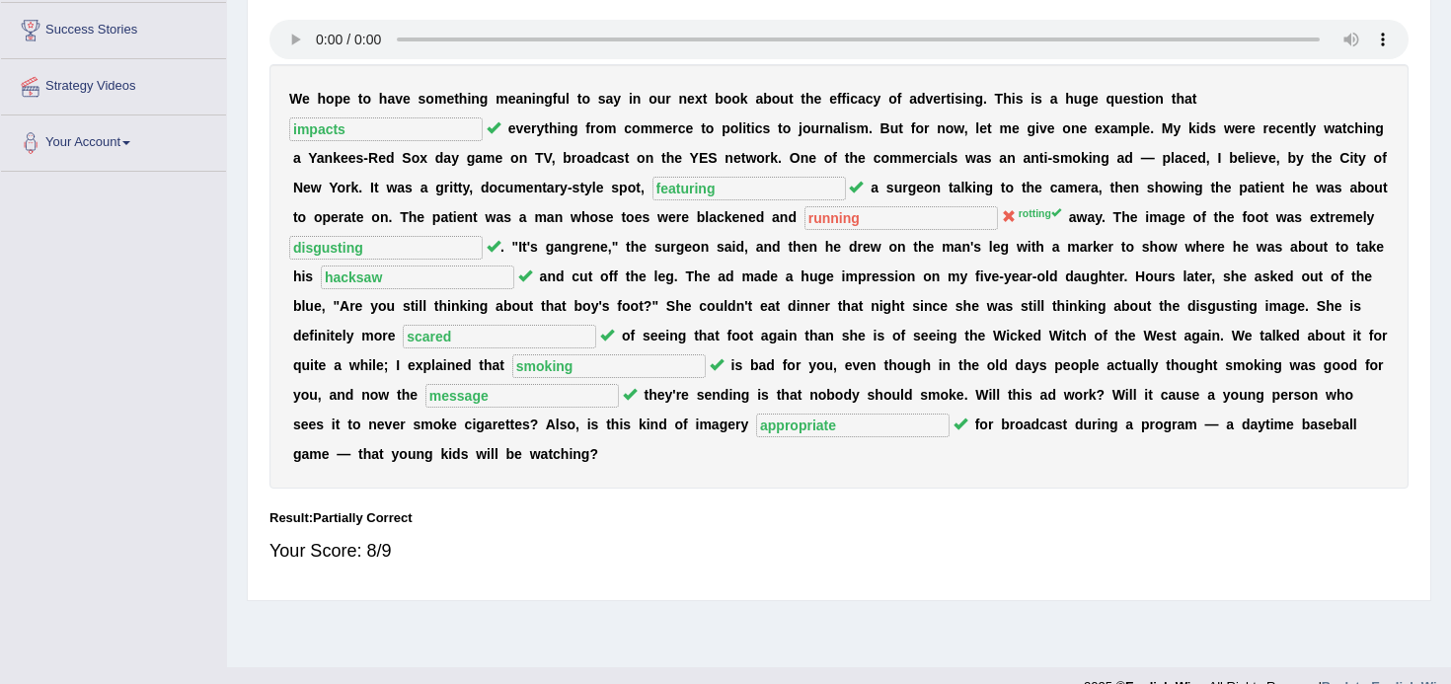
scroll to position [352, 0]
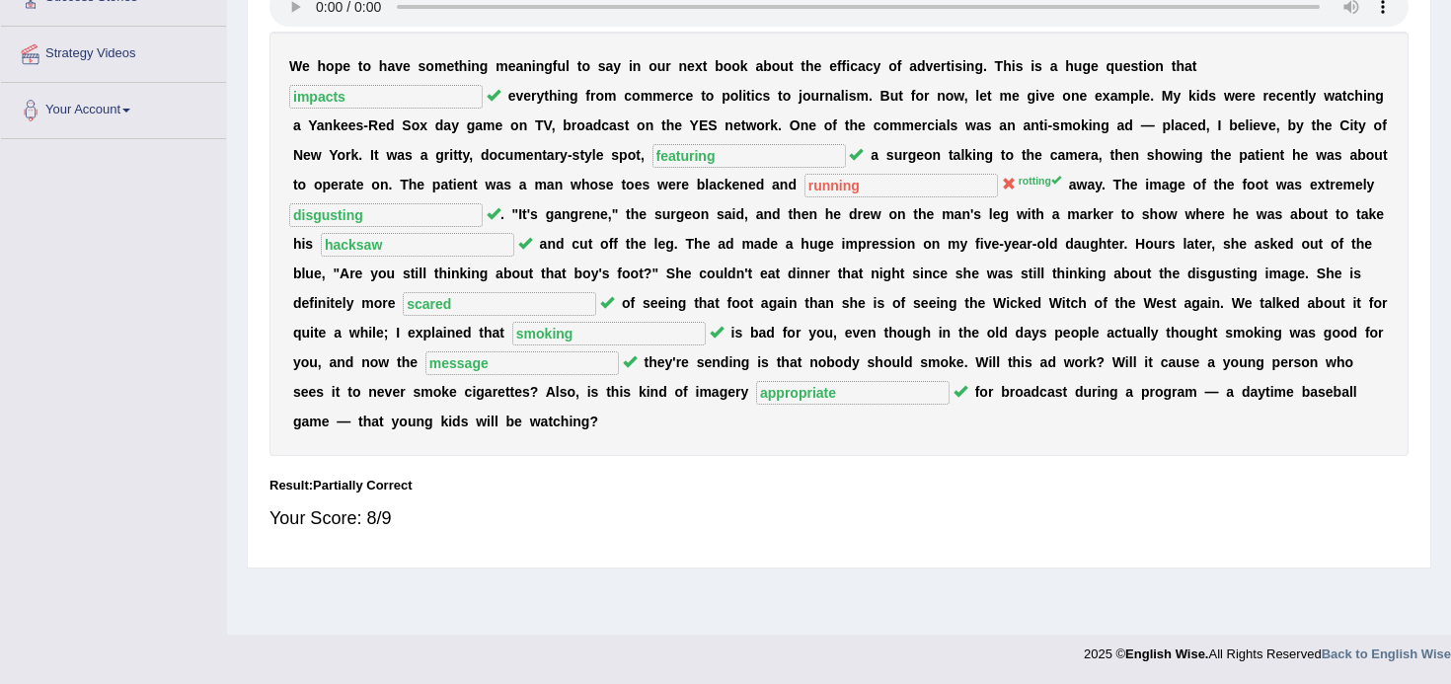
drag, startPoint x: 831, startPoint y: 178, endPoint x: 785, endPoint y: 168, distance: 47.4
click at [785, 169] on div "W e h o p e t o h a v e s o m e t h i n g m e a n i n g f u l t o s a y i n o u…" at bounding box center [838, 244] width 1139 height 424
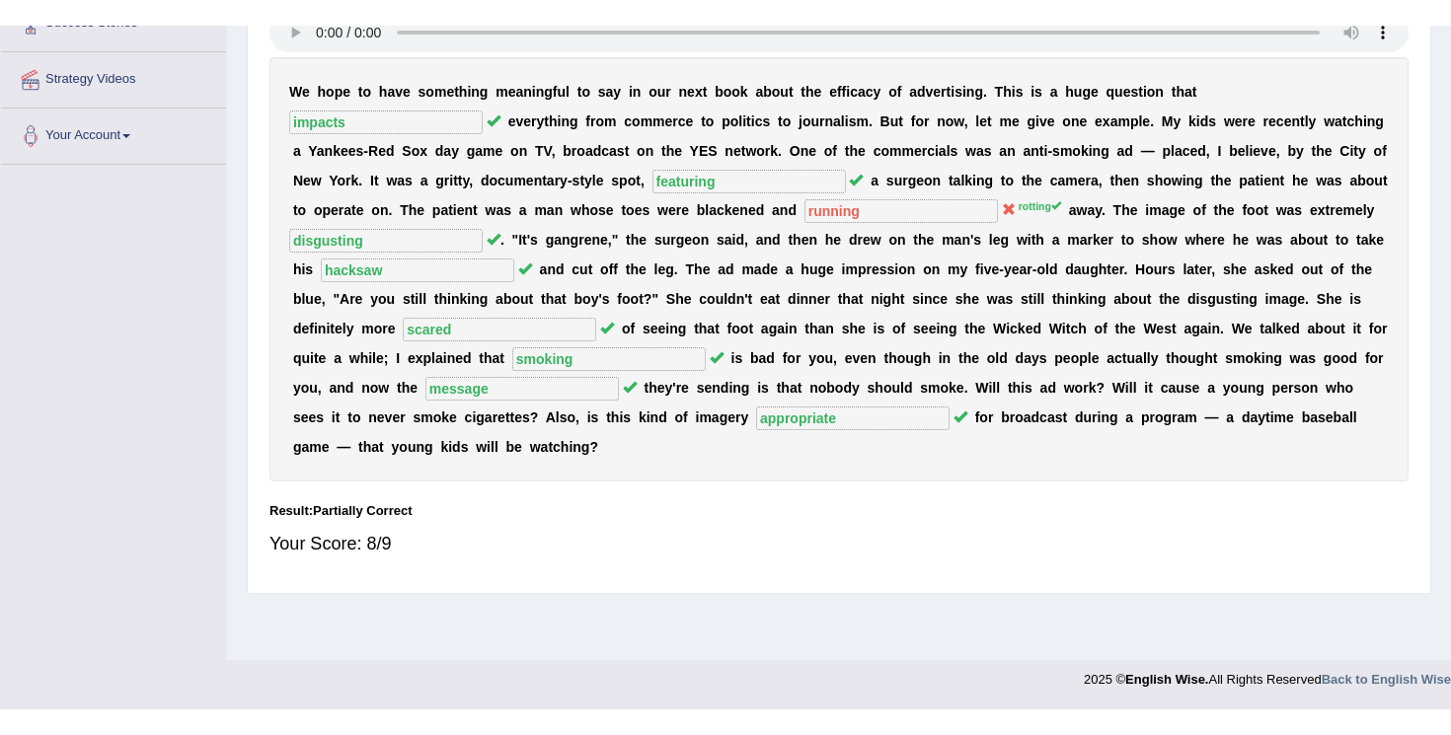
scroll to position [301, 0]
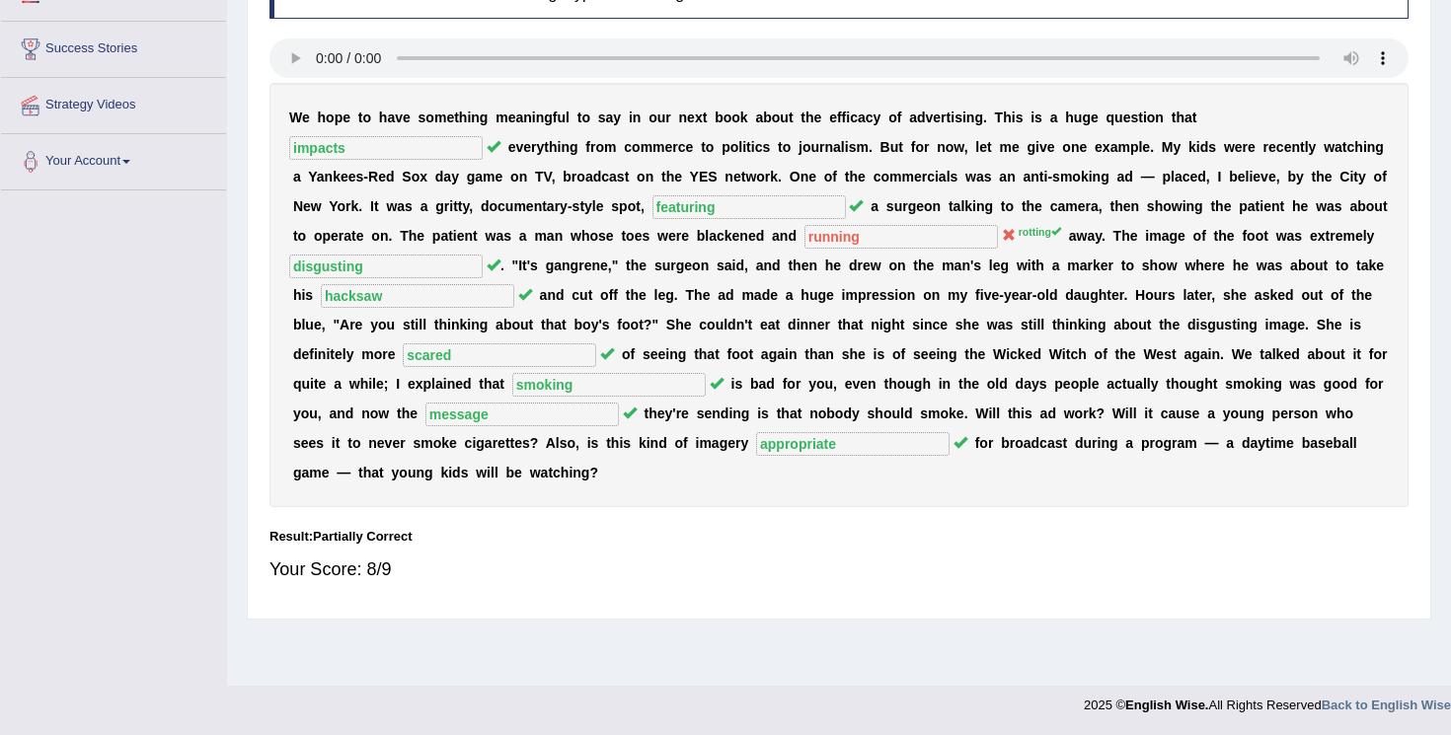
click at [1413, 41] on div "Practice Listening: Fill In The Blanks 19 Efficacy of Advertising Instructions:…" at bounding box center [839, 242] width 1184 height 755
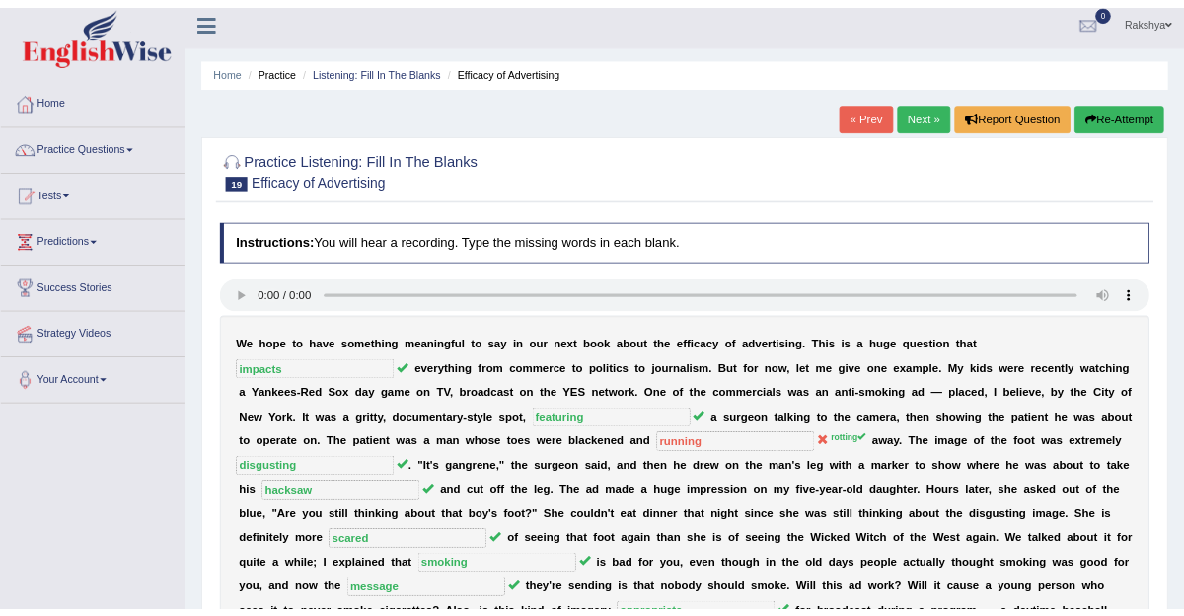
scroll to position [0, 0]
